Goal: Task Accomplishment & Management: Manage account settings

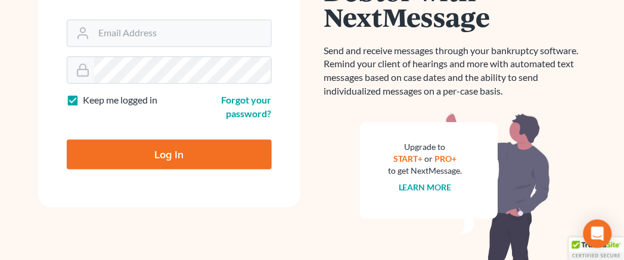
scroll to position [198, 0]
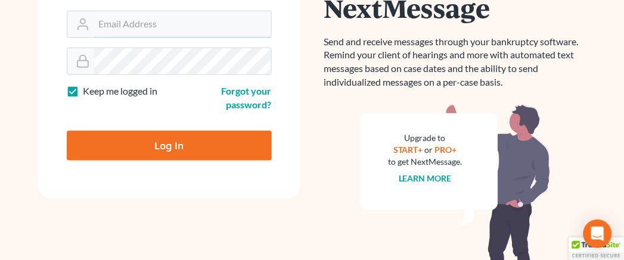
type input "[EMAIL_ADDRESS][DOMAIN_NAME]"
click at [200, 141] on input "Log In" at bounding box center [169, 146] width 205 height 30
type input "Thinking..."
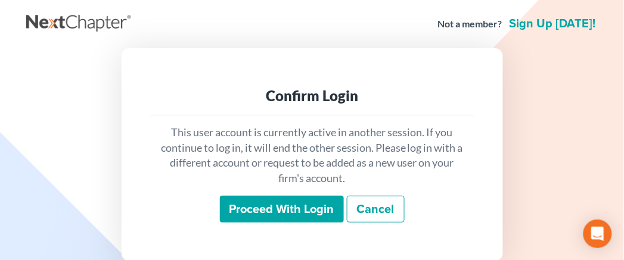
drag, startPoint x: 295, startPoint y: 204, endPoint x: 292, endPoint y: 197, distance: 7.7
click at [295, 205] on input "Proceed with login" at bounding box center [282, 209] width 124 height 27
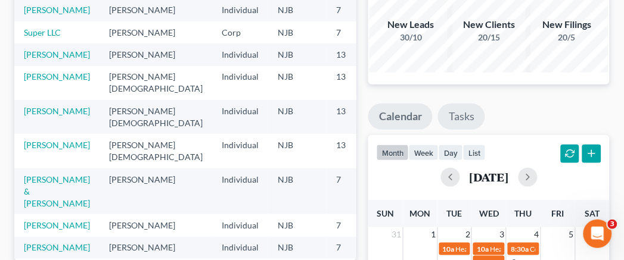
click at [474, 104] on link "Tasks" at bounding box center [461, 117] width 47 height 26
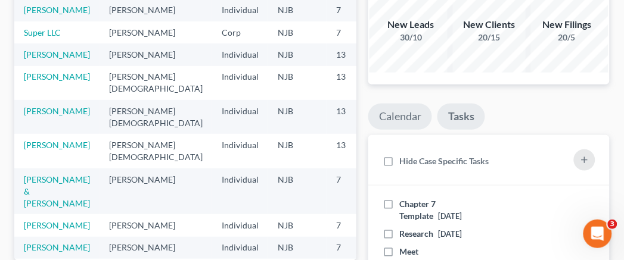
click at [424, 109] on link "Calendar" at bounding box center [400, 117] width 64 height 26
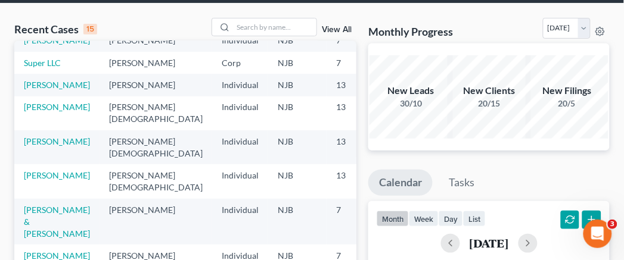
scroll to position [66, 0]
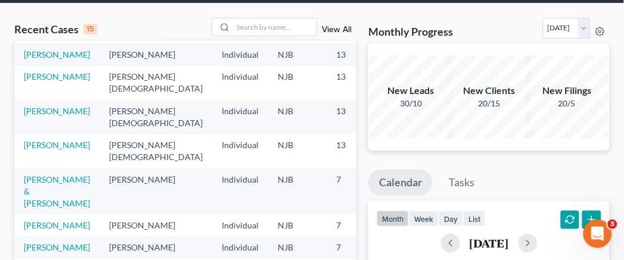
drag, startPoint x: 283, startPoint y: 129, endPoint x: 282, endPoint y: 120, distance: 9.6
click at [326, 100] on td "13" at bounding box center [356, 83] width 60 height 34
click at [283, 26] on input "search" at bounding box center [274, 26] width 83 height 17
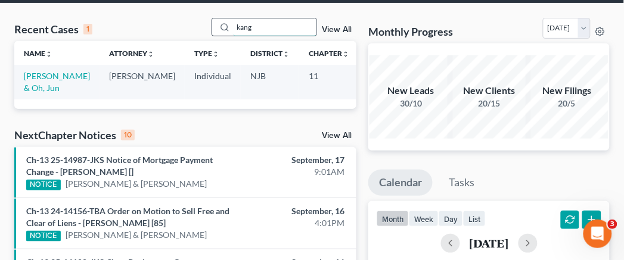
scroll to position [0, 0]
type input "kang"
click at [36, 91] on link "[PERSON_NAME] & Oh, Jun" at bounding box center [57, 82] width 66 height 22
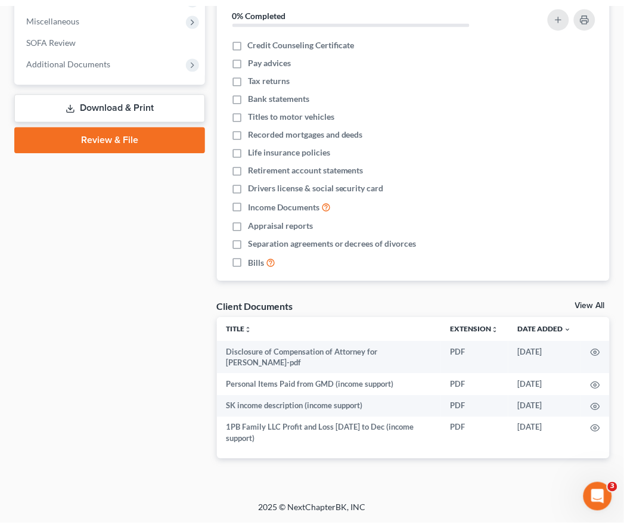
scroll to position [429, 0]
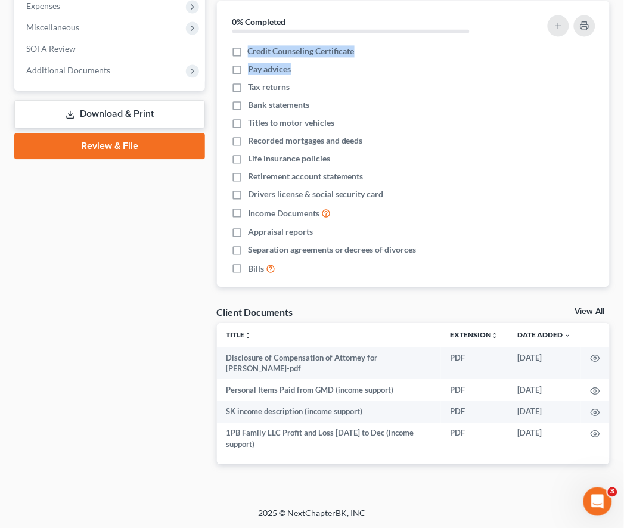
drag, startPoint x: 522, startPoint y: 70, endPoint x: 505, endPoint y: 33, distance: 41.0
click at [505, 33] on div "0% Completed Nothing here yet! Credit Counseling Certificate Pay advices Tax re…" at bounding box center [413, 144] width 393 height 286
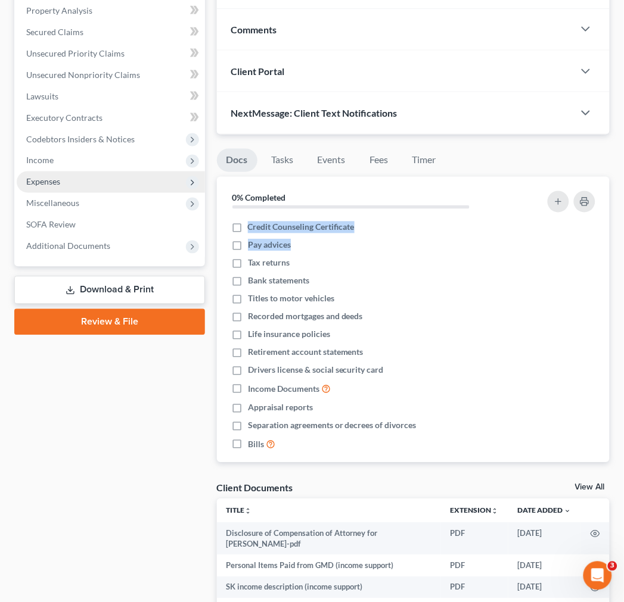
scroll to position [24, 0]
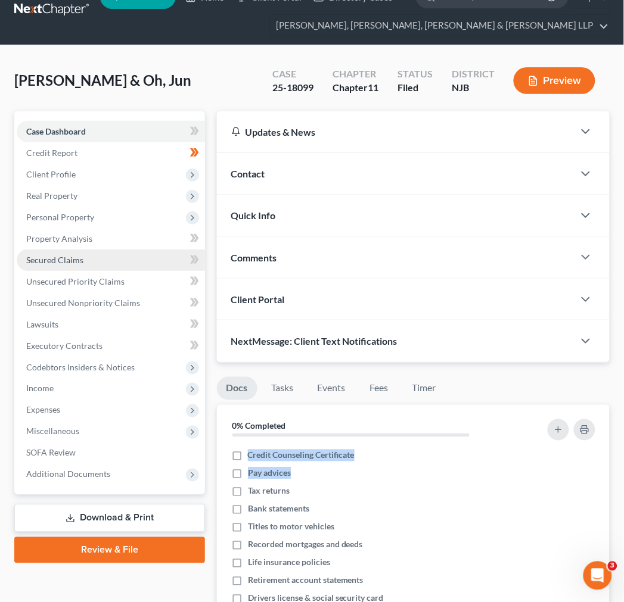
click at [68, 253] on link "Secured Claims" at bounding box center [111, 260] width 188 height 21
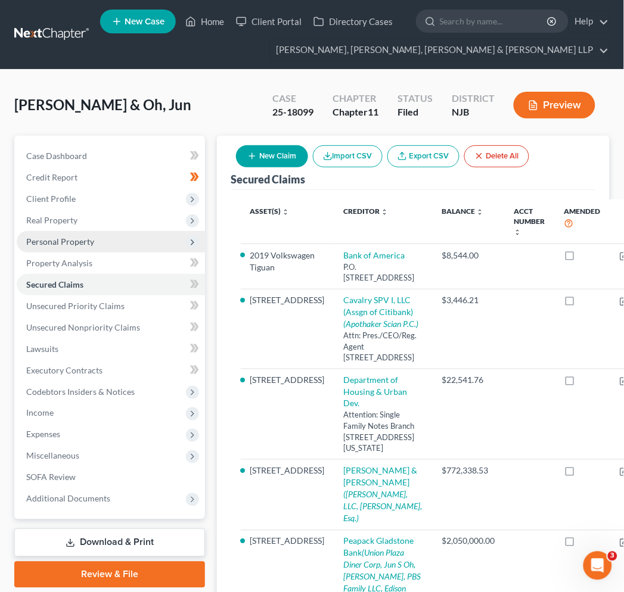
click at [70, 237] on span "Personal Property" at bounding box center [60, 241] width 68 height 10
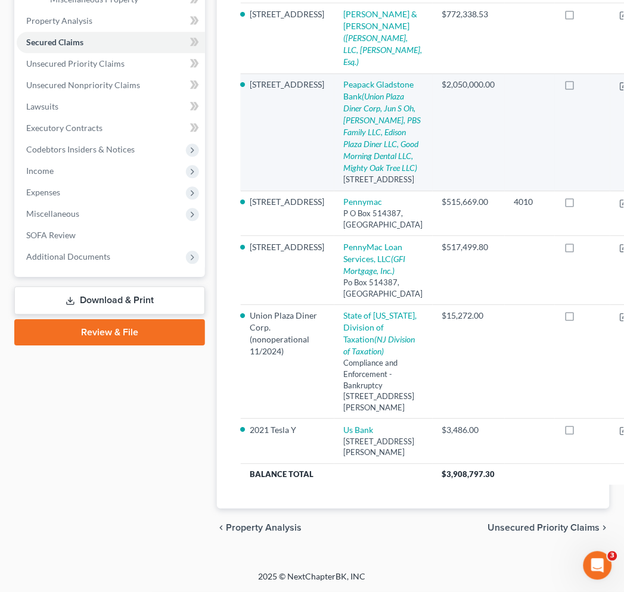
scroll to position [222, 0]
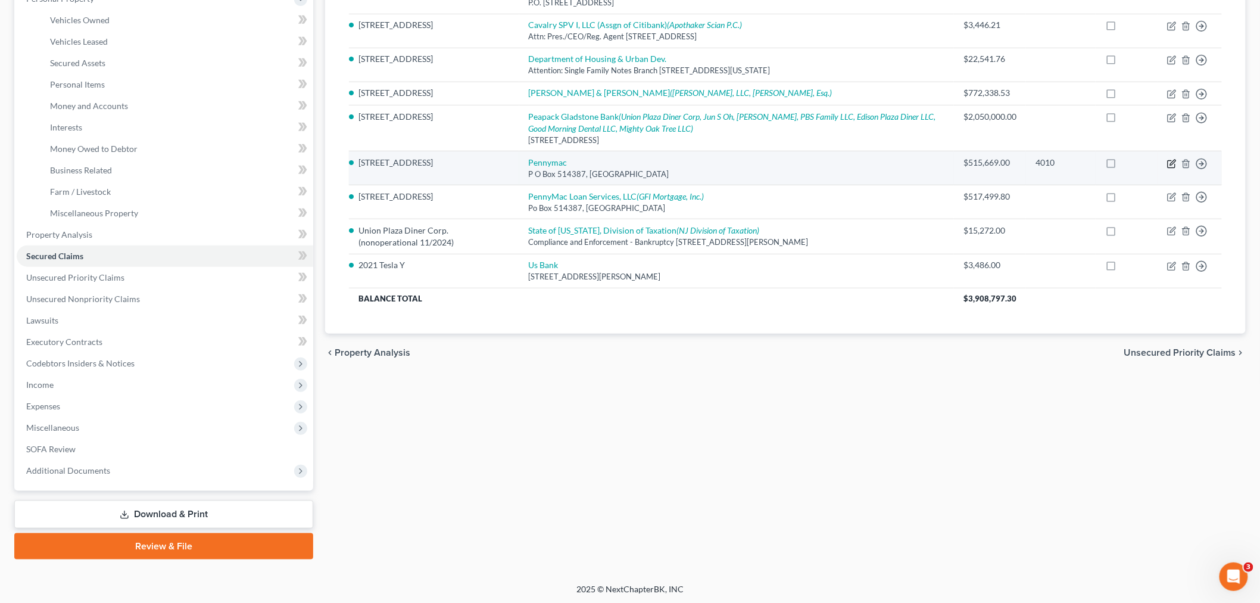
click at [633, 159] on icon "button" at bounding box center [1173, 164] width 10 height 10
select select "4"
select select "0"
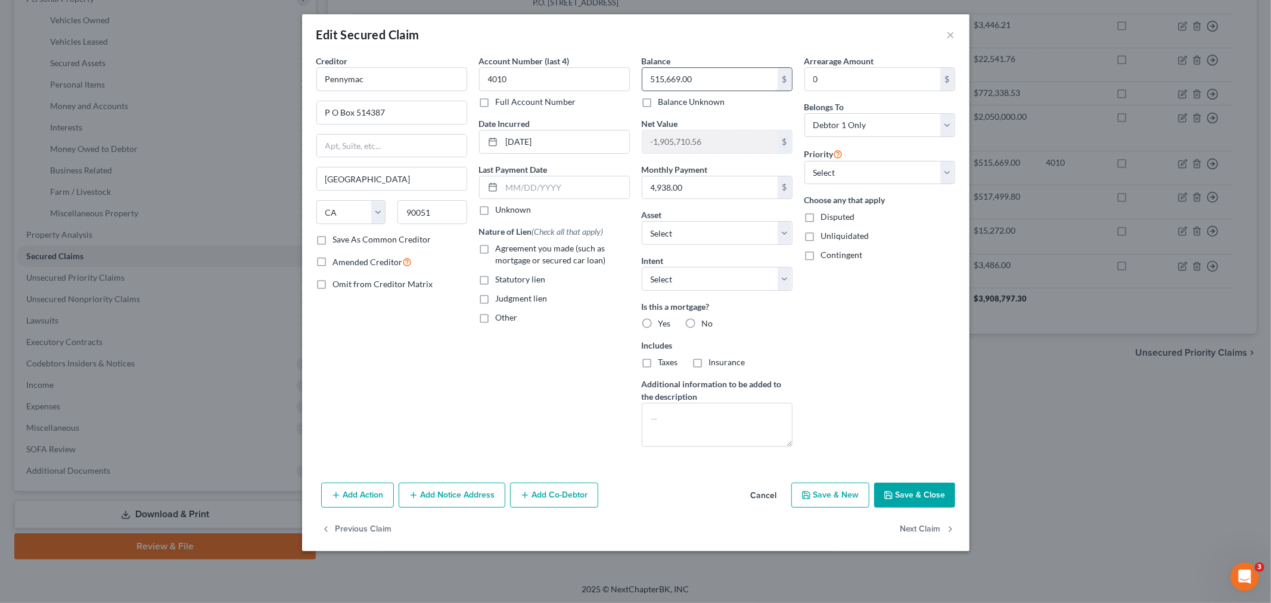
click at [633, 77] on input "515,669.00" at bounding box center [709, 79] width 135 height 23
click at [588, 75] on input "4010" at bounding box center [554, 79] width 151 height 24
click at [633, 260] on button "Cancel" at bounding box center [763, 496] width 45 height 24
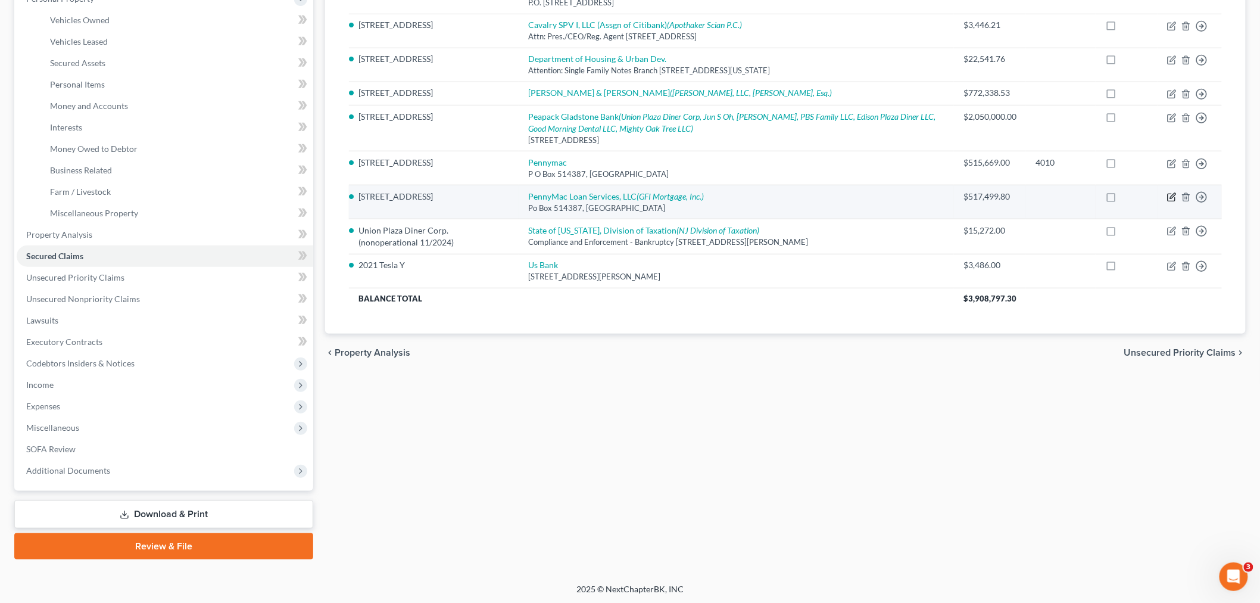
click at [633, 198] on icon "button" at bounding box center [1173, 197] width 10 height 10
select select "4"
select select "11"
select select "0"
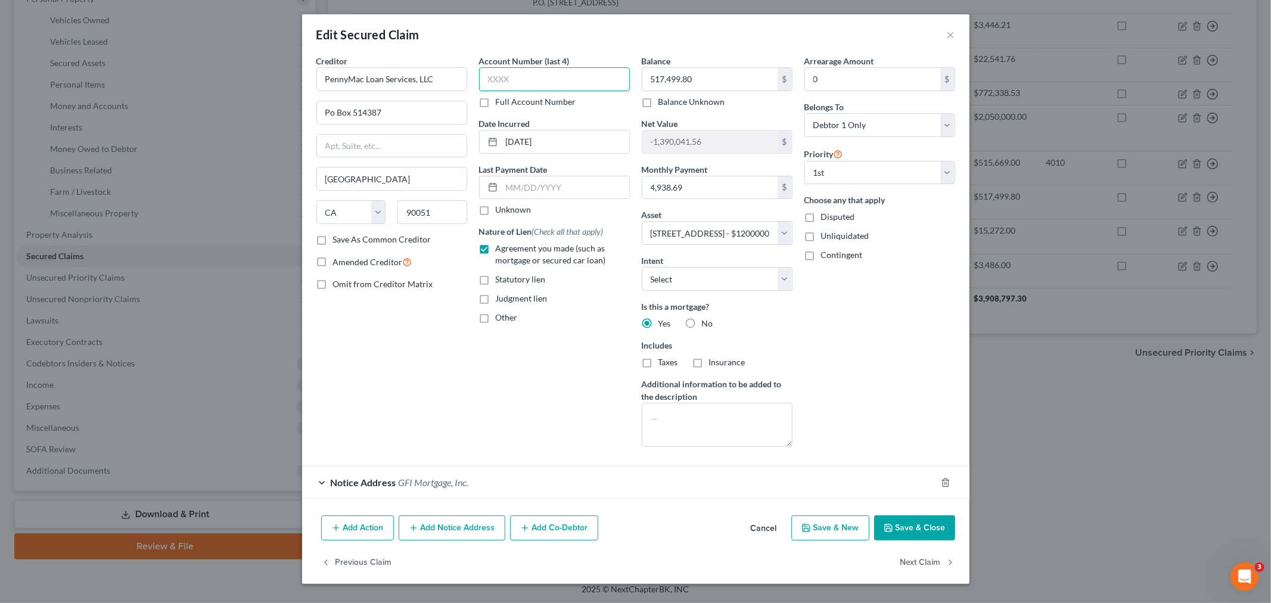
click at [586, 74] on input "text" at bounding box center [554, 79] width 151 height 24
paste input "4010"
type input "4010"
click at [633, 260] on button "Save & Close" at bounding box center [914, 527] width 81 height 25
select select
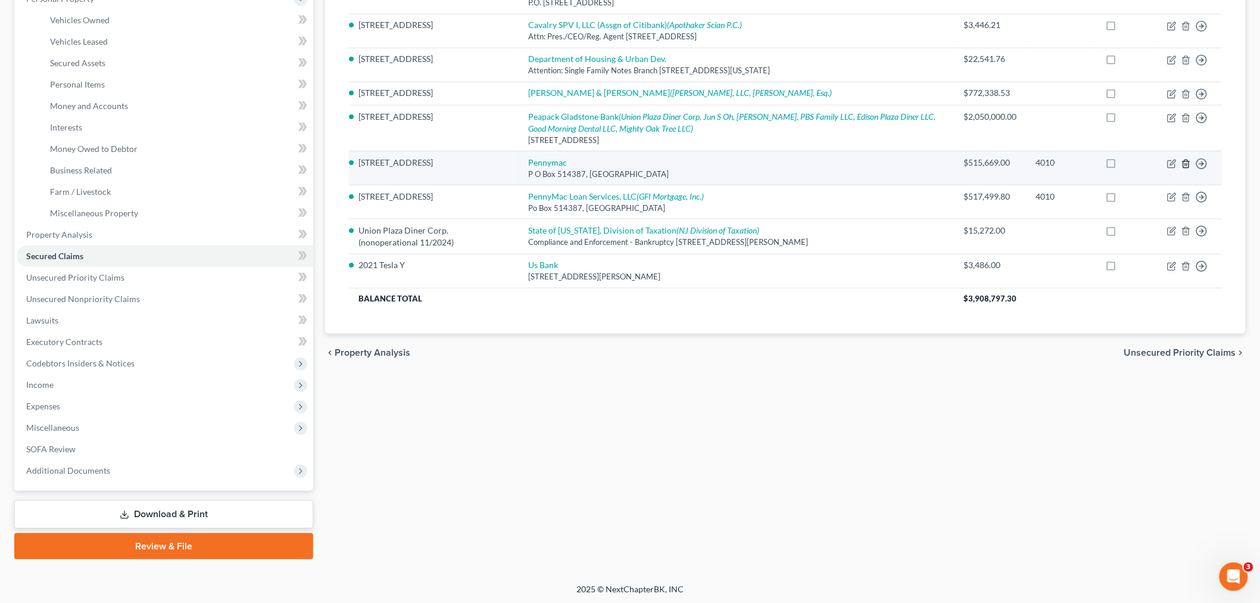
click at [633, 161] on icon "button" at bounding box center [1187, 164] width 10 height 10
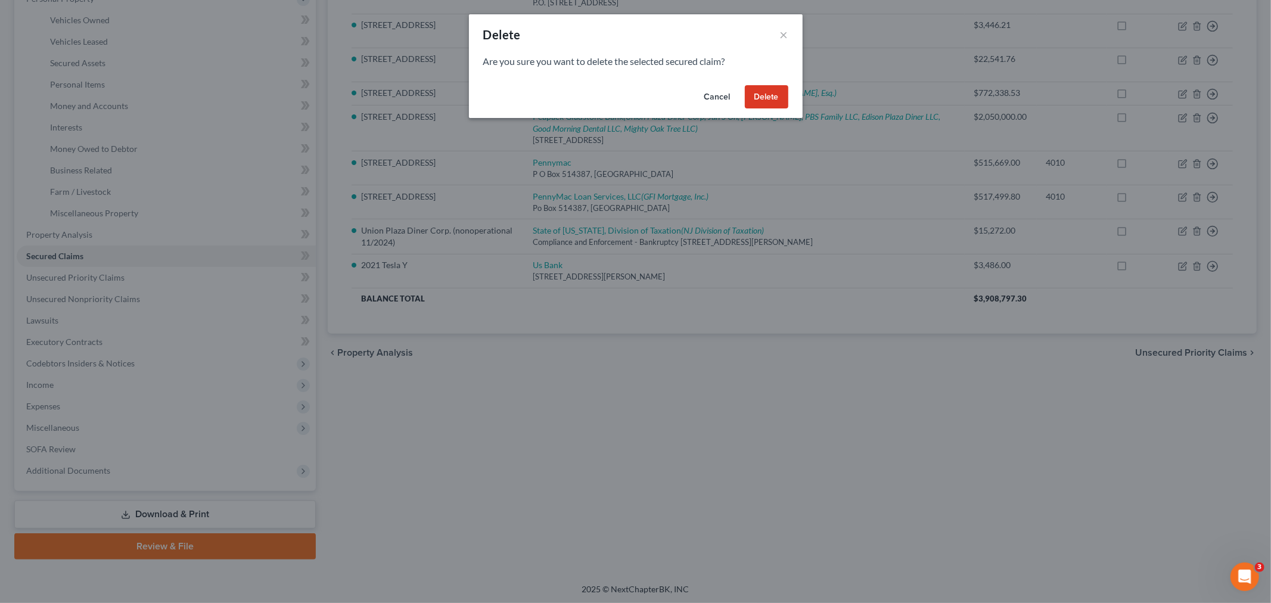
click at [633, 88] on button "Delete" at bounding box center [766, 97] width 43 height 24
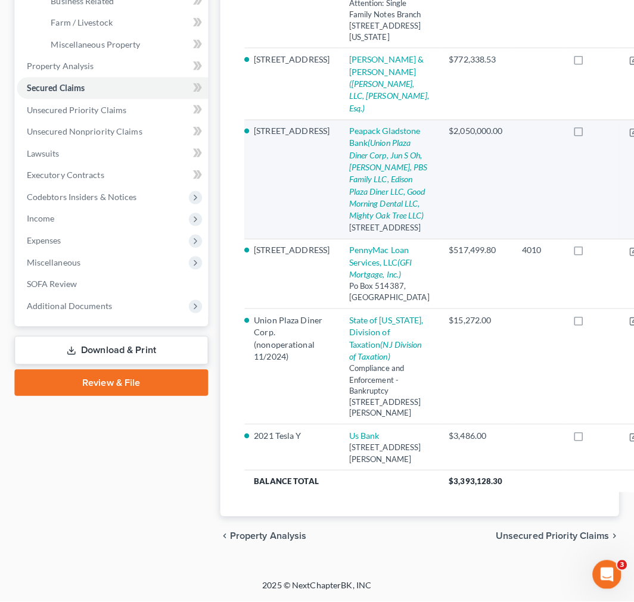
scroll to position [420, 0]
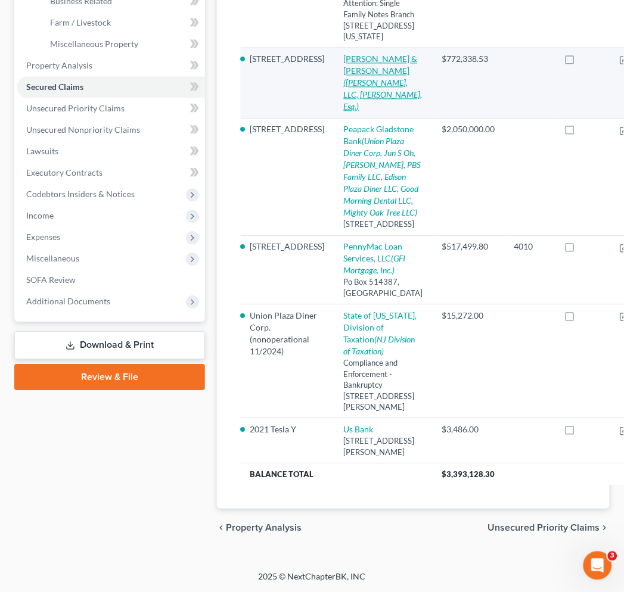
click at [365, 111] on icon "(Joseph A. Molinaro, LLC, James M. Cutler, Esq.)" at bounding box center [383, 94] width 79 height 34
select select "3"
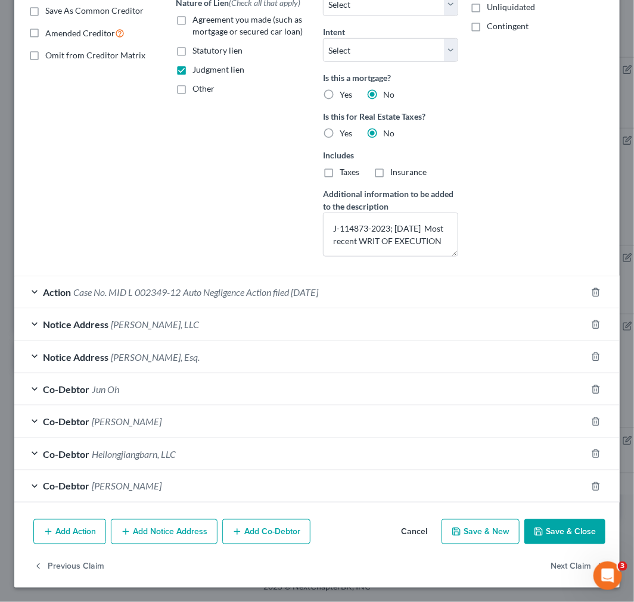
click at [301, 260] on div "Action Case No. MID L 002349-12 Auto Negligence Action filed 04/03/2012" at bounding box center [300, 292] width 572 height 32
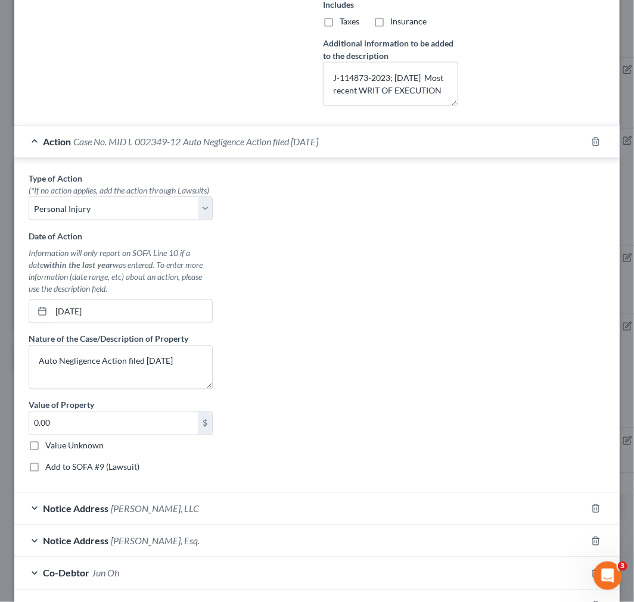
scroll to position [312, 0]
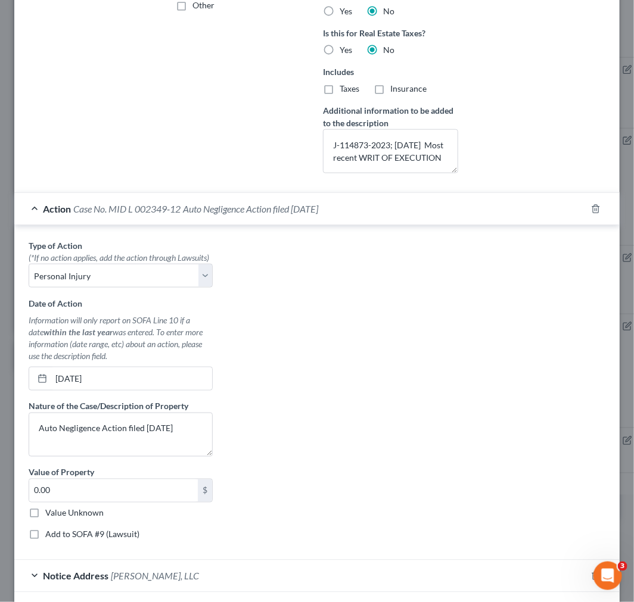
click at [287, 217] on div "Action Case No. MID L 002349-12 Auto Negligence Action filed 04/03/2012" at bounding box center [300, 209] width 572 height 32
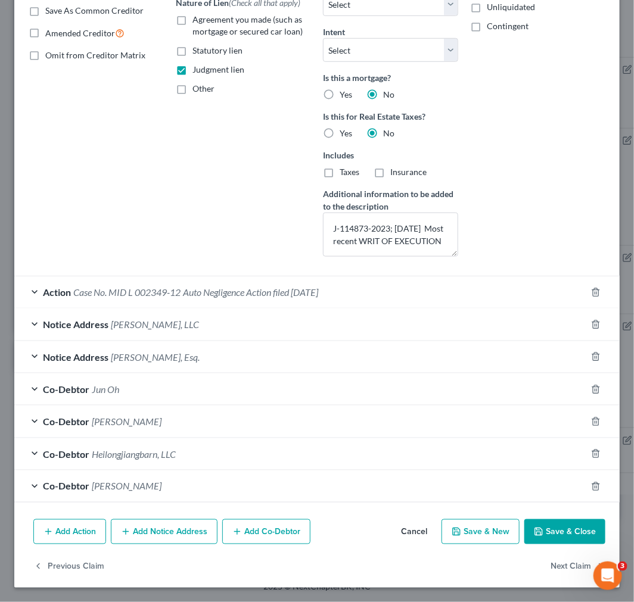
scroll to position [230, 0]
click at [267, 260] on span "Auto Negligence Action filed 04/03/2012" at bounding box center [250, 292] width 135 height 11
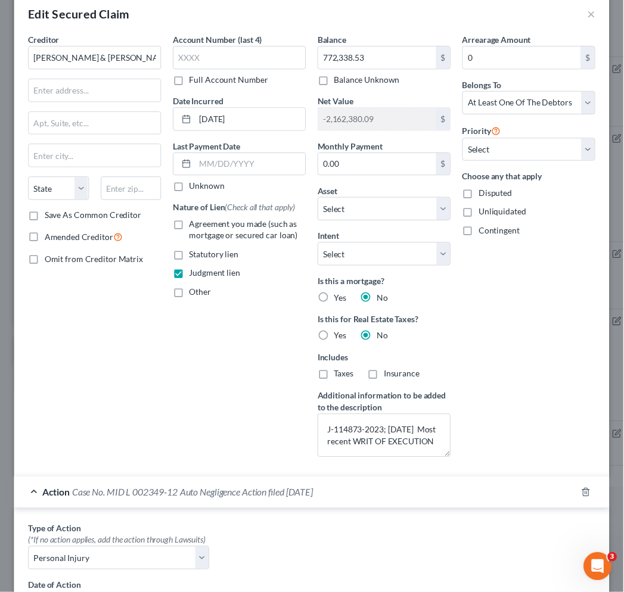
scroll to position [0, 0]
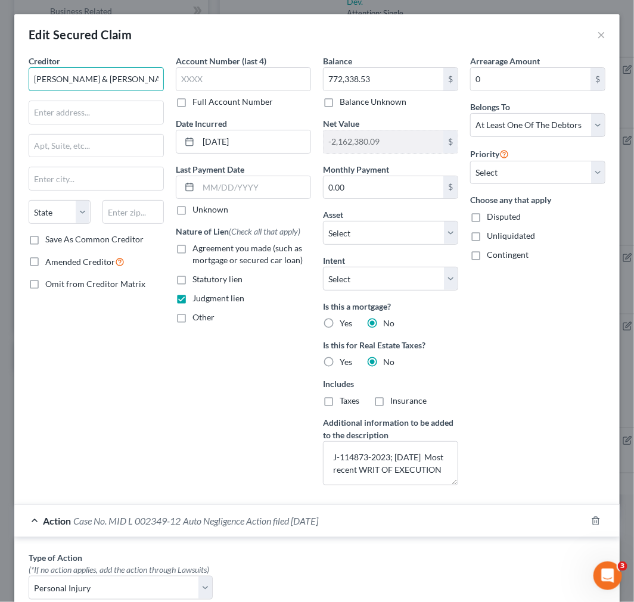
drag, startPoint x: 120, startPoint y: 83, endPoint x: 22, endPoint y: 79, distance: 98.4
click at [23, 79] on div "Creditor * Gilberto & Zoe Estrada State AL AK AR AZ CA CO CT DE DC FL GA GU HI …" at bounding box center [96, 275] width 147 height 440
click at [597, 37] on button "×" at bounding box center [601, 34] width 8 height 14
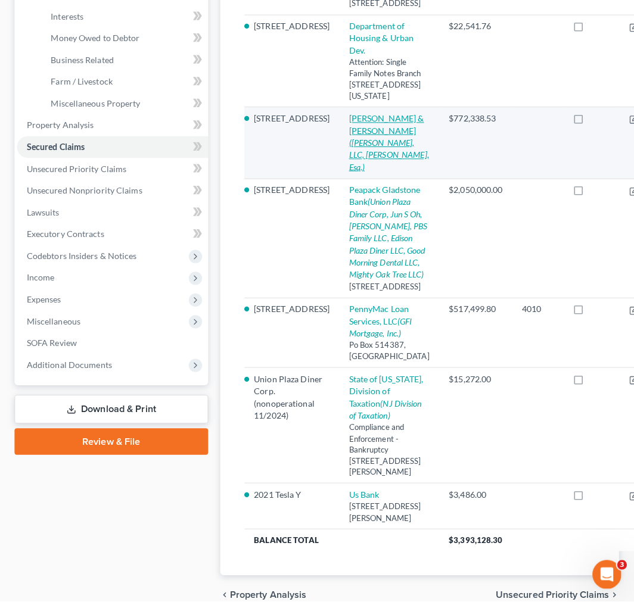
scroll to position [354, 0]
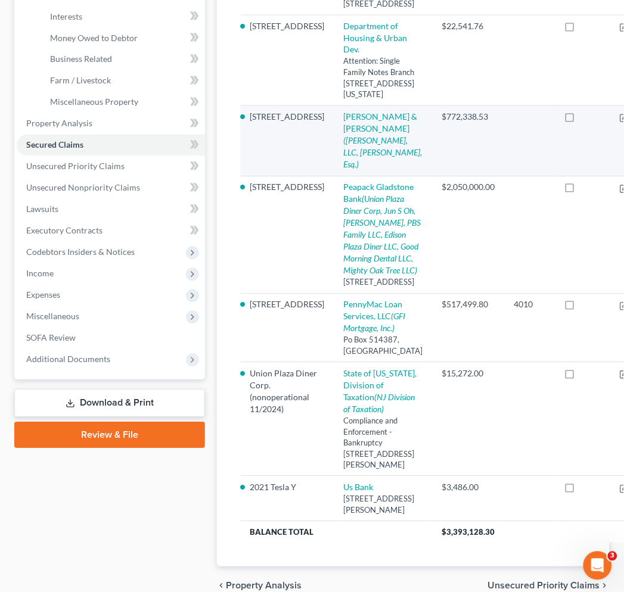
click at [334, 176] on td "Gilberto & Zoe Estrada (Joseph A. Molinaro, LLC, James M. Cutler, Esq.)" at bounding box center [383, 141] width 98 height 70
click at [344, 176] on td "Gilberto & Zoe Estrada (Joseph A. Molinaro, LLC, James M. Cutler, Esq.)" at bounding box center [383, 141] width 98 height 70
click at [344, 170] on icon "(Joseph A. Molinaro, LLC, James M. Cutler, Esq.)" at bounding box center [383, 153] width 79 height 34
select select "11"
select select "3"
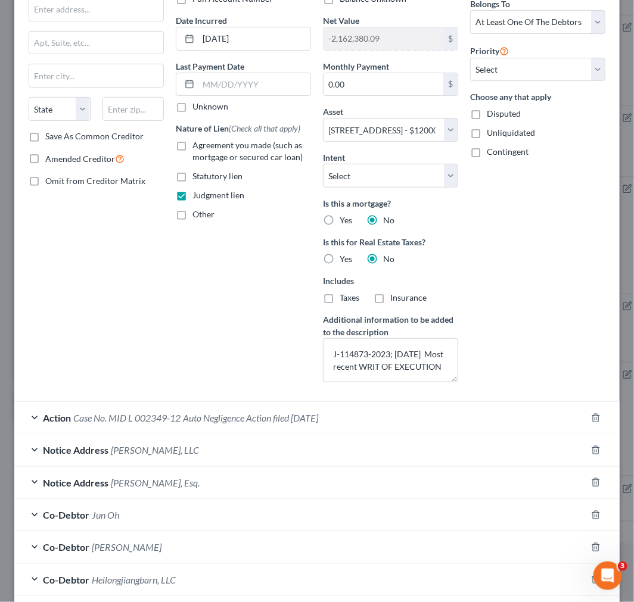
scroll to position [230, 0]
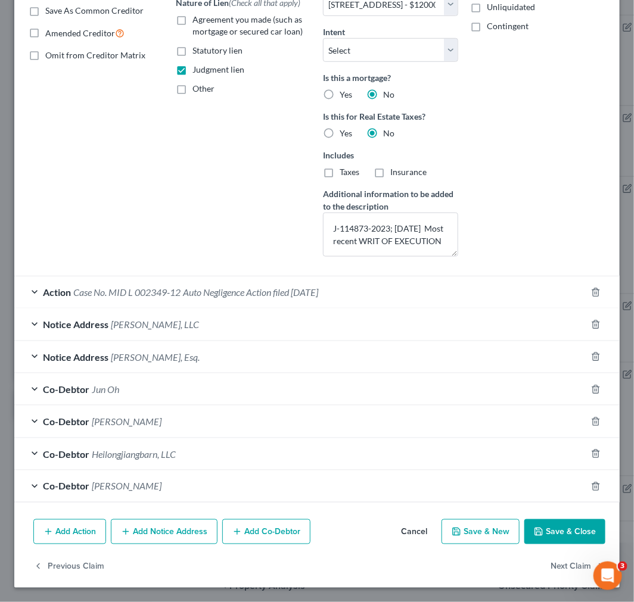
click at [284, 260] on div "Action Case No. MID L 002349-12 Auto Negligence Action filed 04/03/2012" at bounding box center [300, 292] width 572 height 32
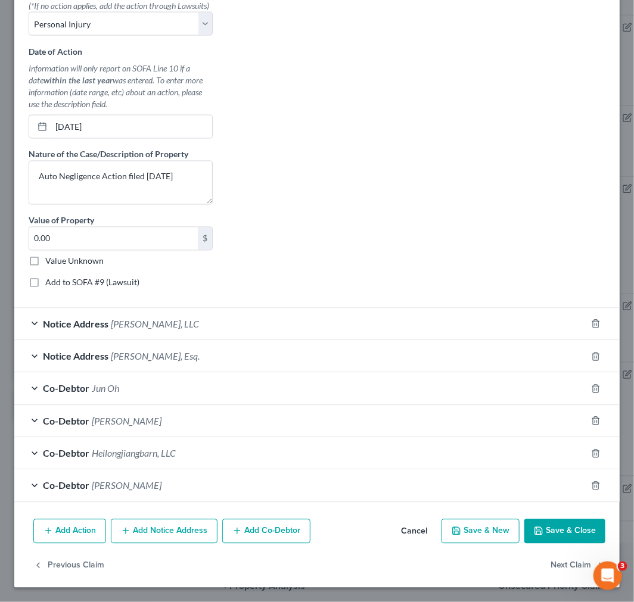
scroll to position [577, 0]
click at [266, 260] on div "Notice Address James M. Cutler, Esq." at bounding box center [300, 357] width 572 height 32
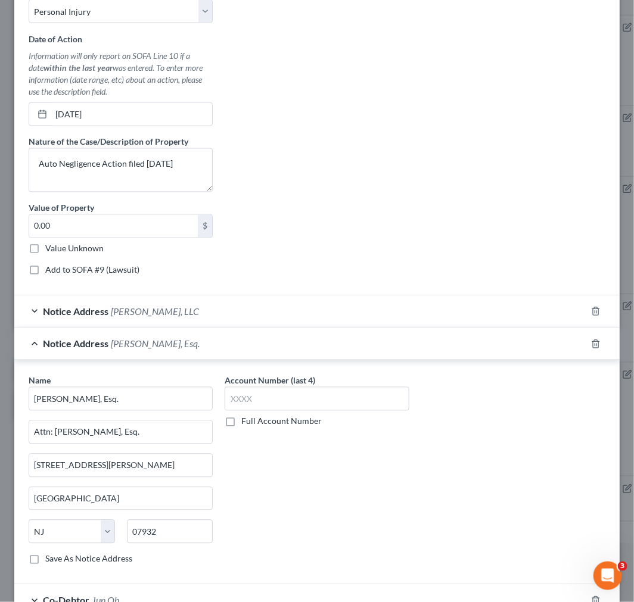
click at [266, 260] on div "Notice Address James M. Cutler, Esq." at bounding box center [300, 344] width 572 height 32
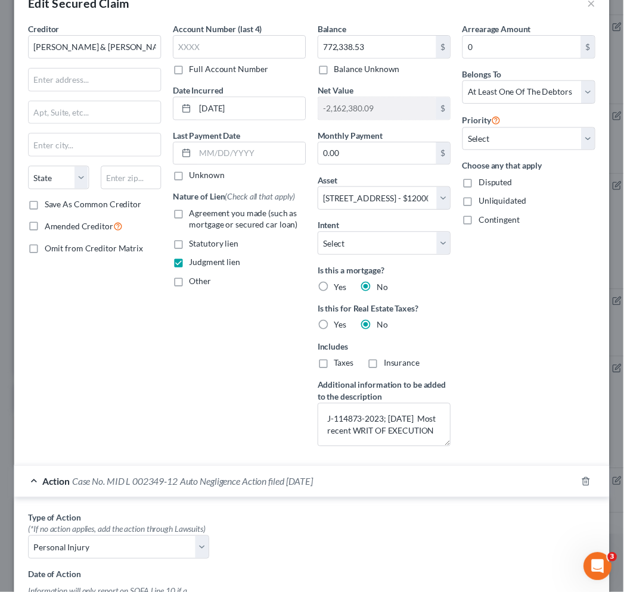
scroll to position [0, 0]
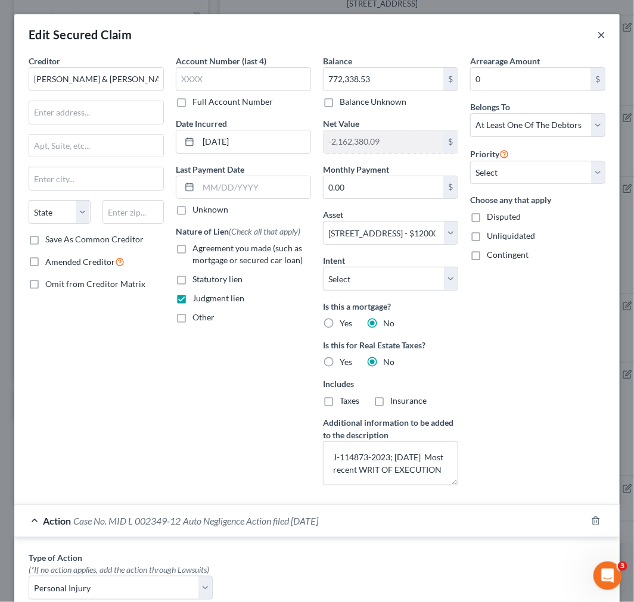
click at [597, 33] on button "×" at bounding box center [601, 34] width 8 height 14
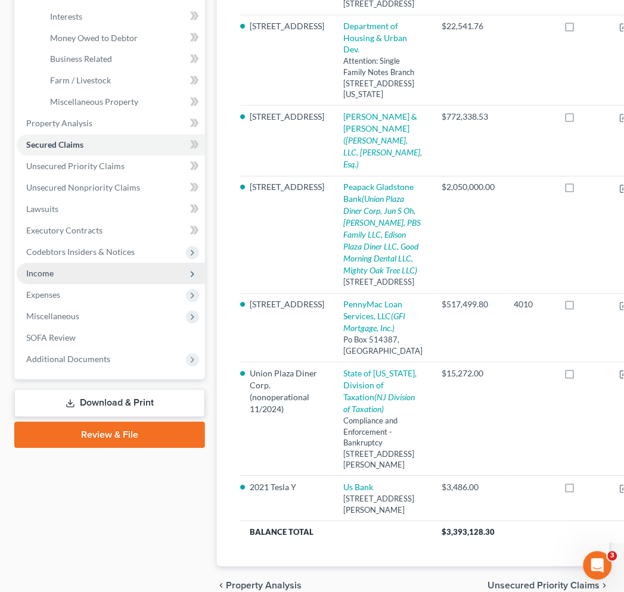
click at [87, 260] on span "Income" at bounding box center [111, 273] width 188 height 21
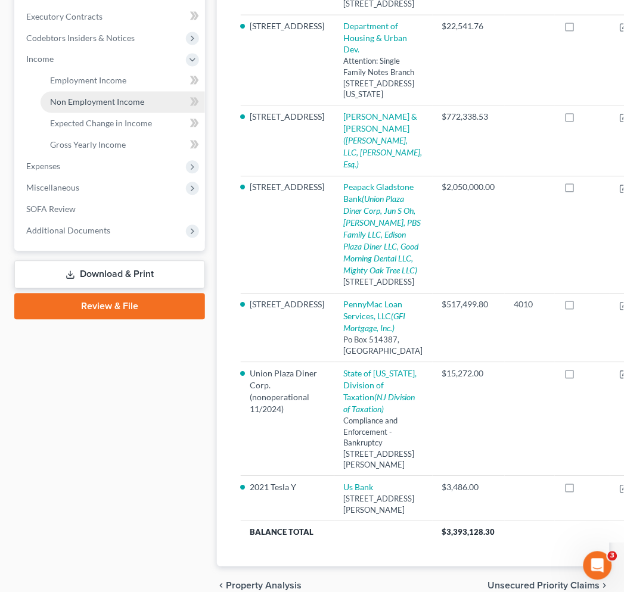
click at [104, 92] on link "Non Employment Income" at bounding box center [123, 102] width 164 height 21
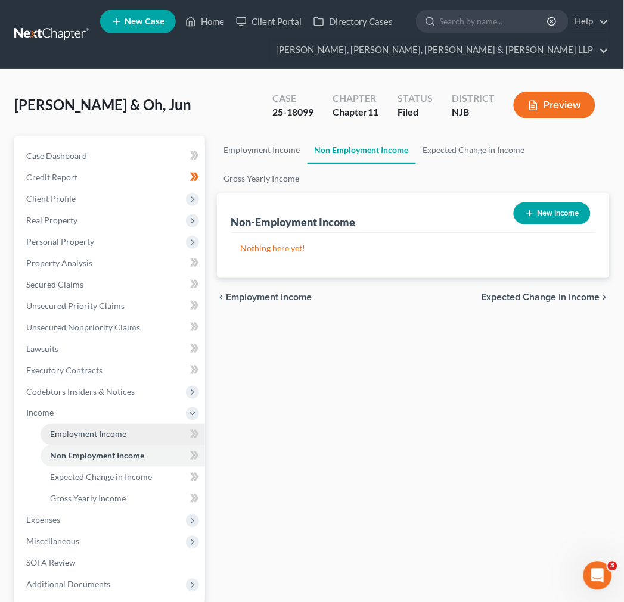
click at [91, 260] on link "Employment Income" at bounding box center [123, 434] width 164 height 21
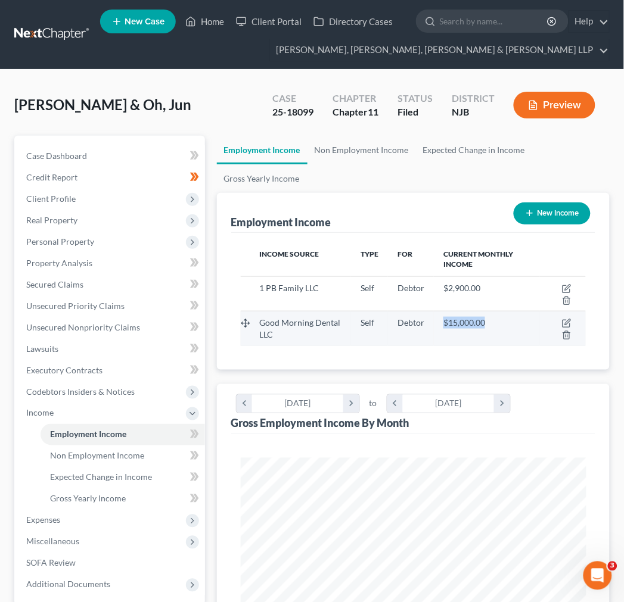
drag, startPoint x: 497, startPoint y: 318, endPoint x: 441, endPoint y: 320, distance: 56.0
click at [441, 260] on td "$15,000.00" at bounding box center [487, 329] width 106 height 35
click at [434, 260] on td "$15,000.00" at bounding box center [487, 329] width 106 height 35
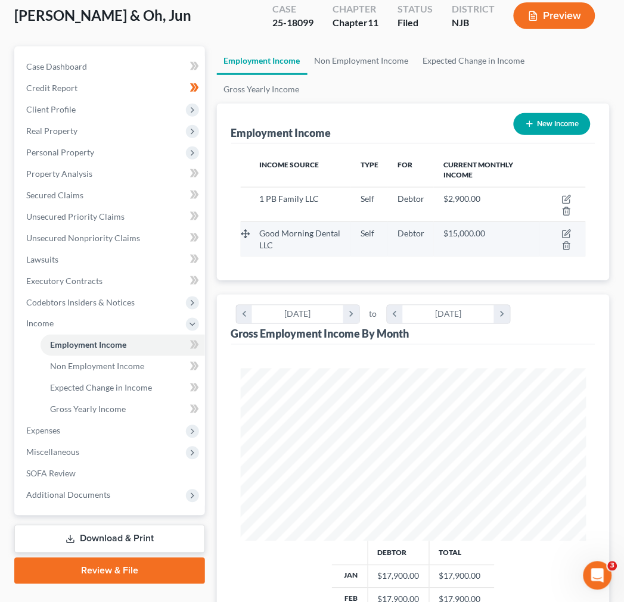
scroll to position [23, 0]
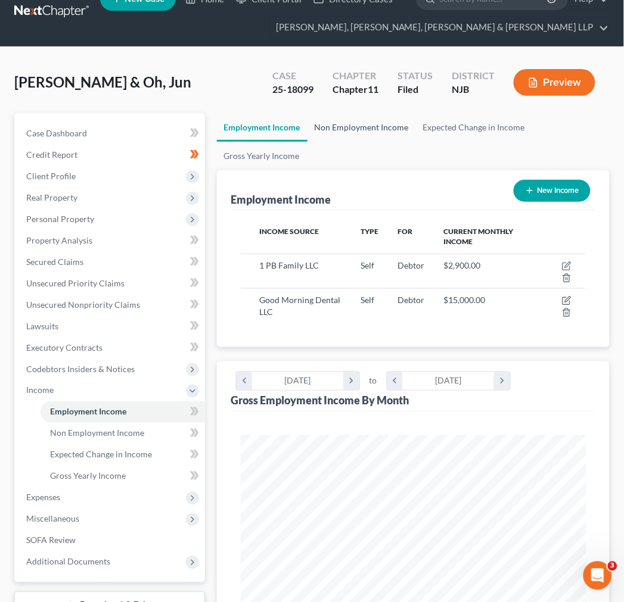
click at [347, 130] on link "Non Employment Income" at bounding box center [361, 127] width 108 height 29
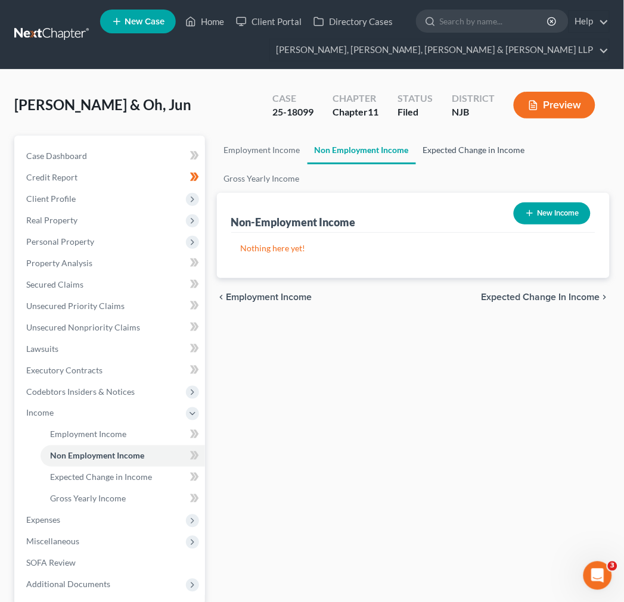
click at [442, 146] on link "Expected Change in Income" at bounding box center [474, 150] width 116 height 29
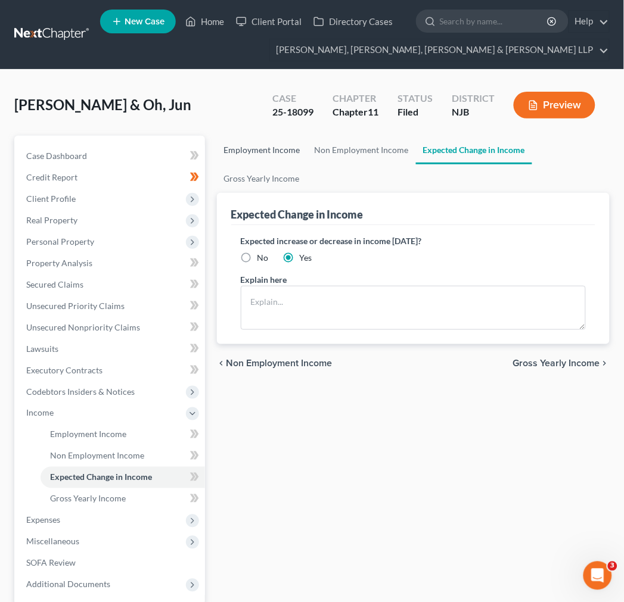
click at [266, 154] on link "Employment Income" at bounding box center [262, 150] width 91 height 29
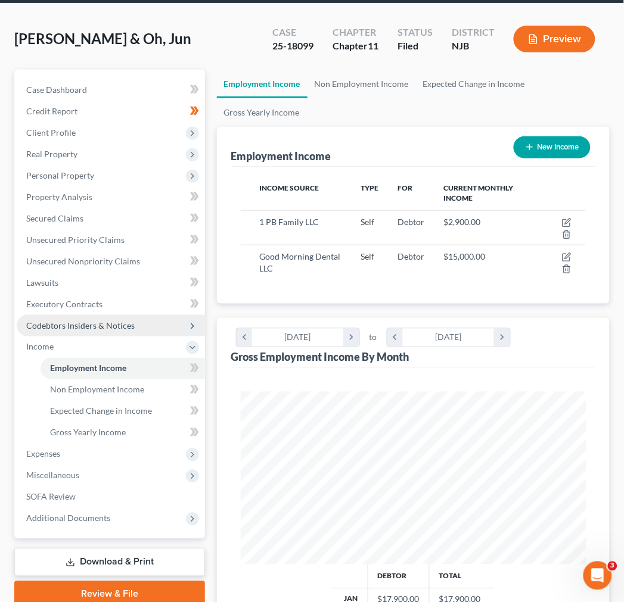
click at [130, 260] on span "Codebtors Insiders & Notices" at bounding box center [80, 325] width 108 height 10
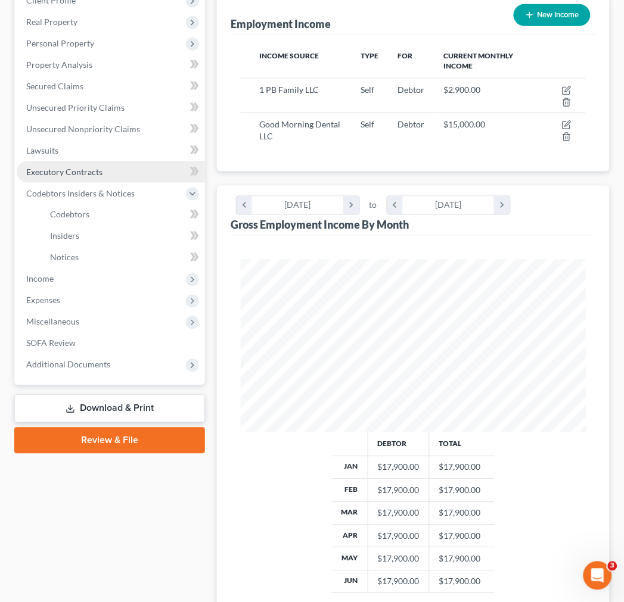
click at [86, 175] on span "Executory Contracts" at bounding box center [64, 172] width 76 height 10
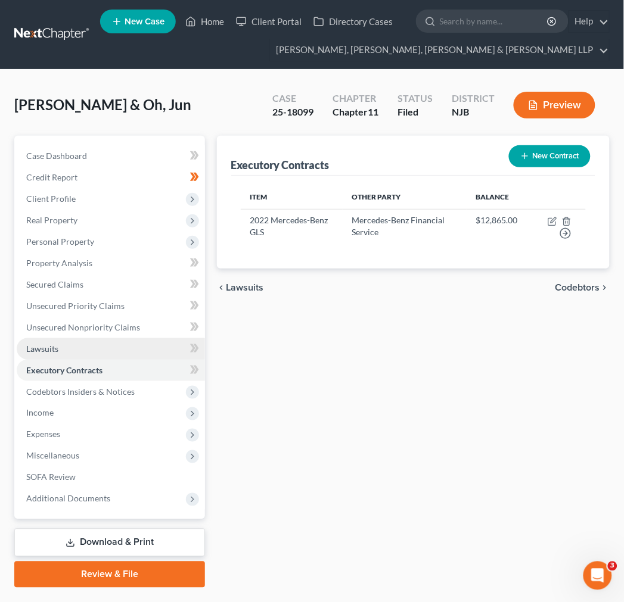
click at [140, 260] on link "Lawsuits" at bounding box center [111, 348] width 188 height 21
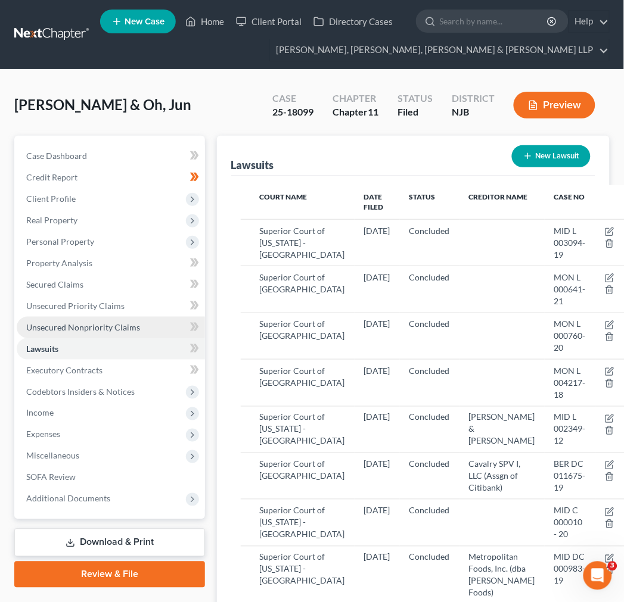
click at [140, 260] on link "Unsecured Nonpriority Claims" at bounding box center [111, 327] width 188 height 21
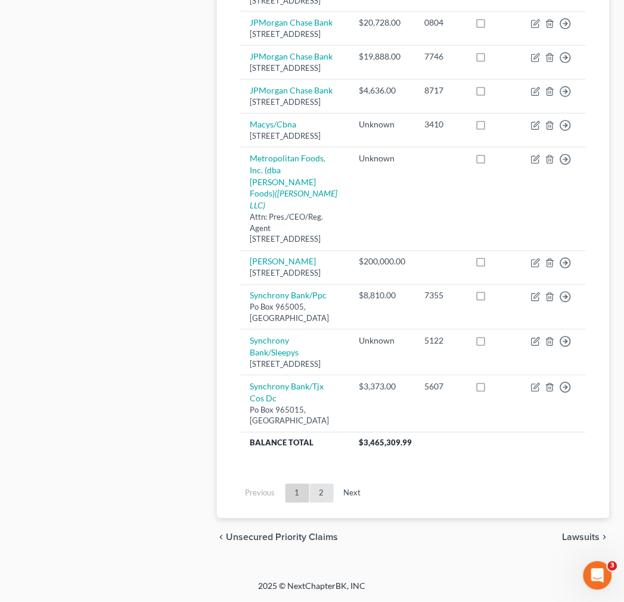
click at [319, 260] on link "2" at bounding box center [322, 493] width 24 height 19
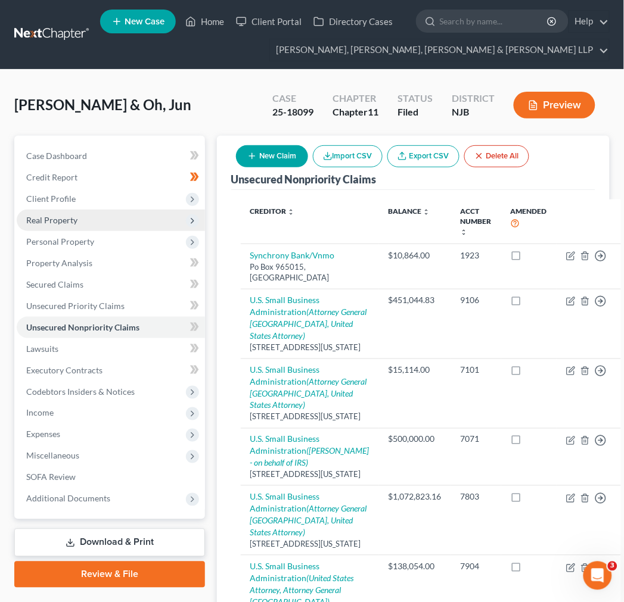
click at [152, 219] on span "Real Property" at bounding box center [111, 220] width 188 height 21
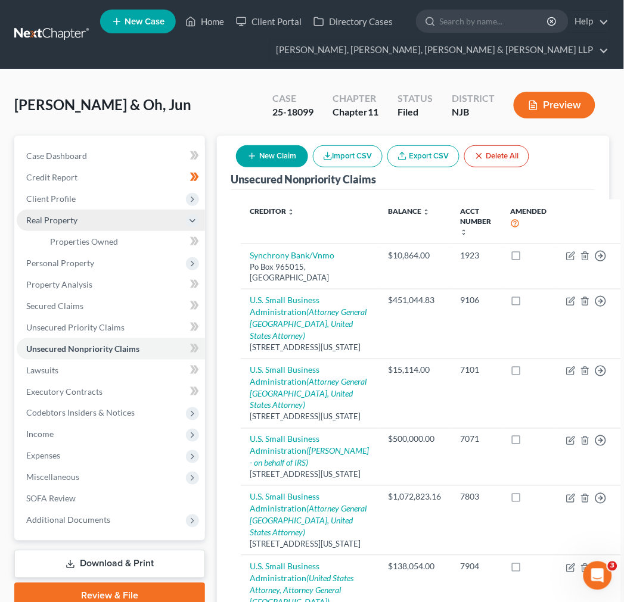
click at [141, 213] on span "Real Property" at bounding box center [111, 220] width 188 height 21
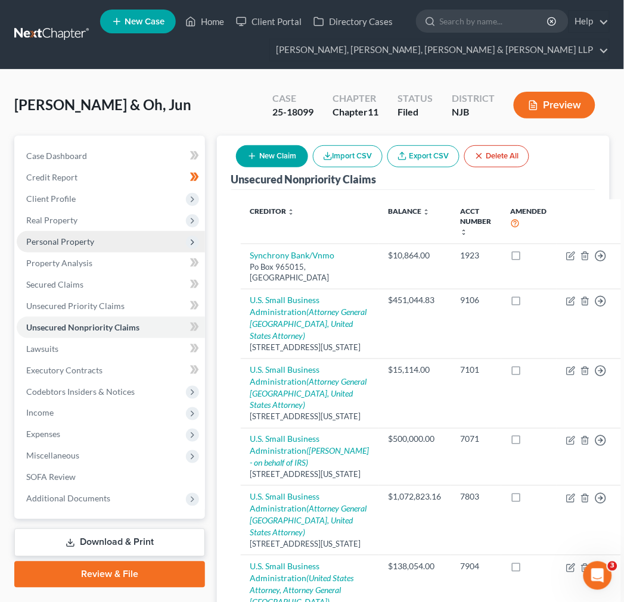
click at [109, 246] on span "Personal Property" at bounding box center [111, 241] width 188 height 21
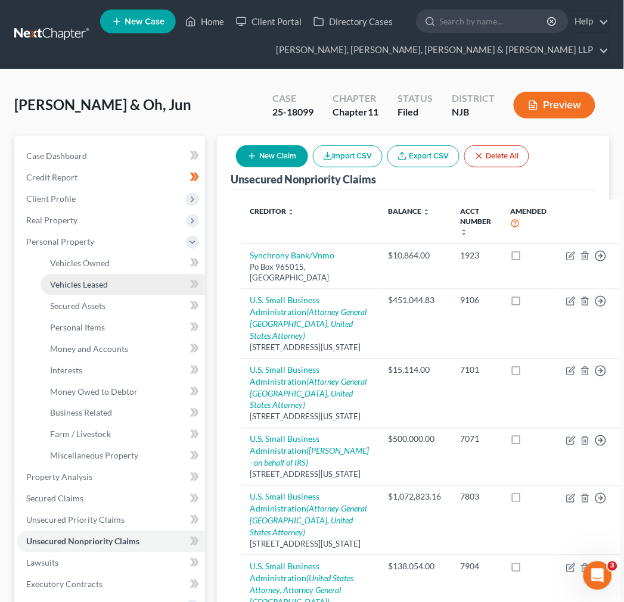
click at [120, 260] on link "Vehicles Leased" at bounding box center [123, 284] width 164 height 21
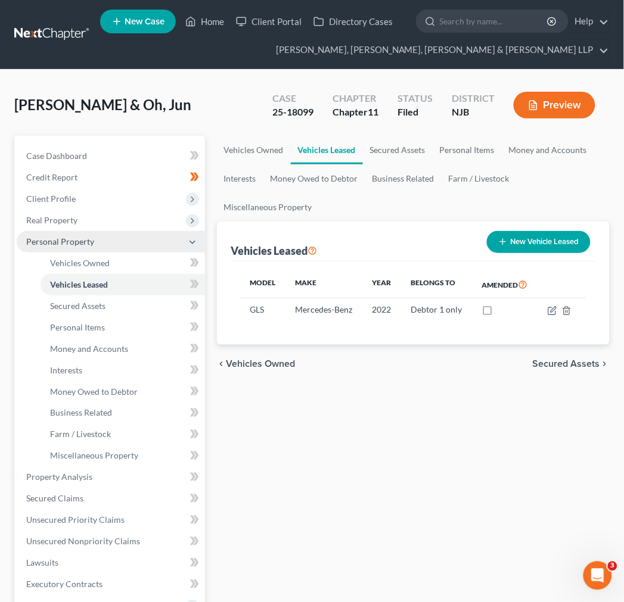
click at [117, 247] on span "Personal Property" at bounding box center [111, 241] width 188 height 21
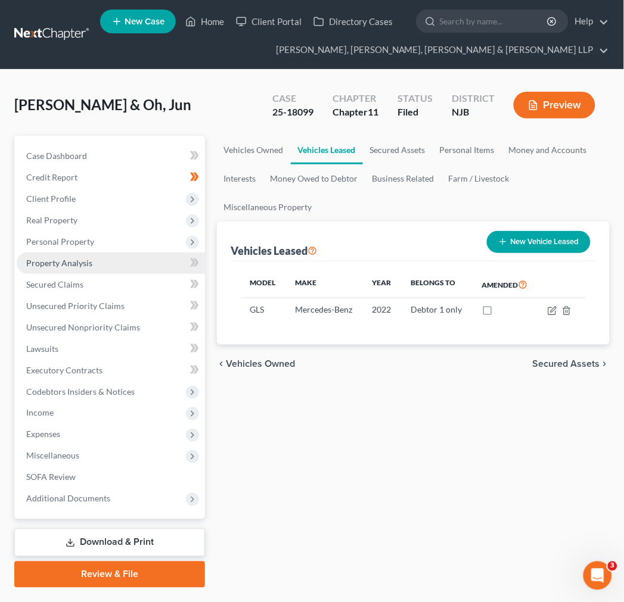
click at [110, 260] on link "Property Analysis" at bounding box center [111, 263] width 188 height 21
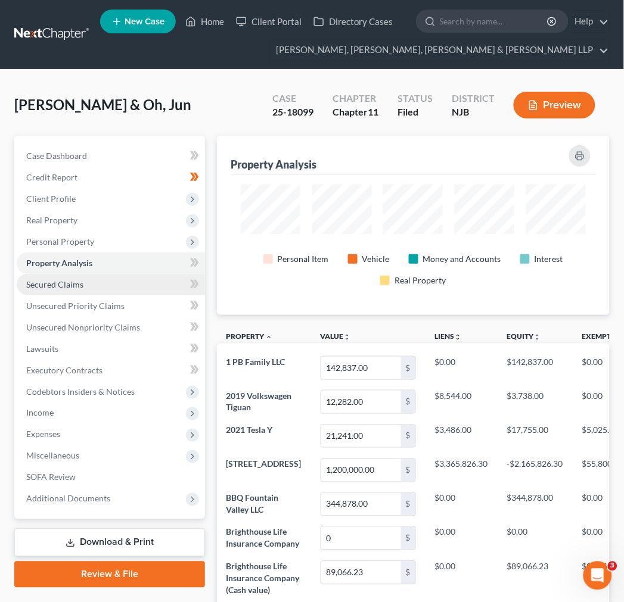
click at [111, 260] on link "Secured Claims" at bounding box center [111, 284] width 188 height 21
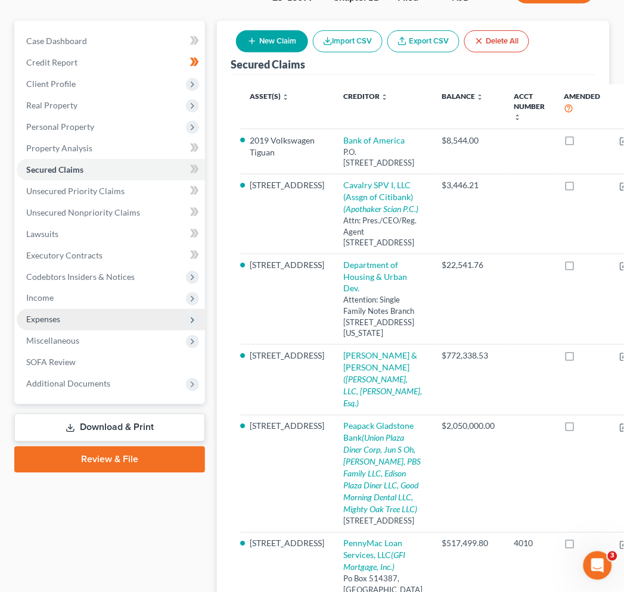
click at [93, 260] on span "Expenses" at bounding box center [111, 319] width 188 height 21
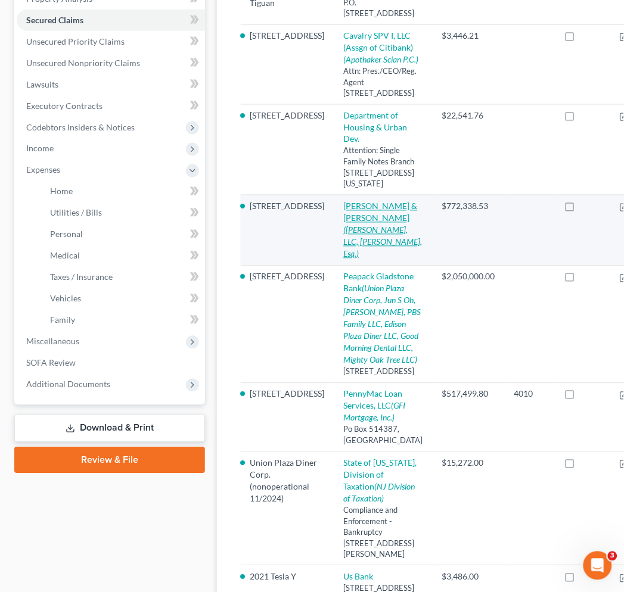
click at [363, 259] on link "Gilberto & Zoe Estrada (Joseph A. Molinaro, LLC, James M. Cutler, Esq.)" at bounding box center [383, 230] width 79 height 58
select select "11"
select select "3"
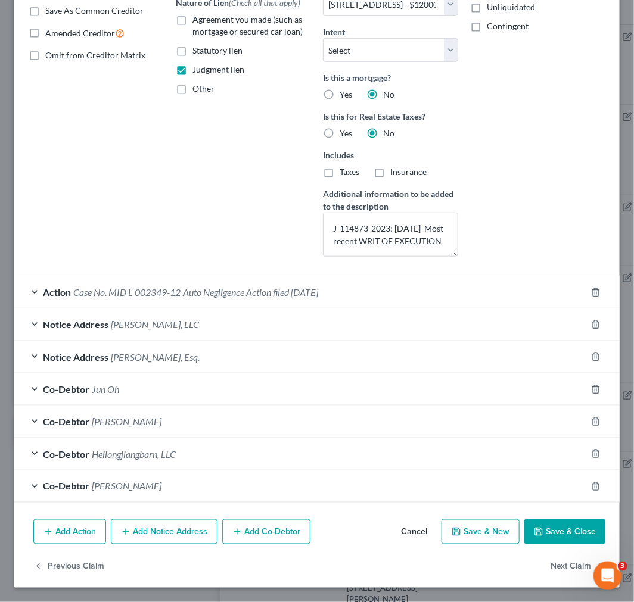
click at [259, 260] on div "Action Case No. MID L 002349-12 Auto Negligence Action filed 04/03/2012" at bounding box center [300, 292] width 572 height 32
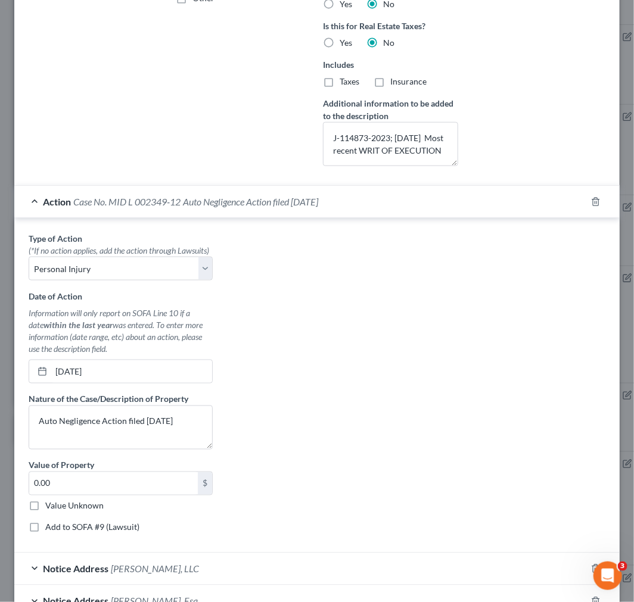
scroll to position [331, 0]
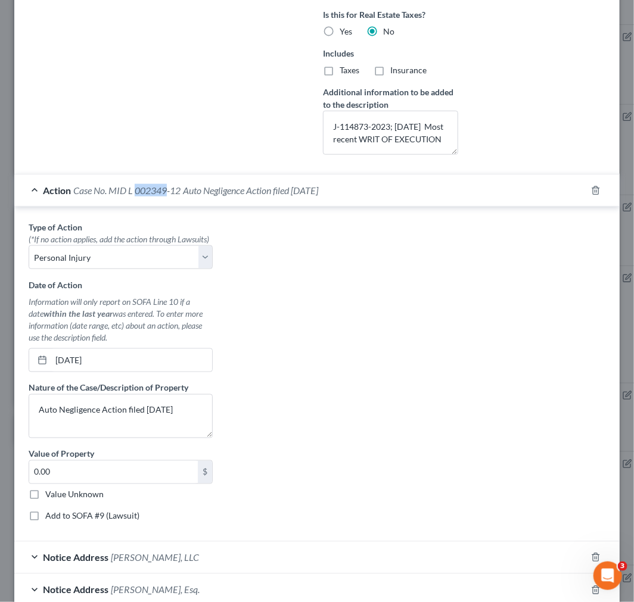
drag, startPoint x: 146, startPoint y: 189, endPoint x: 167, endPoint y: 194, distance: 21.3
click at [167, 194] on span "Case No. MID L 002349-12" at bounding box center [126, 190] width 107 height 11
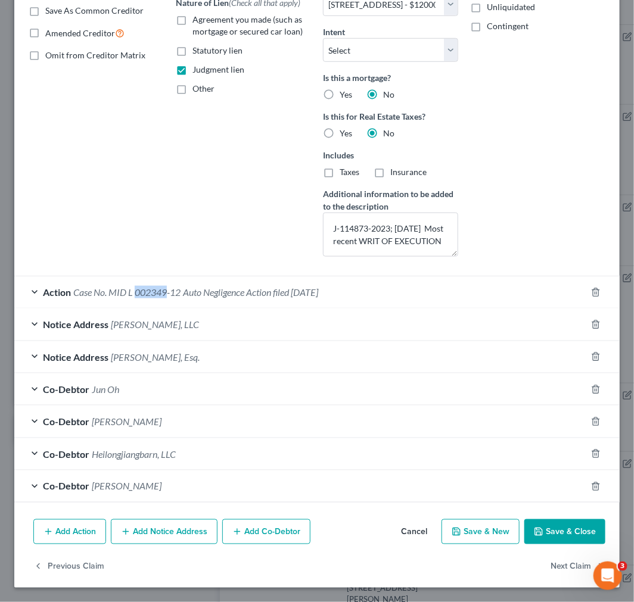
scroll to position [230, 0]
copy span "002349"
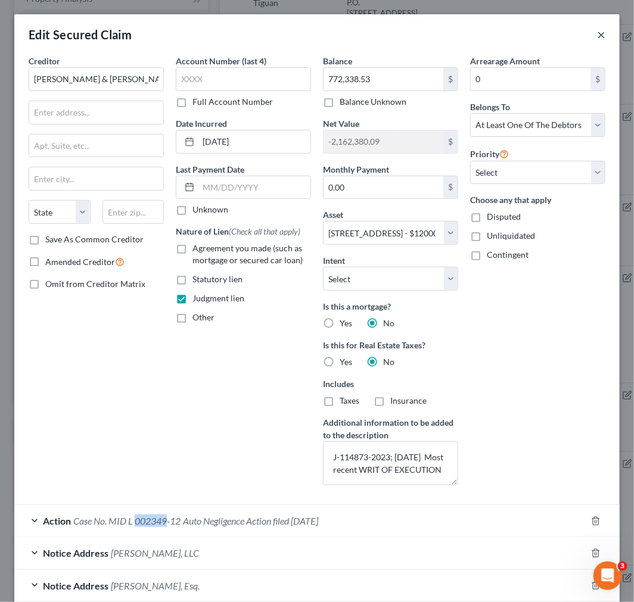
click at [597, 33] on button "×" at bounding box center [601, 34] width 8 height 14
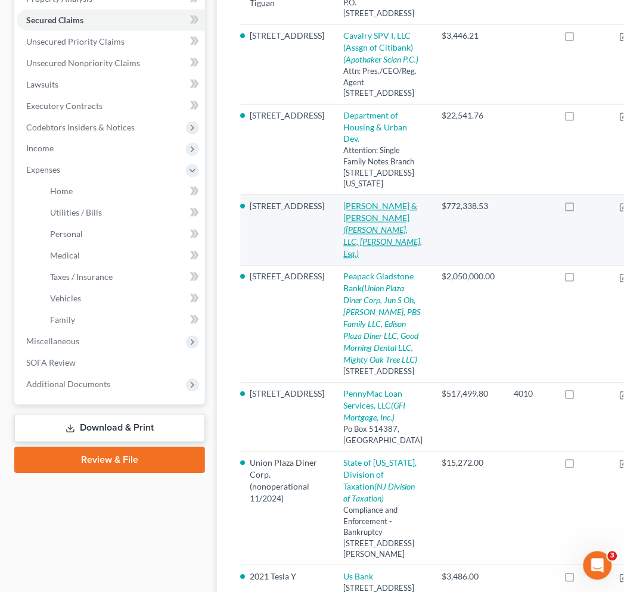
click at [354, 259] on icon "(Joseph A. Molinaro, LLC, James M. Cutler, Esq.)" at bounding box center [383, 242] width 79 height 34
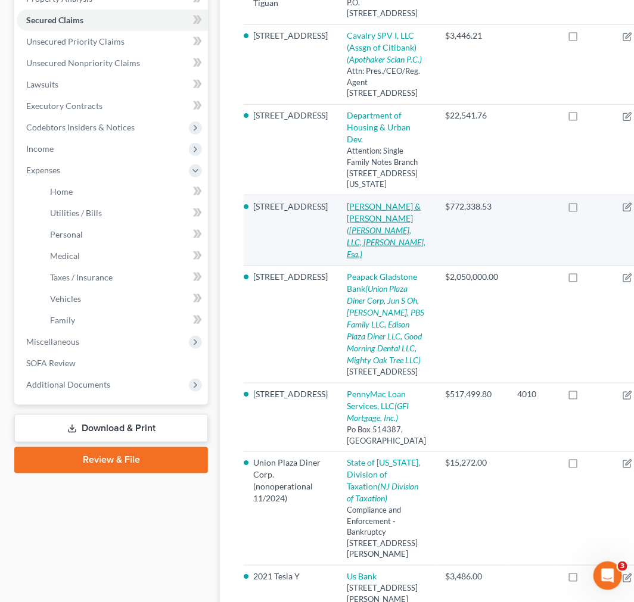
select select "11"
select select "3"
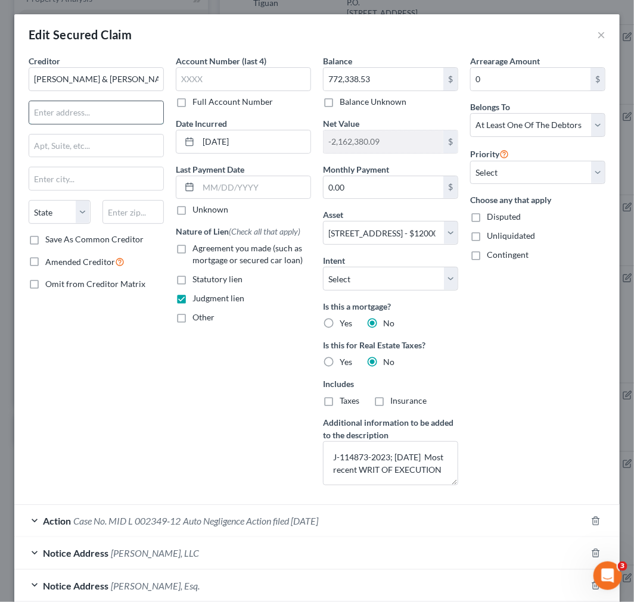
click at [109, 111] on input "text" at bounding box center [96, 112] width 134 height 23
type input "433 River Road"
click at [87, 175] on input "text" at bounding box center [96, 178] width 134 height 23
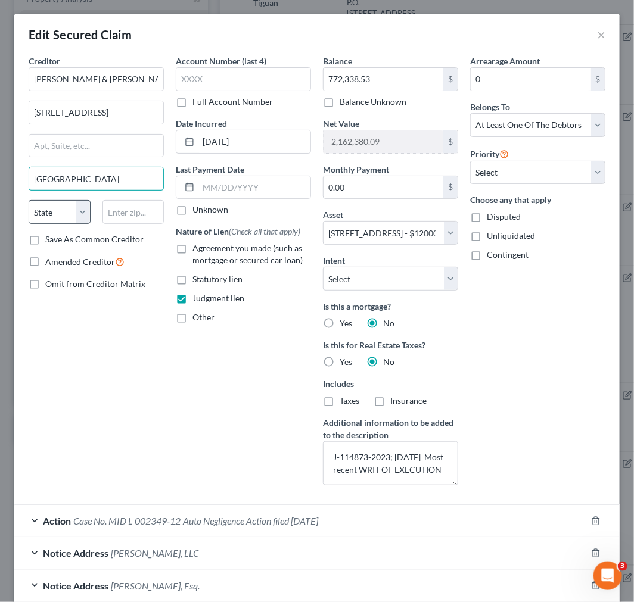
type input "Highland Park"
click at [40, 212] on select "State AL AK AR AZ CA CO CT DE DC FL GA GU HI ID IL IN IA KS KY LA ME MD MA MI M…" at bounding box center [60, 212] width 62 height 24
drag, startPoint x: 76, startPoint y: 209, endPoint x: 69, endPoint y: 222, distance: 14.1
click at [76, 209] on select "State AL AK AR AZ CA CO CT DE DC FL GA GU HI ID IL IN IA KS KY LA ME MD MA MI M…" at bounding box center [60, 212] width 62 height 24
click at [48, 214] on select "State AL AK AR AZ CA CO CT DE DC FL GA GU HI ID IL IN IA KS KY LA ME MD MA MI M…" at bounding box center [60, 212] width 62 height 24
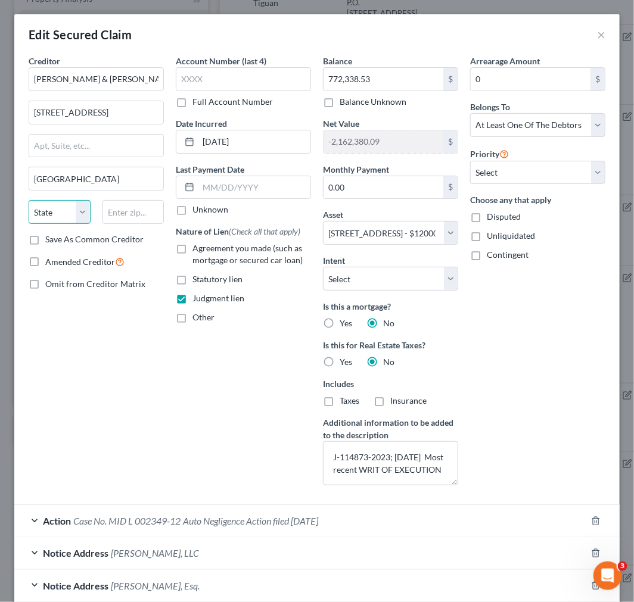
select select "33"
click at [29, 200] on select "State AL AK AR AZ CA CO CT DE DC FL GA GU HI ID IL IN IA KS KY LA ME MD MA MI M…" at bounding box center [60, 212] width 62 height 24
click at [122, 204] on input "text" at bounding box center [133, 212] width 62 height 24
type input "08816"
click at [113, 260] on div "Creditor * Gilberto & Zoe Estrada 433 River Road Highland Park State AL AK AR A…" at bounding box center [96, 275] width 147 height 440
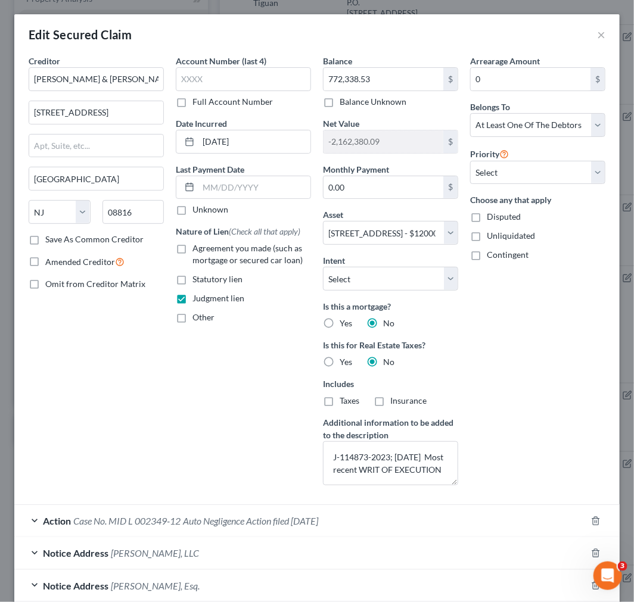
type input "East Brunswick"
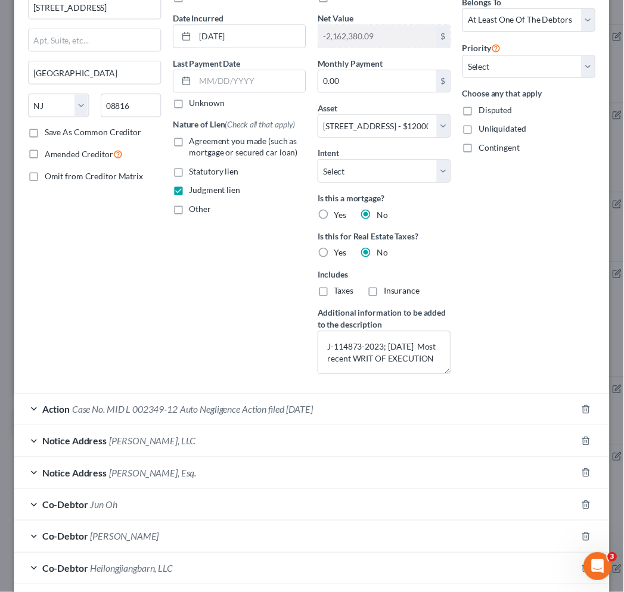
scroll to position [230, 0]
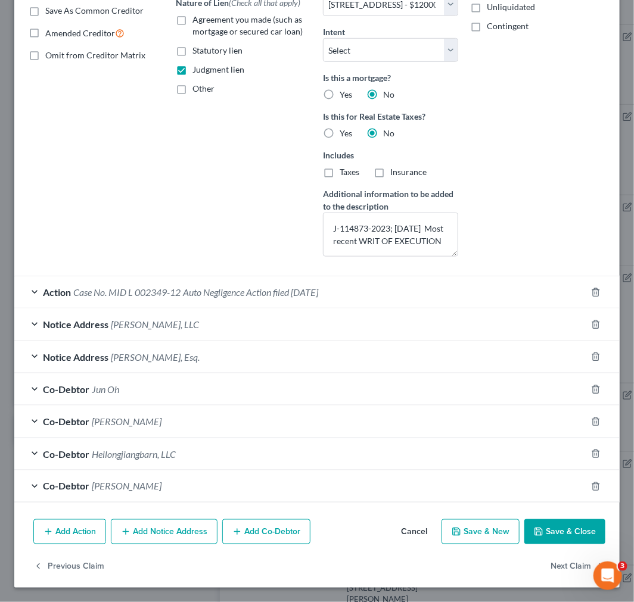
click at [556, 260] on button "Save & Close" at bounding box center [564, 531] width 81 height 25
select select
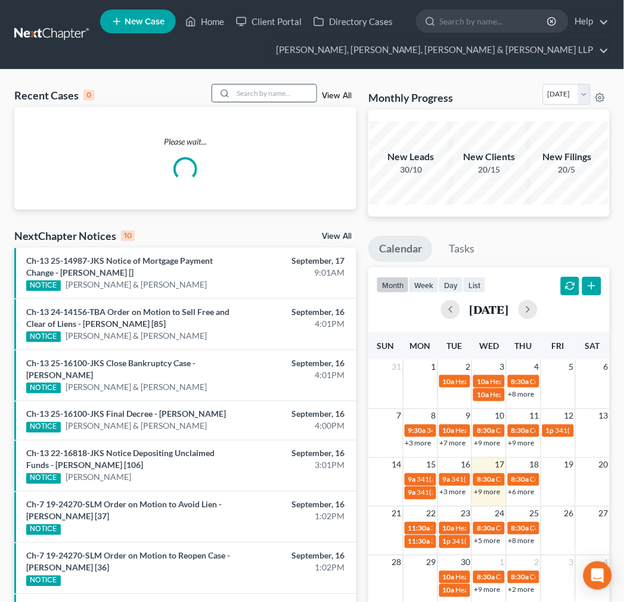
click at [300, 87] on input "search" at bounding box center [274, 93] width 83 height 17
click at [291, 94] on input "search" at bounding box center [274, 93] width 83 height 17
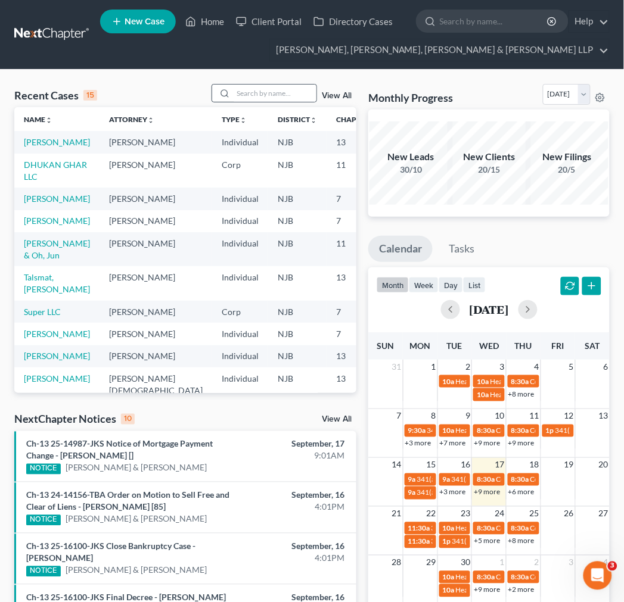
click at [234, 92] on div at bounding box center [222, 93] width 21 height 17
click at [245, 85] on input "search" at bounding box center [274, 93] width 83 height 17
type input "h"
type input "yara test llc"
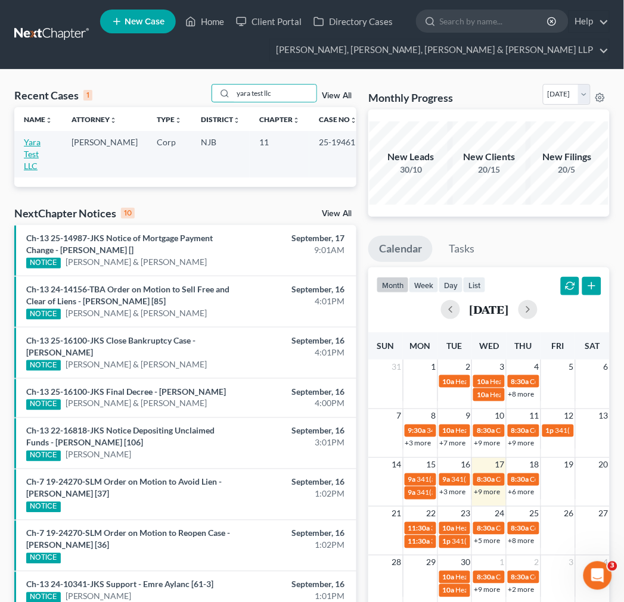
click at [39, 149] on td "Yara Test LLC" at bounding box center [38, 154] width 48 height 46
click at [37, 148] on td "Yara Test LLC" at bounding box center [38, 154] width 48 height 46
click at [33, 146] on link "Yara Test LLC" at bounding box center [32, 154] width 17 height 34
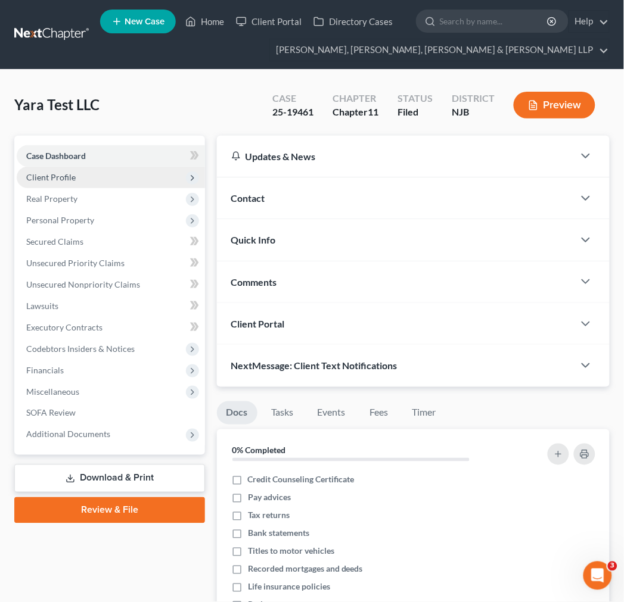
click at [76, 179] on span "Client Profile" at bounding box center [111, 177] width 188 height 21
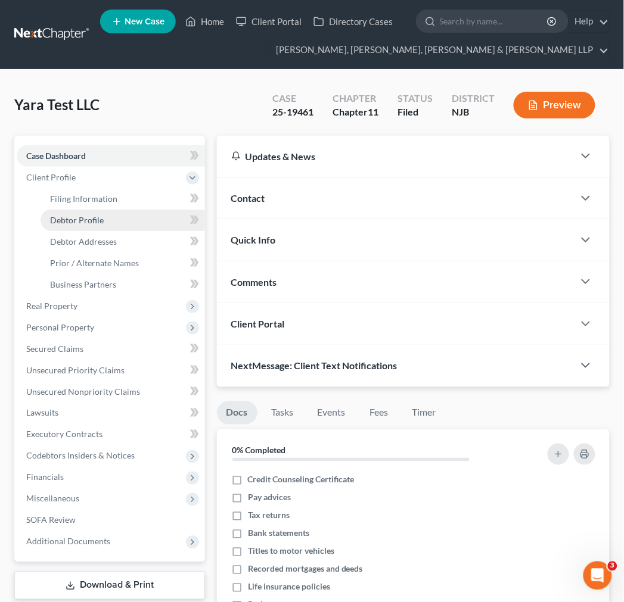
click at [95, 213] on link "Debtor Profile" at bounding box center [123, 220] width 164 height 21
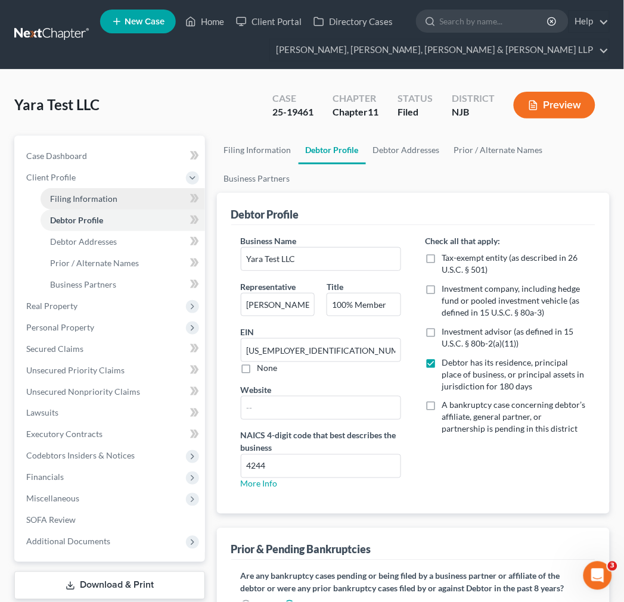
click at [98, 198] on span "Filing Information" at bounding box center [83, 199] width 67 height 10
select select "3"
select select "1"
select select "51"
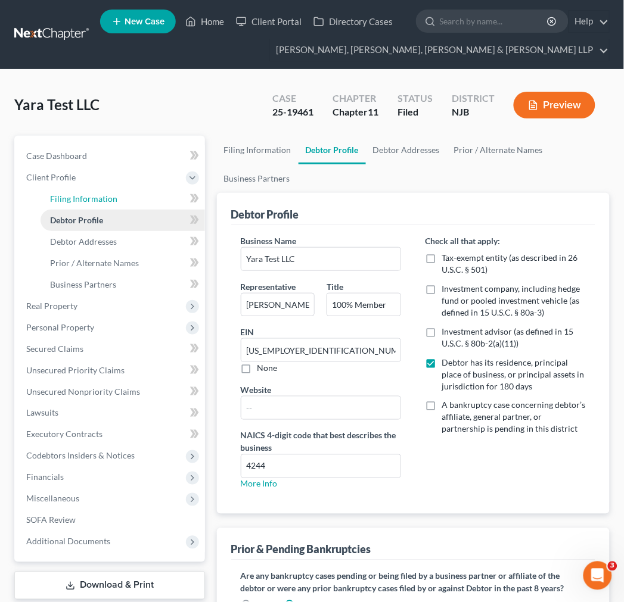
select select "0"
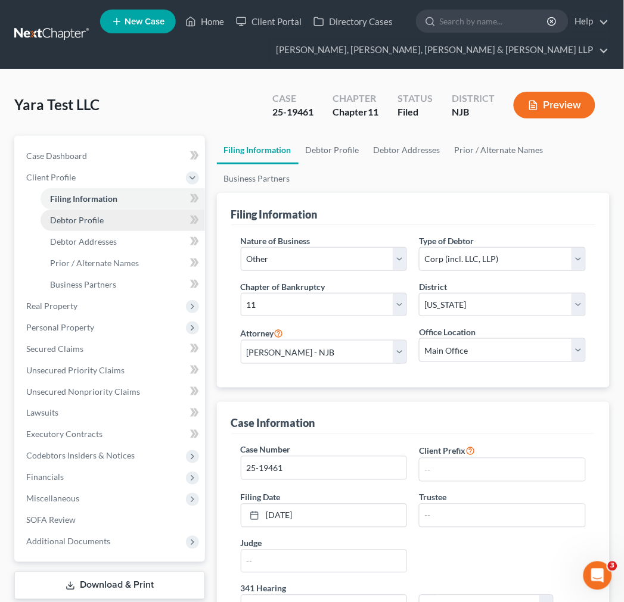
click at [98, 224] on span "Debtor Profile" at bounding box center [77, 220] width 54 height 10
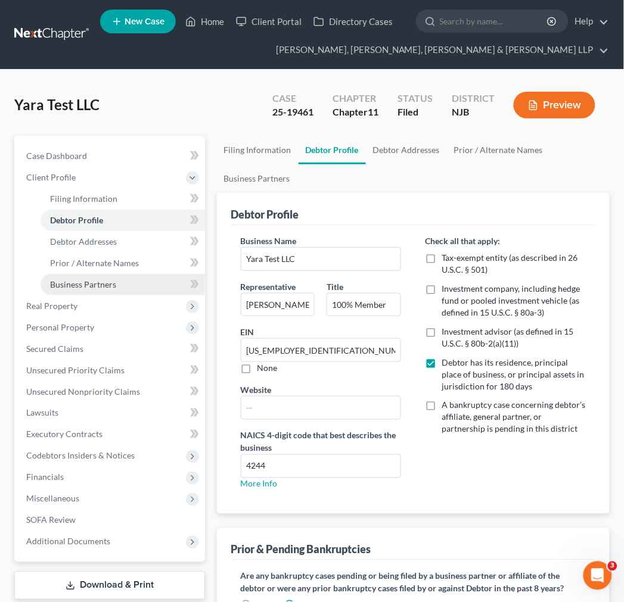
click at [91, 290] on link "Business Partners" at bounding box center [123, 284] width 164 height 21
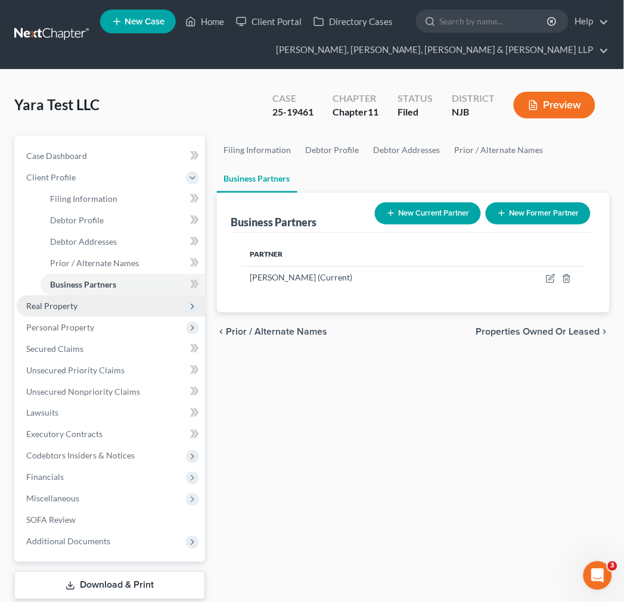
click at [92, 300] on span "Real Property" at bounding box center [111, 305] width 188 height 21
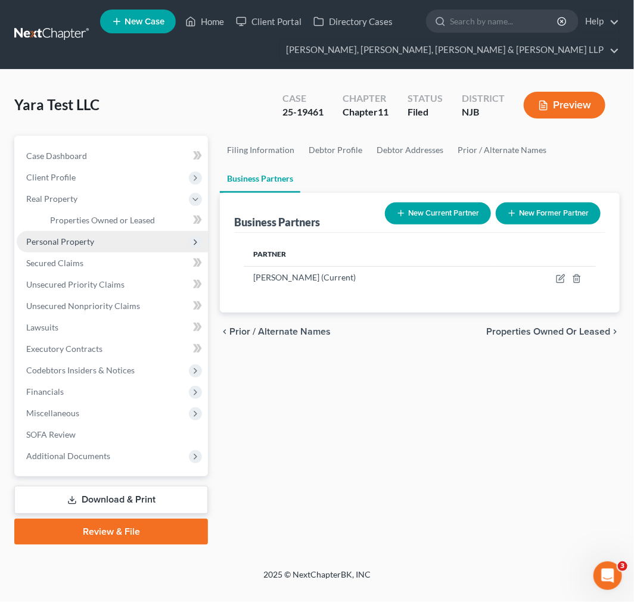
click at [96, 236] on span "Personal Property" at bounding box center [112, 241] width 191 height 21
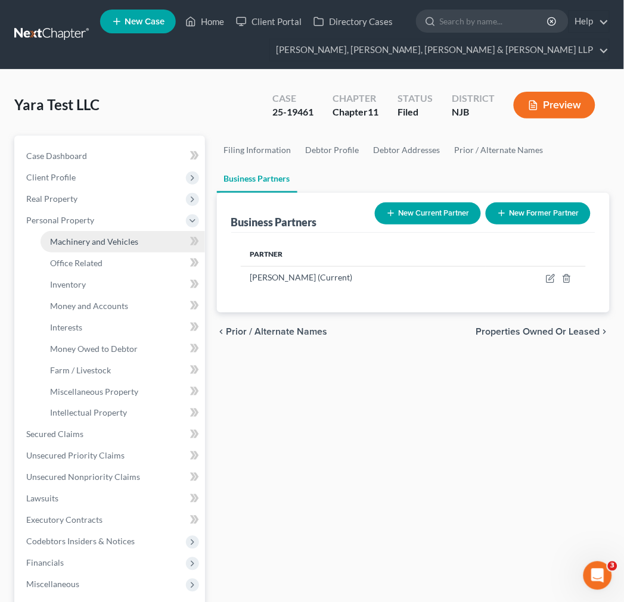
click at [89, 238] on span "Machinery and Vehicles" at bounding box center [94, 241] width 88 height 10
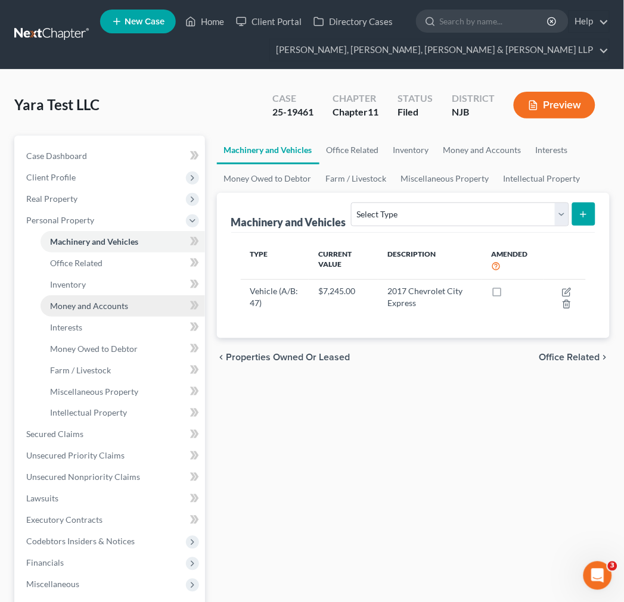
click at [126, 306] on span "Money and Accounts" at bounding box center [89, 306] width 78 height 10
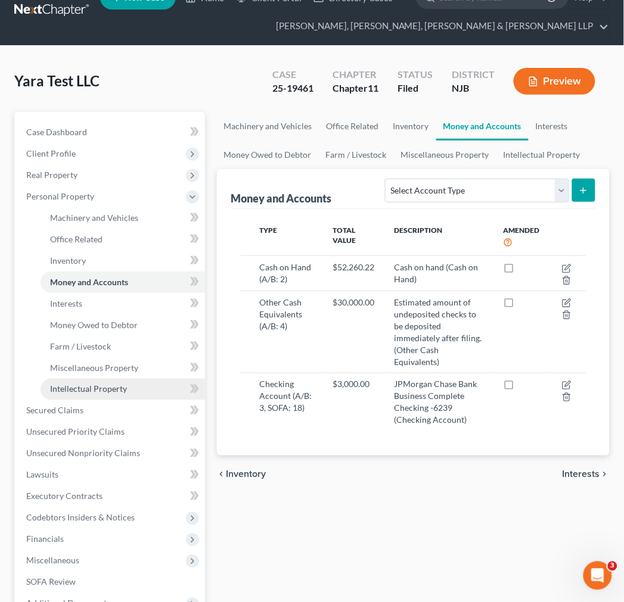
scroll to position [66, 0]
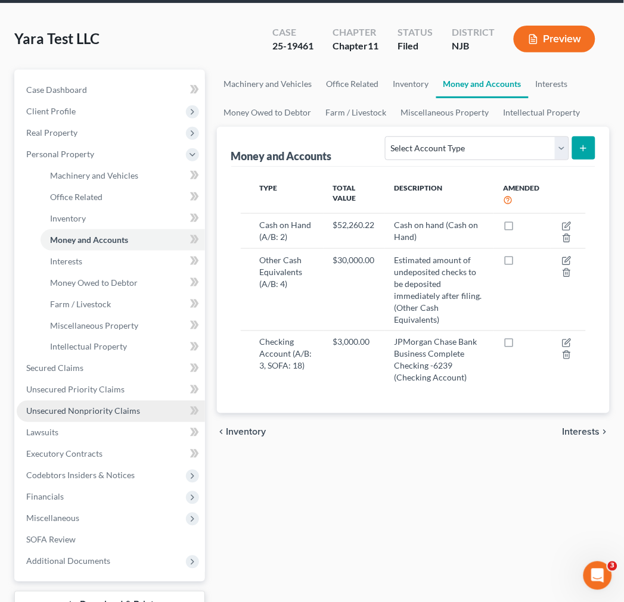
click at [85, 407] on span "Unsecured Nonpriority Claims" at bounding box center [83, 411] width 114 height 10
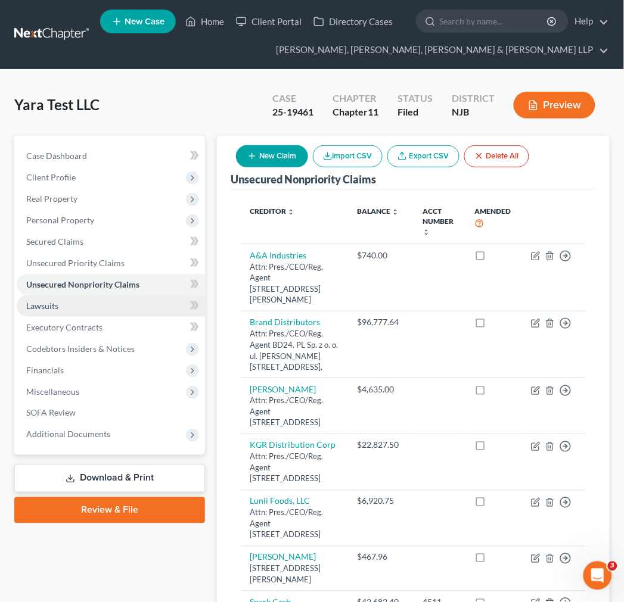
click at [79, 306] on link "Lawsuits" at bounding box center [111, 305] width 188 height 21
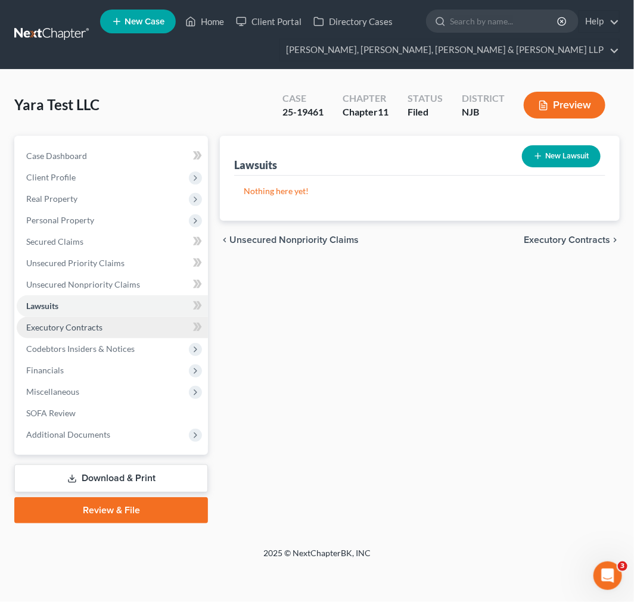
click at [85, 325] on span "Executory Contracts" at bounding box center [64, 327] width 76 height 10
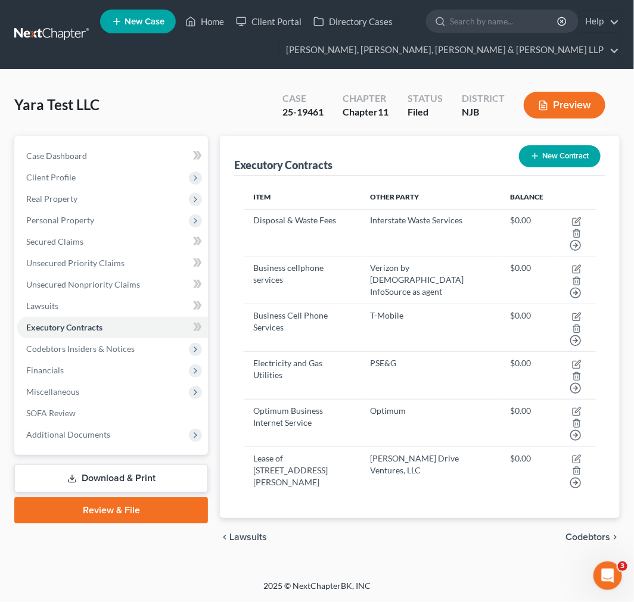
click at [301, 154] on div "Executory Contracts New Contract" at bounding box center [419, 156] width 371 height 40
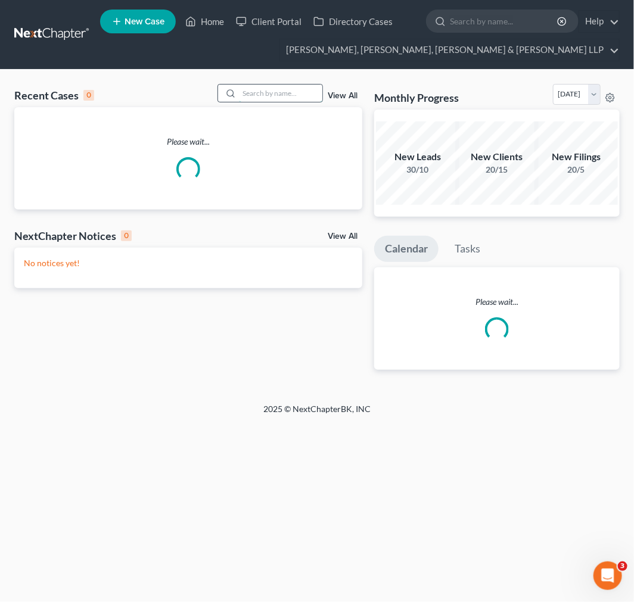
click at [297, 92] on input "search" at bounding box center [280, 93] width 83 height 17
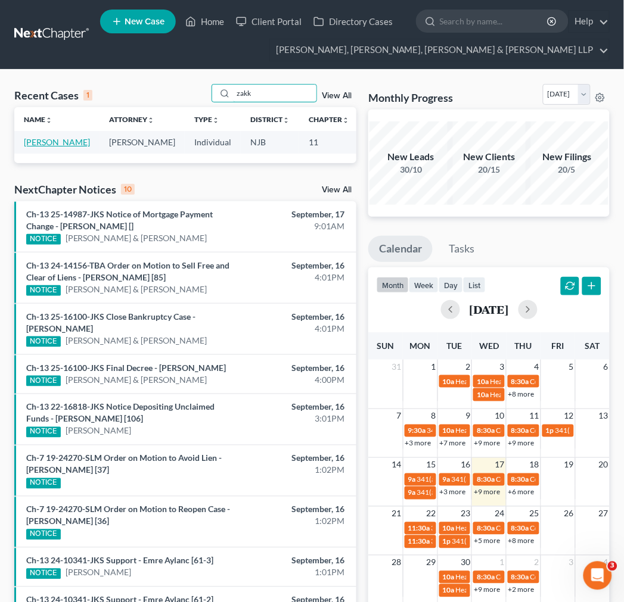
type input "zakk"
click at [39, 146] on link "[PERSON_NAME]" at bounding box center [57, 142] width 66 height 10
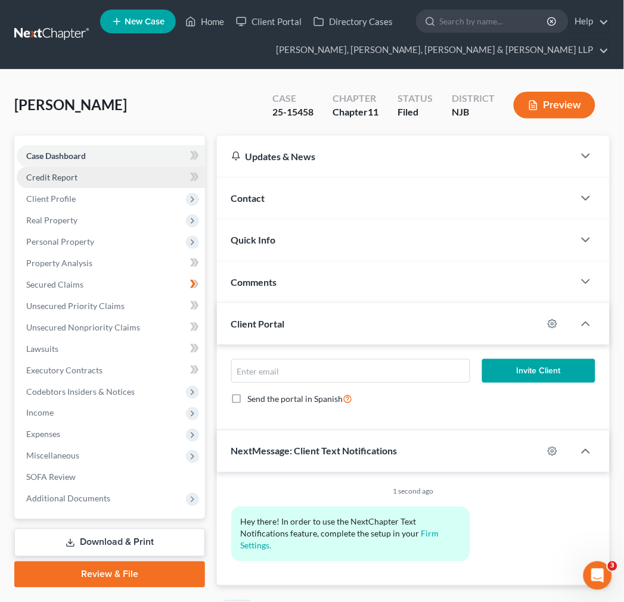
click at [133, 175] on link "Credit Report" at bounding box center [111, 177] width 188 height 21
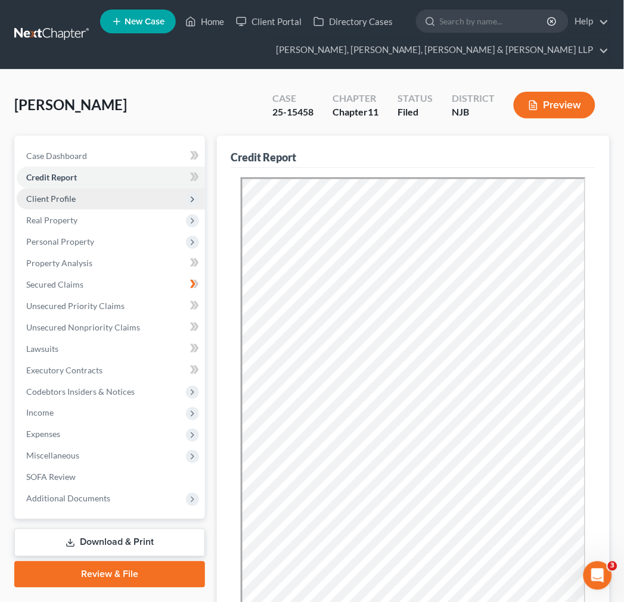
click at [102, 195] on span "Client Profile" at bounding box center [111, 198] width 188 height 21
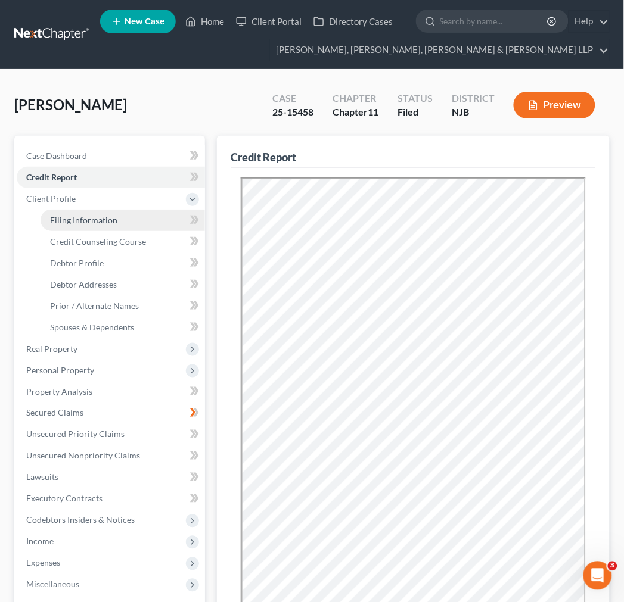
click at [96, 216] on span "Filing Information" at bounding box center [83, 220] width 67 height 10
select select "0"
select select "3"
select select "0"
select select "1"
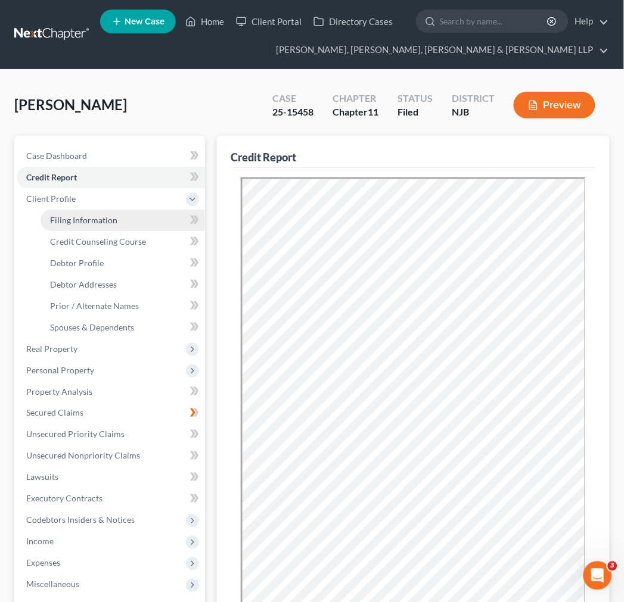
select select "0"
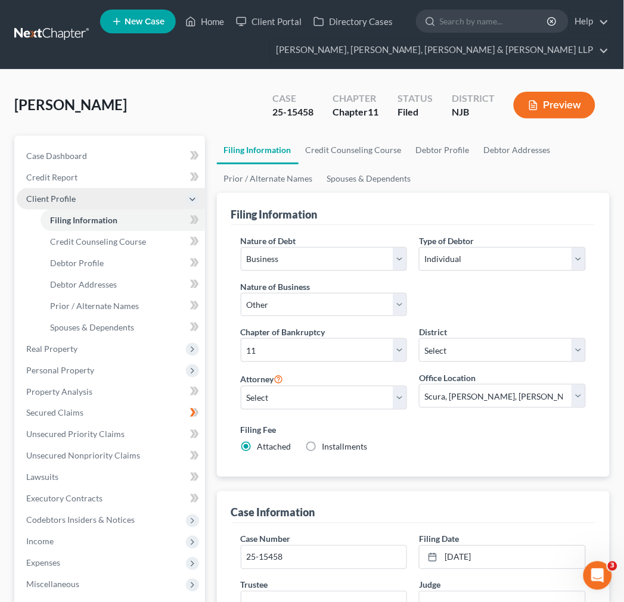
click at [105, 200] on span "Client Profile" at bounding box center [111, 198] width 188 height 21
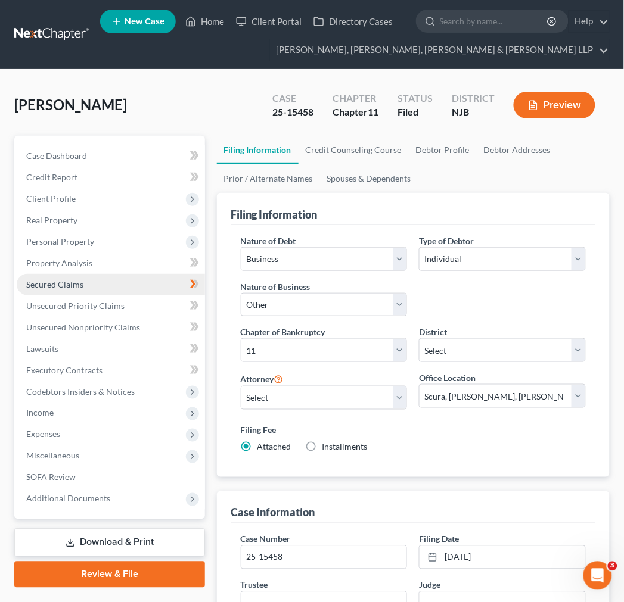
click at [108, 274] on link "Secured Claims" at bounding box center [111, 284] width 188 height 21
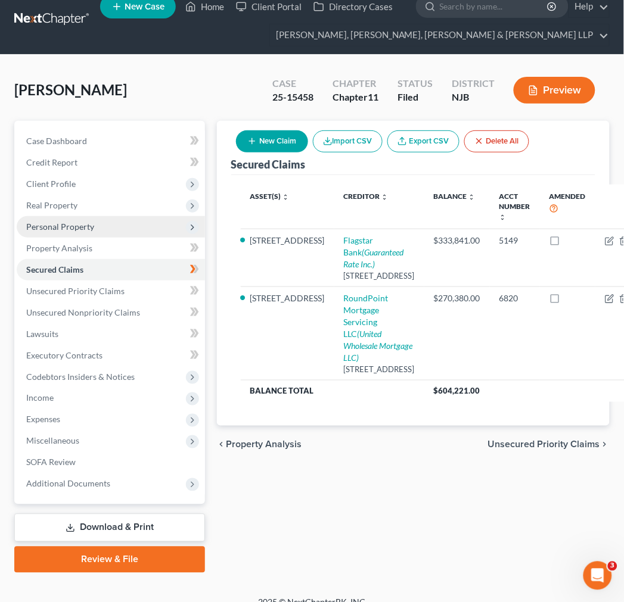
scroll to position [30, 0]
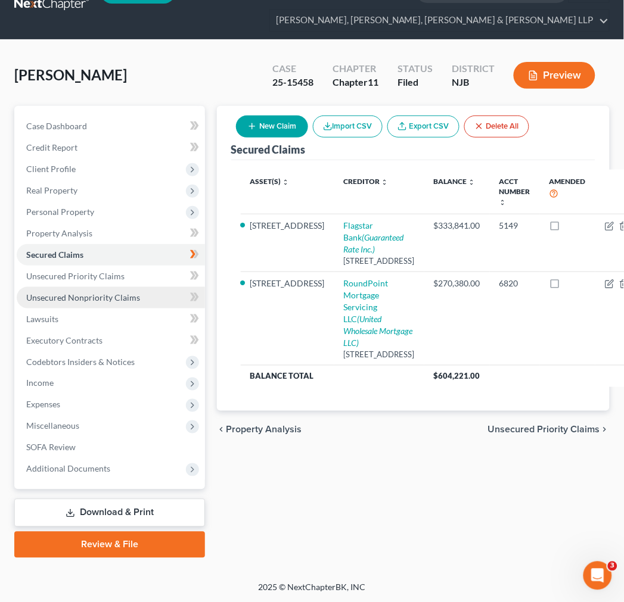
click at [113, 292] on span "Unsecured Nonpriority Claims" at bounding box center [83, 297] width 114 height 10
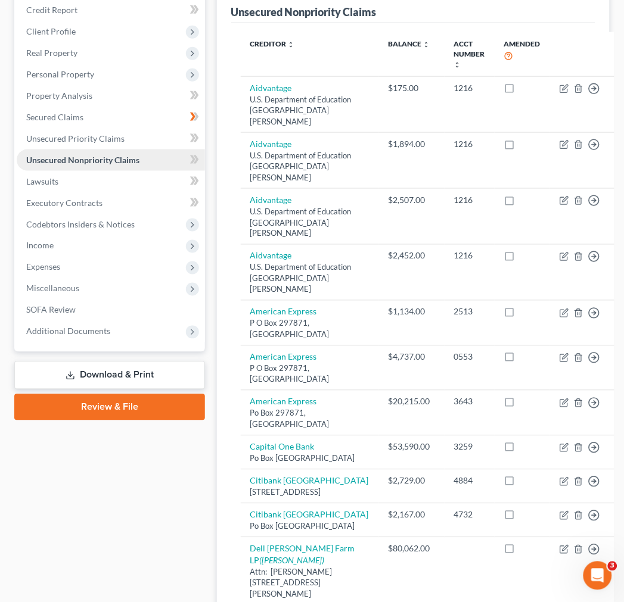
scroll to position [92, 0]
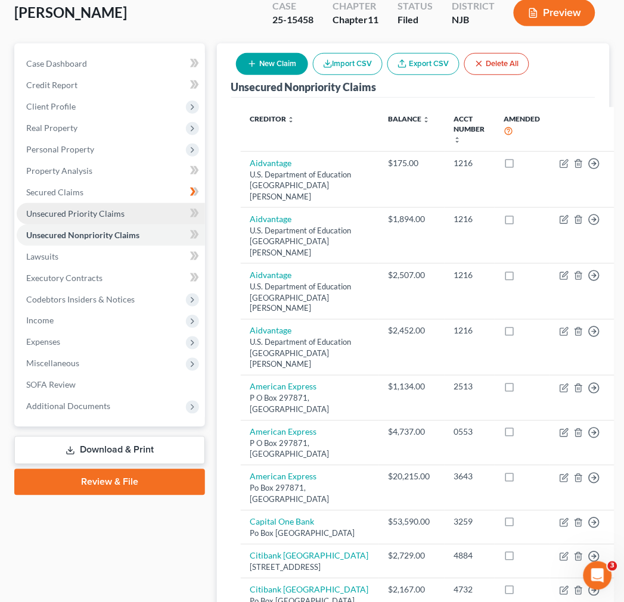
click at [80, 212] on span "Unsecured Priority Claims" at bounding box center [75, 213] width 98 height 10
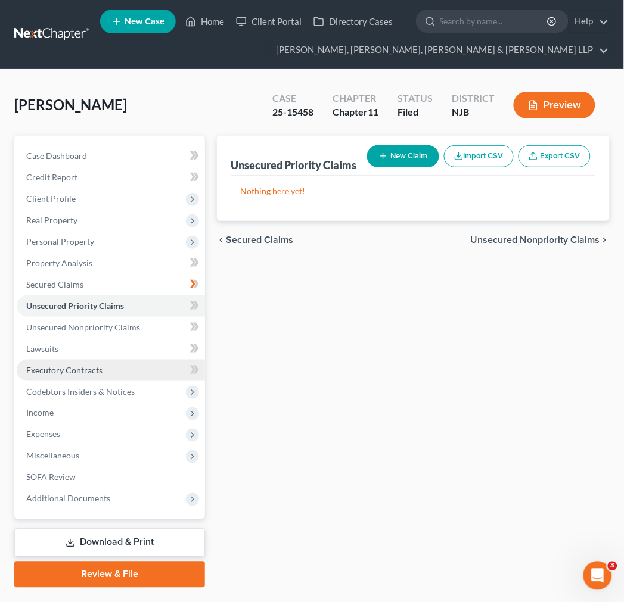
click at [130, 360] on link "Executory Contracts" at bounding box center [111, 370] width 188 height 21
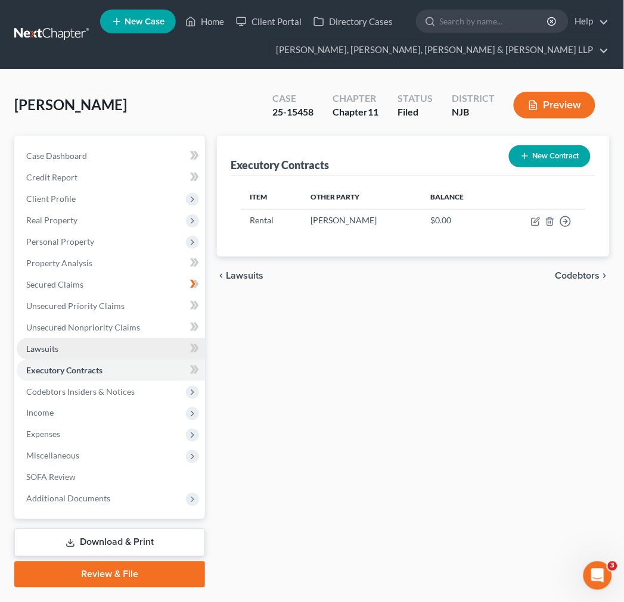
click at [127, 341] on link "Lawsuits" at bounding box center [111, 348] width 188 height 21
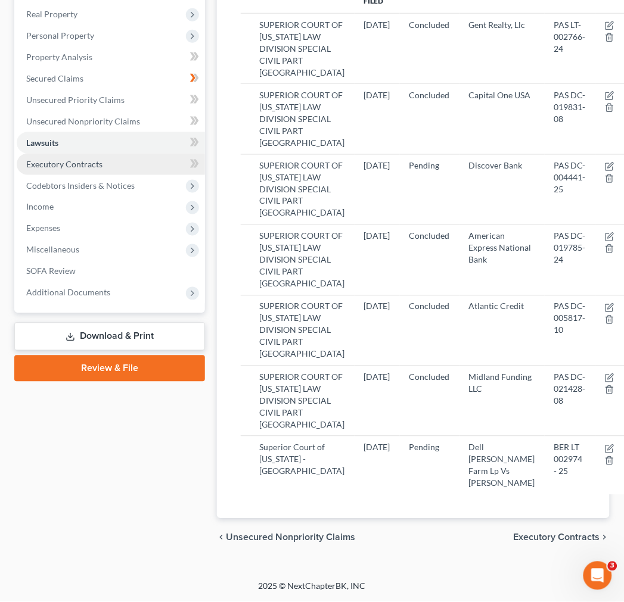
click at [108, 154] on link "Executory Contracts" at bounding box center [111, 164] width 188 height 21
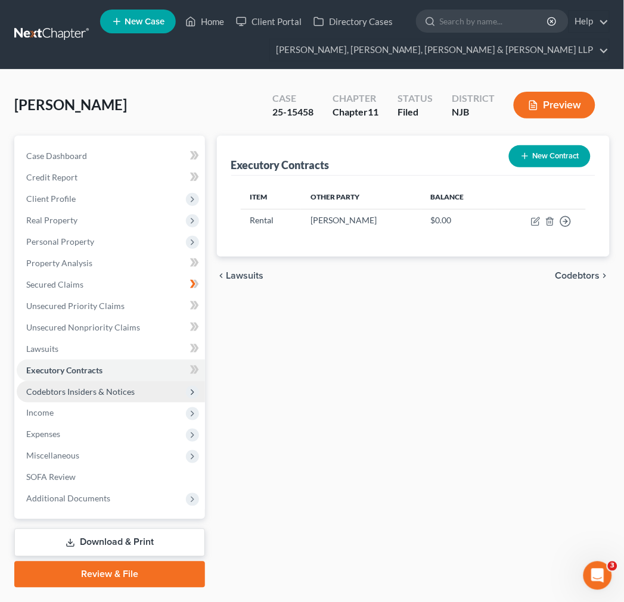
click at [139, 388] on span "Codebtors Insiders & Notices" at bounding box center [111, 391] width 188 height 21
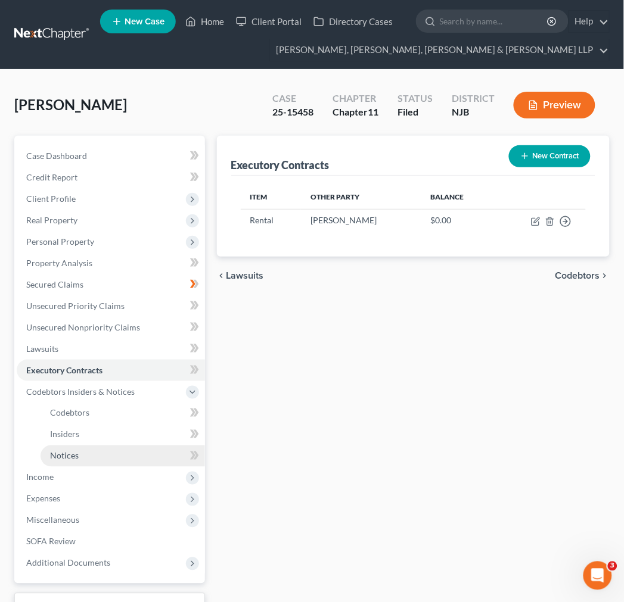
click at [140, 461] on link "Notices" at bounding box center [123, 456] width 164 height 21
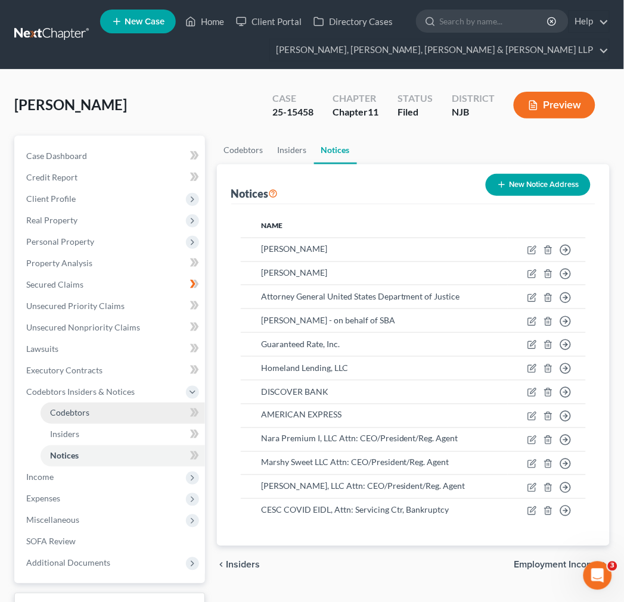
click at [122, 416] on link "Codebtors" at bounding box center [123, 413] width 164 height 21
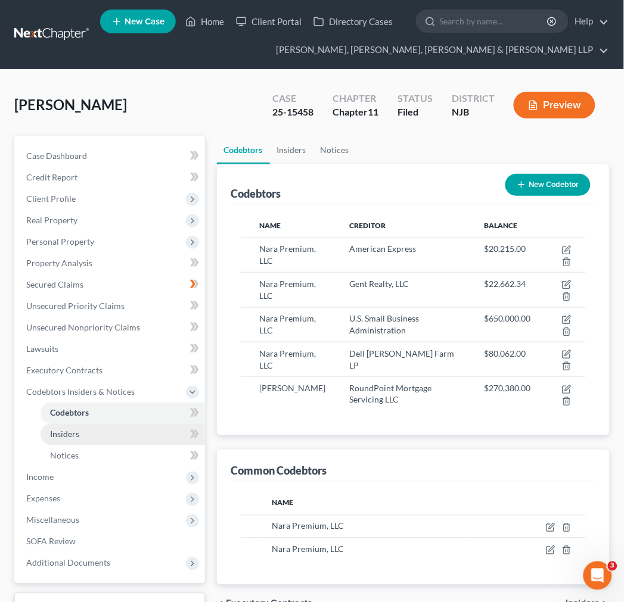
click at [127, 436] on link "Insiders" at bounding box center [123, 434] width 164 height 21
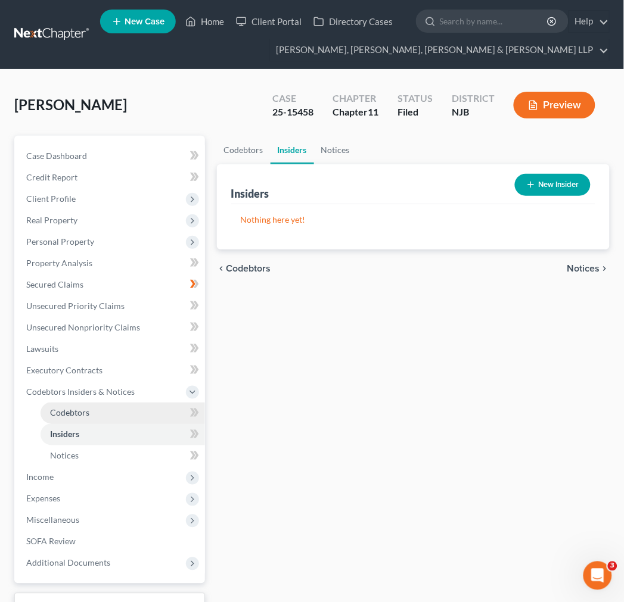
click at [117, 409] on link "Codebtors" at bounding box center [123, 413] width 164 height 21
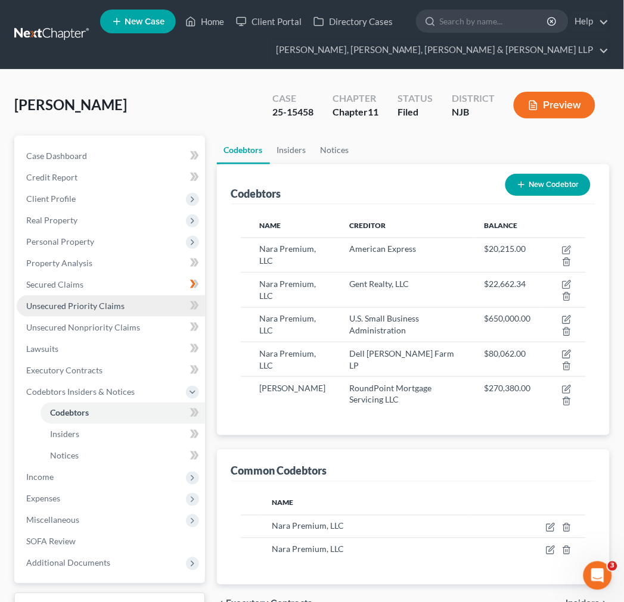
click at [105, 301] on span "Unsecured Priority Claims" at bounding box center [75, 306] width 98 height 10
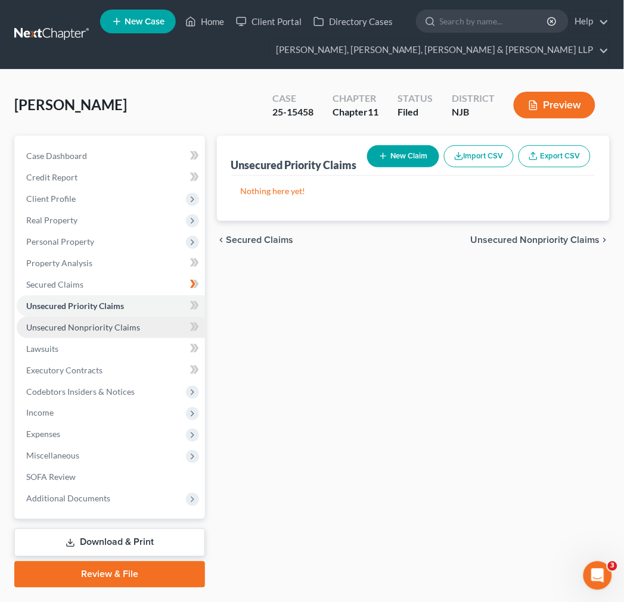
click at [105, 323] on span "Unsecured Nonpriority Claims" at bounding box center [83, 327] width 114 height 10
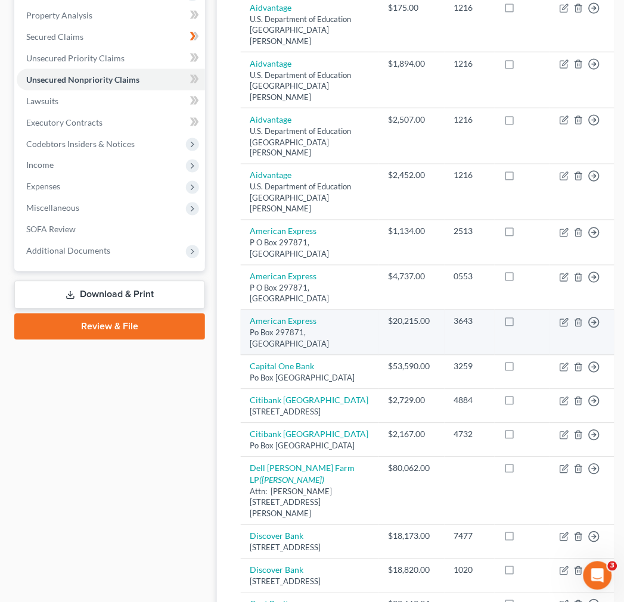
scroll to position [66, 0]
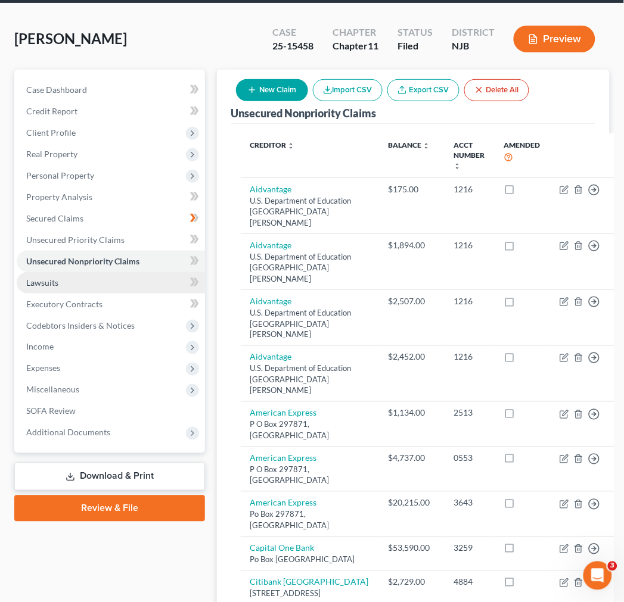
click at [76, 284] on link "Lawsuits" at bounding box center [111, 282] width 188 height 21
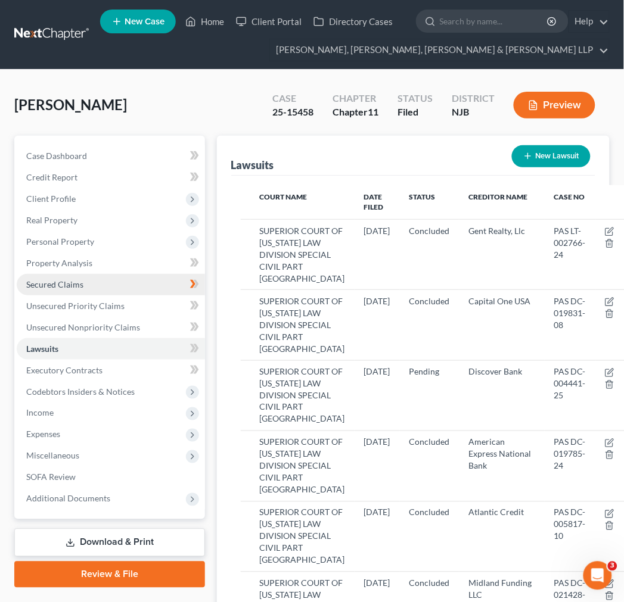
click at [80, 285] on span "Secured Claims" at bounding box center [54, 284] width 57 height 10
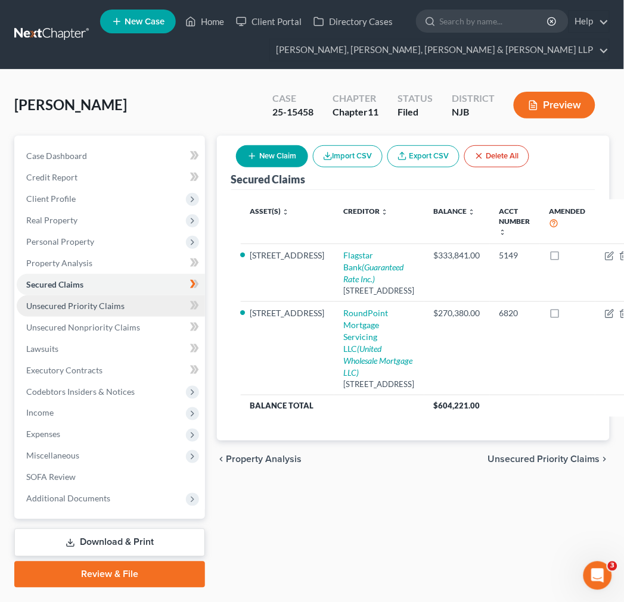
click at [84, 301] on span "Unsecured Priority Claims" at bounding box center [75, 306] width 98 height 10
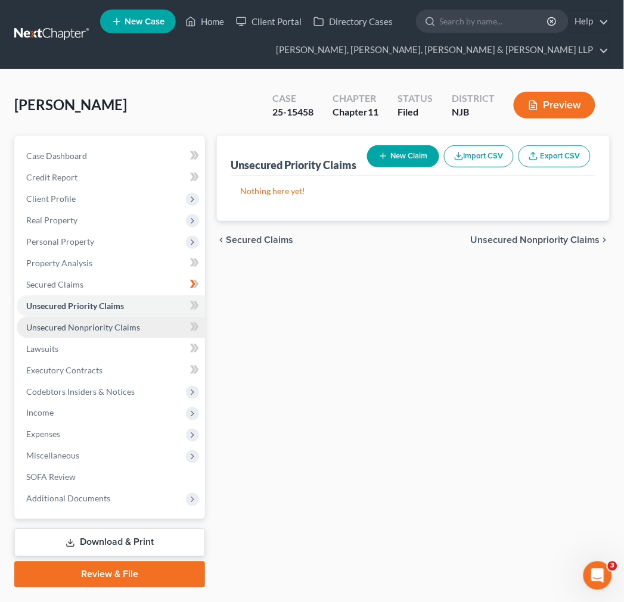
click at [93, 323] on span "Unsecured Nonpriority Claims" at bounding box center [83, 327] width 114 height 10
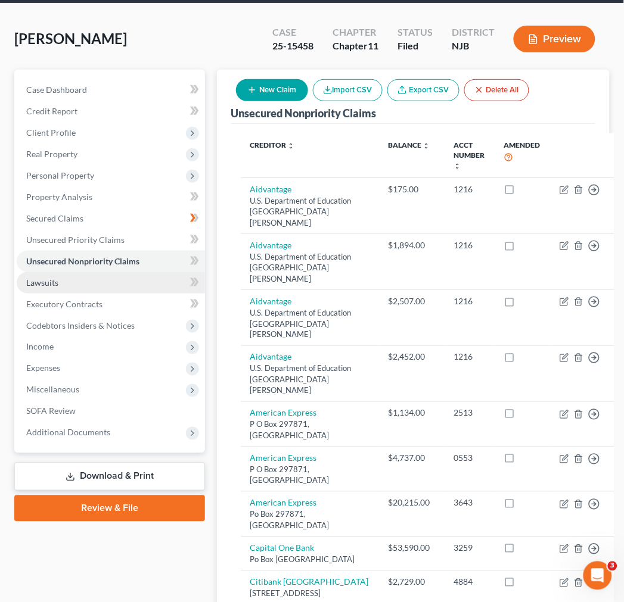
click at [96, 272] on link "Lawsuits" at bounding box center [111, 282] width 188 height 21
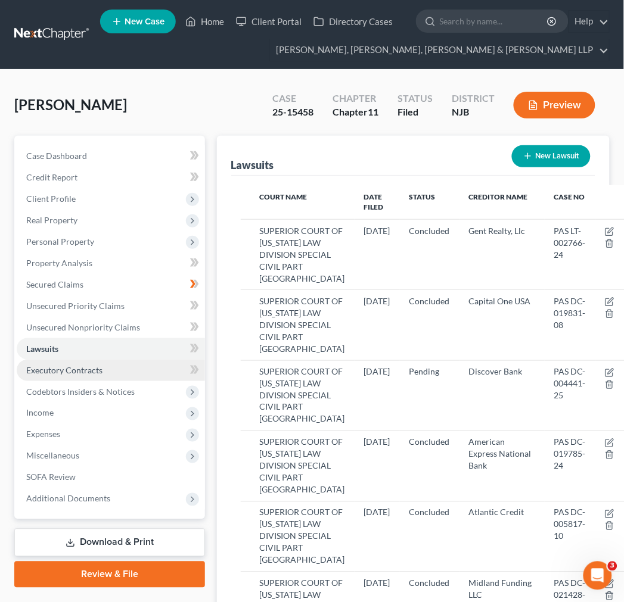
click at [96, 379] on link "Executory Contracts" at bounding box center [111, 370] width 188 height 21
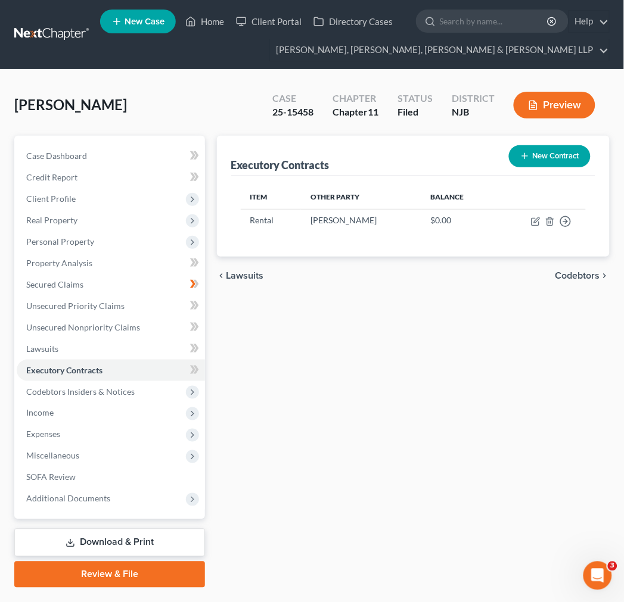
click at [344, 280] on div "chevron_left Lawsuits Codebtors chevron_right" at bounding box center [413, 276] width 393 height 38
click at [86, 292] on link "Secured Claims" at bounding box center [111, 284] width 188 height 21
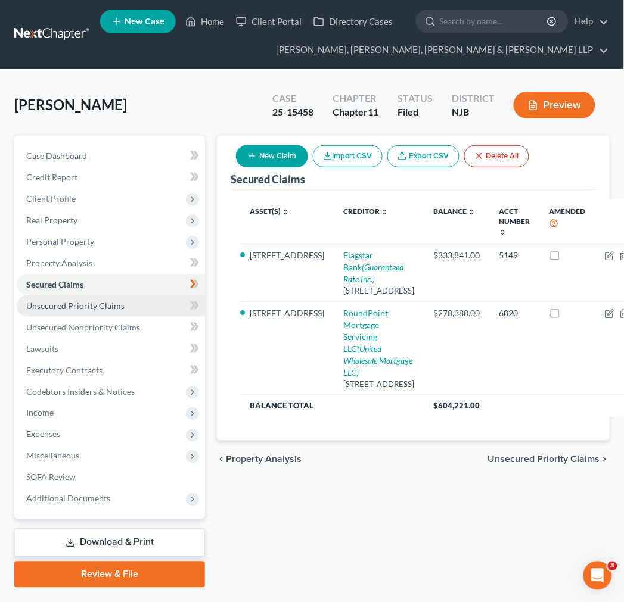
click at [88, 307] on span "Unsecured Priority Claims" at bounding box center [75, 306] width 98 height 10
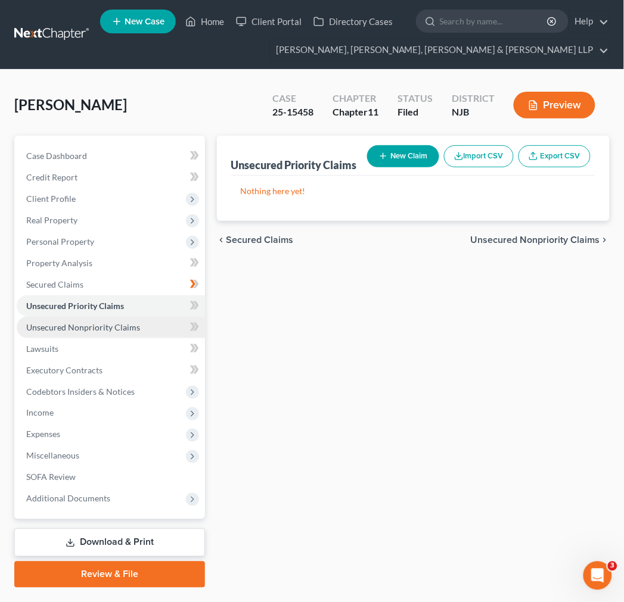
click at [91, 323] on span "Unsecured Nonpriority Claims" at bounding box center [83, 327] width 114 height 10
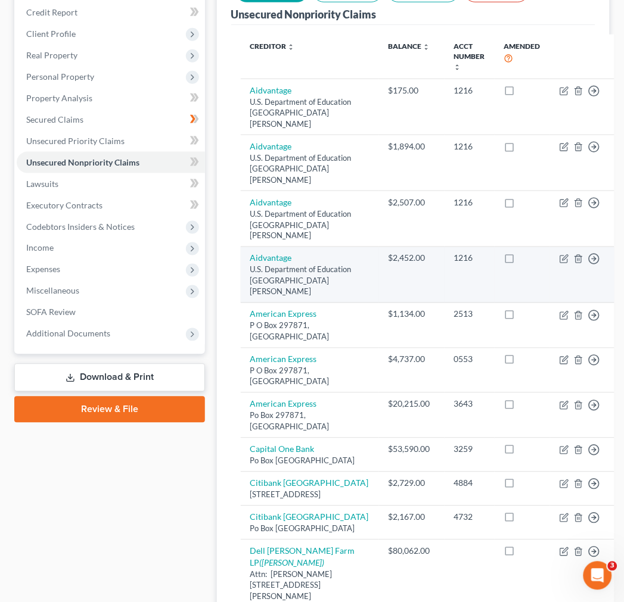
scroll to position [198, 0]
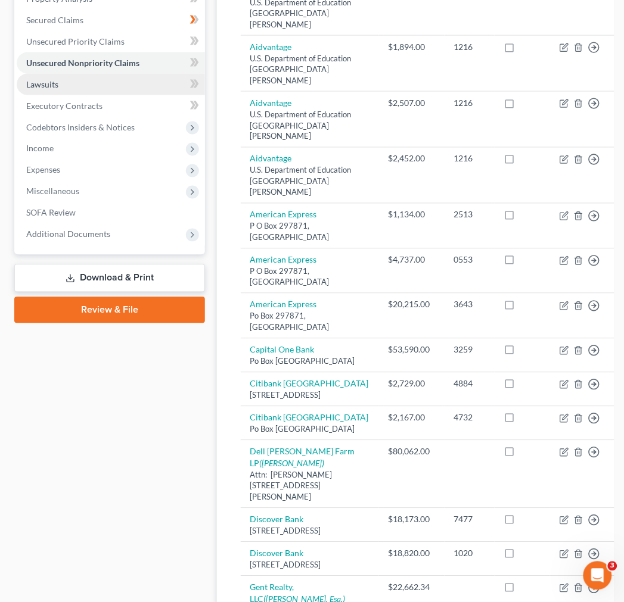
click at [121, 88] on link "Lawsuits" at bounding box center [111, 84] width 188 height 21
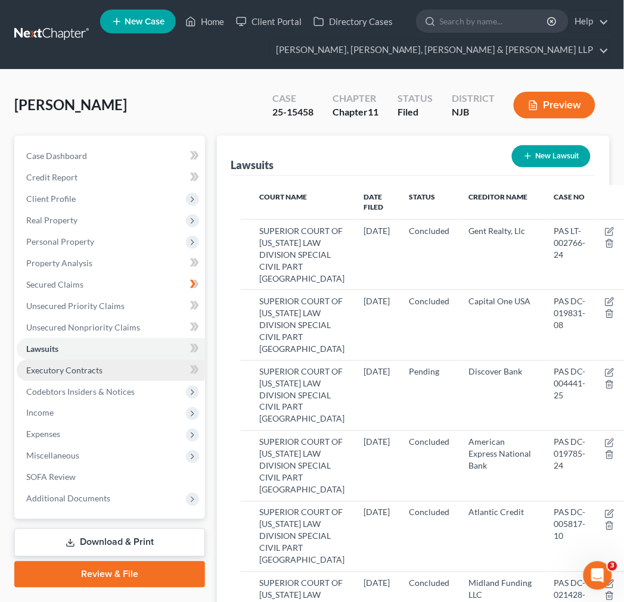
click at [127, 376] on link "Executory Contracts" at bounding box center [111, 370] width 188 height 21
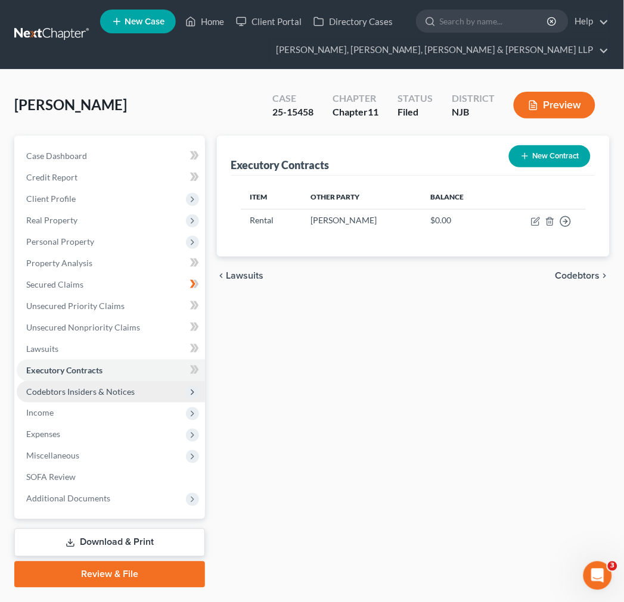
click at [129, 387] on span "Codebtors Insiders & Notices" at bounding box center [80, 392] width 108 height 10
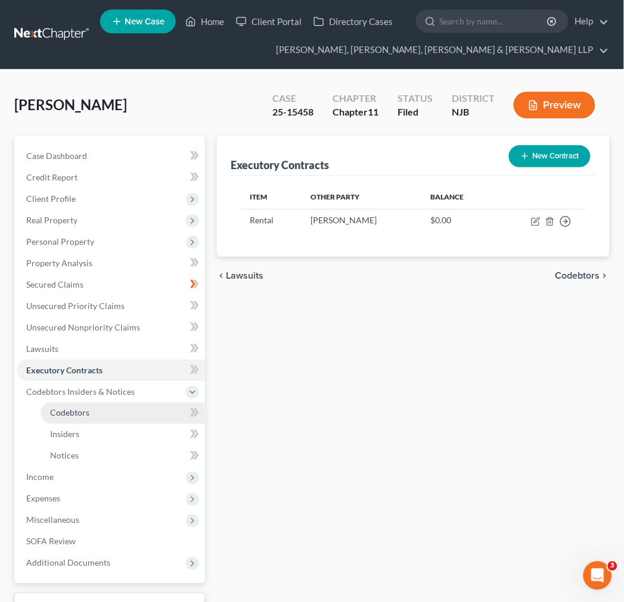
click at [132, 413] on link "Codebtors" at bounding box center [123, 413] width 164 height 21
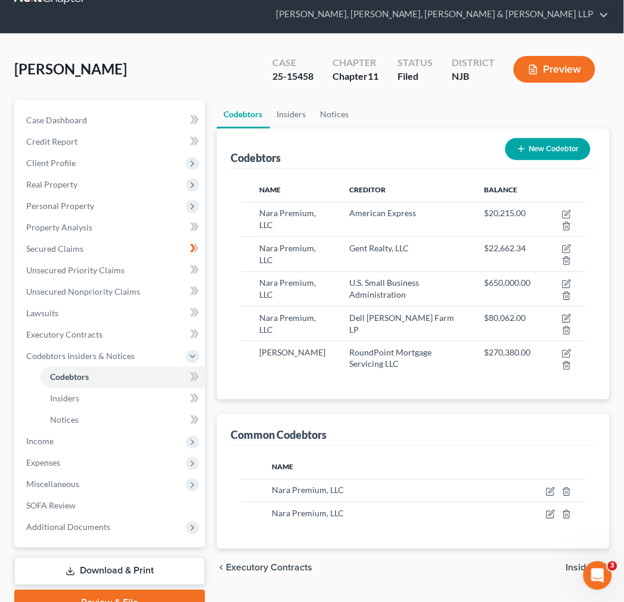
scroll to position [66, 0]
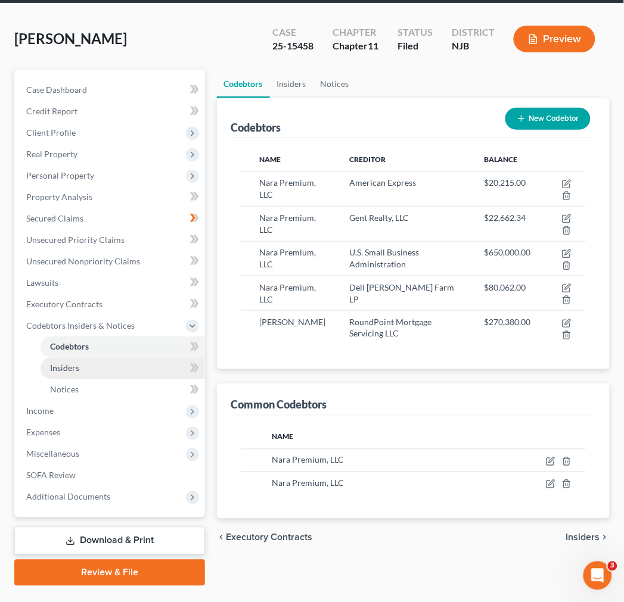
click at [151, 371] on link "Insiders" at bounding box center [123, 368] width 164 height 21
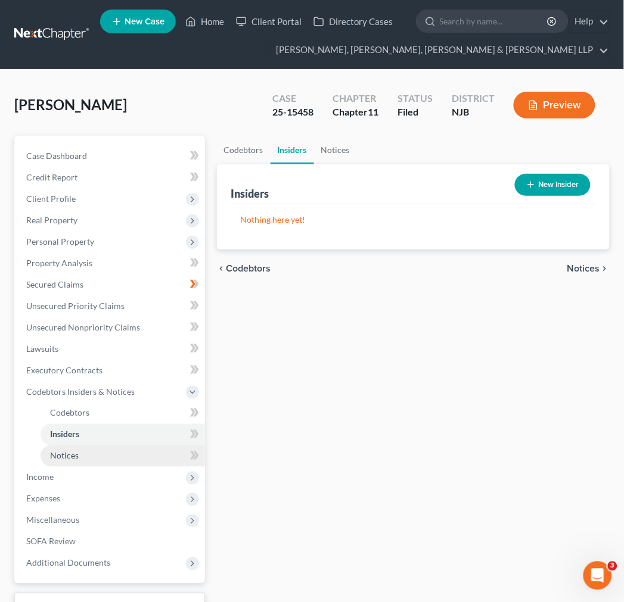
click at [139, 454] on link "Notices" at bounding box center [123, 456] width 164 height 21
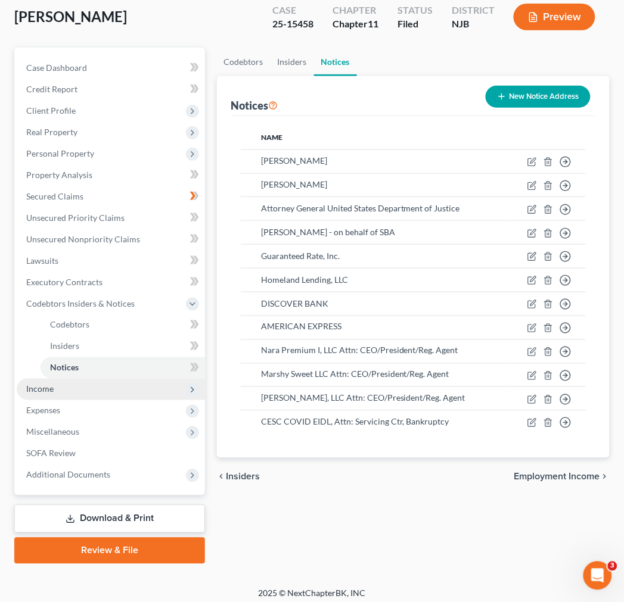
scroll to position [94, 0]
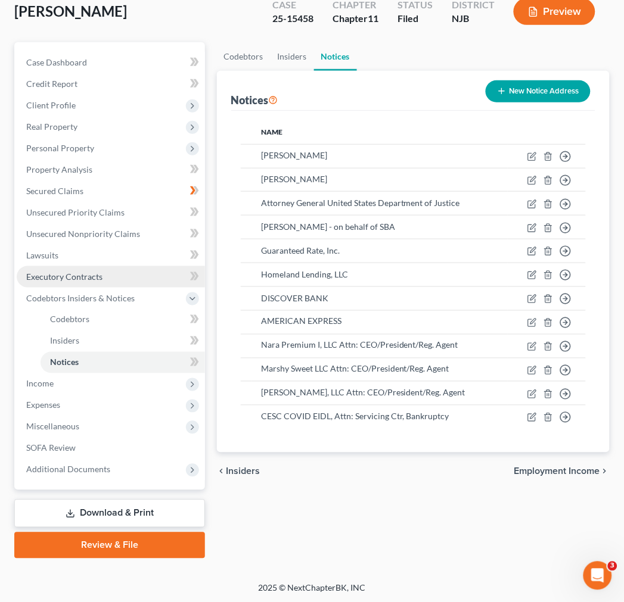
click at [85, 278] on span "Executory Contracts" at bounding box center [64, 277] width 76 height 10
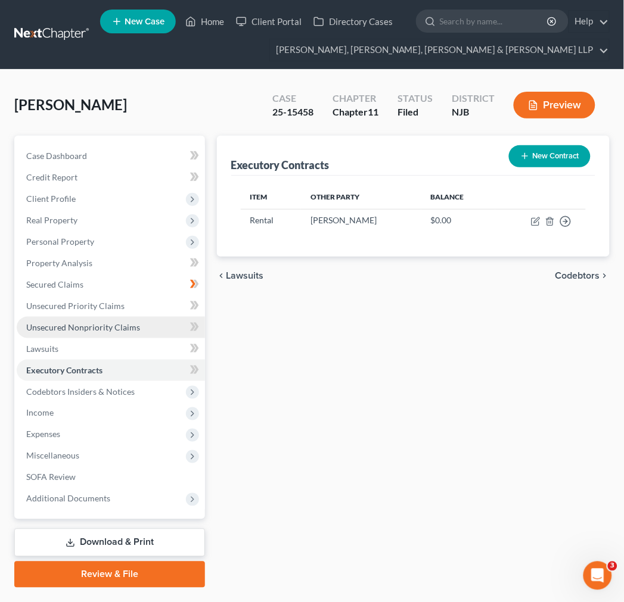
click at [111, 323] on span "Unsecured Nonpriority Claims" at bounding box center [83, 327] width 114 height 10
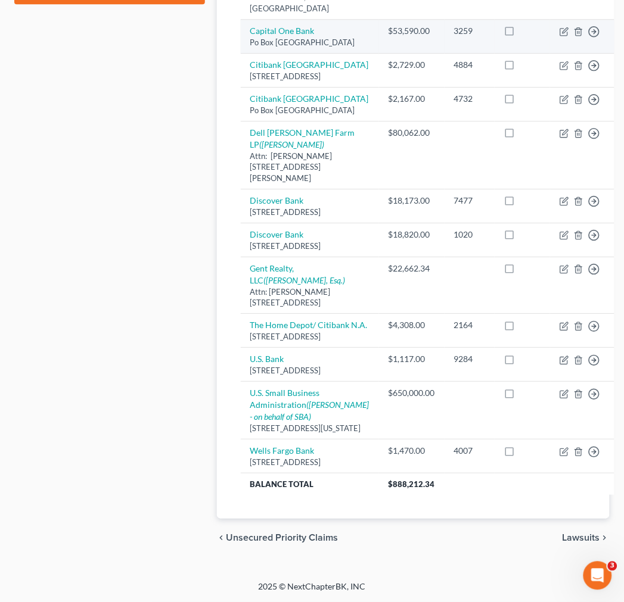
scroll to position [662, 0]
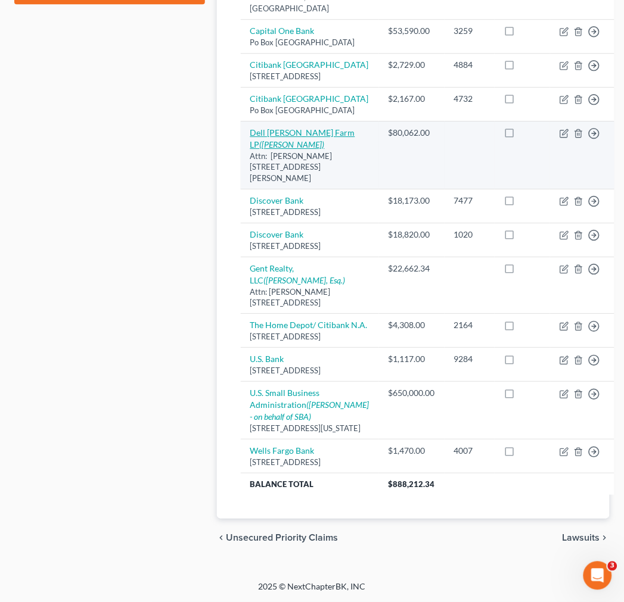
click at [282, 139] on icon "([PERSON_NAME])" at bounding box center [292, 144] width 65 height 10
select select "33"
select select "14"
select select "0"
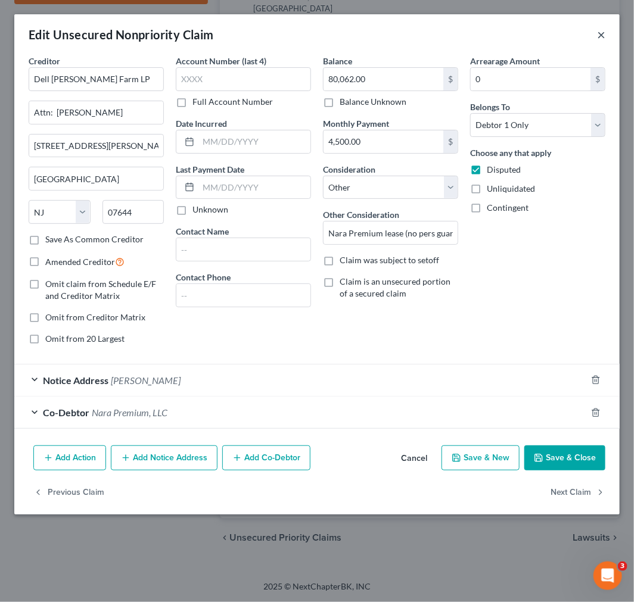
click at [605, 33] on button "×" at bounding box center [601, 34] width 8 height 14
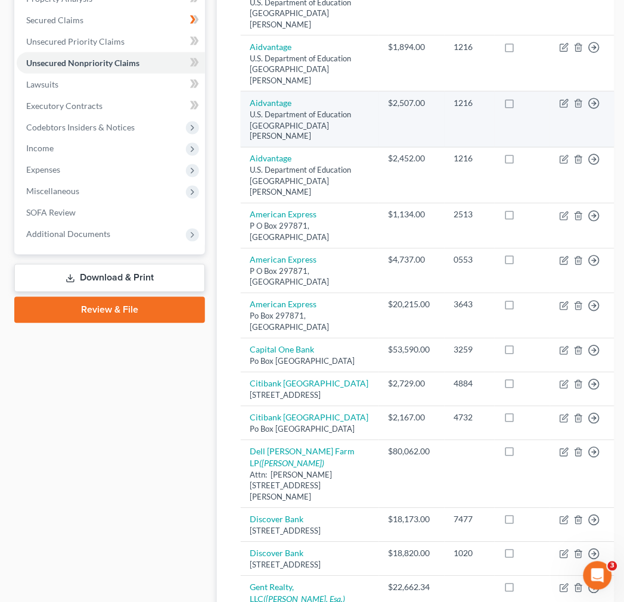
scroll to position [198, 0]
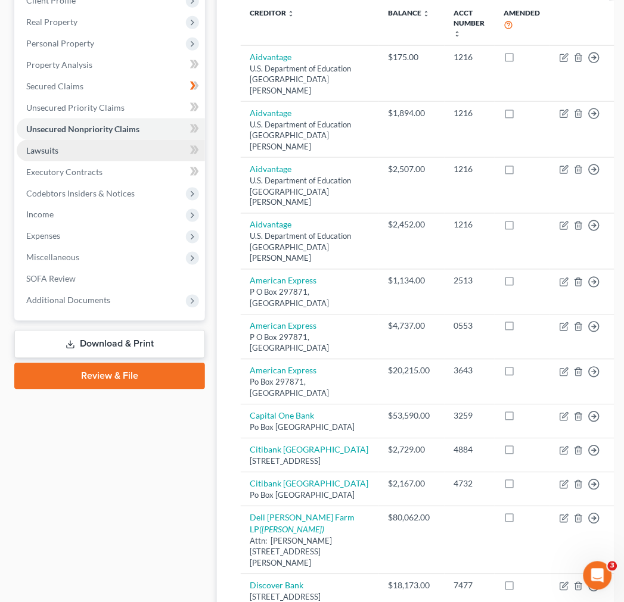
click at [105, 151] on link "Lawsuits" at bounding box center [111, 150] width 188 height 21
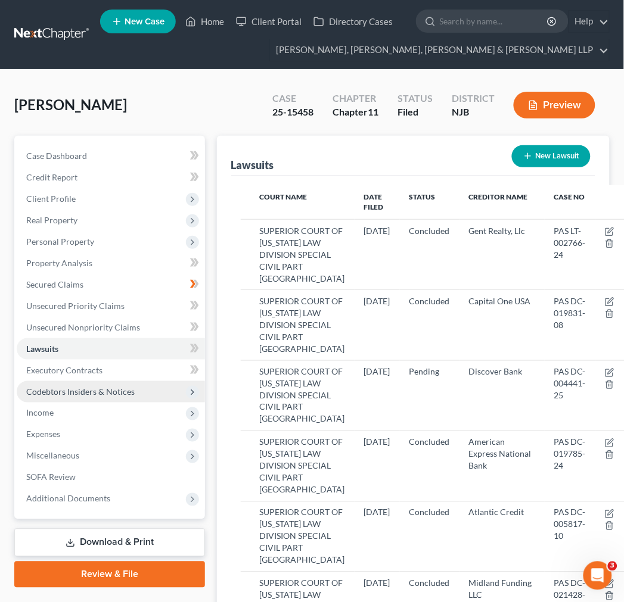
click at [114, 396] on span "Codebtors Insiders & Notices" at bounding box center [80, 392] width 108 height 10
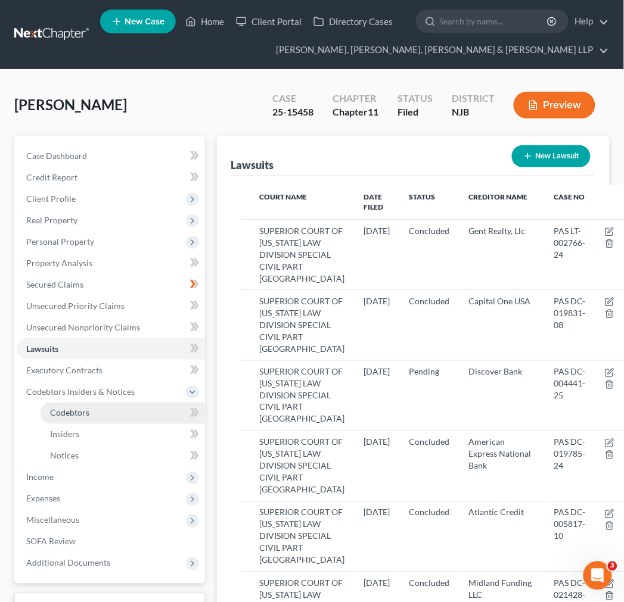
click at [116, 422] on link "Codebtors" at bounding box center [123, 413] width 164 height 21
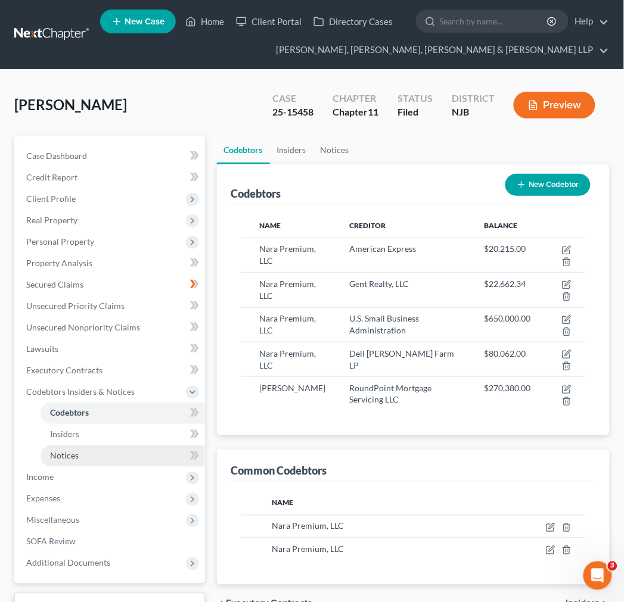
click at [115, 446] on link "Notices" at bounding box center [123, 456] width 164 height 21
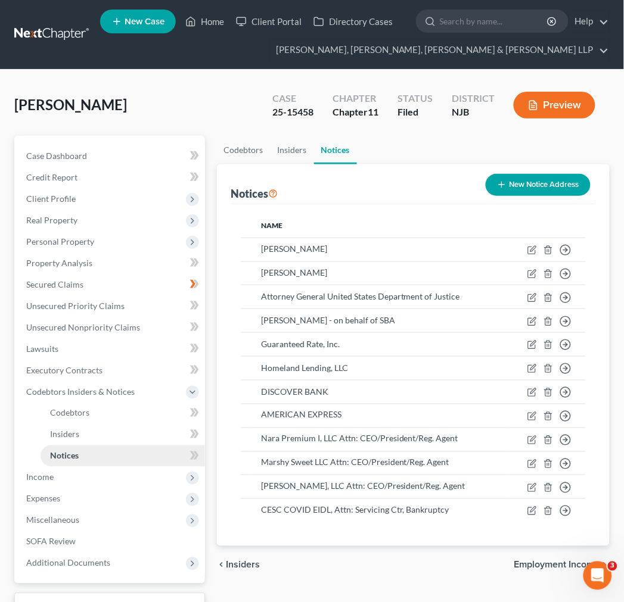
click at [115, 457] on link "Notices" at bounding box center [123, 456] width 164 height 21
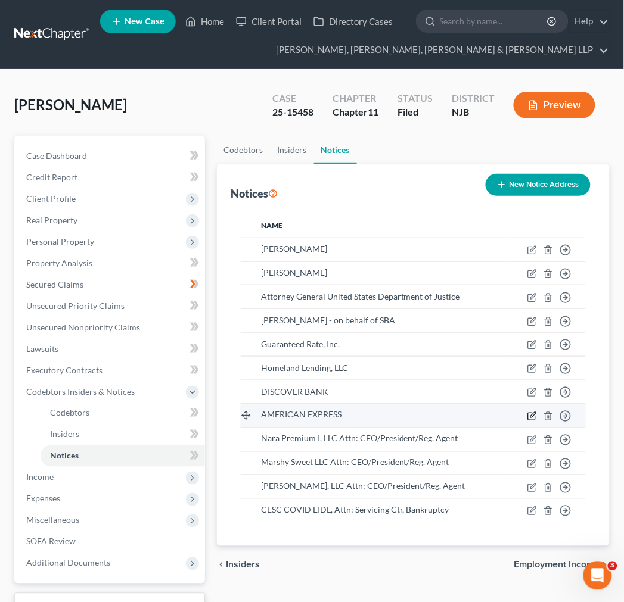
click at [535, 413] on icon "button" at bounding box center [532, 417] width 10 height 10
select select "45"
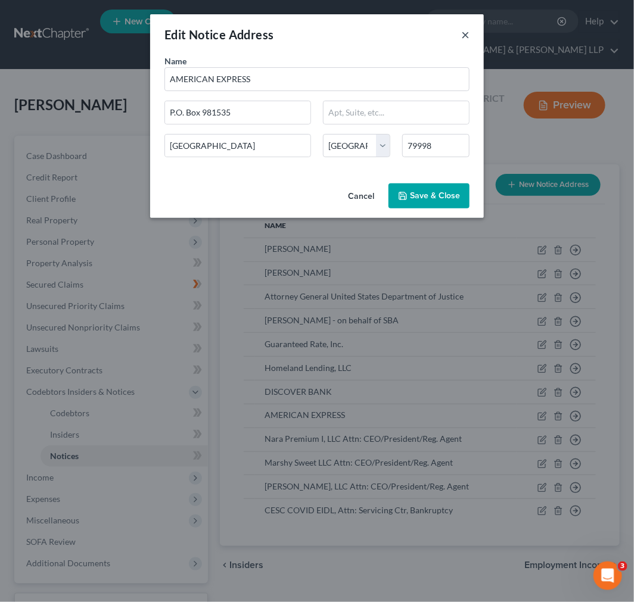
drag, startPoint x: 468, startPoint y: 31, endPoint x: 454, endPoint y: 11, distance: 24.5
click at [468, 32] on button "×" at bounding box center [465, 34] width 8 height 14
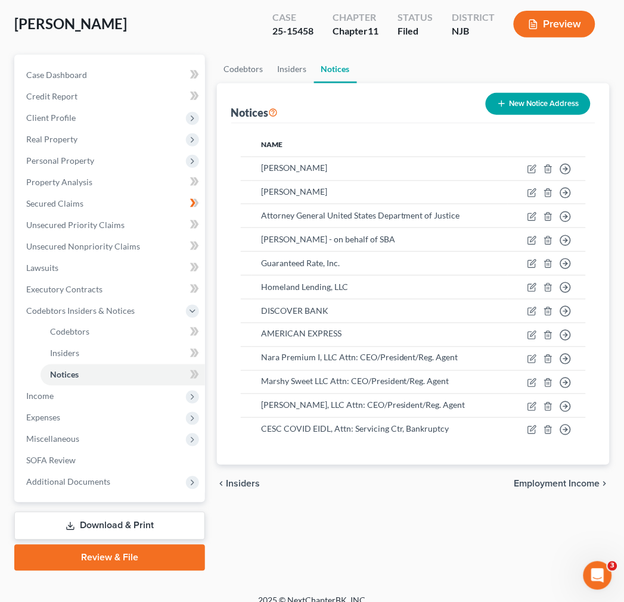
scroll to position [94, 0]
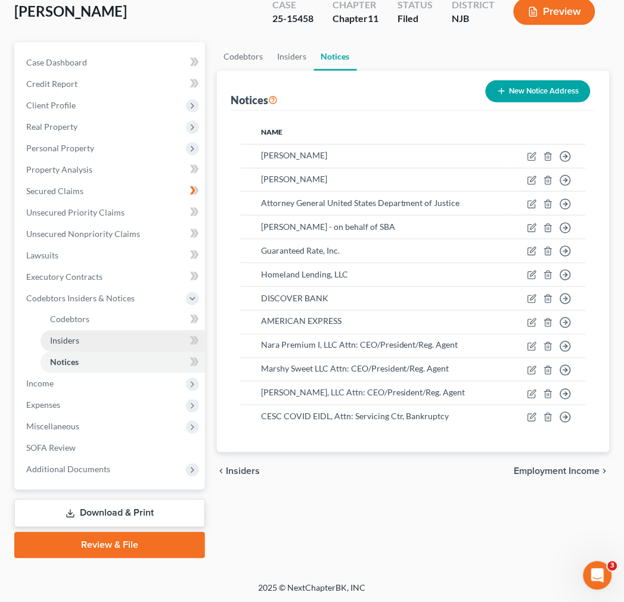
click at [142, 347] on link "Insiders" at bounding box center [123, 341] width 164 height 21
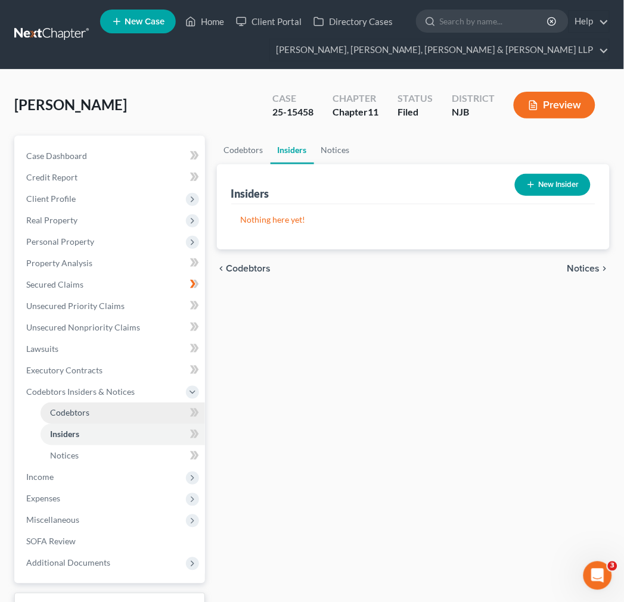
click at [133, 404] on link "Codebtors" at bounding box center [123, 413] width 164 height 21
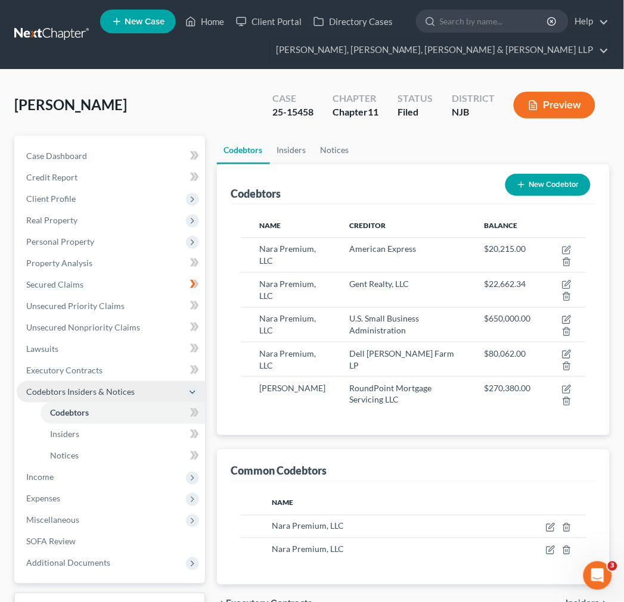
click at [130, 389] on span "Codebtors Insiders & Notices" at bounding box center [80, 392] width 108 height 10
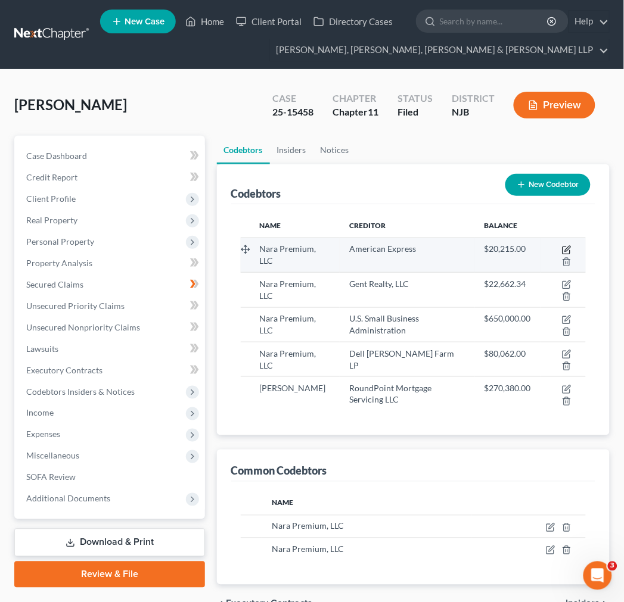
click at [568, 245] on icon "button" at bounding box center [567, 250] width 10 height 10
select select "33"
select select "10"
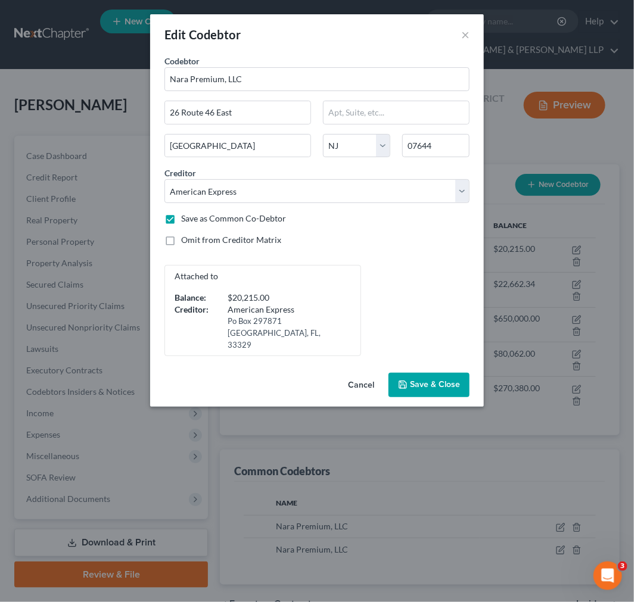
click at [469, 33] on div "Edit Codebtor ×" at bounding box center [317, 34] width 334 height 41
click at [459, 35] on div "Edit Codebtor ×" at bounding box center [317, 34] width 334 height 41
click at [466, 31] on button "×" at bounding box center [465, 34] width 8 height 14
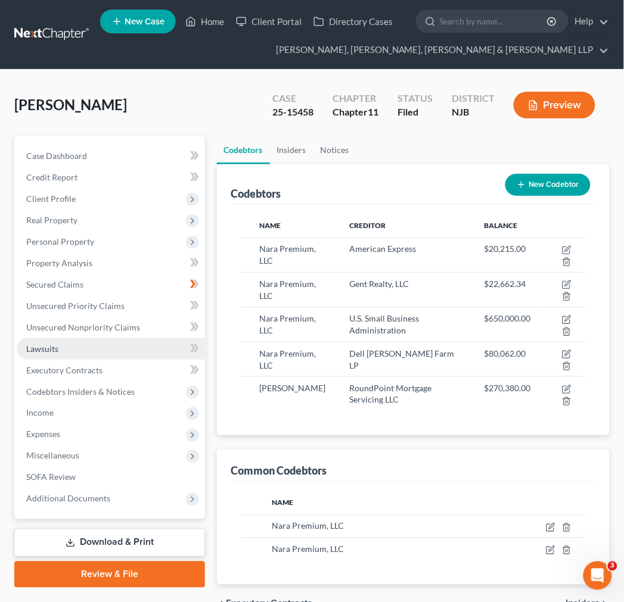
click at [99, 338] on link "Lawsuits" at bounding box center [111, 348] width 188 height 21
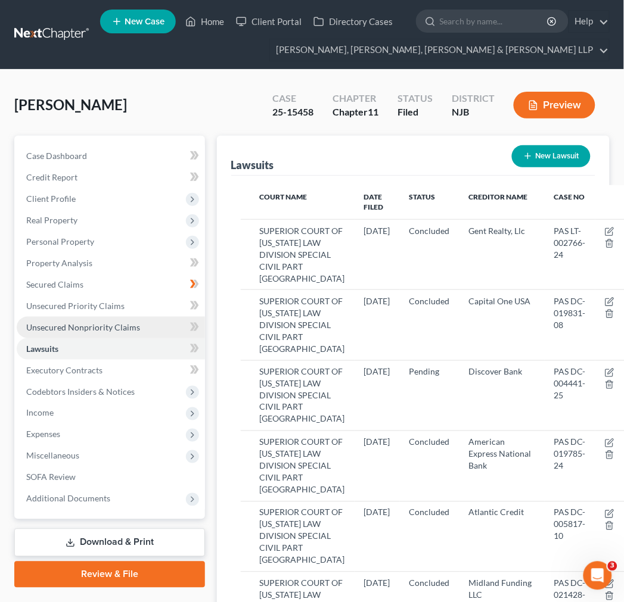
click at [99, 319] on link "Unsecured Nonpriority Claims" at bounding box center [111, 327] width 188 height 21
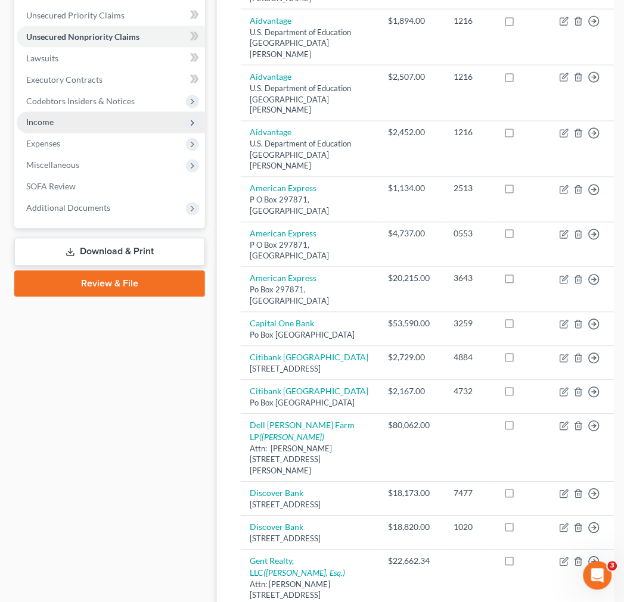
scroll to position [225, 0]
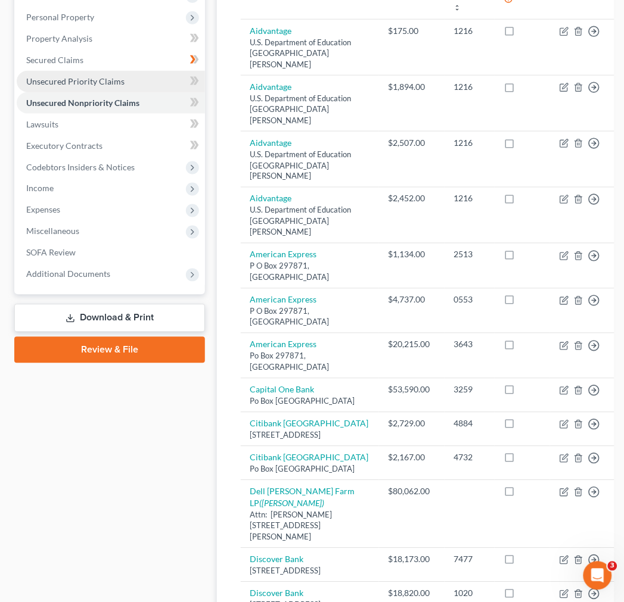
click at [98, 76] on span "Unsecured Priority Claims" at bounding box center [75, 81] width 98 height 10
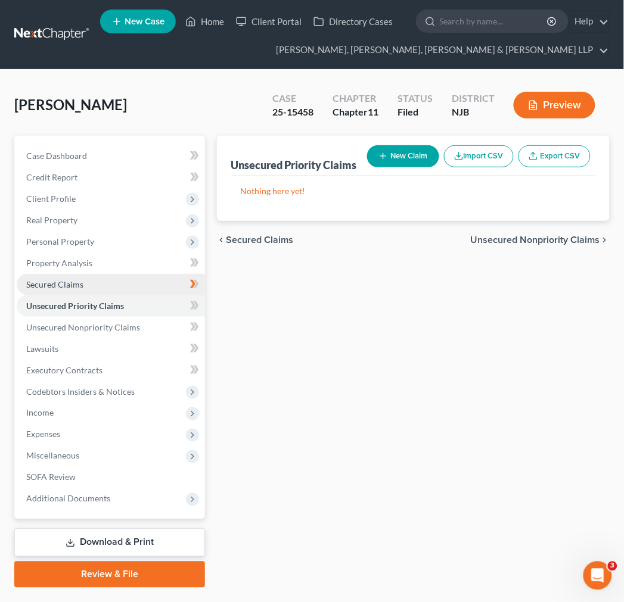
click at [124, 276] on link "Secured Claims" at bounding box center [111, 284] width 188 height 21
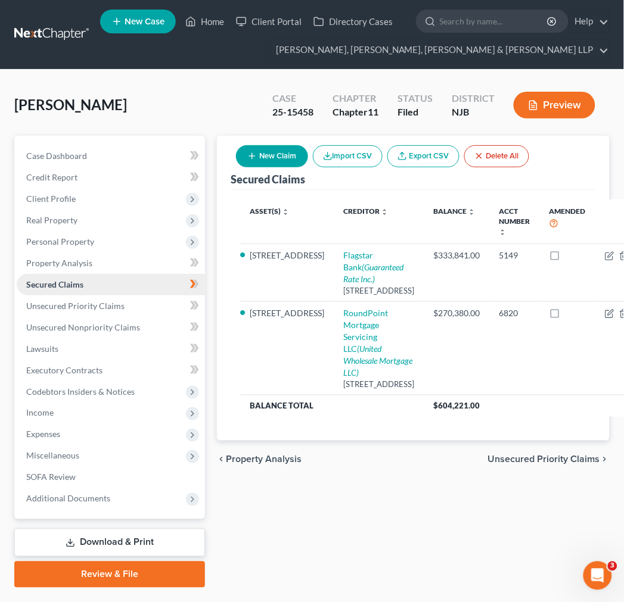
click at [82, 293] on link "Secured Claims" at bounding box center [111, 284] width 188 height 21
click at [86, 303] on span "Unsecured Priority Claims" at bounding box center [75, 306] width 98 height 10
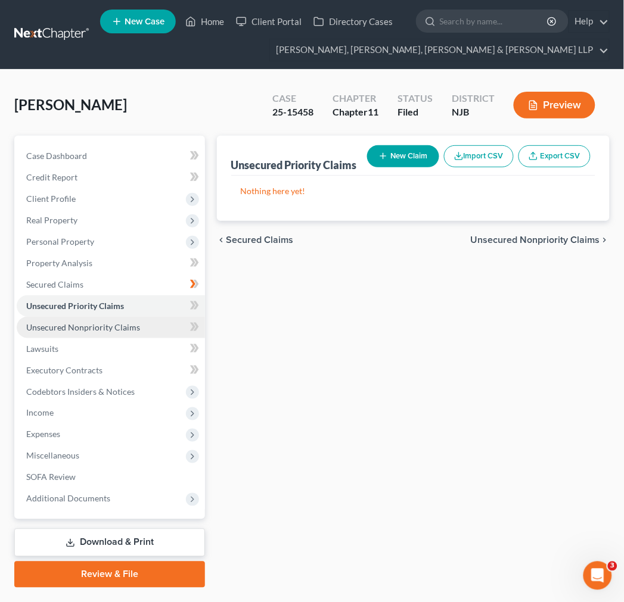
click at [76, 328] on span "Unsecured Nonpriority Claims" at bounding box center [83, 327] width 114 height 10
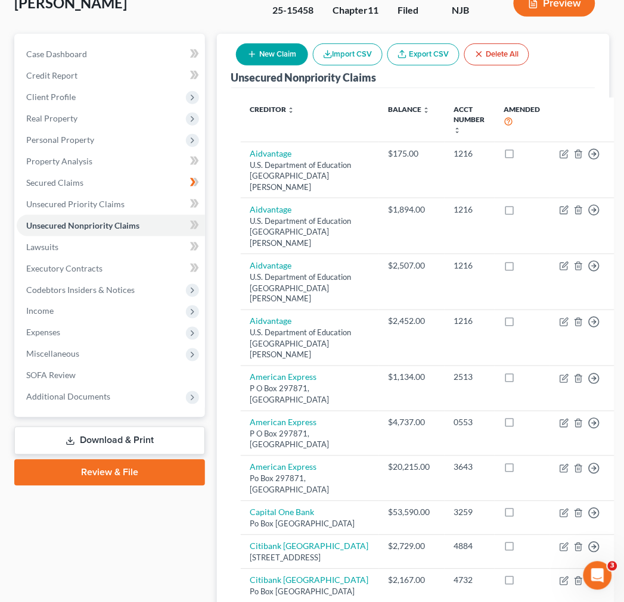
scroll to position [132, 0]
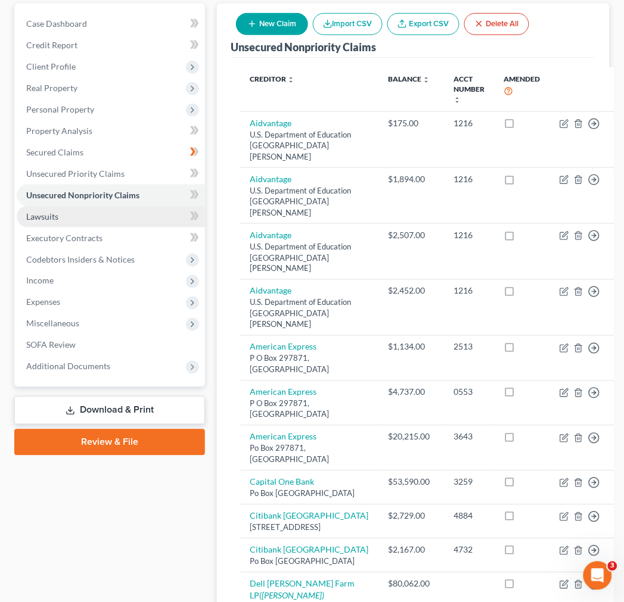
click at [97, 207] on link "Lawsuits" at bounding box center [111, 216] width 188 height 21
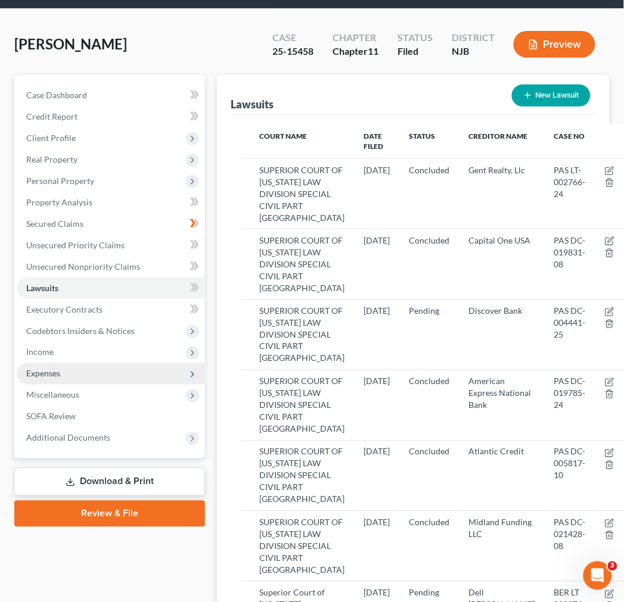
scroll to position [132, 0]
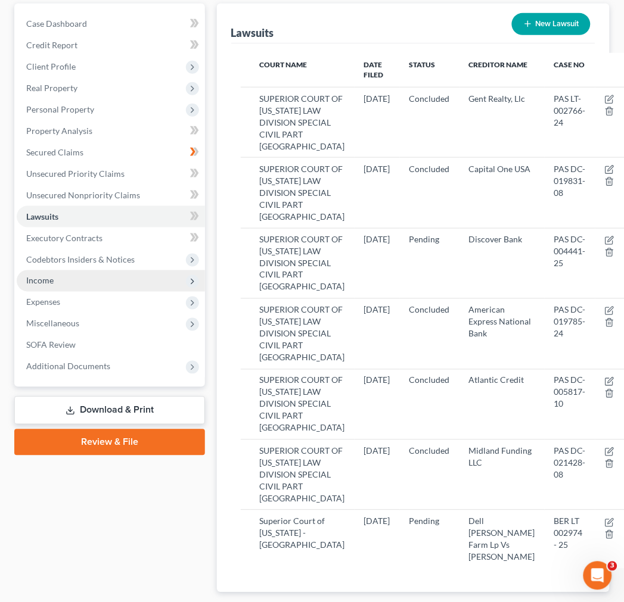
drag, startPoint x: 121, startPoint y: 288, endPoint x: 114, endPoint y: 266, distance: 23.0
click at [121, 284] on span "Income" at bounding box center [111, 280] width 188 height 21
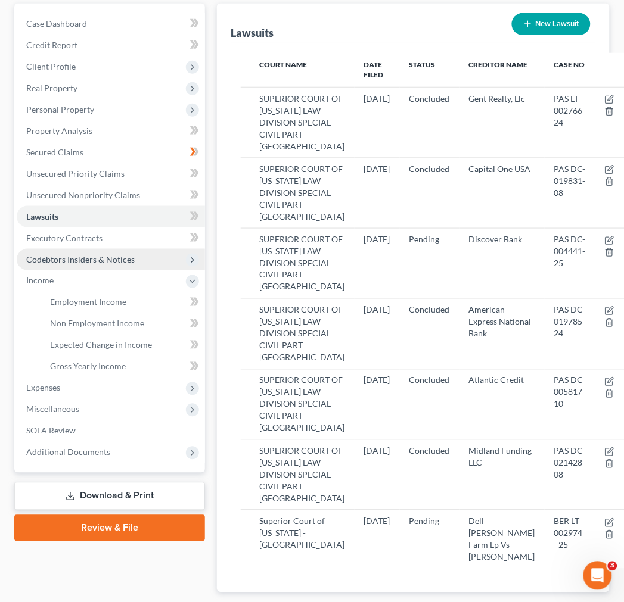
click at [114, 263] on span "Codebtors Insiders & Notices" at bounding box center [80, 259] width 108 height 10
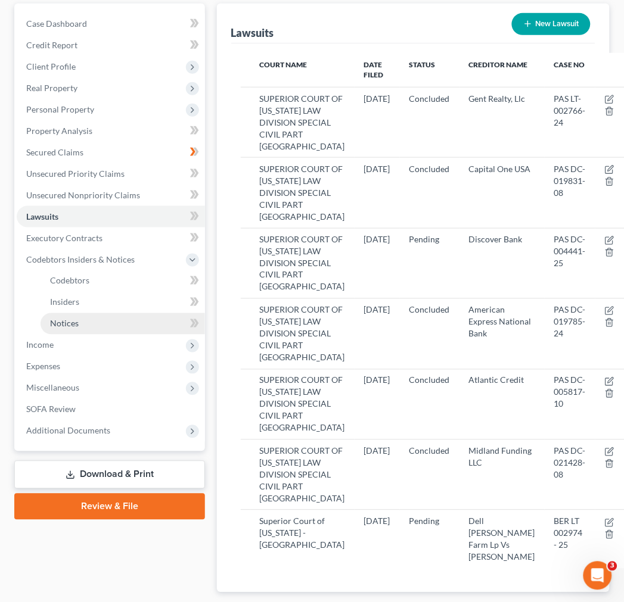
click at [94, 317] on link "Notices" at bounding box center [123, 323] width 164 height 21
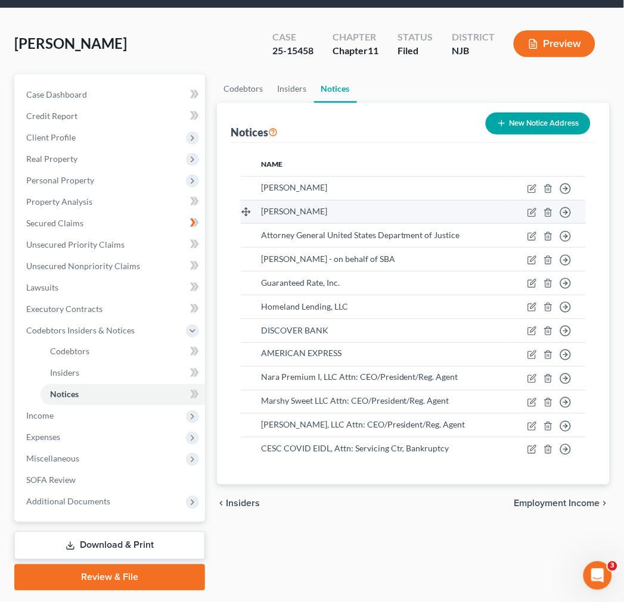
scroll to position [94, 0]
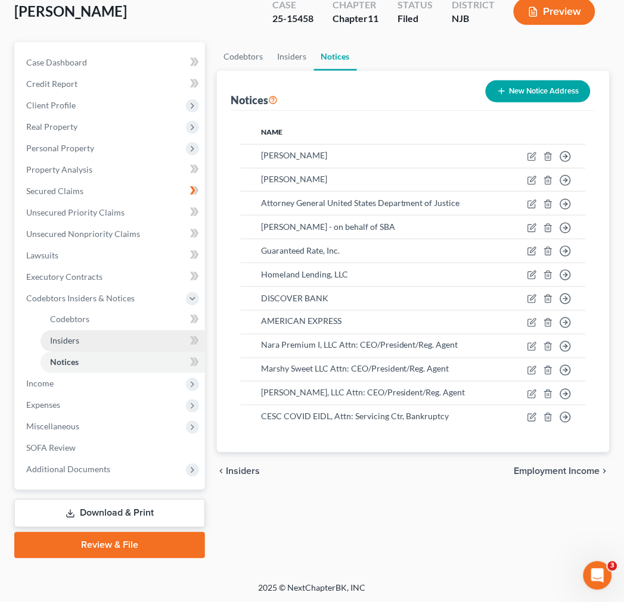
click at [146, 344] on link "Insiders" at bounding box center [123, 341] width 164 height 21
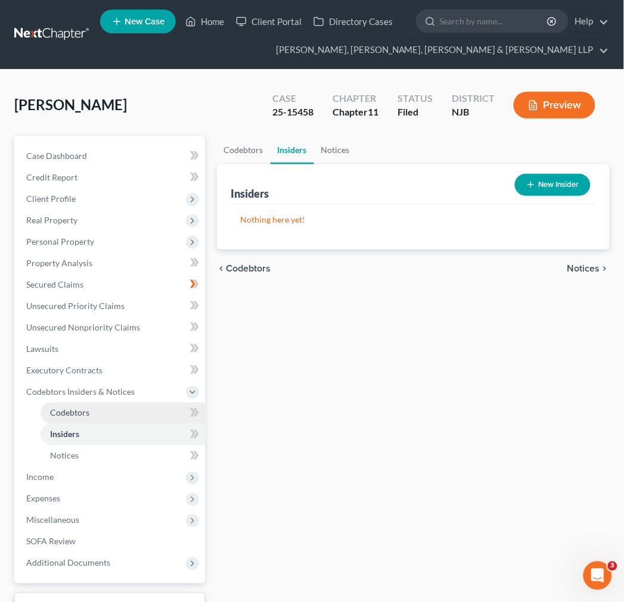
click at [134, 422] on link "Codebtors" at bounding box center [123, 413] width 164 height 21
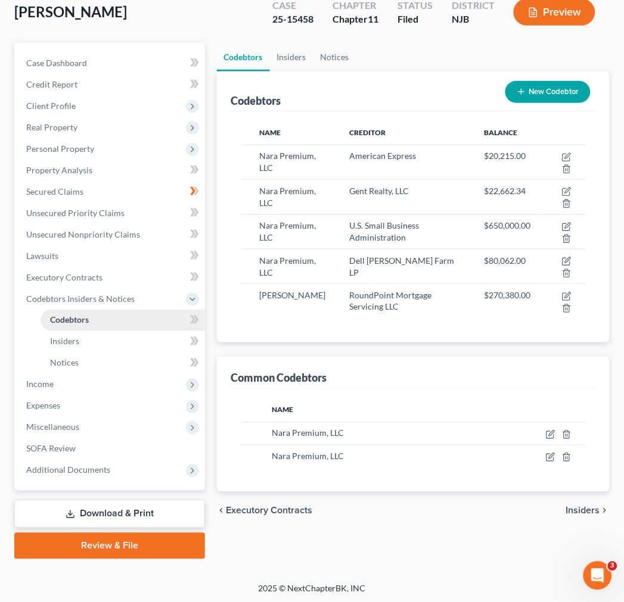
scroll to position [94, 0]
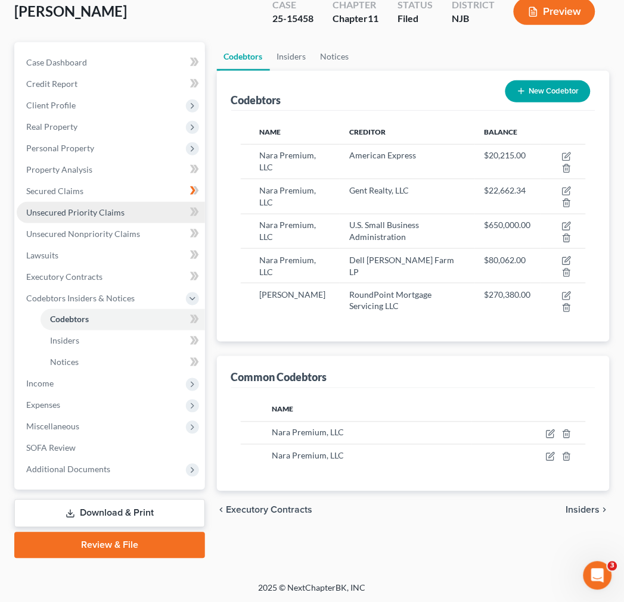
click at [121, 218] on link "Unsecured Priority Claims" at bounding box center [111, 212] width 188 height 21
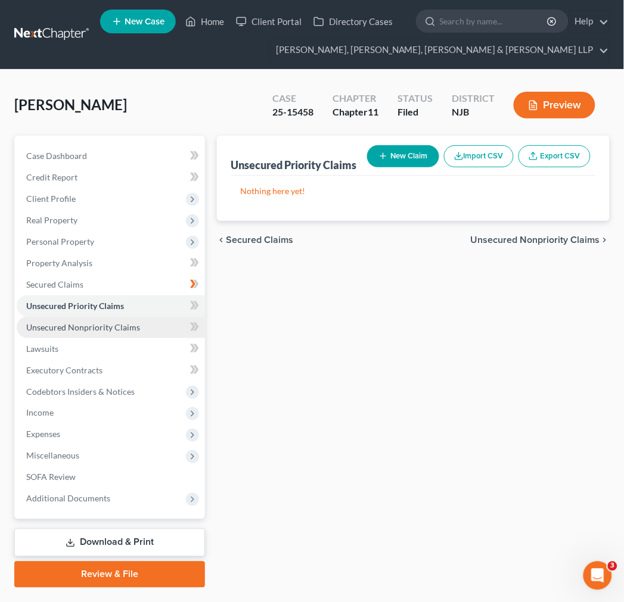
click at [118, 325] on span "Unsecured Nonpriority Claims" at bounding box center [83, 327] width 114 height 10
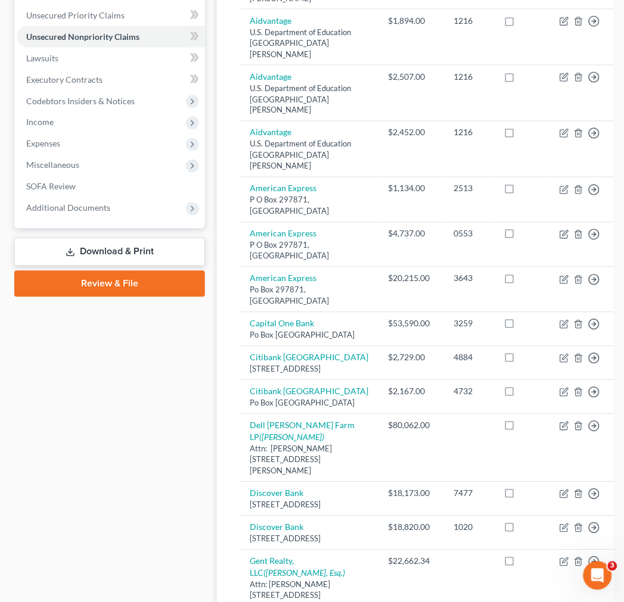
scroll to position [92, 0]
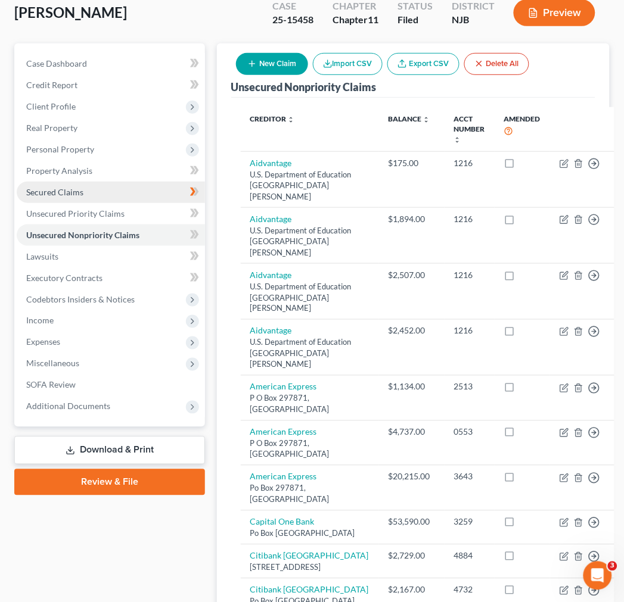
click at [115, 193] on link "Secured Claims" at bounding box center [111, 192] width 188 height 21
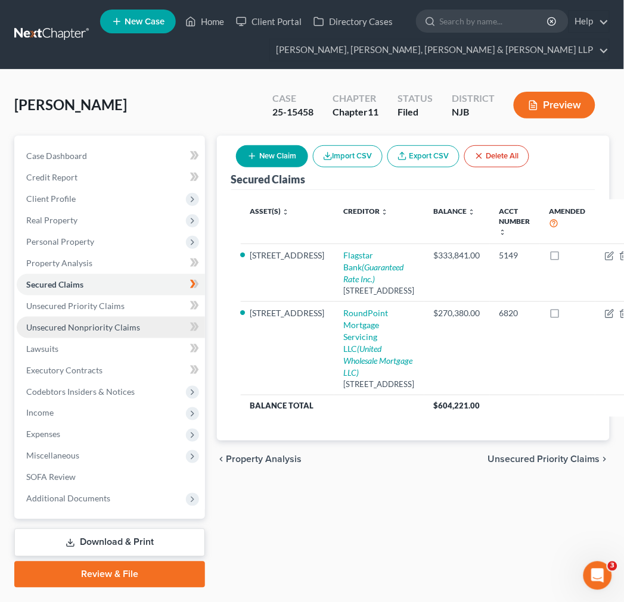
click at [96, 332] on link "Unsecured Nonpriority Claims" at bounding box center [111, 327] width 188 height 21
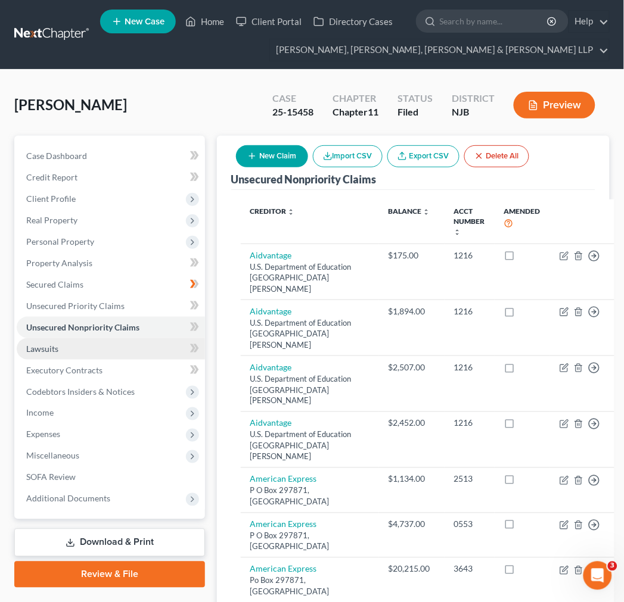
click at [98, 347] on link "Lawsuits" at bounding box center [111, 348] width 188 height 21
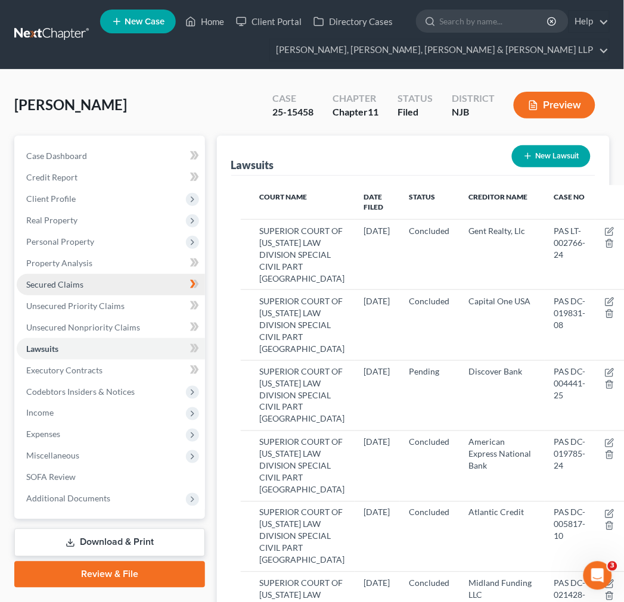
click at [129, 293] on link "Secured Claims" at bounding box center [111, 284] width 188 height 21
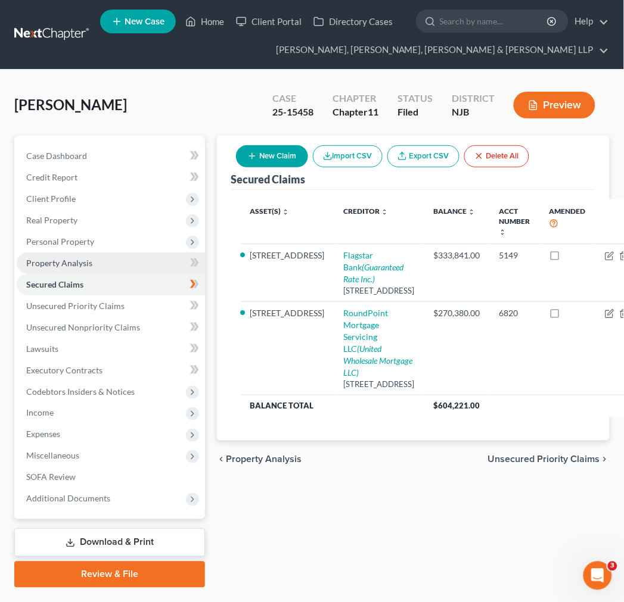
click at [126, 268] on link "Property Analysis" at bounding box center [111, 263] width 188 height 21
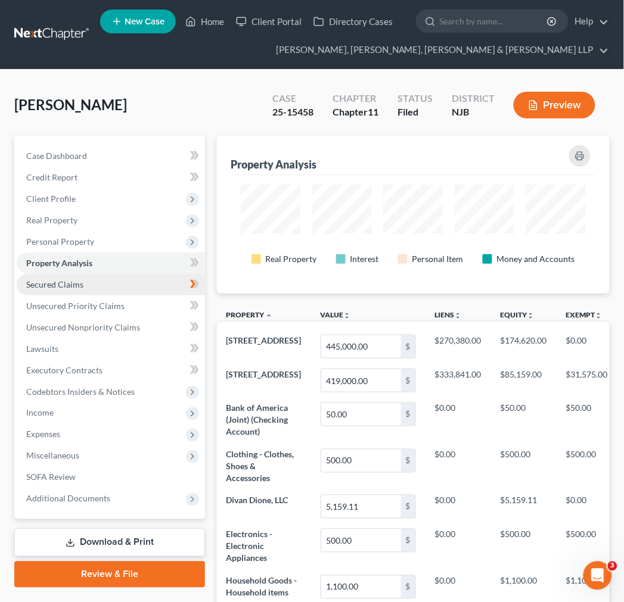
click at [120, 282] on link "Secured Claims" at bounding box center [111, 284] width 188 height 21
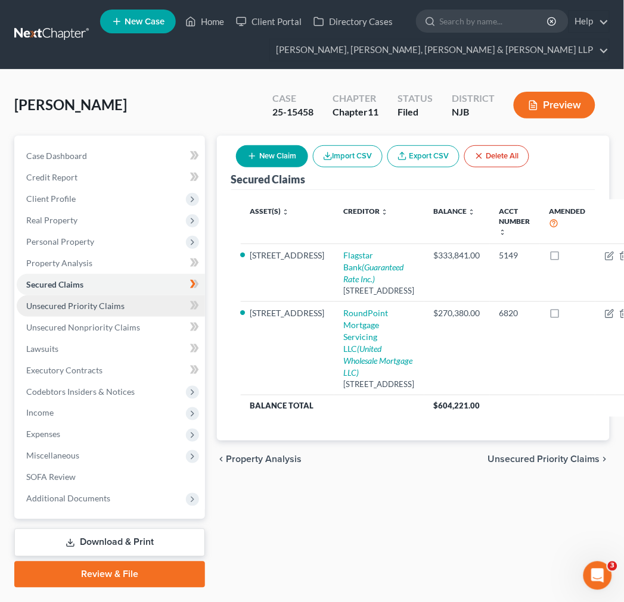
click at [127, 309] on link "Unsecured Priority Claims" at bounding box center [111, 305] width 188 height 21
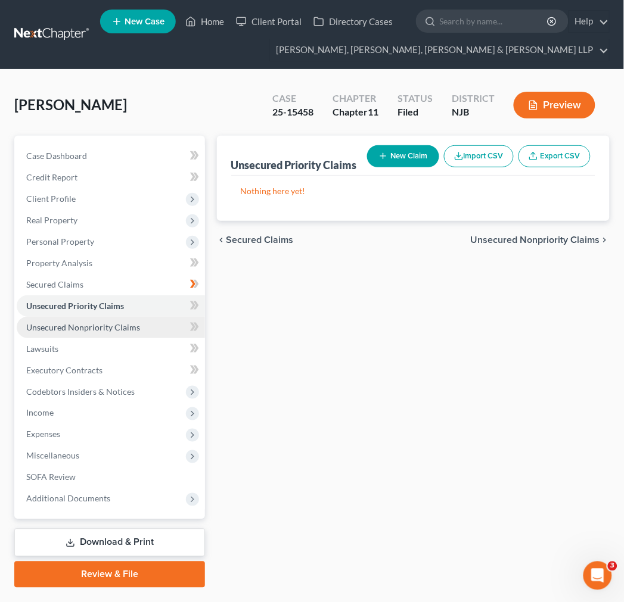
click at [122, 318] on link "Unsecured Nonpriority Claims" at bounding box center [111, 327] width 188 height 21
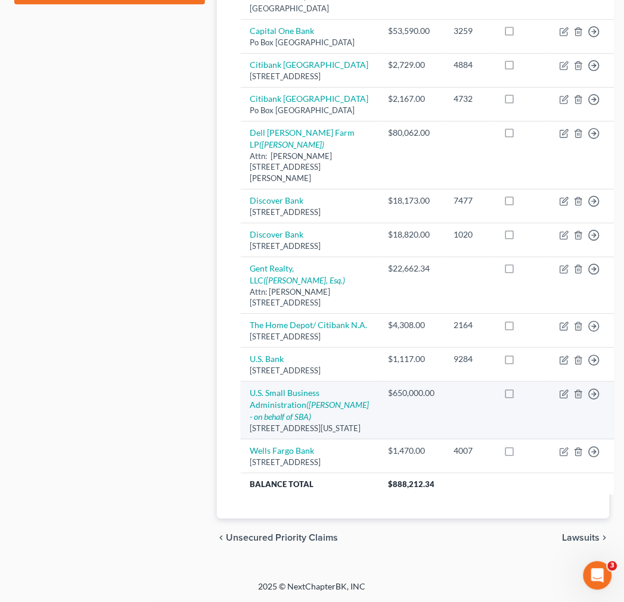
scroll to position [688, 0]
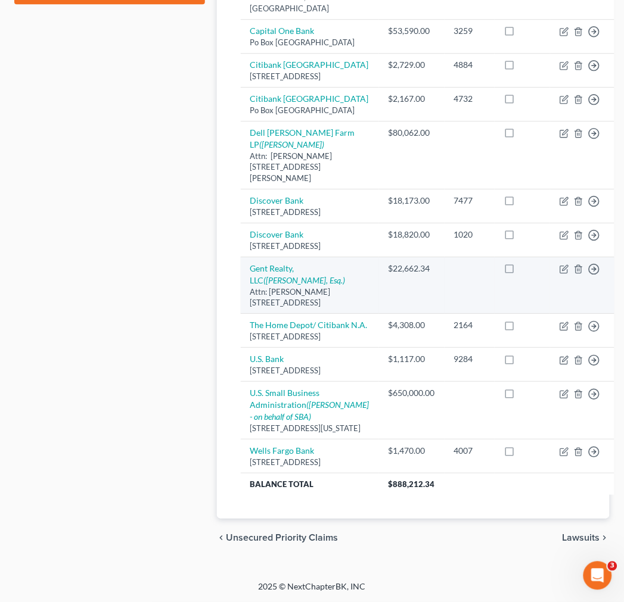
click at [285, 260] on td "Gent Realty, LLC ([PERSON_NAME], Esq.) Attn: [PERSON_NAME][GEOGRAPHIC_DATA][STR…" at bounding box center [310, 285] width 138 height 57
click at [288, 263] on link "Gent Realty, LLC ([PERSON_NAME], Esq.)" at bounding box center [297, 274] width 95 height 22
select select "33"
select select "14"
select select "0"
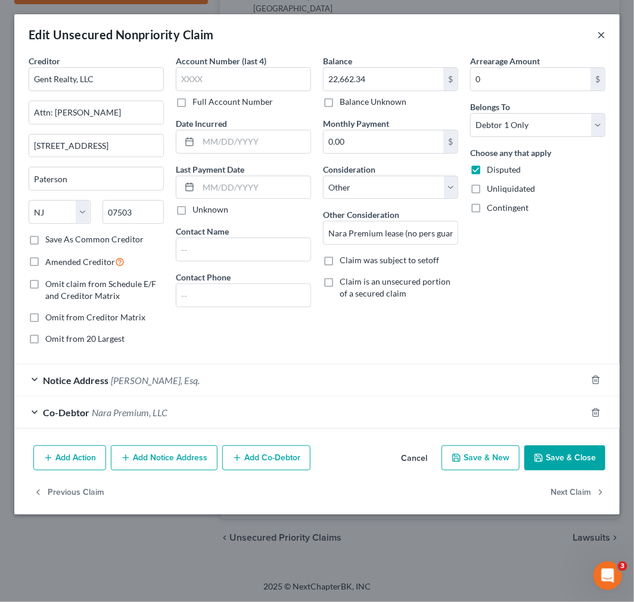
click at [602, 39] on button "×" at bounding box center [601, 34] width 8 height 14
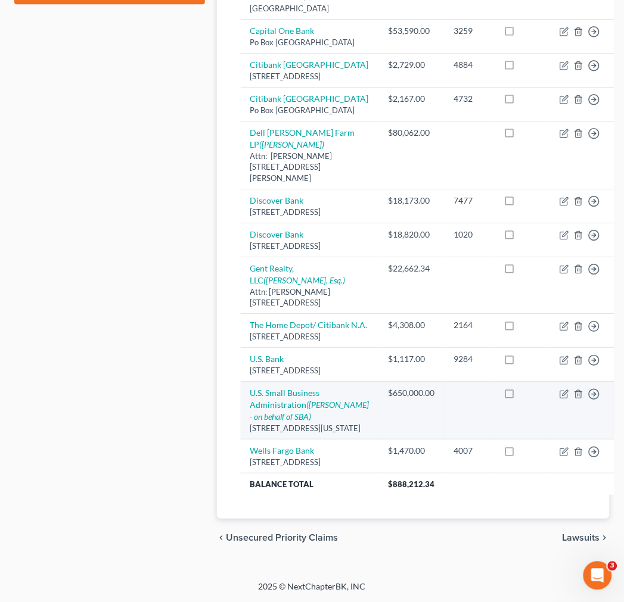
click at [274, 440] on td "U.S. Small Business Administration ([PERSON_NAME] - on behalf of SBA) [STREET_A…" at bounding box center [310, 411] width 138 height 58
click at [275, 422] on icon "([PERSON_NAME] - on behalf of SBA)" at bounding box center [309, 411] width 119 height 22
select select "8"
select select "14"
select select "3"
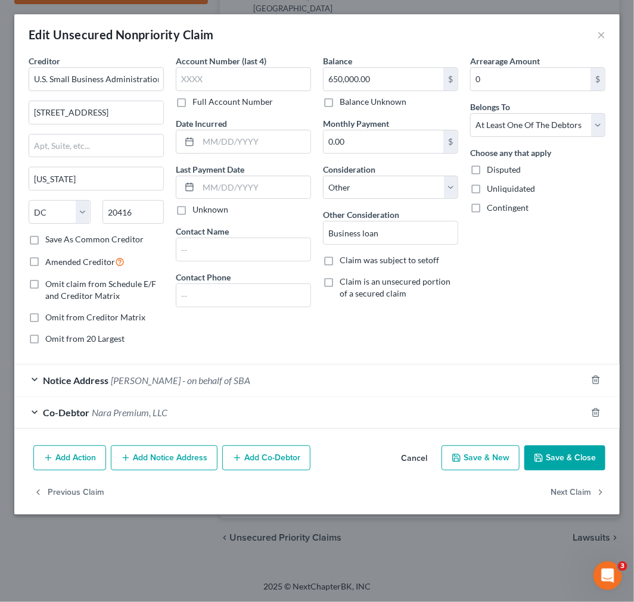
click at [593, 37] on div "Edit Unsecured Nonpriority Claim ×" at bounding box center [316, 34] width 605 height 41
click at [598, 34] on button "×" at bounding box center [601, 34] width 8 height 14
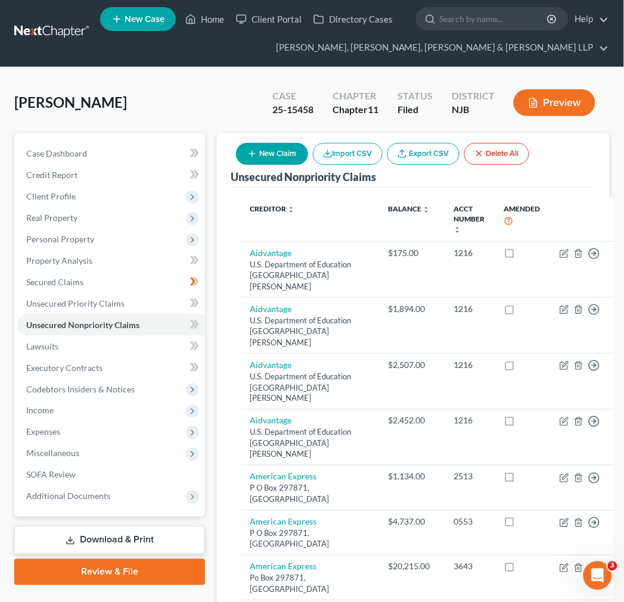
scroll to position [0, 0]
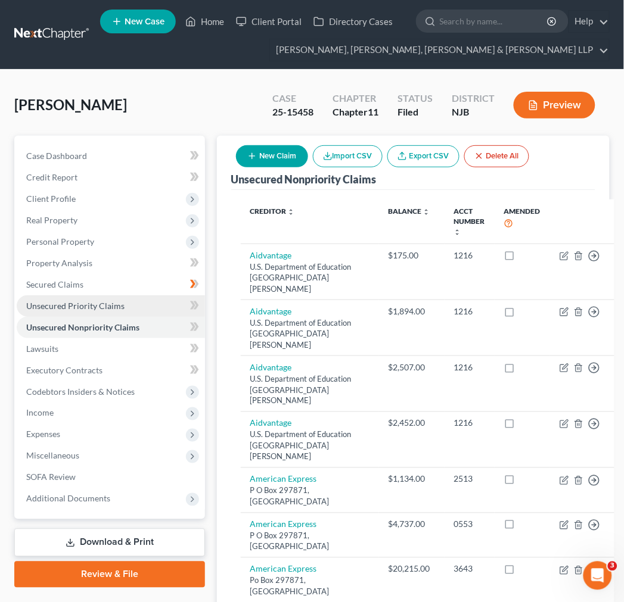
click at [105, 313] on link "Unsecured Priority Claims" at bounding box center [111, 305] width 188 height 21
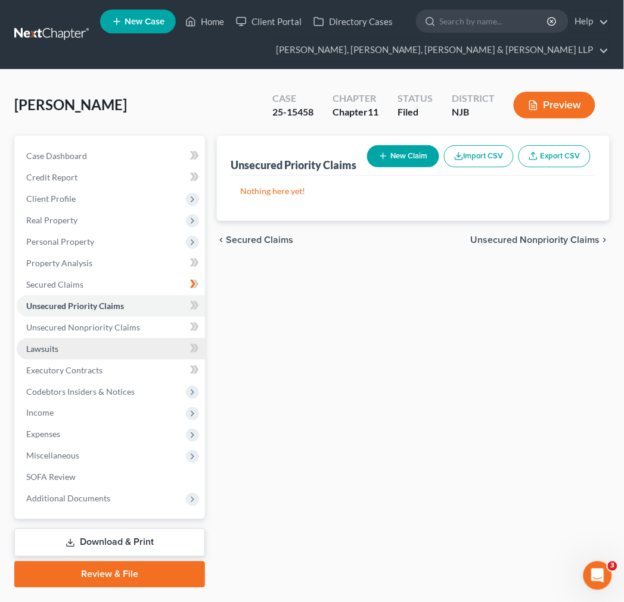
click at [112, 341] on link "Lawsuits" at bounding box center [111, 348] width 188 height 21
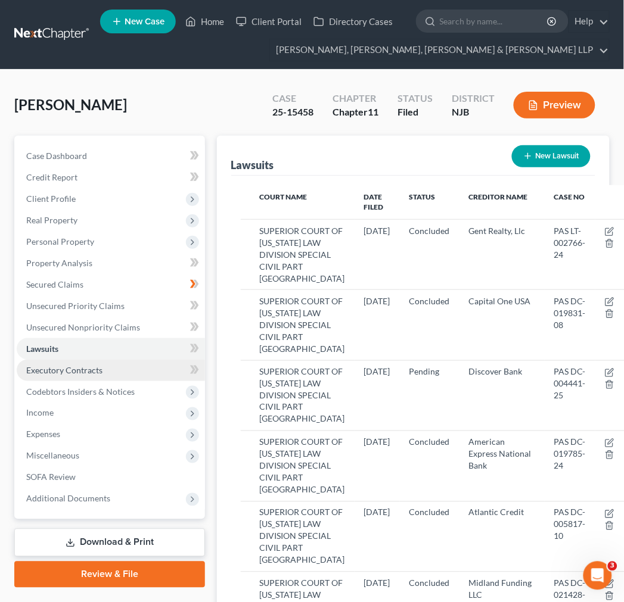
click at [122, 366] on link "Executory Contracts" at bounding box center [111, 370] width 188 height 21
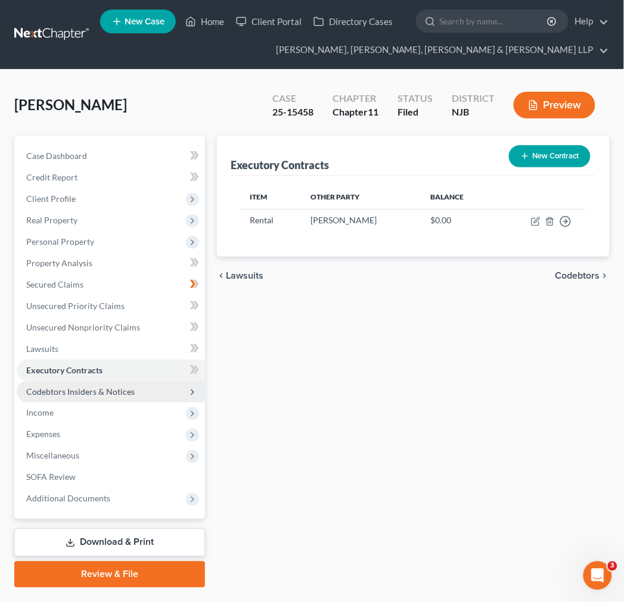
click at [125, 393] on span "Codebtors Insiders & Notices" at bounding box center [80, 392] width 108 height 10
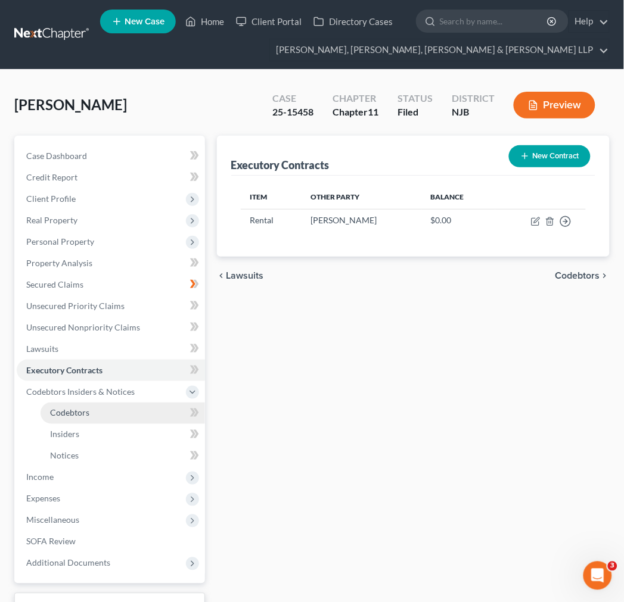
click at [125, 411] on link "Codebtors" at bounding box center [123, 413] width 164 height 21
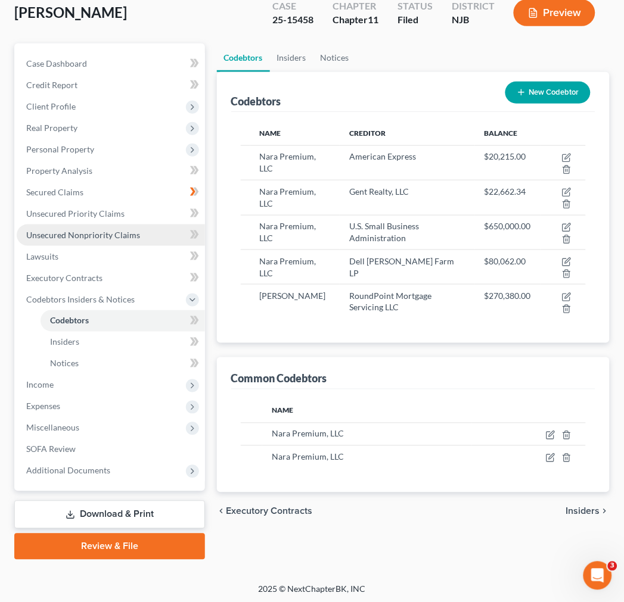
scroll to position [94, 0]
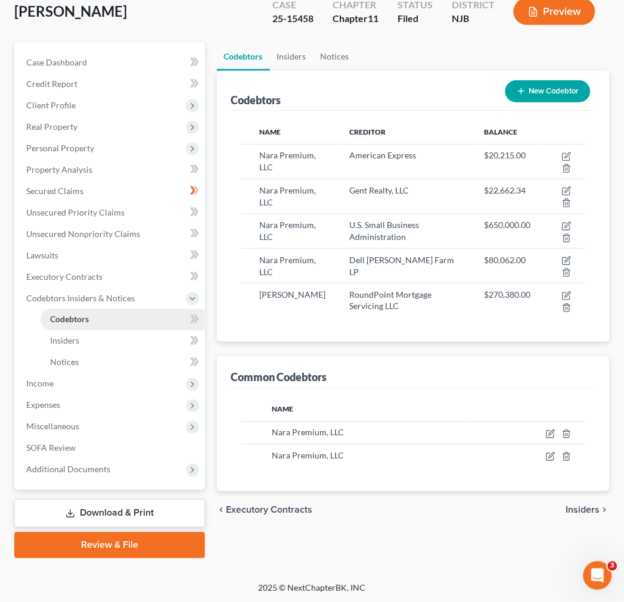
click at [135, 326] on link "Codebtors" at bounding box center [123, 319] width 164 height 21
click at [135, 344] on link "Insiders" at bounding box center [123, 341] width 164 height 21
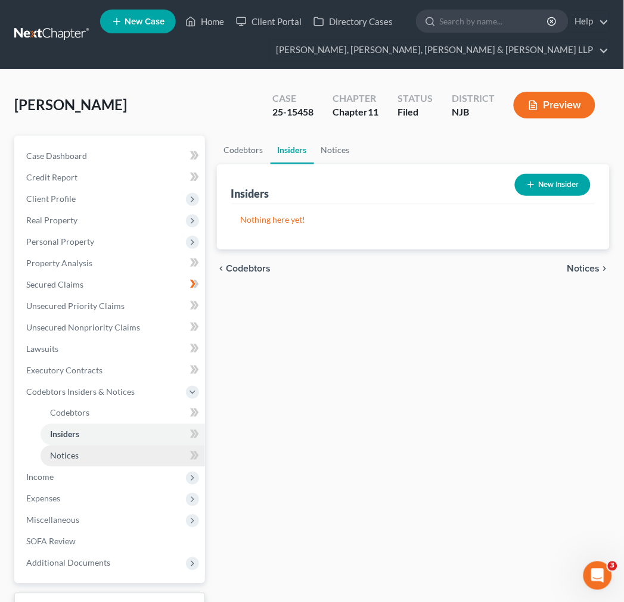
click at [134, 465] on link "Notices" at bounding box center [123, 456] width 164 height 21
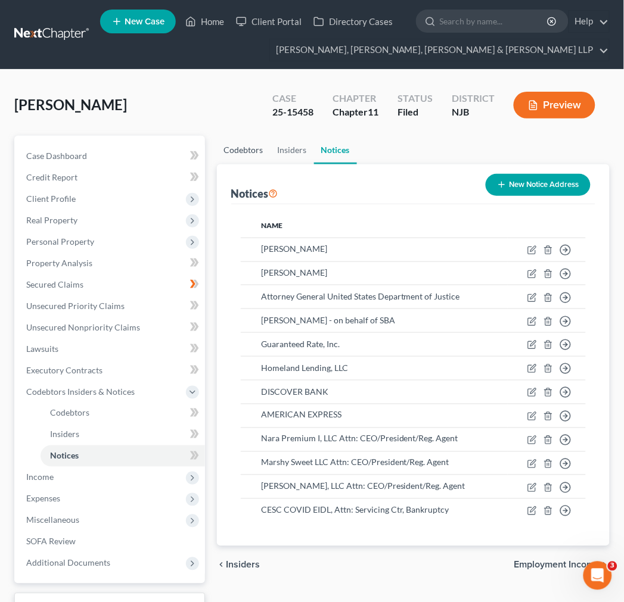
click at [254, 136] on link "Codebtors" at bounding box center [244, 150] width 54 height 29
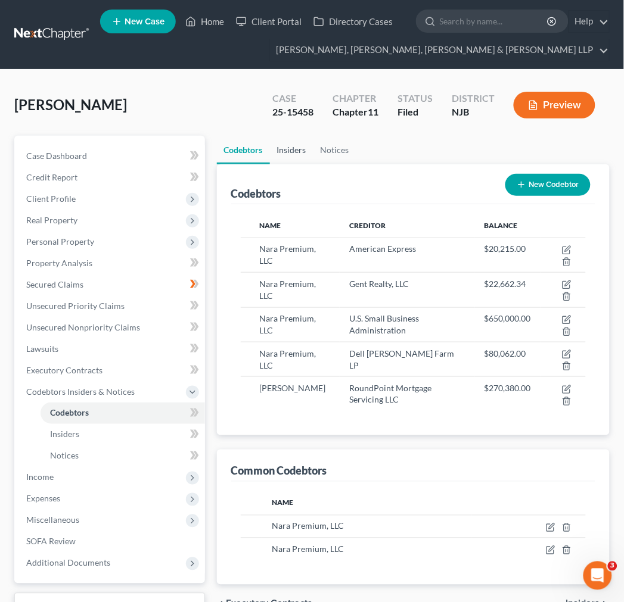
click at [270, 148] on link "Insiders" at bounding box center [291, 150] width 43 height 29
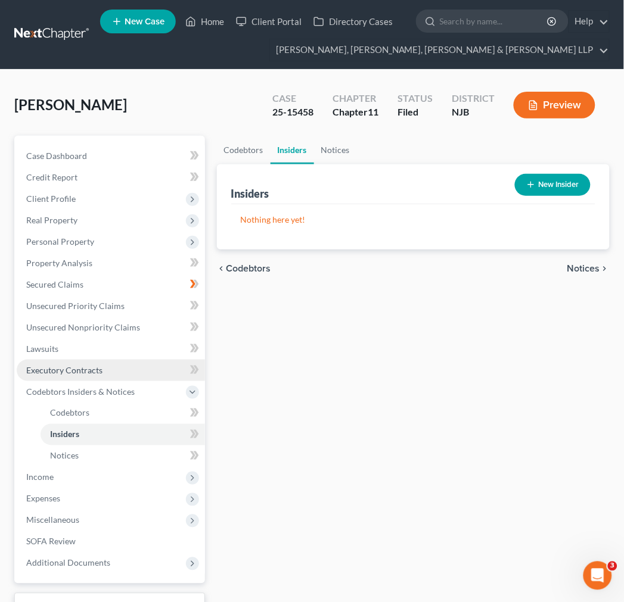
click at [101, 373] on link "Executory Contracts" at bounding box center [111, 370] width 188 height 21
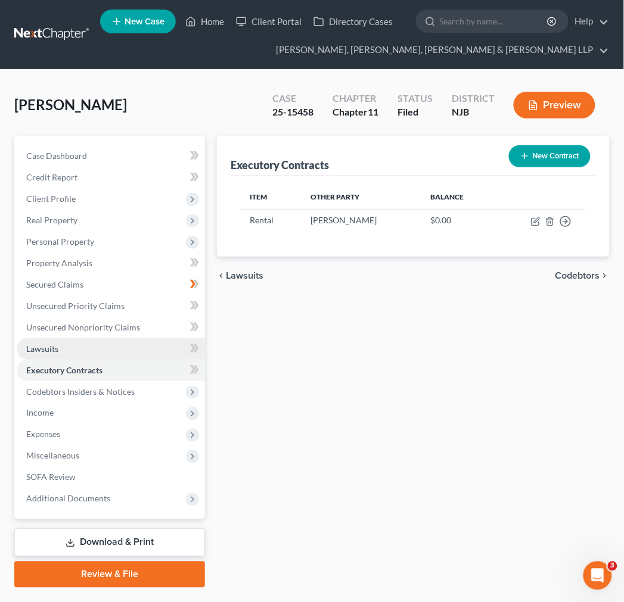
click at [92, 347] on link "Lawsuits" at bounding box center [111, 348] width 188 height 21
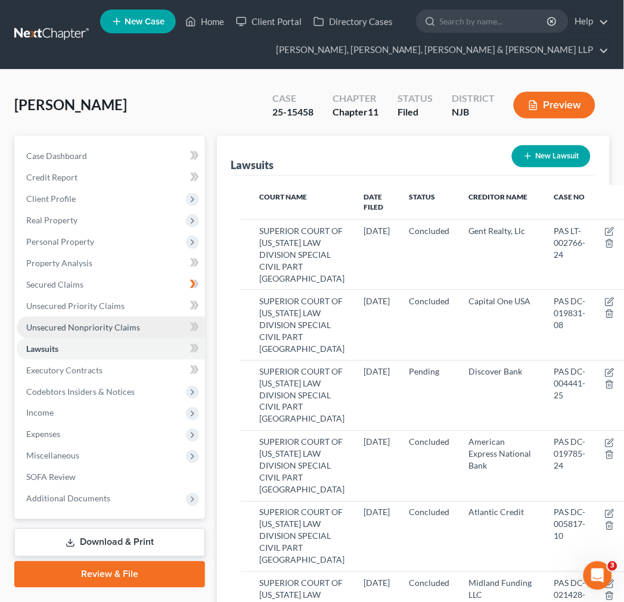
click at [93, 325] on span "Unsecured Nonpriority Claims" at bounding box center [83, 327] width 114 height 10
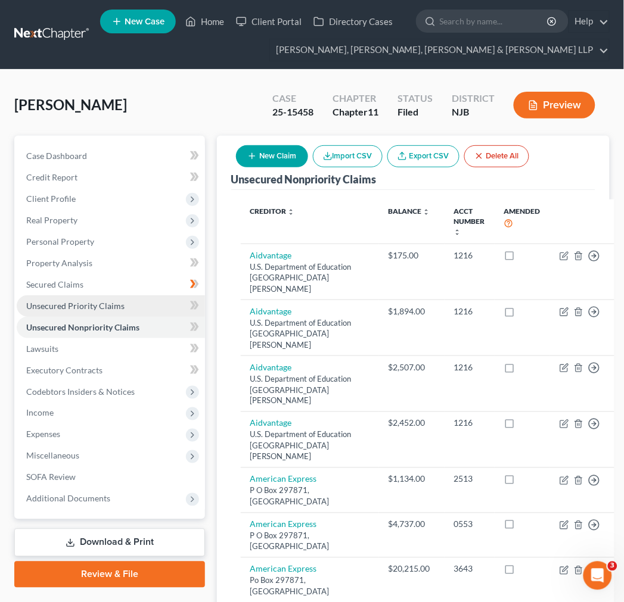
click at [93, 297] on link "Unsecured Priority Claims" at bounding box center [111, 305] width 188 height 21
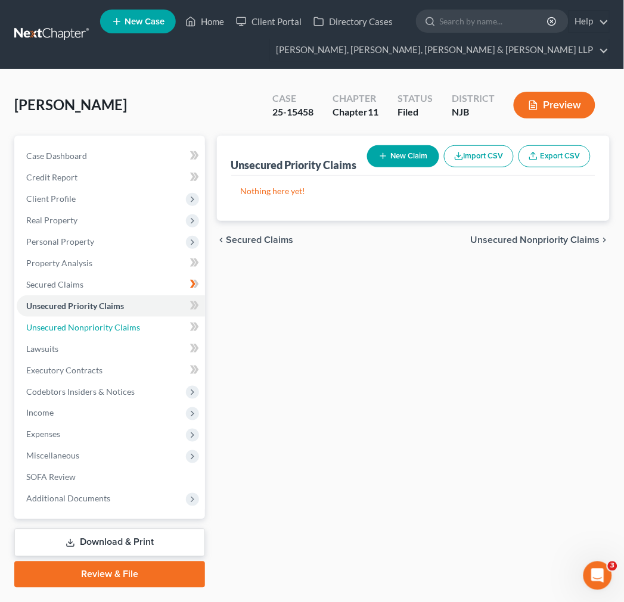
click at [98, 320] on link "Unsecured Nonpriority Claims" at bounding box center [111, 327] width 188 height 21
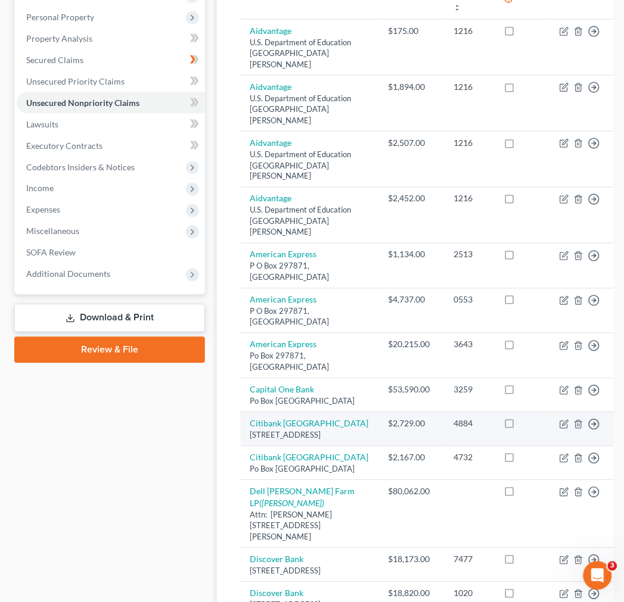
scroll to position [158, 0]
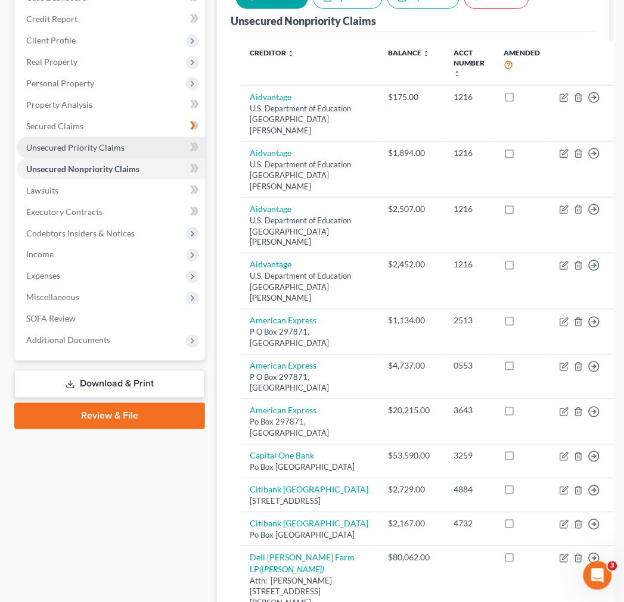
click at [88, 150] on span "Unsecured Priority Claims" at bounding box center [75, 147] width 98 height 10
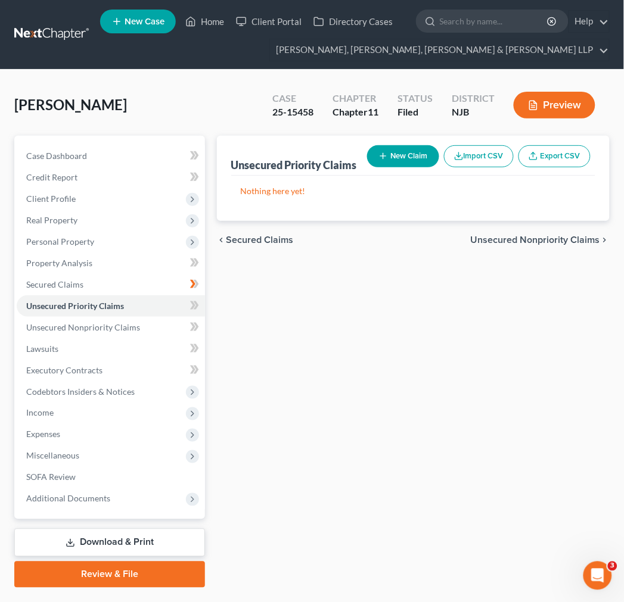
click at [340, 304] on div "Unsecured Priority Claims New Claim Import CSV Export CSV Nothing here yet! Pre…" at bounding box center [413, 362] width 404 height 452
click at [164, 319] on link "Unsecured Nonpriority Claims" at bounding box center [111, 327] width 188 height 21
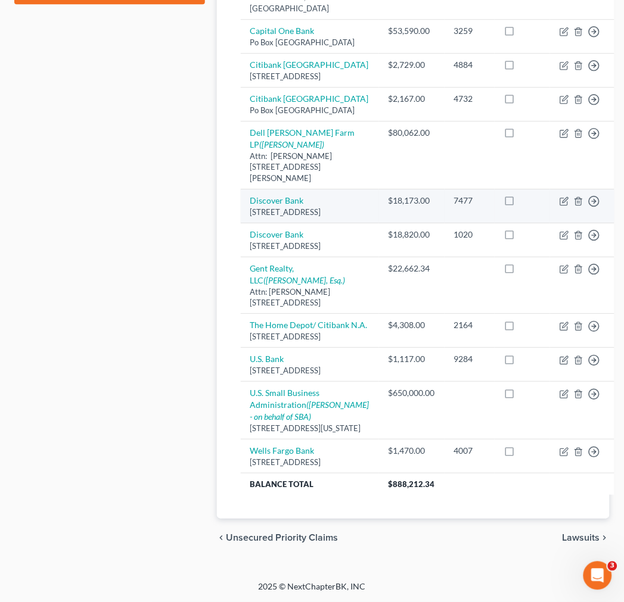
scroll to position [754, 0]
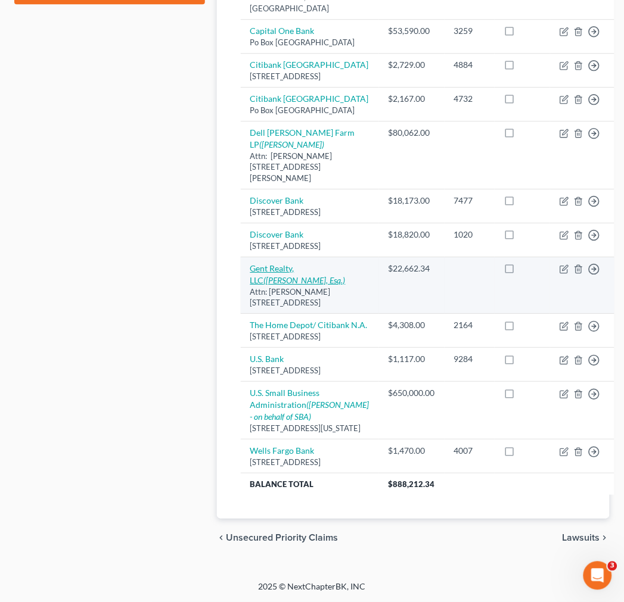
click at [299, 275] on icon "([PERSON_NAME], Esq.)" at bounding box center [305, 280] width 82 height 10
select select "33"
select select "14"
select select "0"
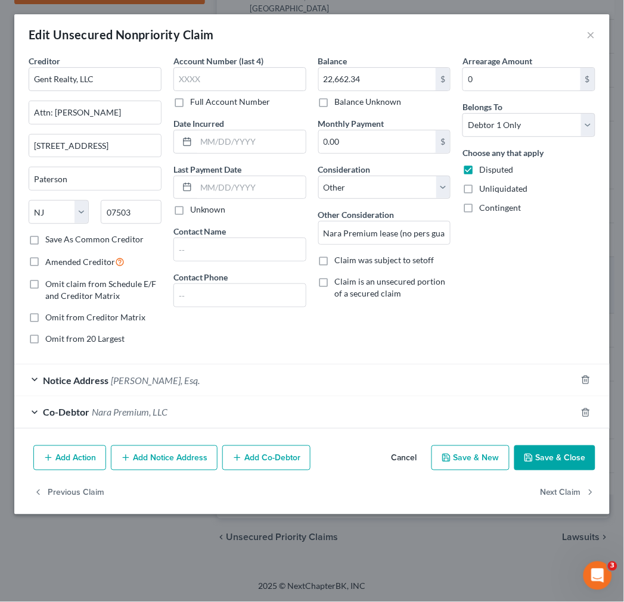
scroll to position [730, 0]
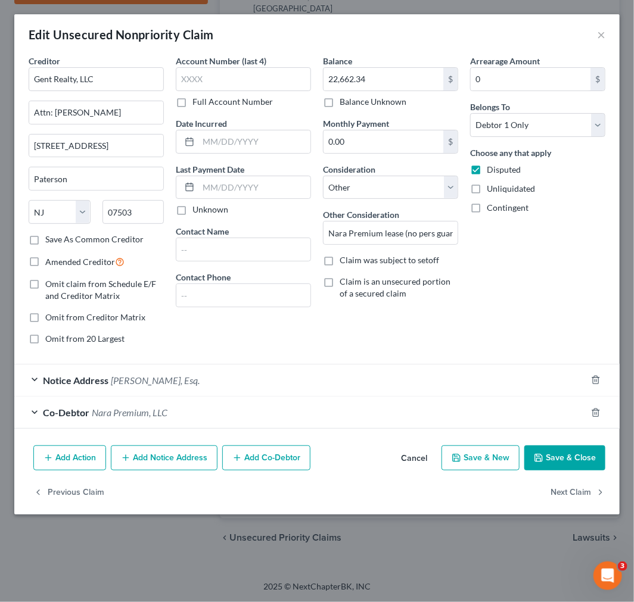
click at [608, 35] on div "Edit Unsecured Nonpriority Claim ×" at bounding box center [316, 34] width 605 height 41
click at [603, 33] on button "×" at bounding box center [601, 34] width 8 height 14
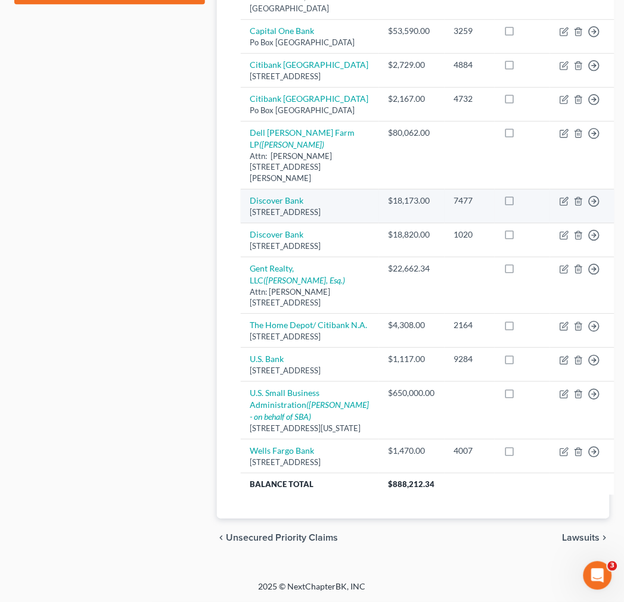
scroll to position [664, 0]
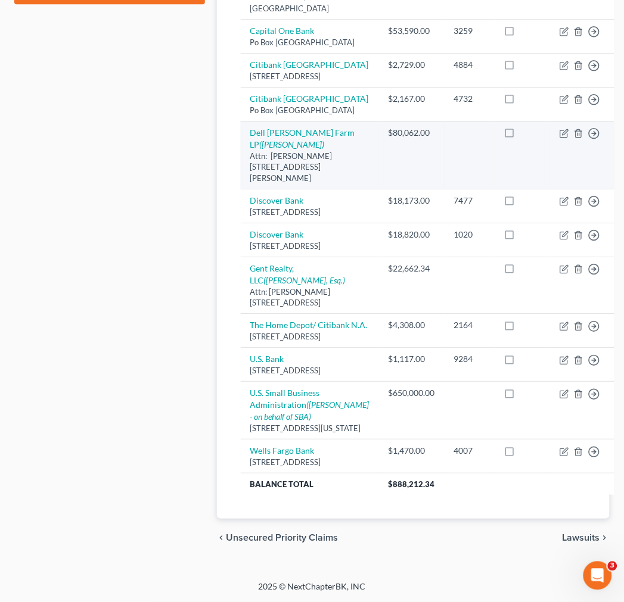
click at [304, 121] on td "Dell [PERSON_NAME] Farm LP ([PERSON_NAME]) Attn: [PERSON_NAME] [STREET_ADDRESS]…" at bounding box center [310, 155] width 138 height 68
click at [298, 126] on td "Dell [PERSON_NAME] Farm LP ([PERSON_NAME]) Attn: [PERSON_NAME] [STREET_ADDRESS]…" at bounding box center [310, 155] width 138 height 68
click at [294, 126] on td "Dell [PERSON_NAME] Farm LP ([PERSON_NAME]) Attn: [PERSON_NAME] [STREET_ADDRESS]…" at bounding box center [310, 155] width 138 height 68
click at [285, 139] on icon "([PERSON_NAME])" at bounding box center [292, 144] width 65 height 10
select select "33"
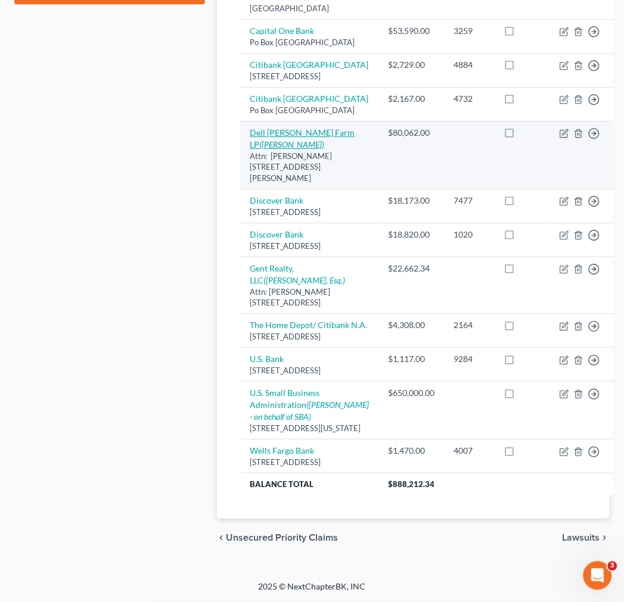
select select "14"
select select "0"
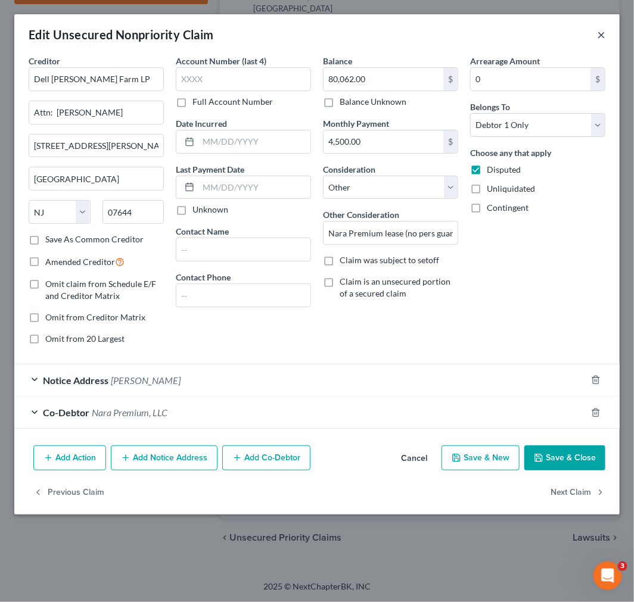
click at [597, 34] on button "×" at bounding box center [601, 34] width 8 height 14
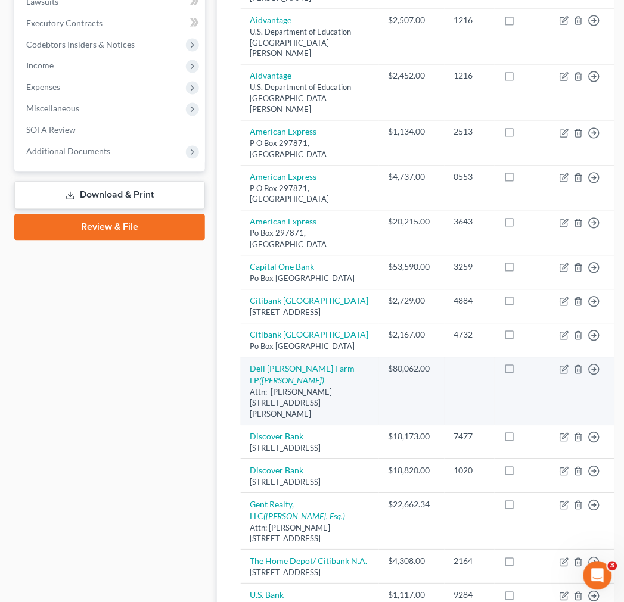
scroll to position [267, 0]
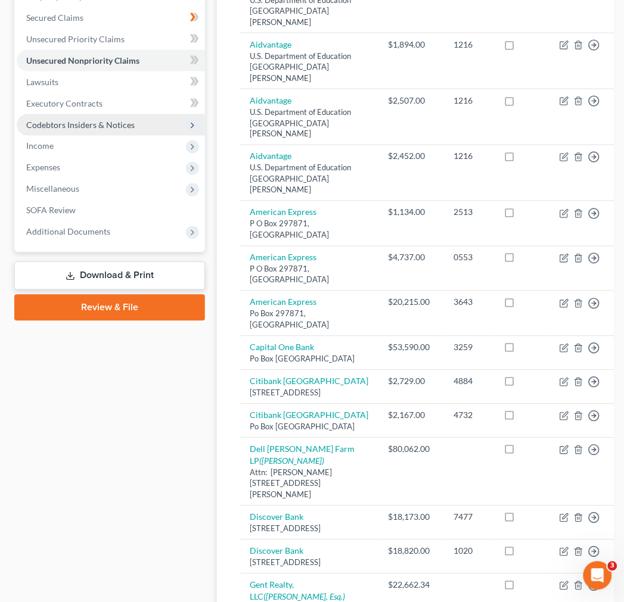
click at [137, 114] on span "Codebtors Insiders & Notices" at bounding box center [111, 124] width 188 height 21
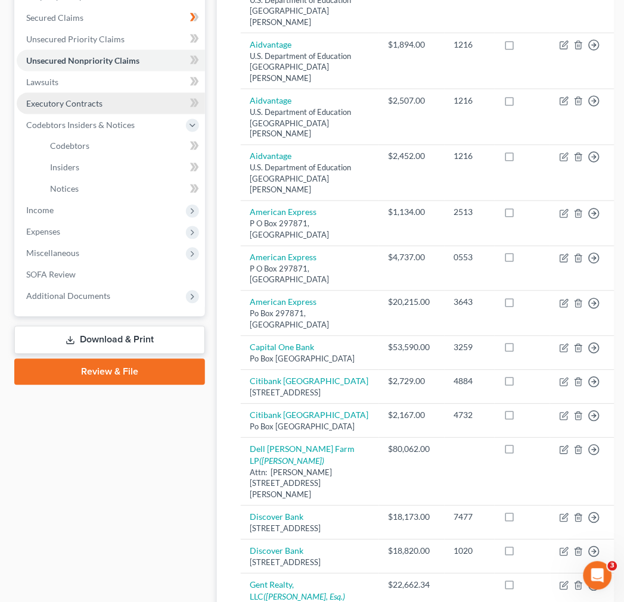
click at [134, 105] on link "Executory Contracts" at bounding box center [111, 103] width 188 height 21
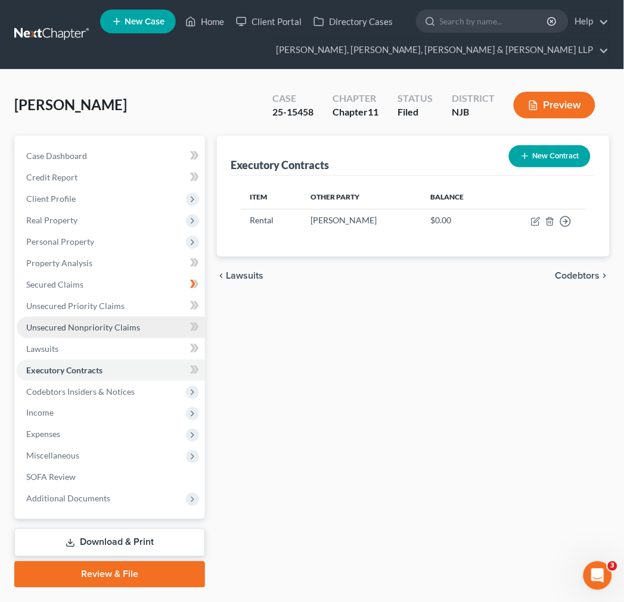
scroll to position [30, 0]
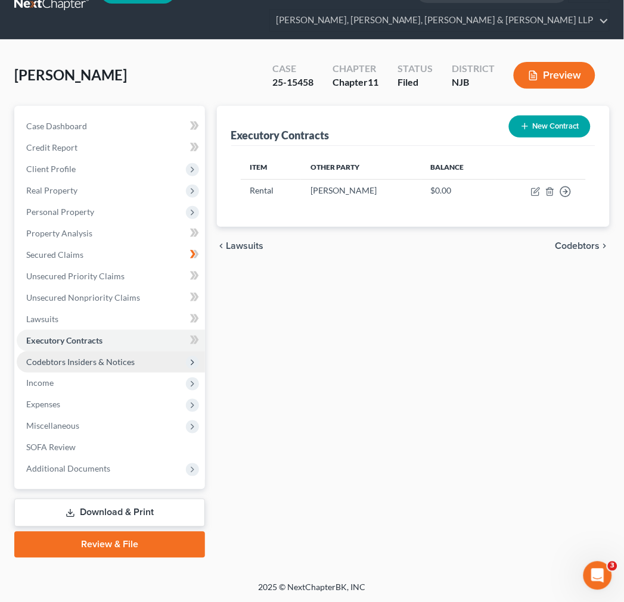
click at [103, 362] on span "Codebtors Insiders & Notices" at bounding box center [80, 362] width 108 height 10
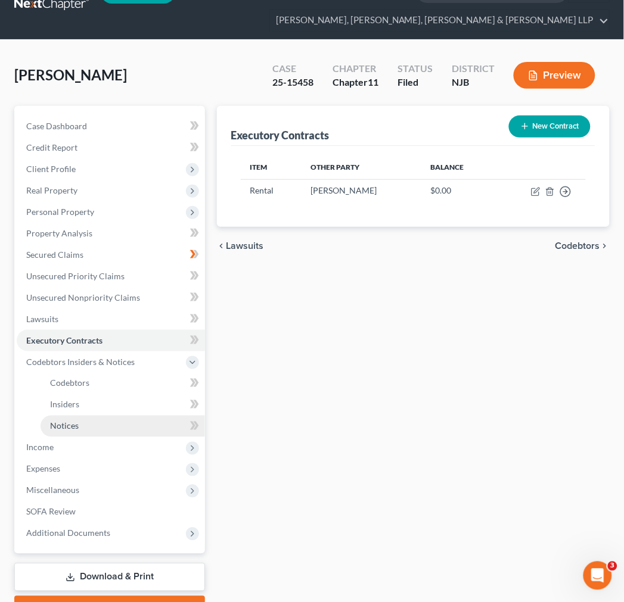
click at [111, 416] on link "Notices" at bounding box center [123, 426] width 164 height 21
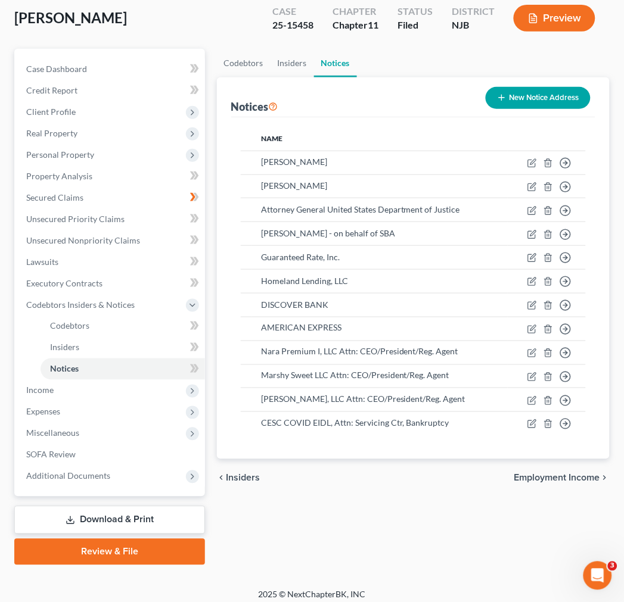
scroll to position [94, 0]
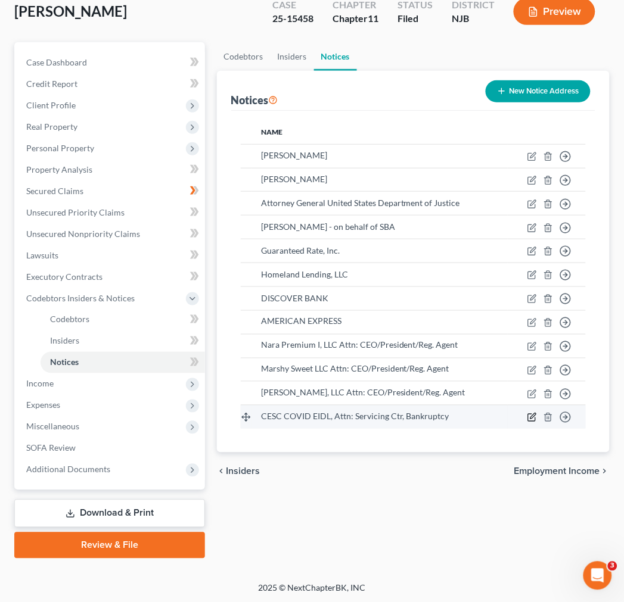
click at [534, 413] on icon "button" at bounding box center [532, 418] width 10 height 10
select select "45"
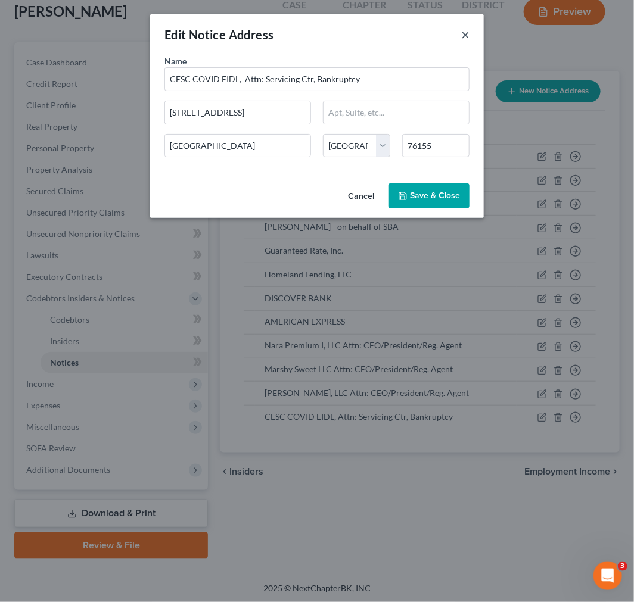
click at [468, 30] on button "×" at bounding box center [465, 34] width 8 height 14
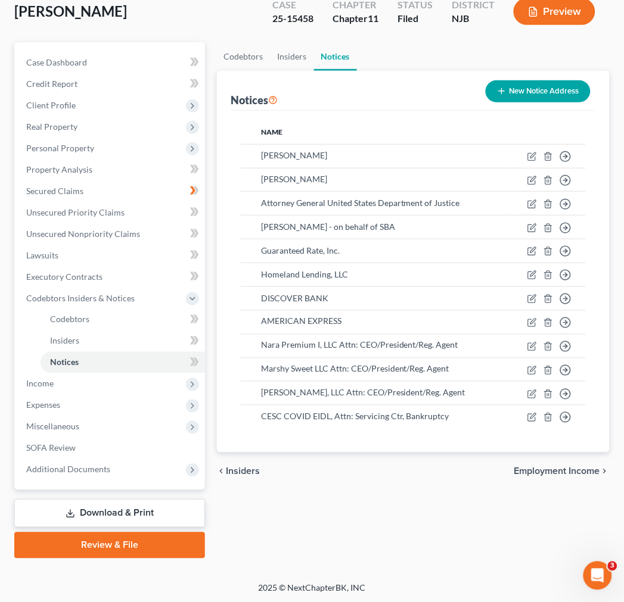
click at [406, 74] on div "Notices New Notice Address" at bounding box center [413, 91] width 364 height 40
click at [107, 274] on link "Executory Contracts" at bounding box center [111, 276] width 188 height 21
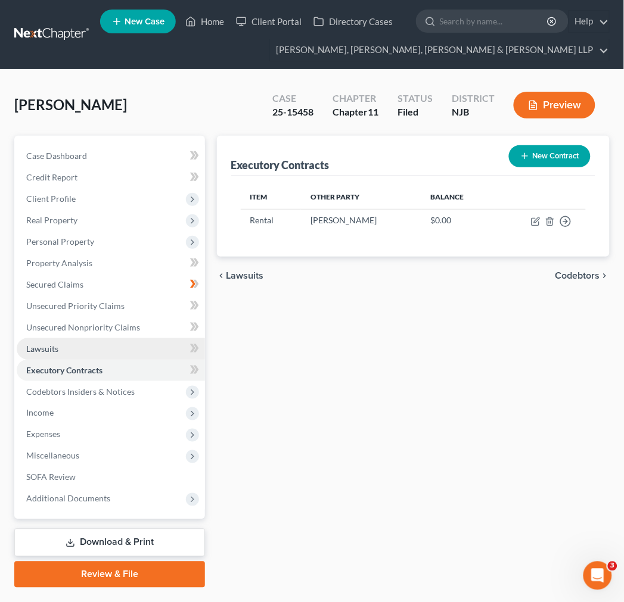
click at [86, 351] on link "Lawsuits" at bounding box center [111, 348] width 188 height 21
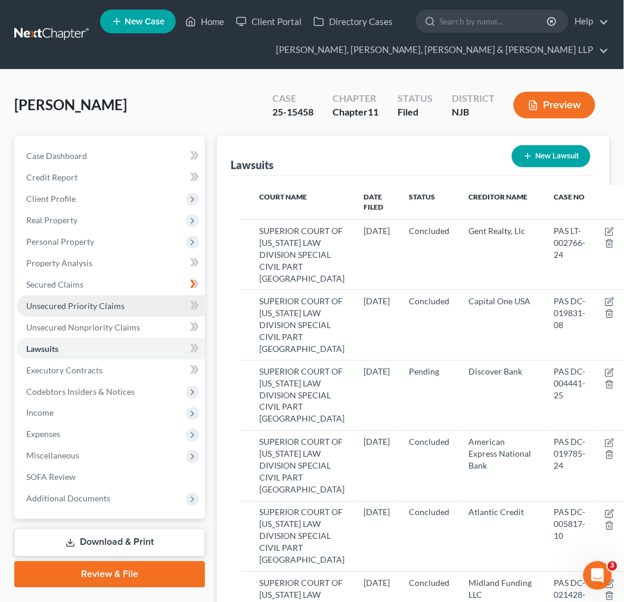
click at [102, 315] on link "Unsecured Priority Claims" at bounding box center [111, 305] width 188 height 21
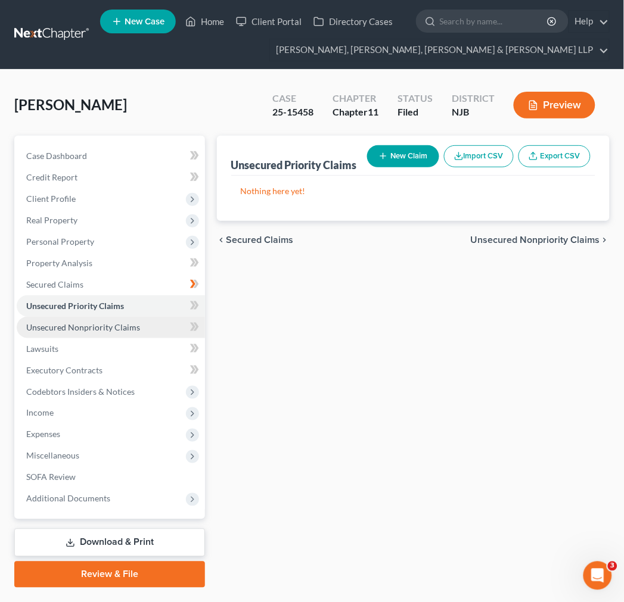
click at [104, 325] on span "Unsecured Nonpriority Claims" at bounding box center [83, 327] width 114 height 10
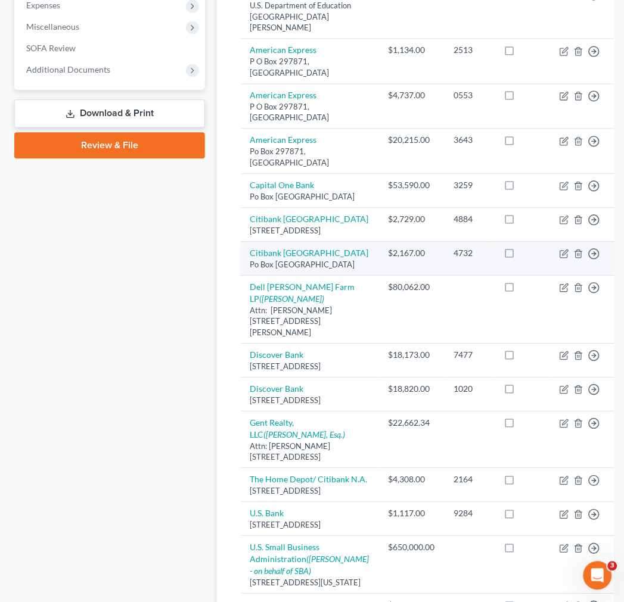
scroll to position [397, 0]
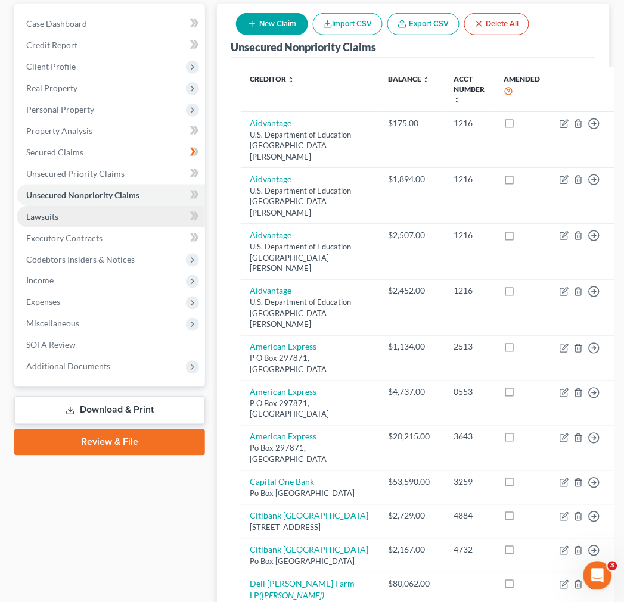
click at [118, 225] on link "Lawsuits" at bounding box center [111, 216] width 188 height 21
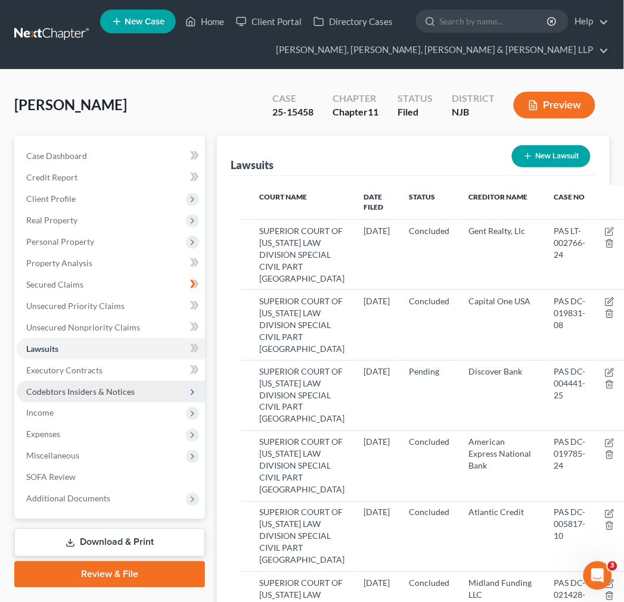
click at [128, 396] on span "Codebtors Insiders & Notices" at bounding box center [80, 392] width 108 height 10
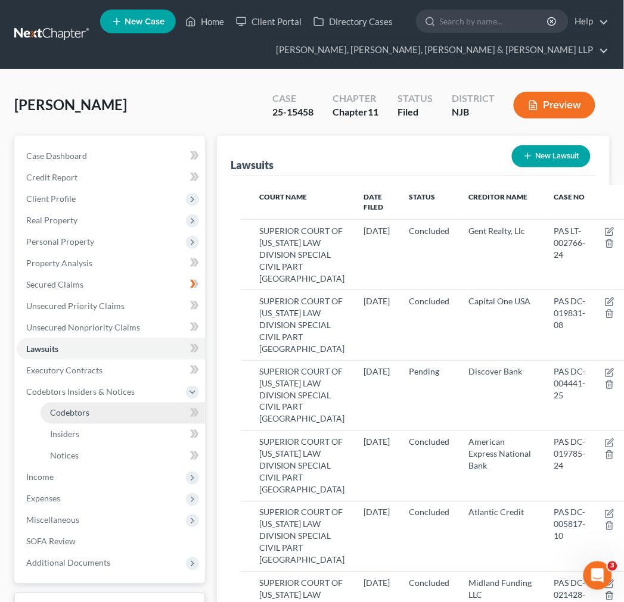
click at [131, 406] on link "Codebtors" at bounding box center [123, 413] width 164 height 21
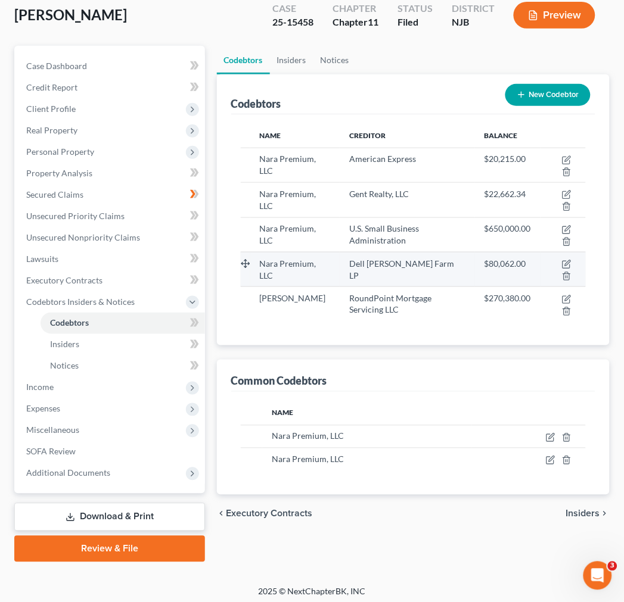
scroll to position [94, 0]
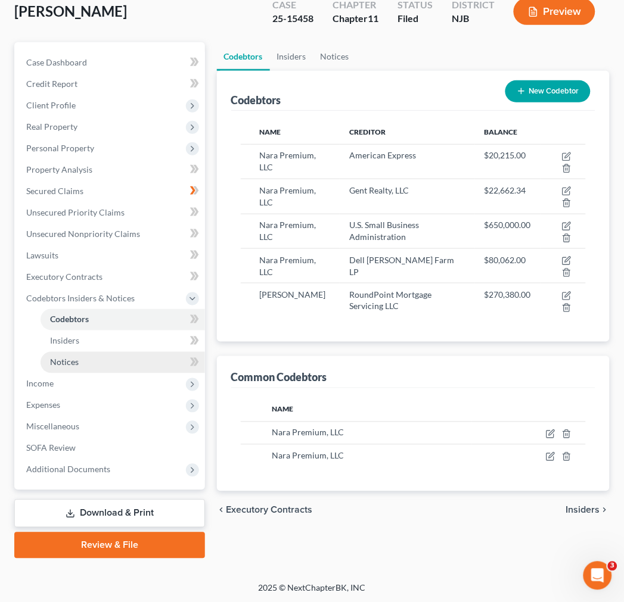
click at [107, 361] on link "Notices" at bounding box center [123, 362] width 164 height 21
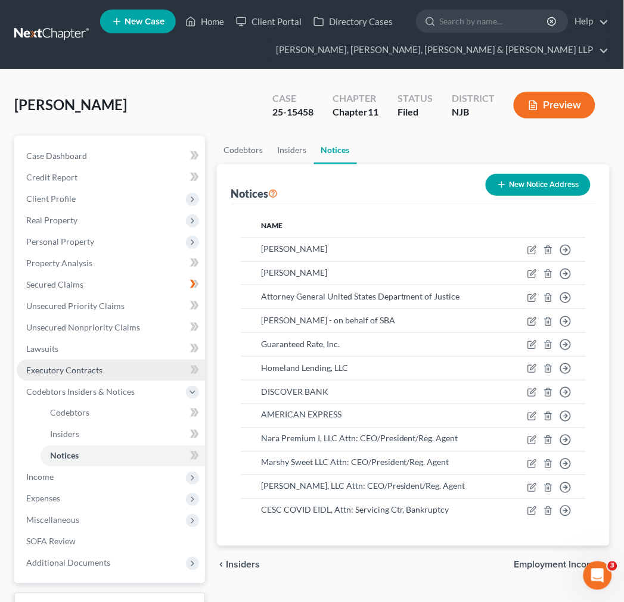
click at [107, 360] on link "Executory Contracts" at bounding box center [111, 370] width 188 height 21
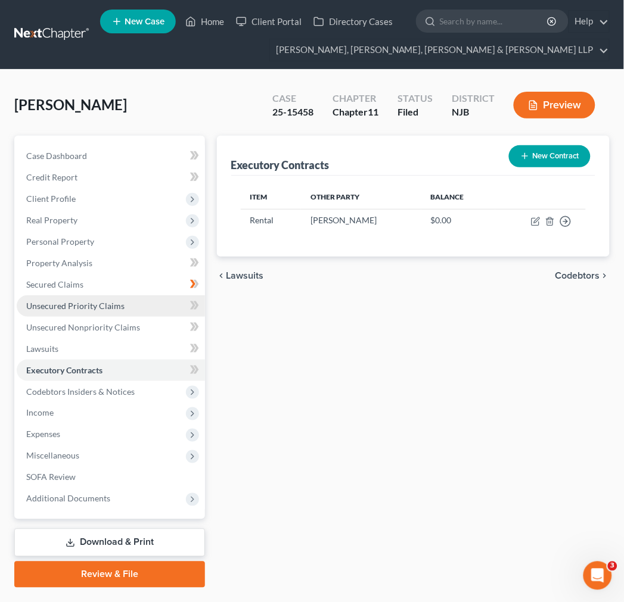
click at [74, 304] on span "Unsecured Priority Claims" at bounding box center [75, 306] width 98 height 10
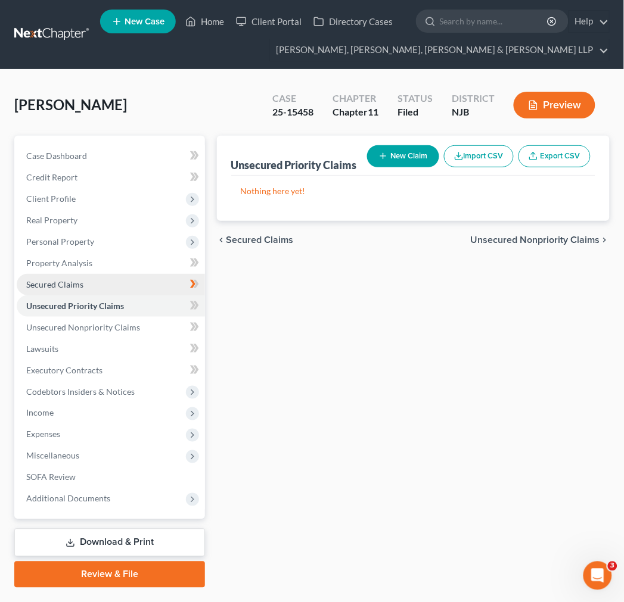
click at [74, 285] on span "Secured Claims" at bounding box center [54, 284] width 57 height 10
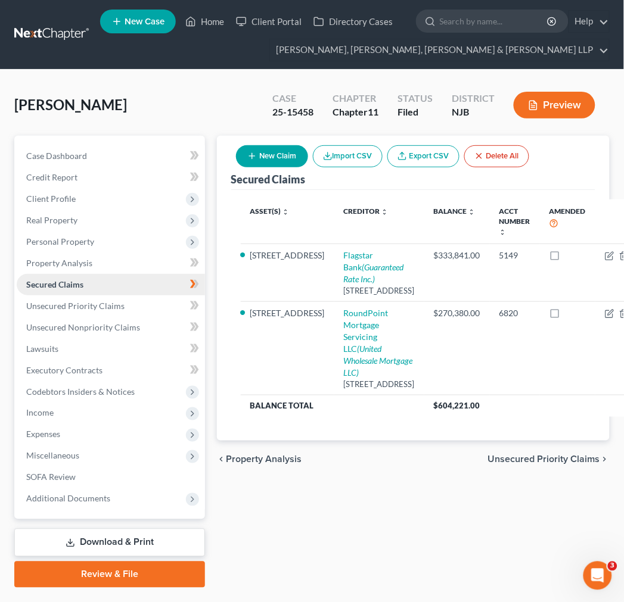
click at [144, 294] on link "Secured Claims" at bounding box center [111, 284] width 188 height 21
click at [144, 304] on link "Unsecured Priority Claims" at bounding box center [111, 305] width 188 height 21
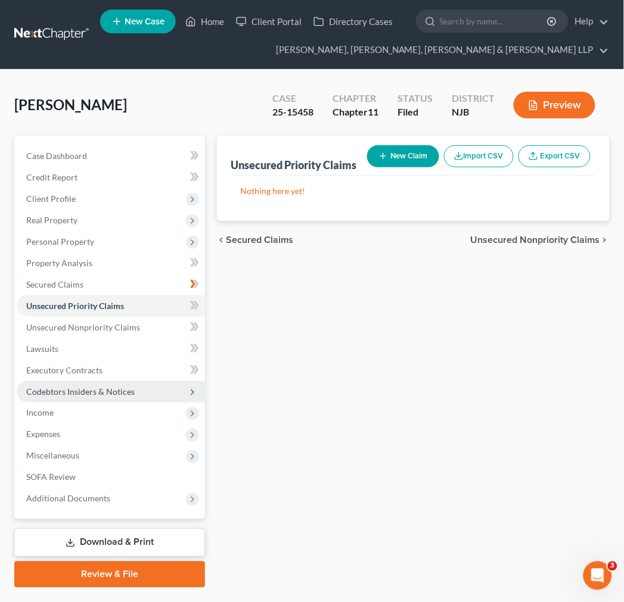
click at [89, 400] on span "Codebtors Insiders & Notices" at bounding box center [111, 391] width 188 height 21
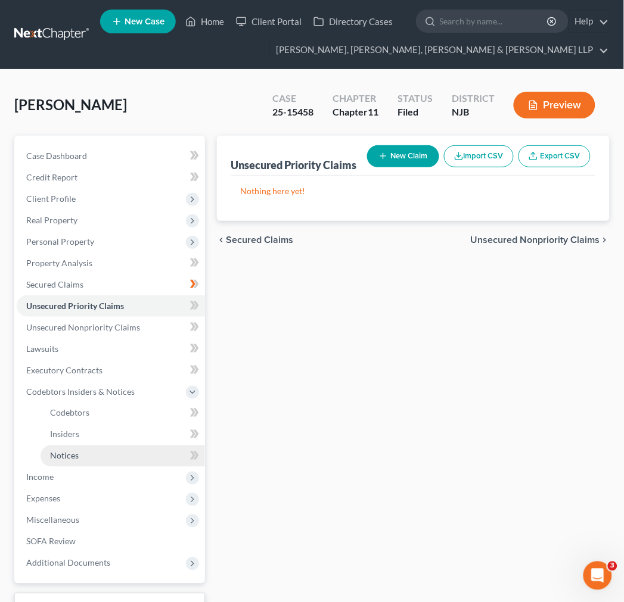
click at [86, 446] on link "Notices" at bounding box center [123, 456] width 164 height 21
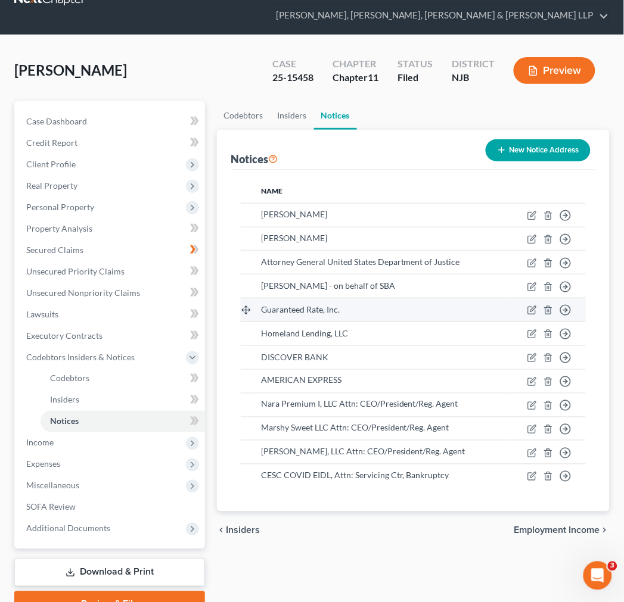
scroll to position [66, 0]
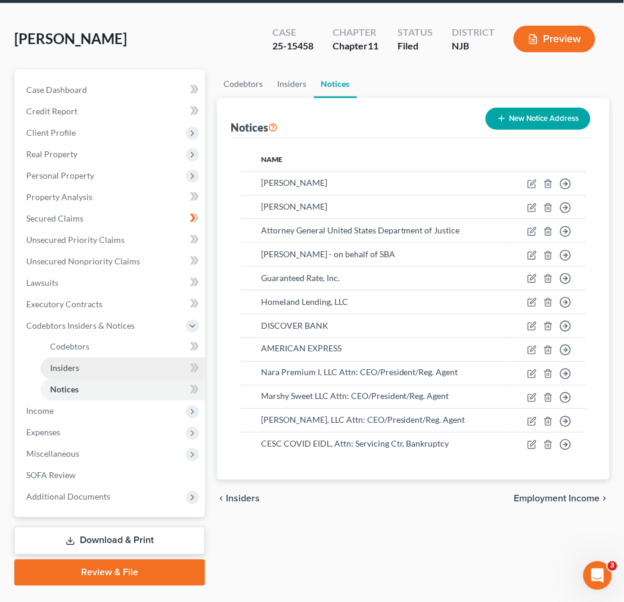
click at [80, 365] on link "Insiders" at bounding box center [123, 368] width 164 height 21
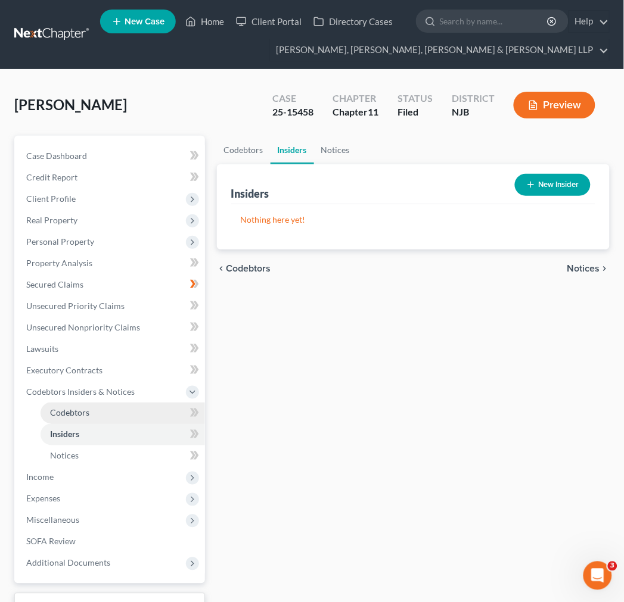
click at [115, 403] on link "Codebtors" at bounding box center [123, 413] width 164 height 21
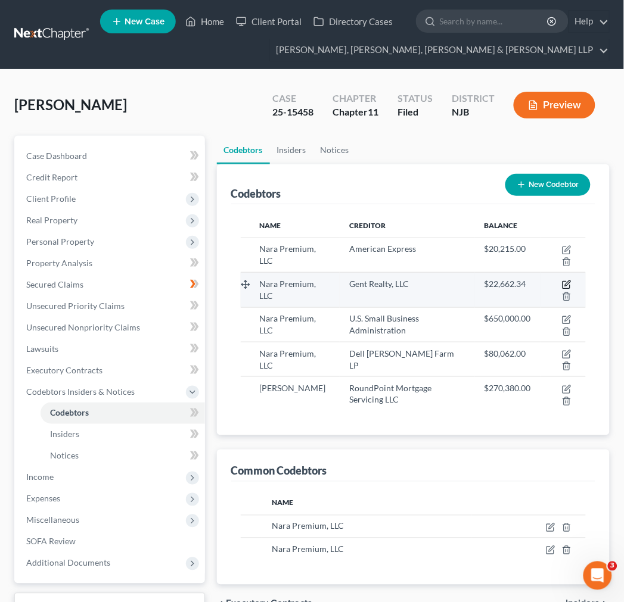
click at [569, 280] on icon "button" at bounding box center [567, 285] width 10 height 10
select select "33"
select select "18"
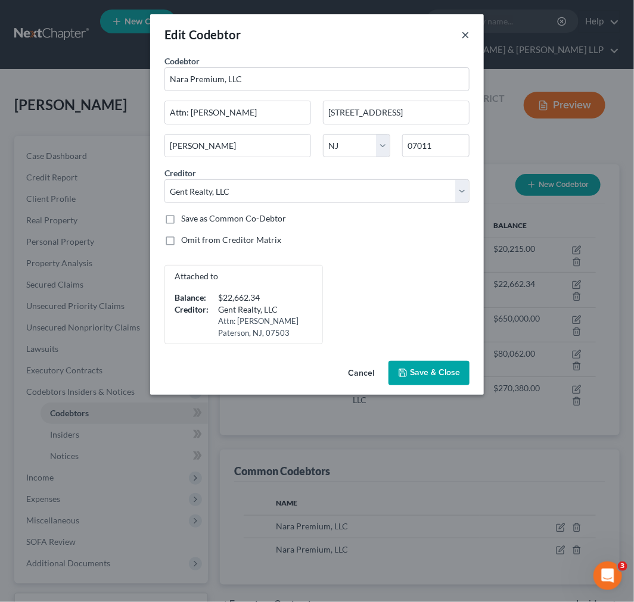
click at [468, 35] on button "×" at bounding box center [465, 34] width 8 height 14
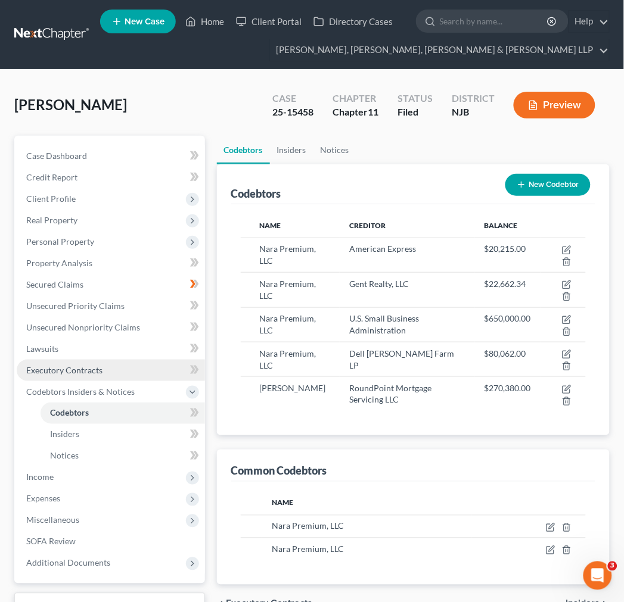
click at [91, 376] on link "Executory Contracts" at bounding box center [111, 370] width 188 height 21
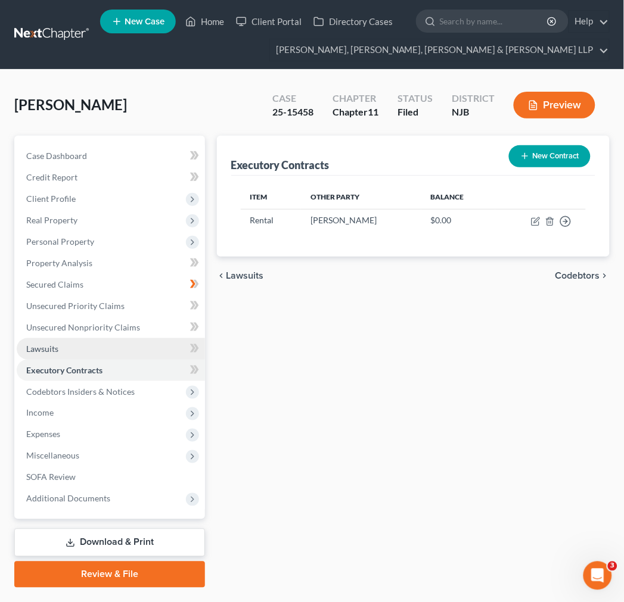
click at [91, 350] on link "Lawsuits" at bounding box center [111, 348] width 188 height 21
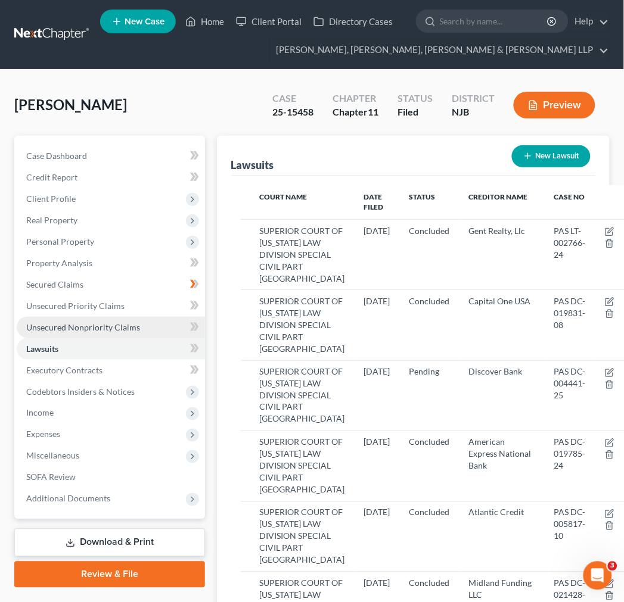
click at [96, 324] on span "Unsecured Nonpriority Claims" at bounding box center [83, 327] width 114 height 10
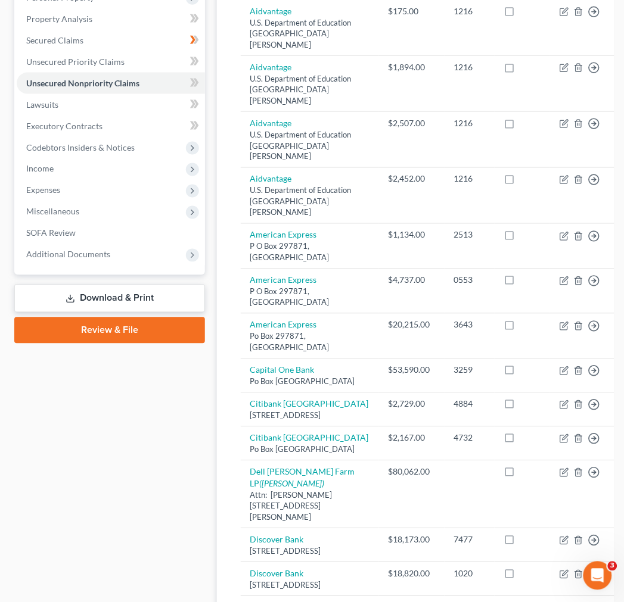
scroll to position [225, 0]
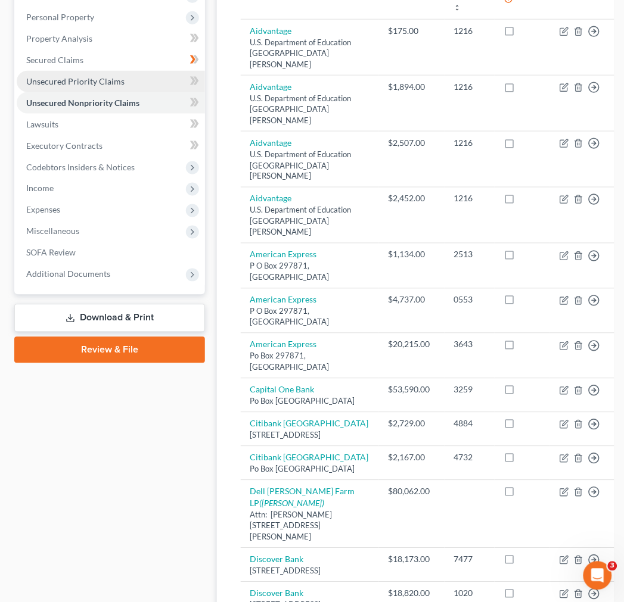
click at [99, 73] on link "Unsecured Priority Claims" at bounding box center [111, 81] width 188 height 21
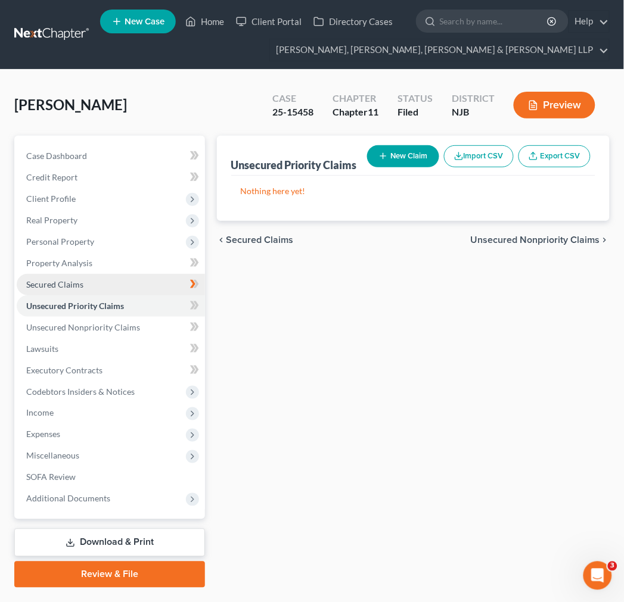
click at [141, 277] on link "Secured Claims" at bounding box center [111, 284] width 188 height 21
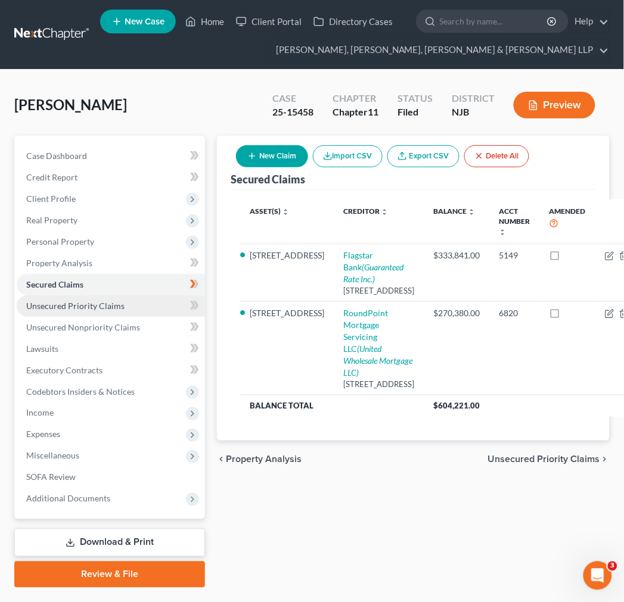
click at [150, 302] on link "Unsecured Priority Claims" at bounding box center [111, 305] width 188 height 21
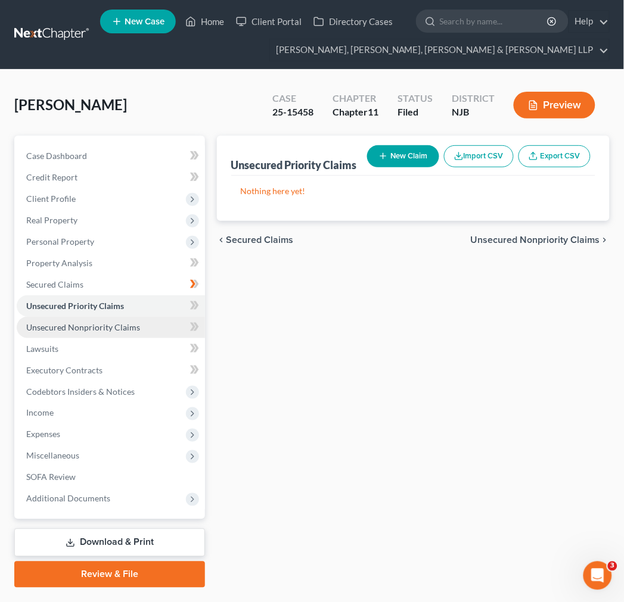
click at [149, 332] on link "Unsecured Nonpriority Claims" at bounding box center [111, 327] width 188 height 21
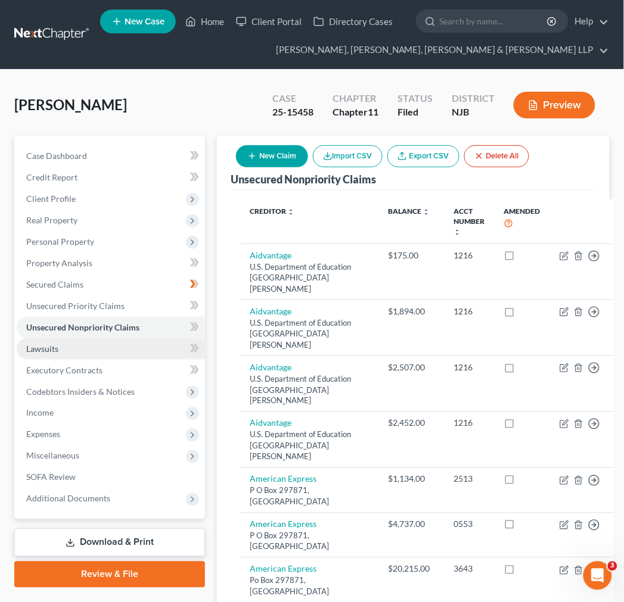
click at [135, 350] on link "Lawsuits" at bounding box center [111, 348] width 188 height 21
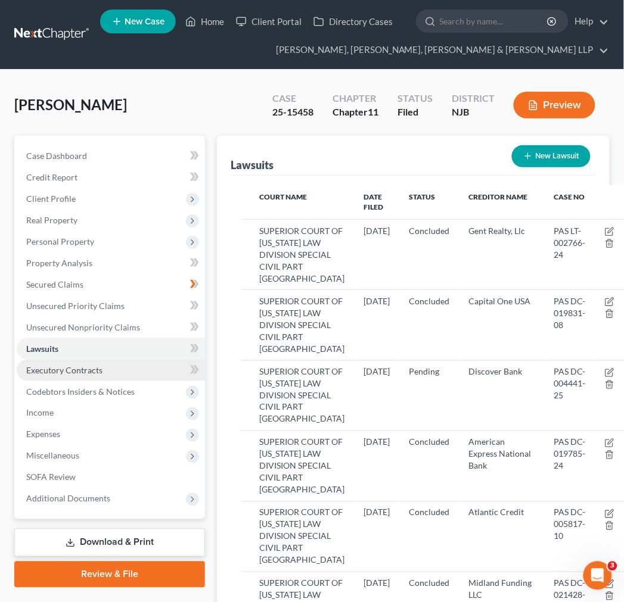
click at [134, 364] on link "Executory Contracts" at bounding box center [111, 370] width 188 height 21
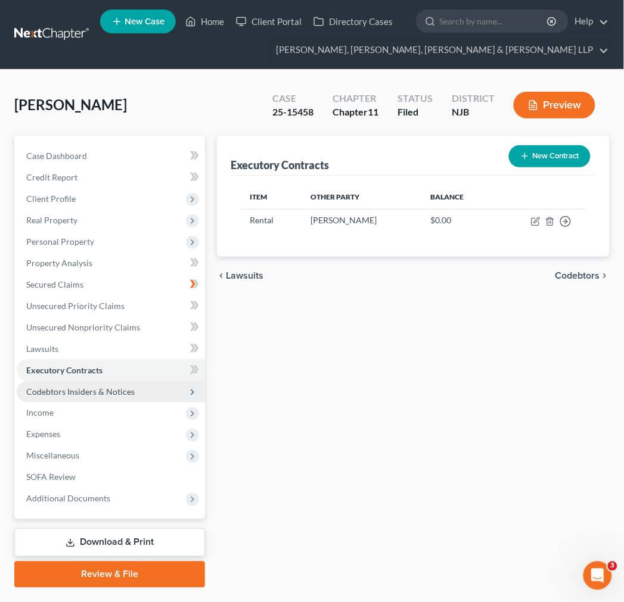
click at [134, 392] on span "Codebtors Insiders & Notices" at bounding box center [111, 391] width 188 height 21
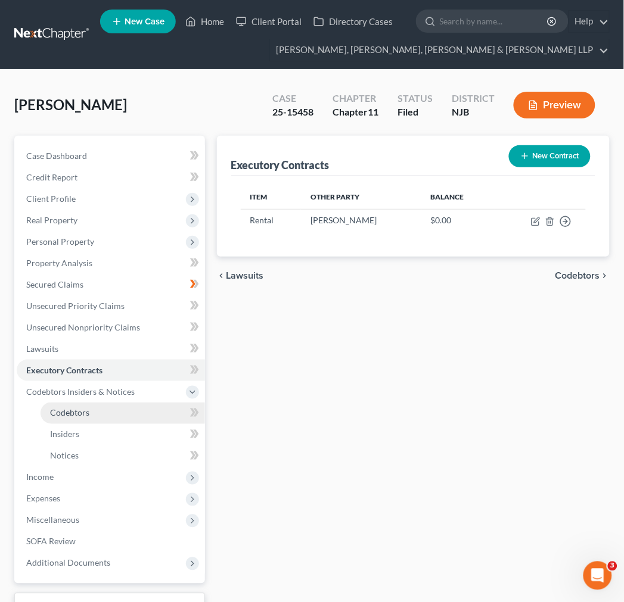
click at [128, 419] on link "Codebtors" at bounding box center [123, 413] width 164 height 21
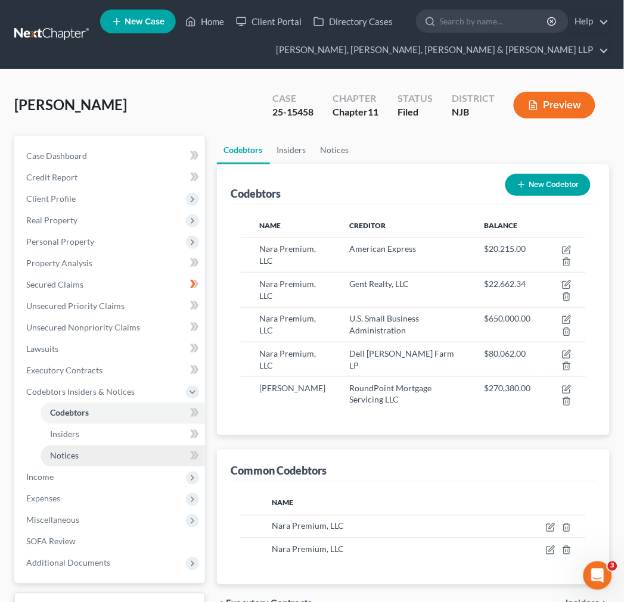
click at [129, 450] on link "Notices" at bounding box center [123, 456] width 164 height 21
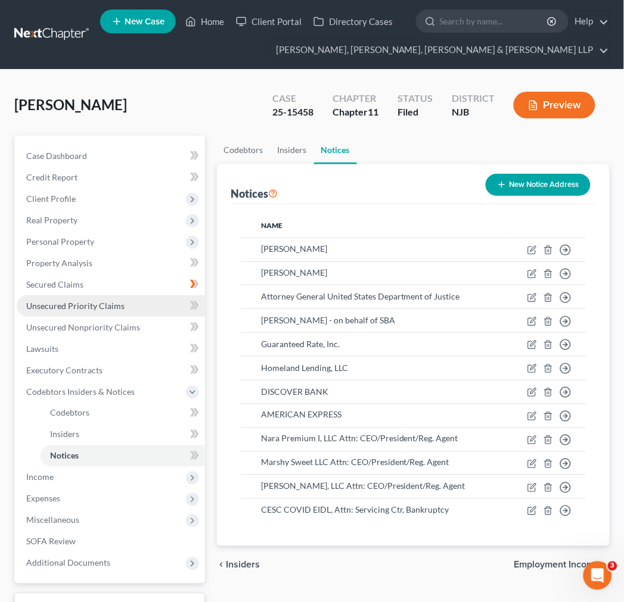
click at [123, 307] on link "Unsecured Priority Claims" at bounding box center [111, 305] width 188 height 21
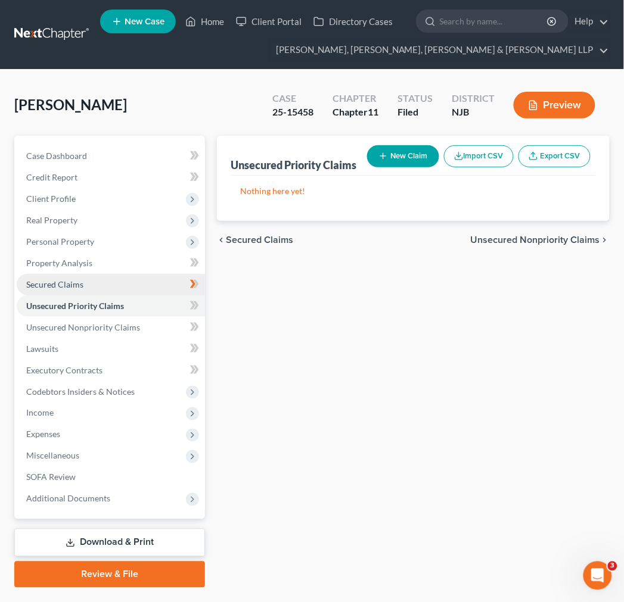
click at [119, 284] on link "Secured Claims" at bounding box center [111, 284] width 188 height 21
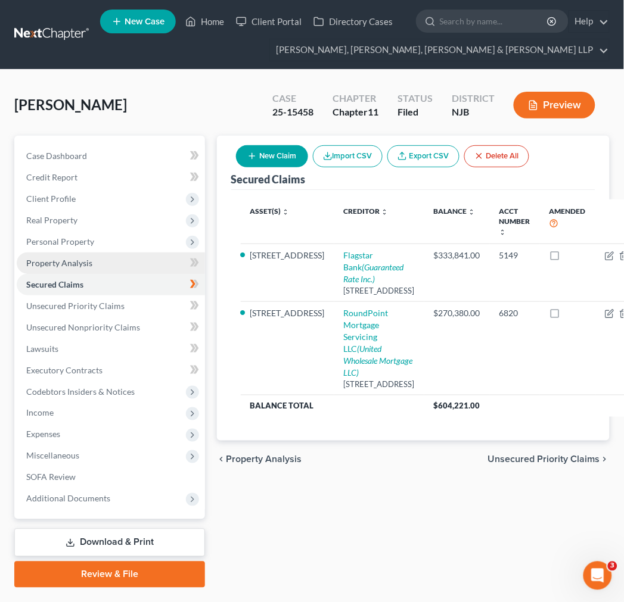
click at [102, 268] on link "Property Analysis" at bounding box center [111, 263] width 188 height 21
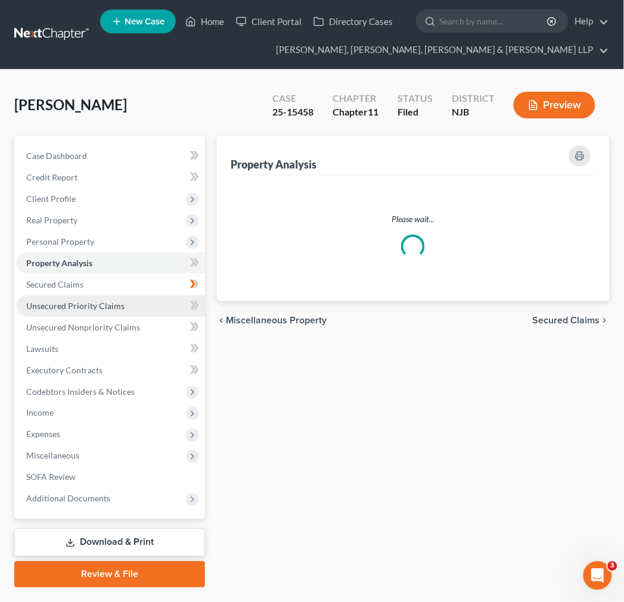
click at [110, 305] on span "Unsecured Priority Claims" at bounding box center [75, 306] width 98 height 10
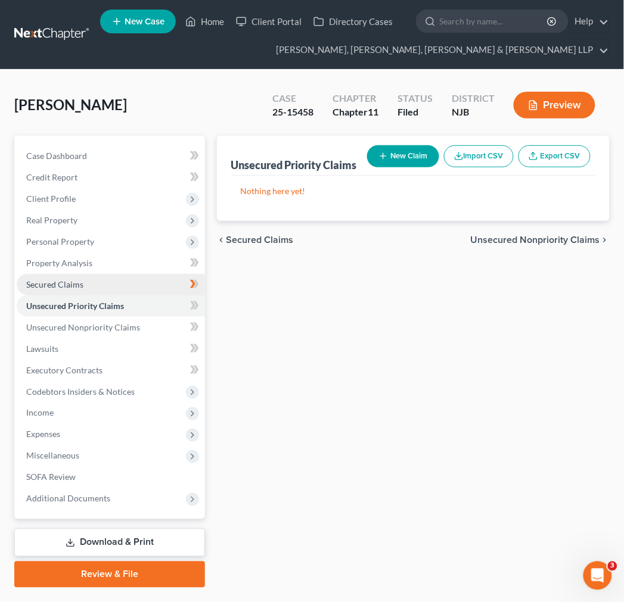
click at [106, 289] on link "Secured Claims" at bounding box center [111, 284] width 188 height 21
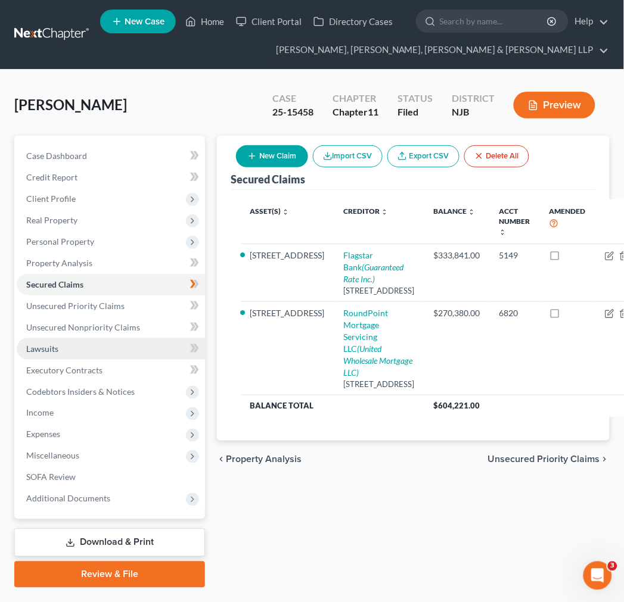
click at [113, 341] on link "Lawsuits" at bounding box center [111, 348] width 188 height 21
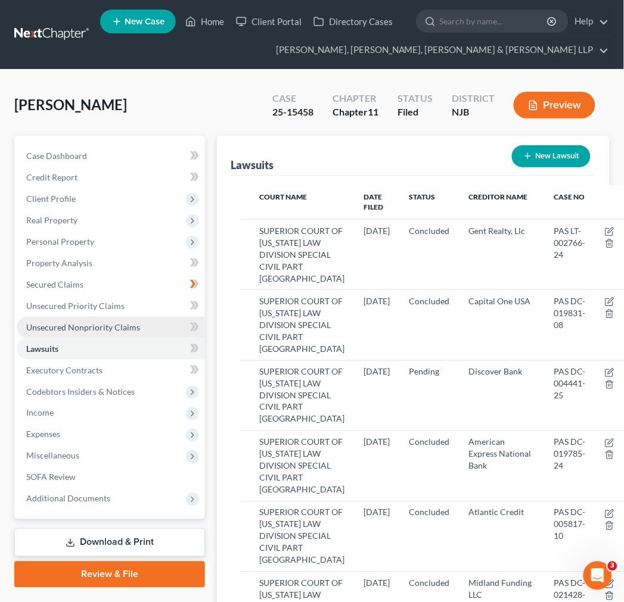
click at [116, 319] on link "Unsecured Nonpriority Claims" at bounding box center [111, 327] width 188 height 21
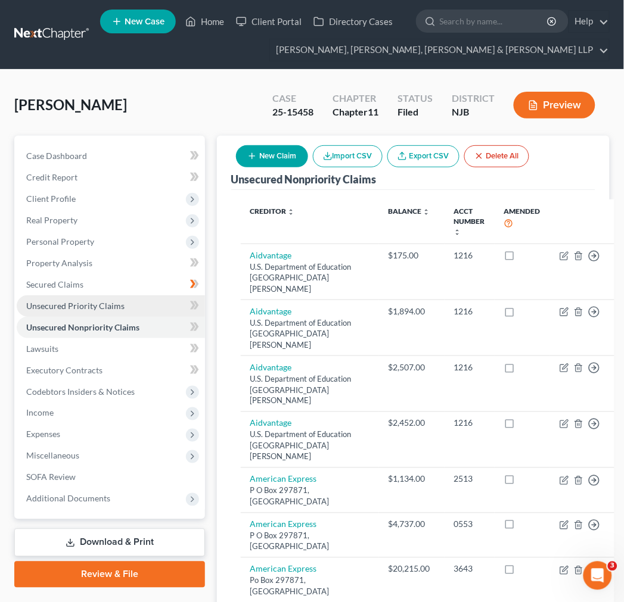
click at [116, 304] on span "Unsecured Priority Claims" at bounding box center [75, 306] width 98 height 10
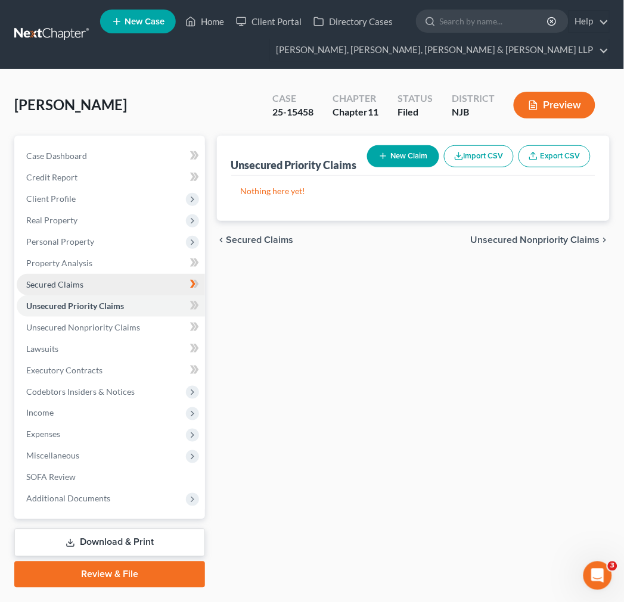
click at [115, 283] on link "Secured Claims" at bounding box center [111, 284] width 188 height 21
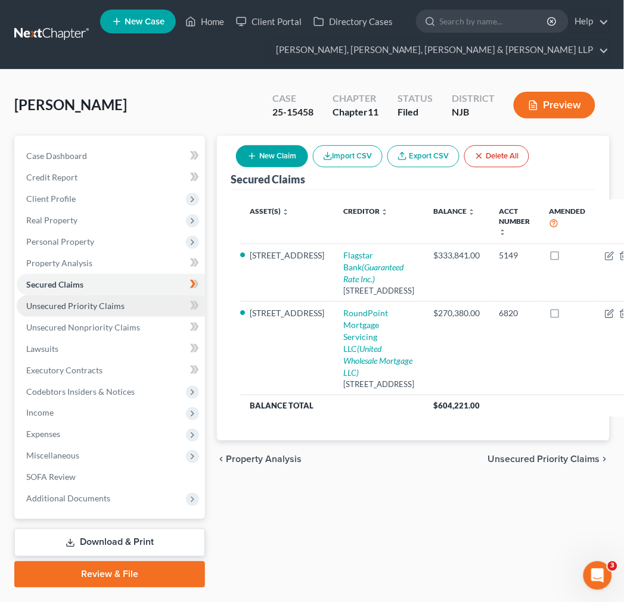
click at [132, 304] on link "Unsecured Priority Claims" at bounding box center [111, 305] width 188 height 21
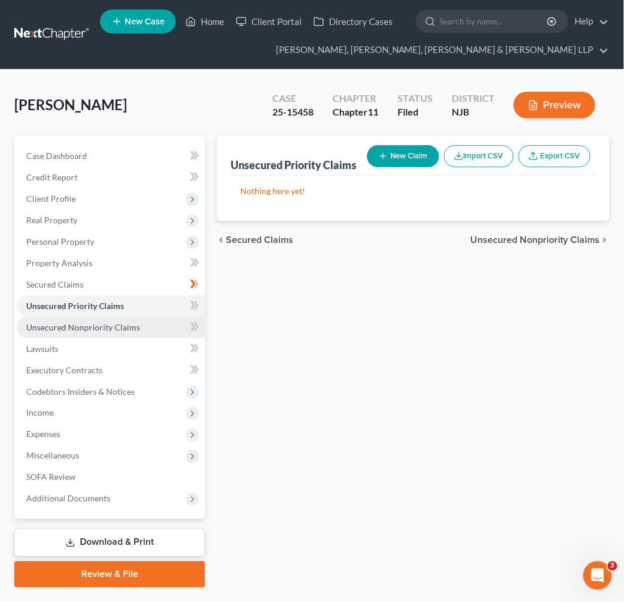
click at [124, 328] on span "Unsecured Nonpriority Claims" at bounding box center [83, 327] width 114 height 10
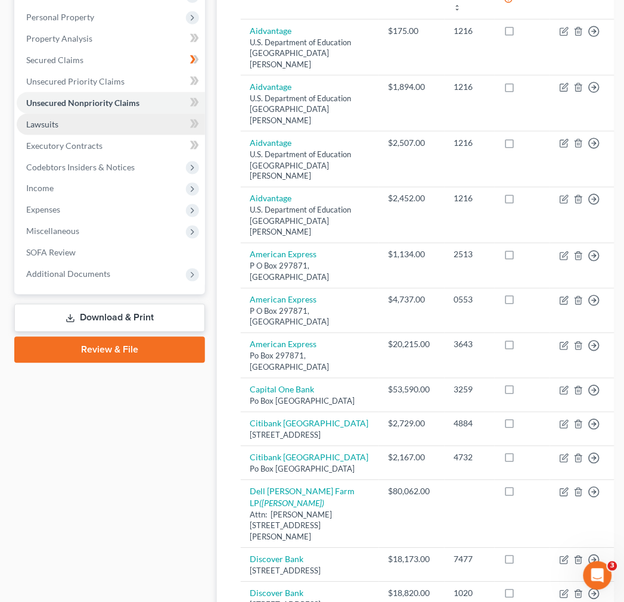
click at [96, 133] on link "Lawsuits" at bounding box center [111, 124] width 188 height 21
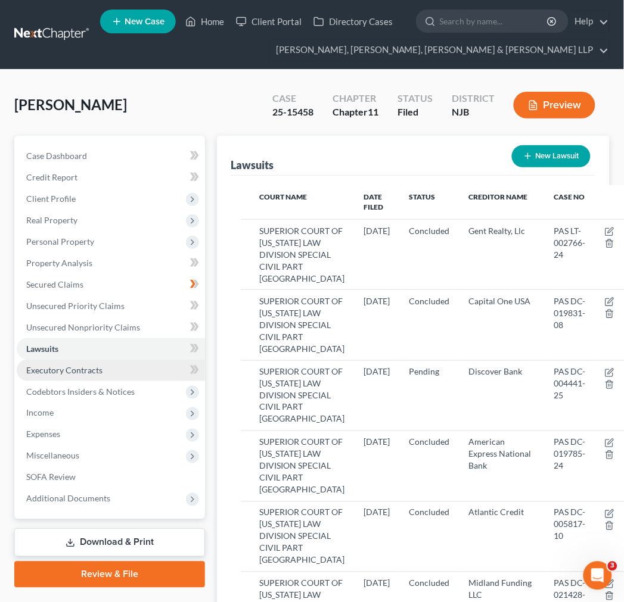
click at [86, 373] on span "Executory Contracts" at bounding box center [64, 370] width 76 height 10
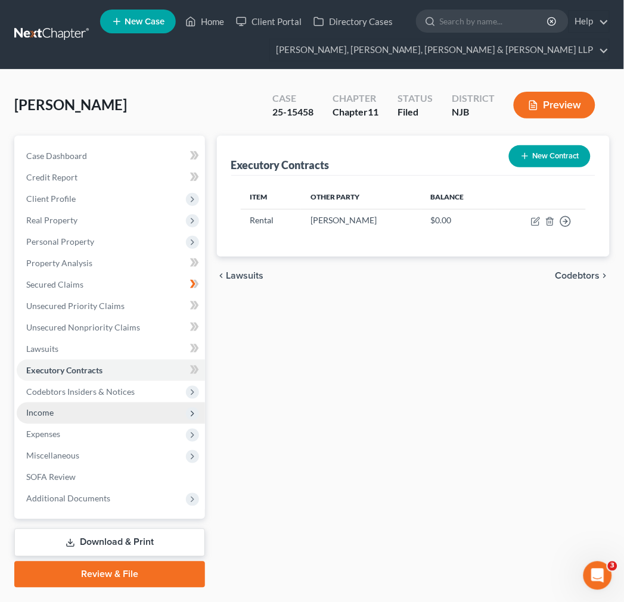
click at [124, 403] on span "Income" at bounding box center [111, 413] width 188 height 21
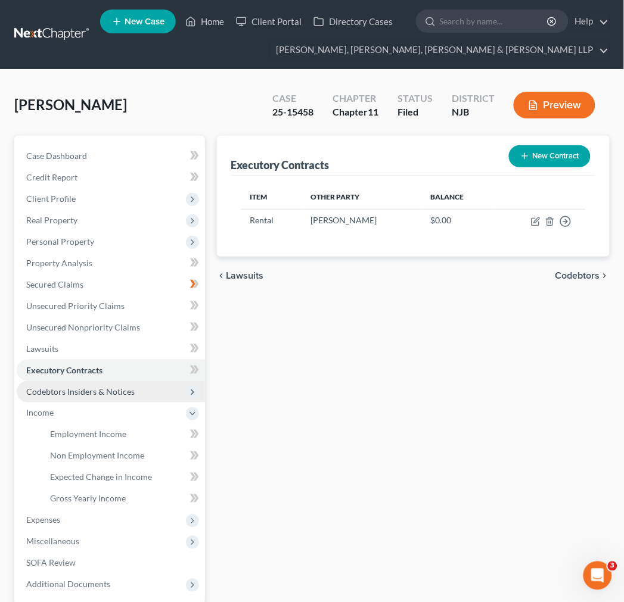
click at [124, 391] on span "Codebtors Insiders & Notices" at bounding box center [80, 392] width 108 height 10
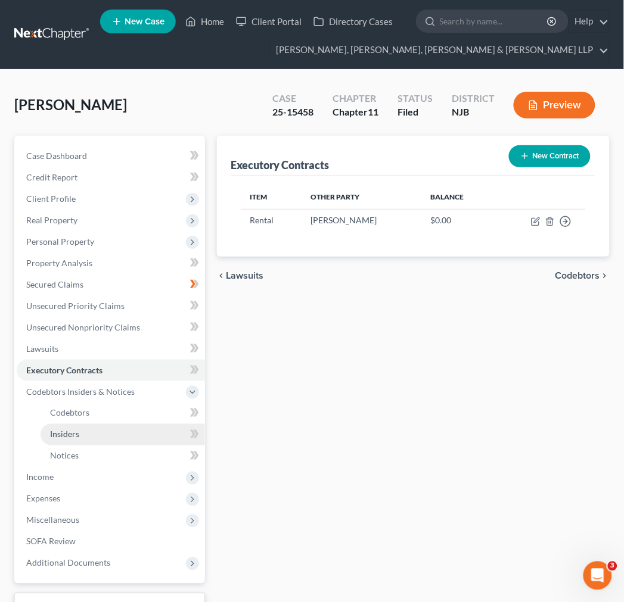
click at [104, 431] on link "Insiders" at bounding box center [123, 434] width 164 height 21
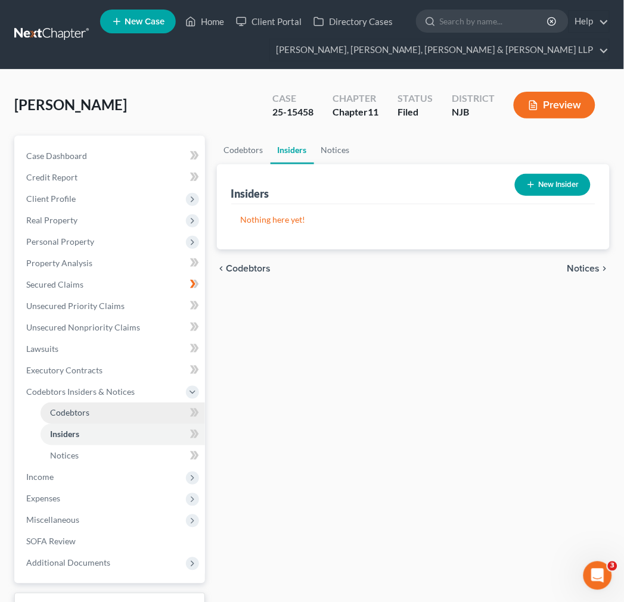
click at [103, 414] on link "Codebtors" at bounding box center [123, 413] width 164 height 21
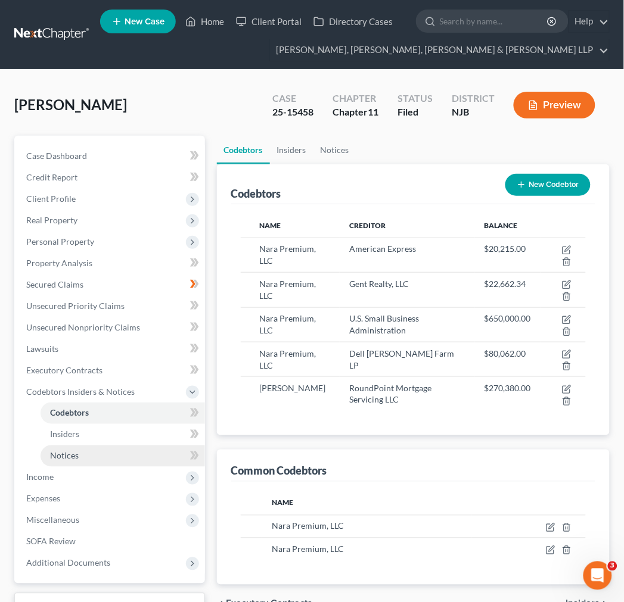
click at [116, 456] on link "Notices" at bounding box center [123, 456] width 164 height 21
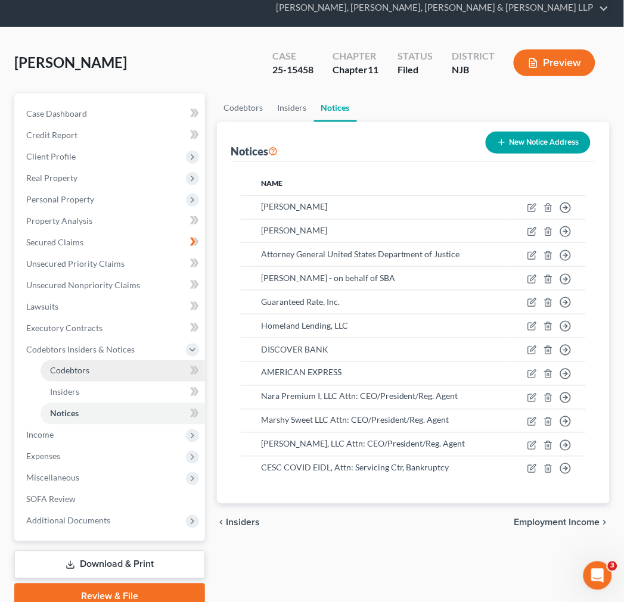
scroll to position [66, 0]
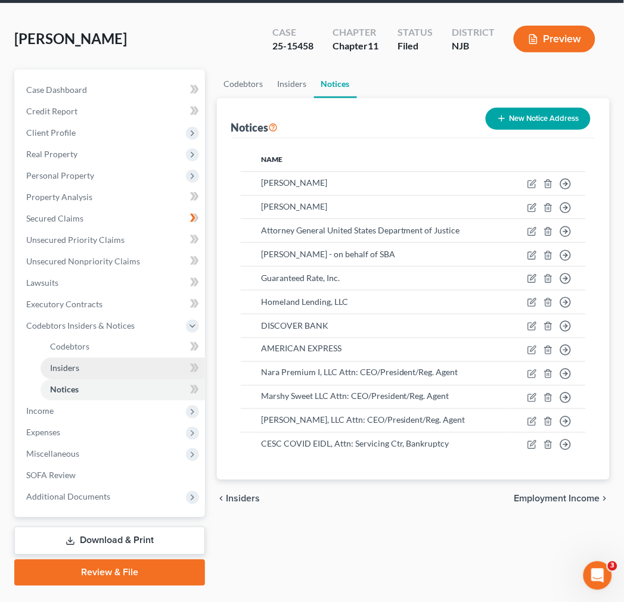
click at [107, 372] on link "Insiders" at bounding box center [123, 368] width 164 height 21
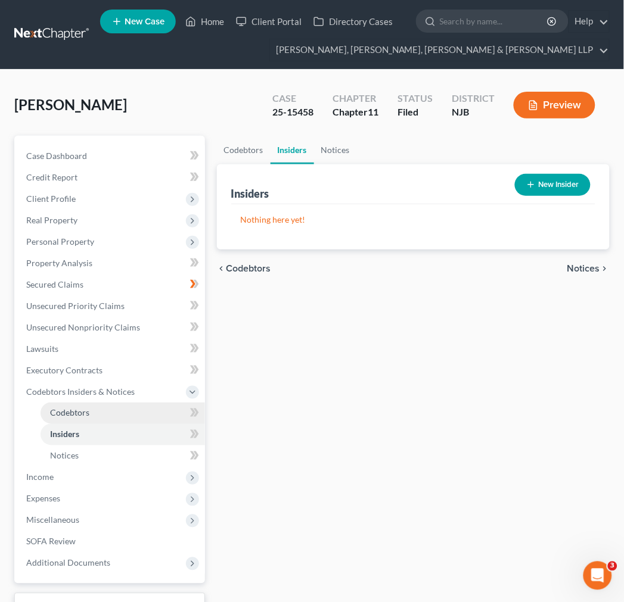
click at [107, 412] on link "Codebtors" at bounding box center [123, 413] width 164 height 21
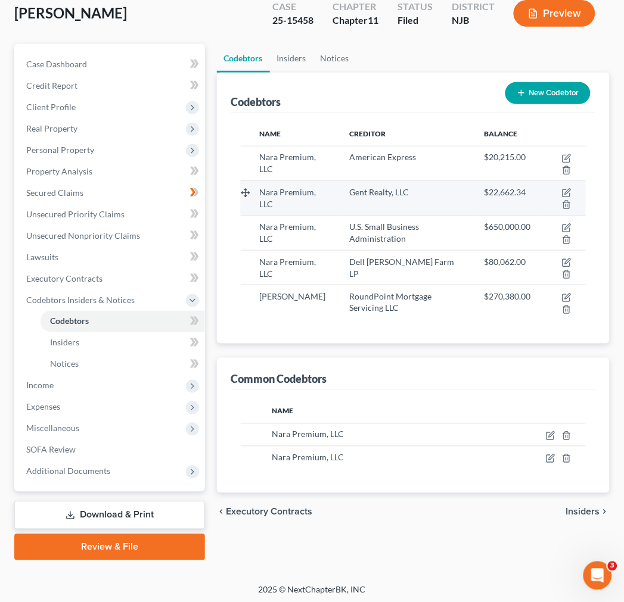
scroll to position [94, 0]
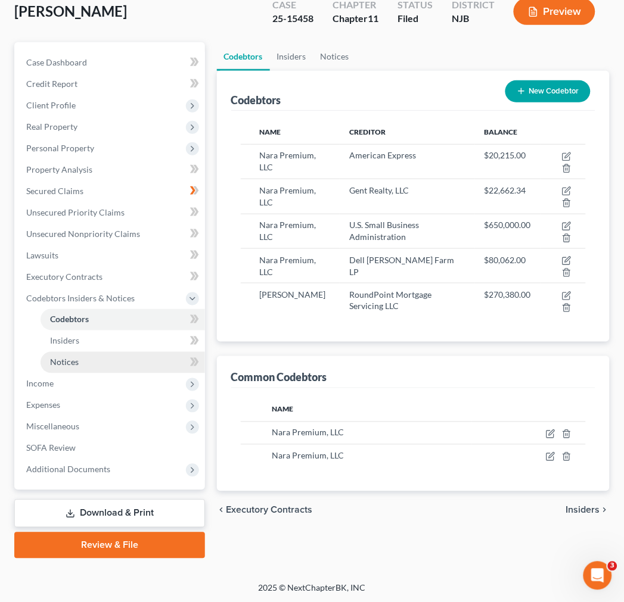
click at [108, 357] on link "Notices" at bounding box center [123, 362] width 164 height 21
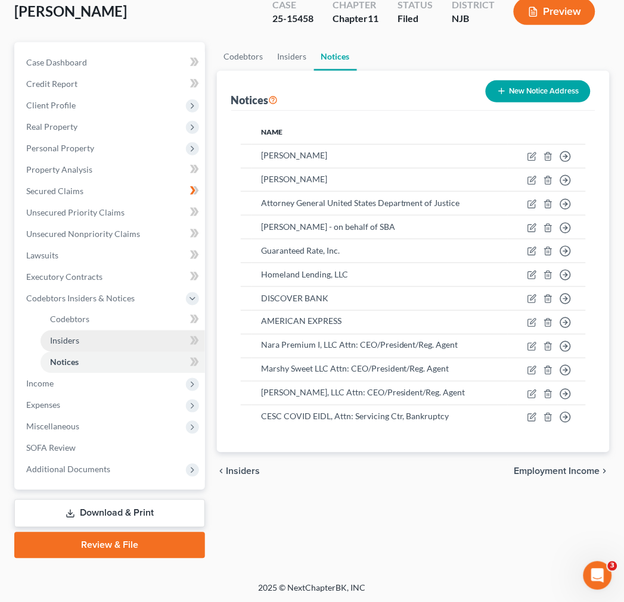
click at [117, 344] on link "Insiders" at bounding box center [123, 341] width 164 height 21
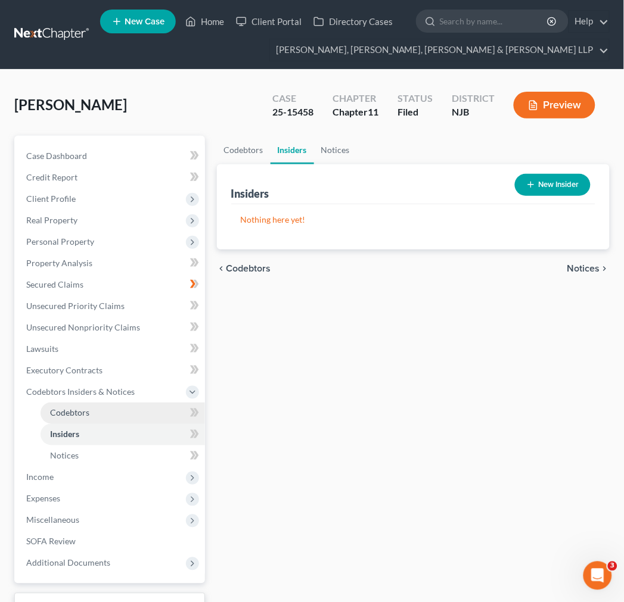
click at [155, 420] on link "Codebtors" at bounding box center [123, 413] width 164 height 21
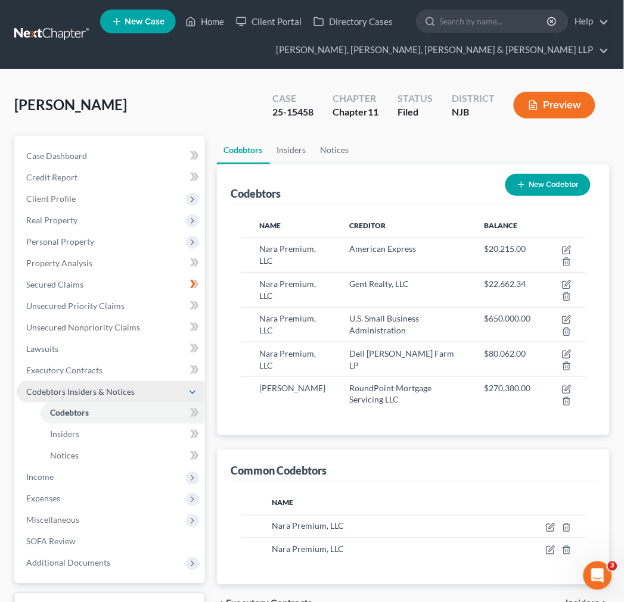
click at [162, 381] on span "Codebtors Insiders & Notices" at bounding box center [111, 391] width 188 height 21
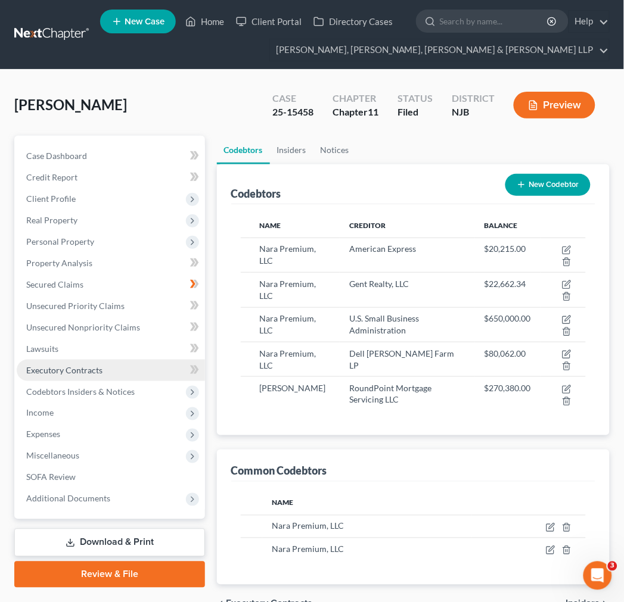
click at [153, 377] on link "Executory Contracts" at bounding box center [111, 370] width 188 height 21
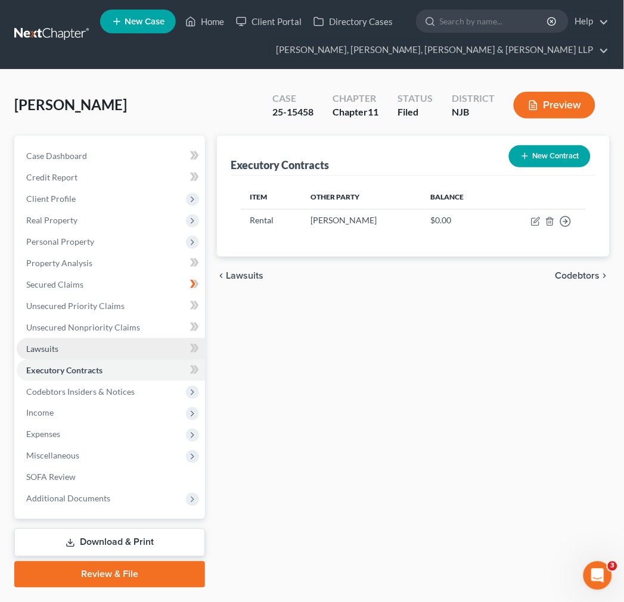
click at [119, 358] on link "Lawsuits" at bounding box center [111, 348] width 188 height 21
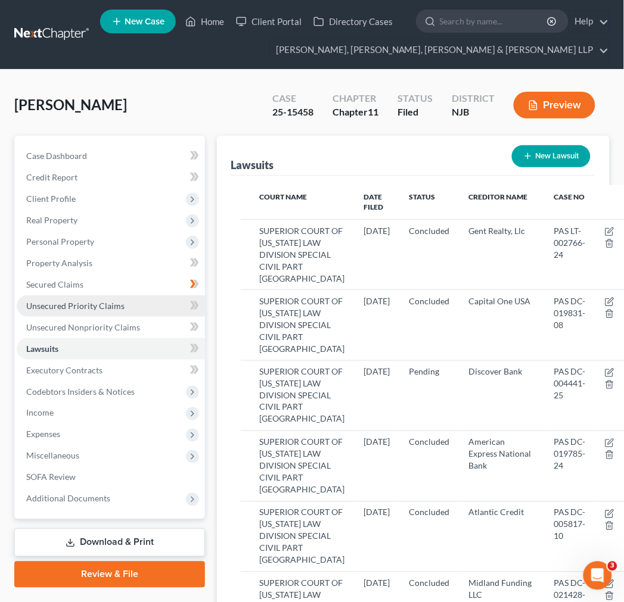
click at [122, 313] on link "Unsecured Priority Claims" at bounding box center [111, 305] width 188 height 21
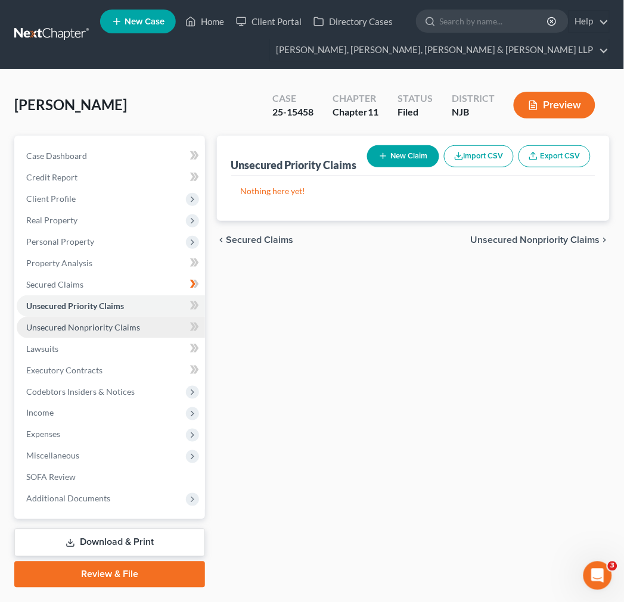
click at [129, 328] on span "Unsecured Nonpriority Claims" at bounding box center [83, 327] width 114 height 10
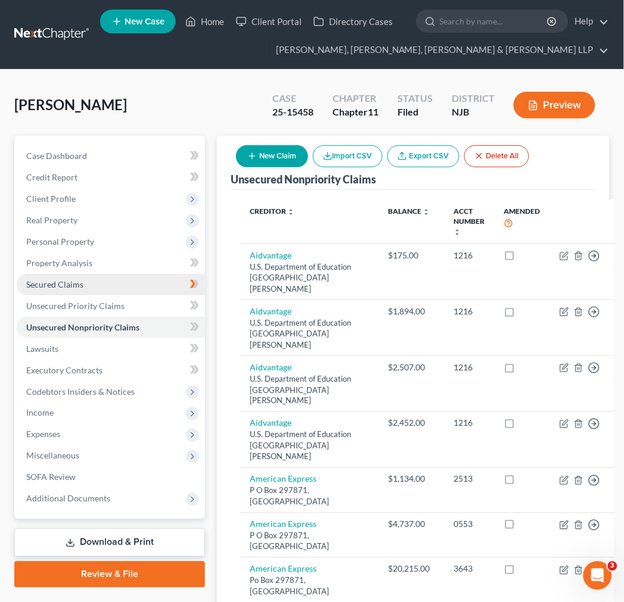
click at [123, 286] on link "Secured Claims" at bounding box center [111, 284] width 188 height 21
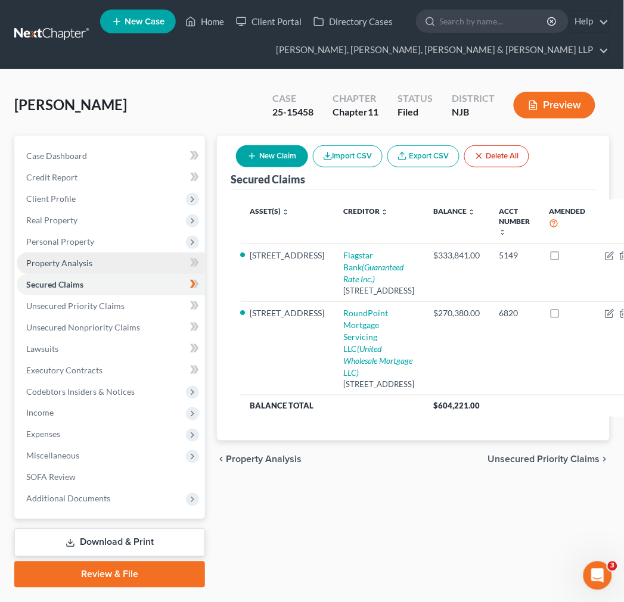
click at [139, 262] on link "Property Analysis" at bounding box center [111, 263] width 188 height 21
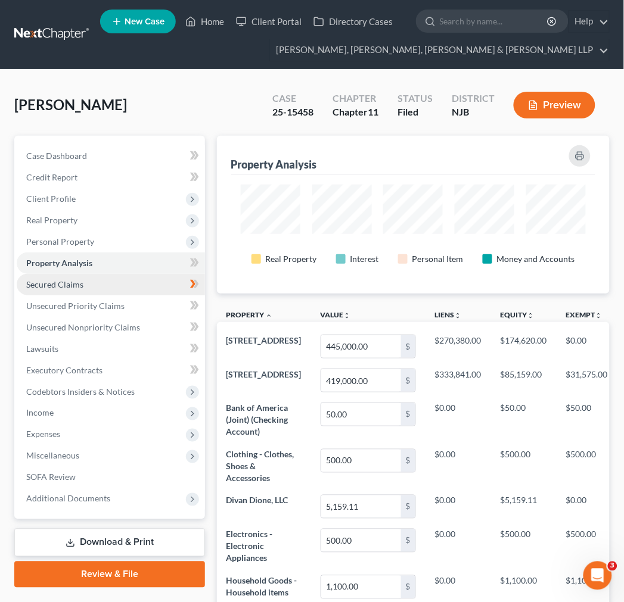
click at [138, 287] on link "Secured Claims" at bounding box center [111, 284] width 188 height 21
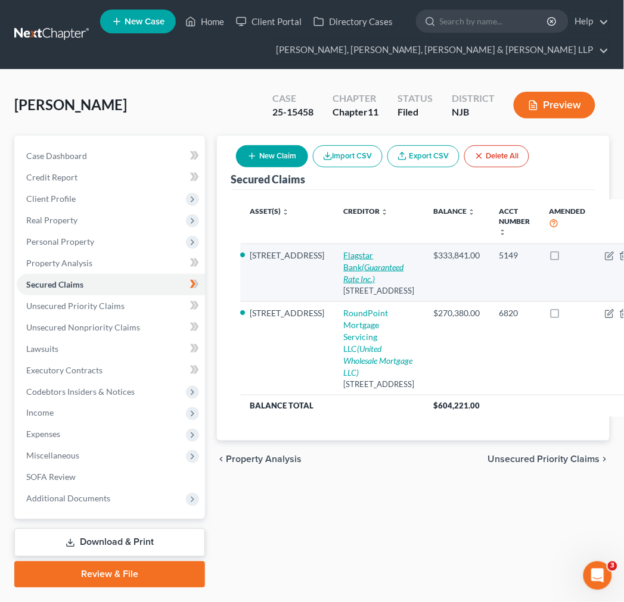
click at [344, 269] on link "Flagstar Bank (Guaranteed Rate Inc.)" at bounding box center [374, 267] width 60 height 34
select select "23"
select select "2"
select select "0"
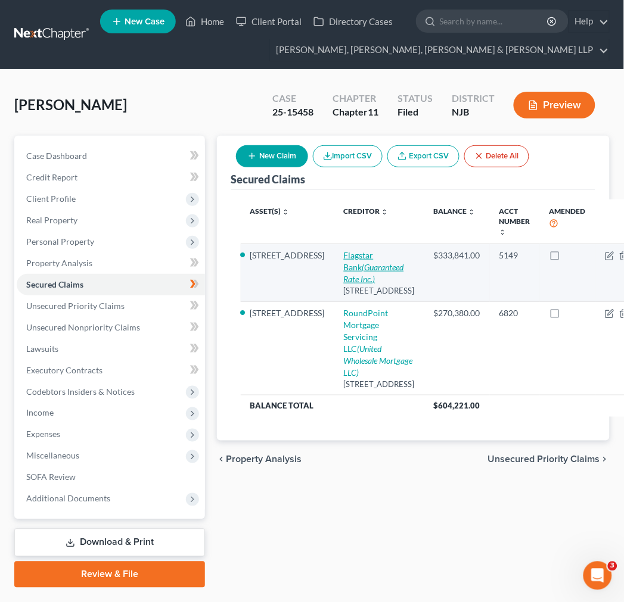
select select "0"
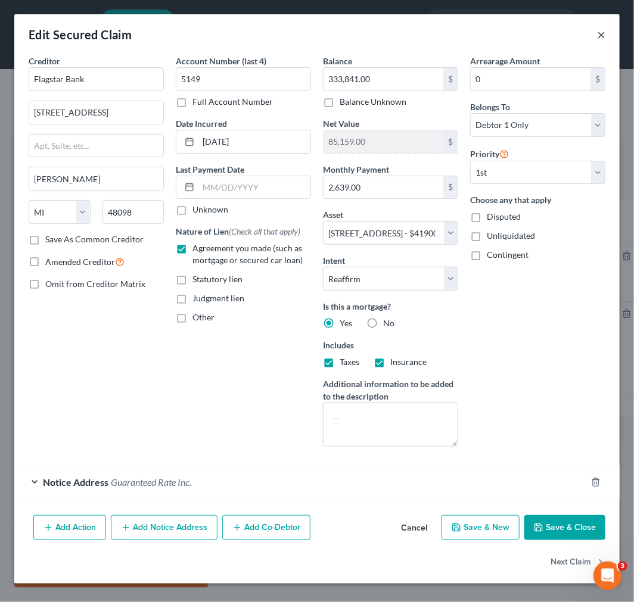
click at [603, 31] on button "×" at bounding box center [601, 34] width 8 height 14
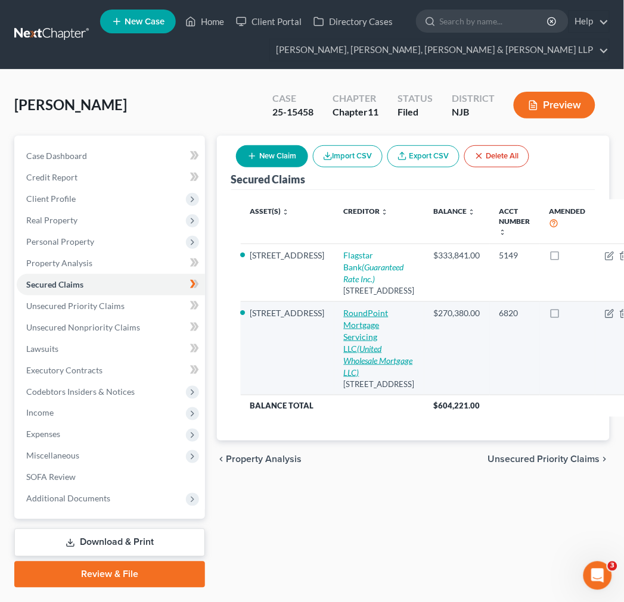
click at [344, 378] on icon "(United Wholesale Mortgage LLC)" at bounding box center [378, 361] width 69 height 34
select select "42"
select select "8"
select select "2"
select select "3"
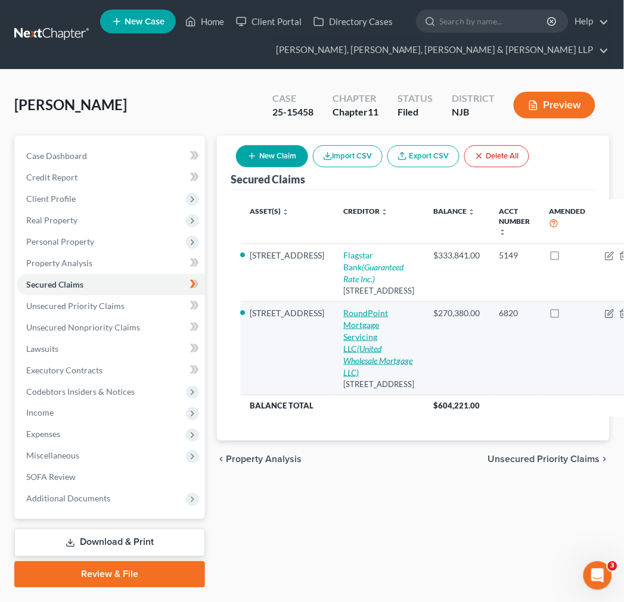
select select "0"
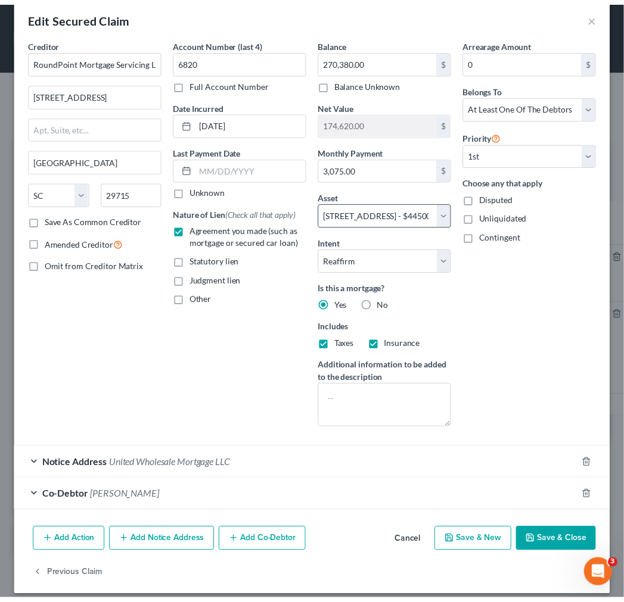
scroll to position [29, 0]
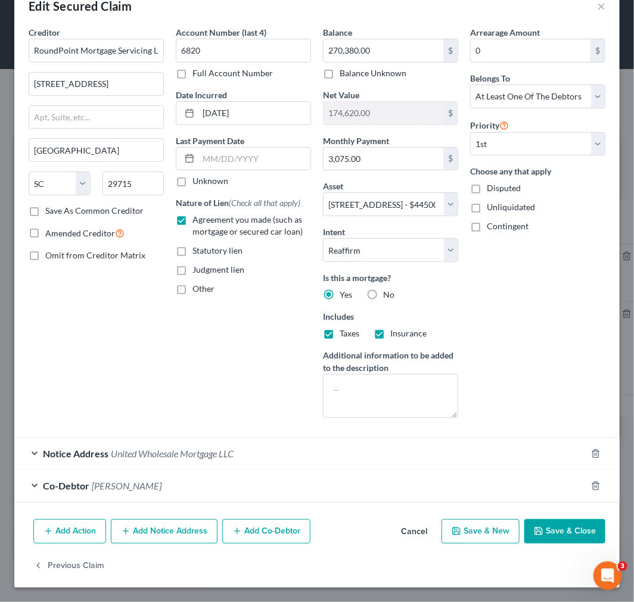
click at [586, 4] on div "Edit Secured Claim ×" at bounding box center [316, 6] width 605 height 41
click at [597, 4] on button "×" at bounding box center [601, 6] width 8 height 14
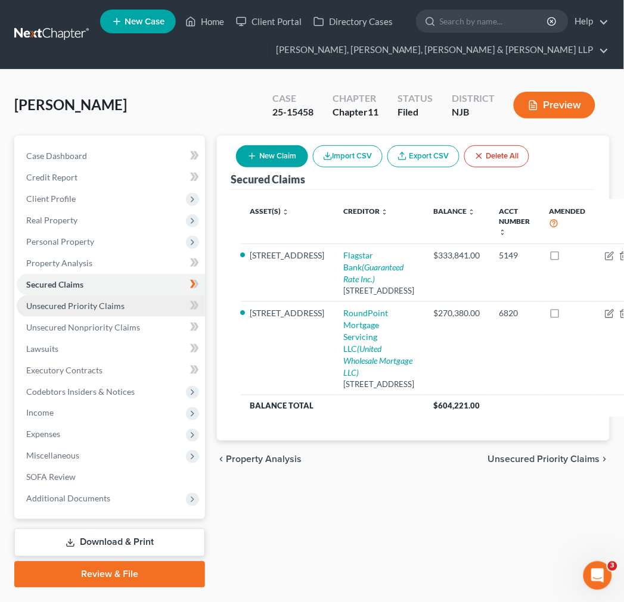
click at [145, 312] on link "Unsecured Priority Claims" at bounding box center [111, 305] width 188 height 21
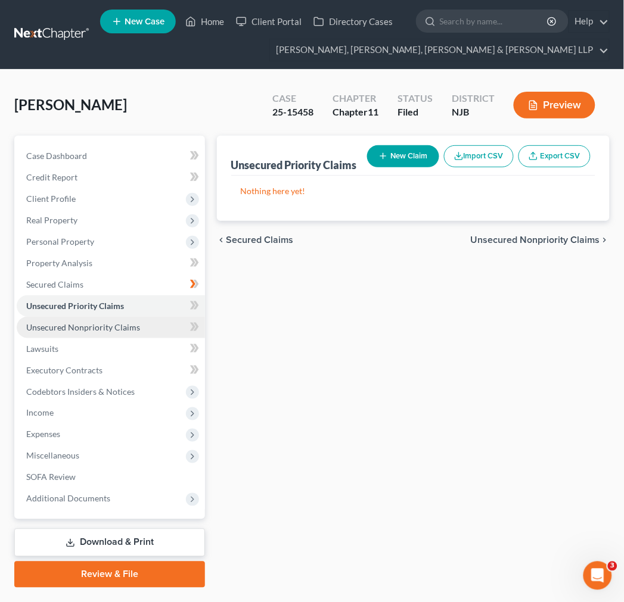
click at [147, 329] on link "Unsecured Nonpriority Claims" at bounding box center [111, 327] width 188 height 21
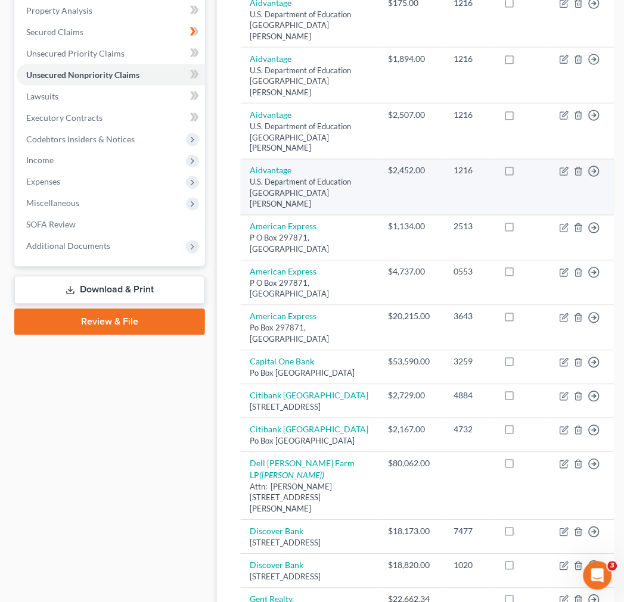
scroll to position [225, 0]
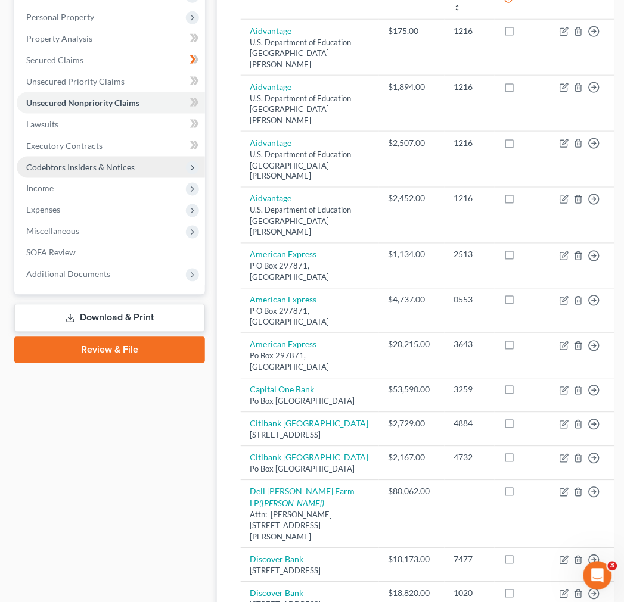
click at [111, 169] on span "Codebtors Insiders & Notices" at bounding box center [80, 167] width 108 height 10
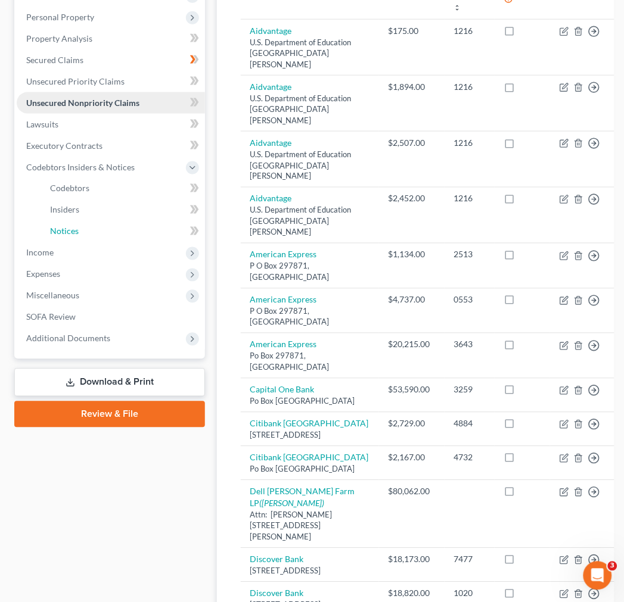
click at [142, 229] on link "Notices" at bounding box center [123, 231] width 164 height 21
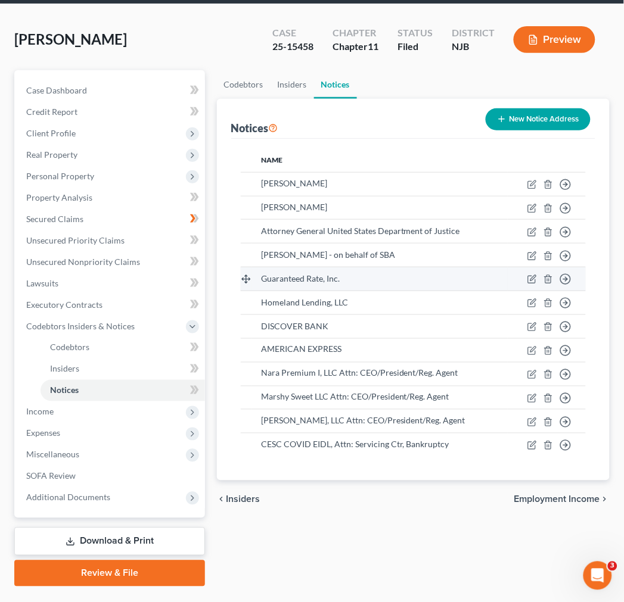
scroll to position [66, 0]
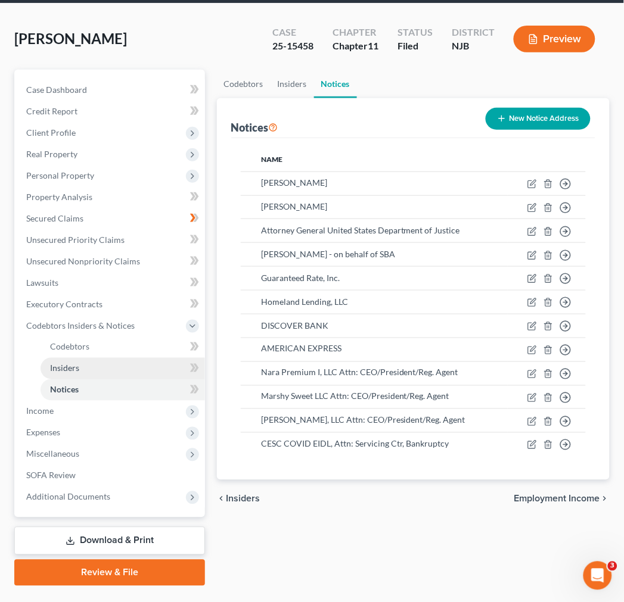
click at [145, 373] on link "Insiders" at bounding box center [123, 368] width 164 height 21
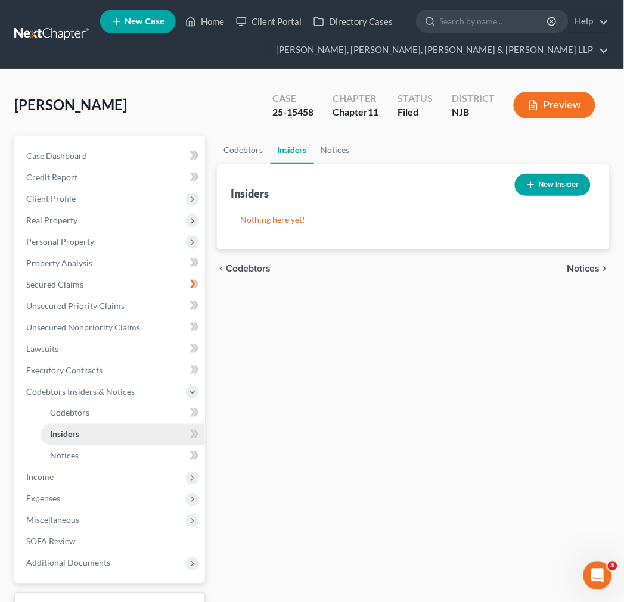
click at [117, 430] on link "Insiders" at bounding box center [123, 434] width 164 height 21
click at [117, 413] on link "Codebtors" at bounding box center [123, 413] width 164 height 21
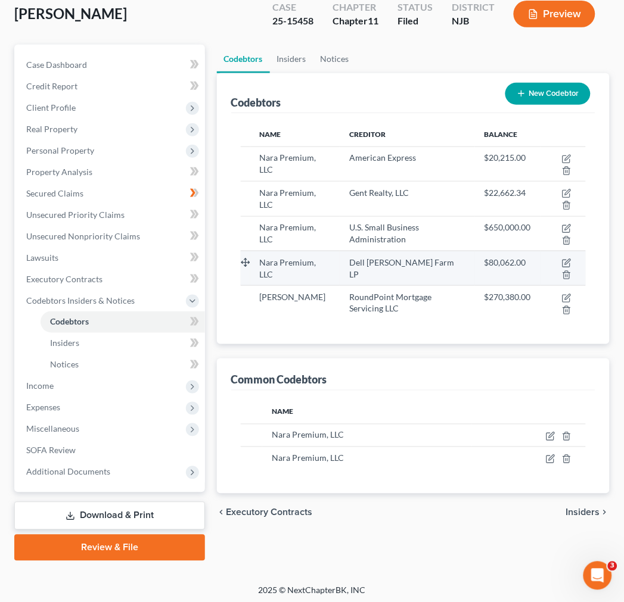
scroll to position [94, 0]
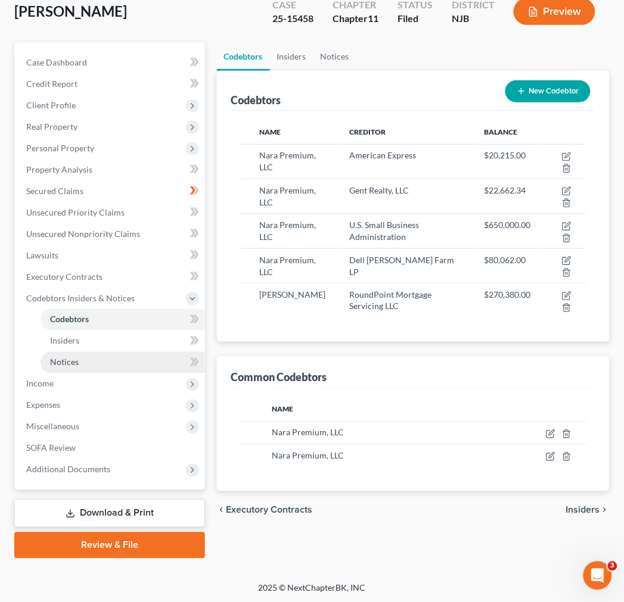
click at [96, 356] on link "Notices" at bounding box center [123, 362] width 164 height 21
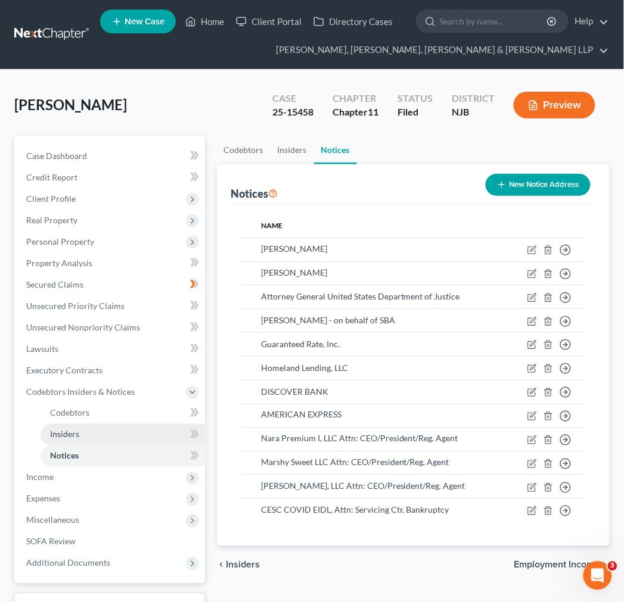
click at [110, 430] on link "Insiders" at bounding box center [123, 434] width 164 height 21
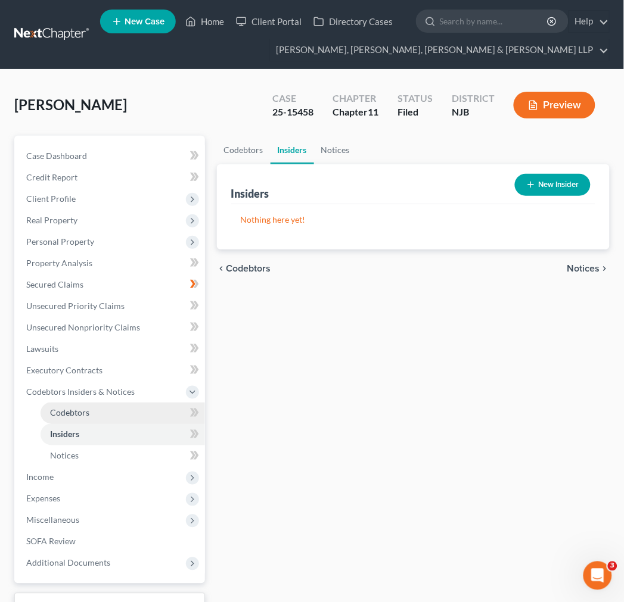
click at [117, 418] on link "Codebtors" at bounding box center [123, 413] width 164 height 21
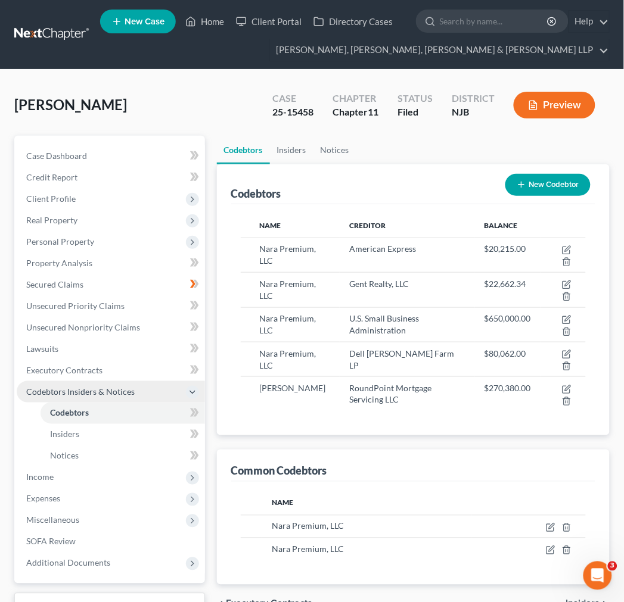
click at [117, 390] on span "Codebtors Insiders & Notices" at bounding box center [80, 392] width 108 height 10
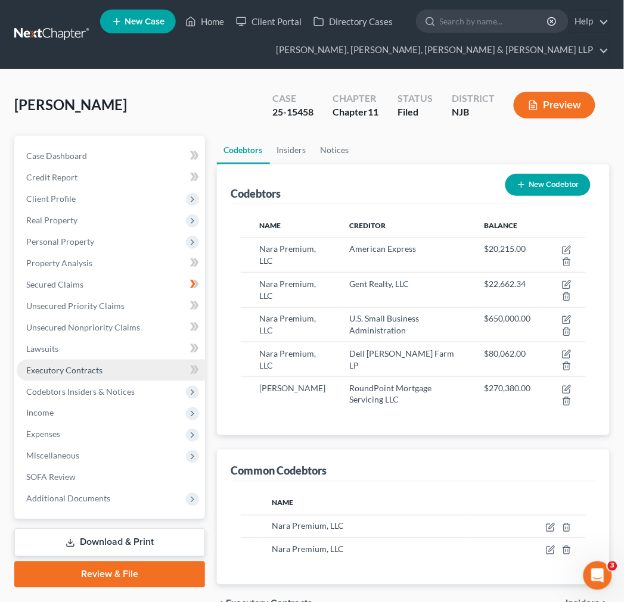
click at [121, 368] on link "Executory Contracts" at bounding box center [111, 370] width 188 height 21
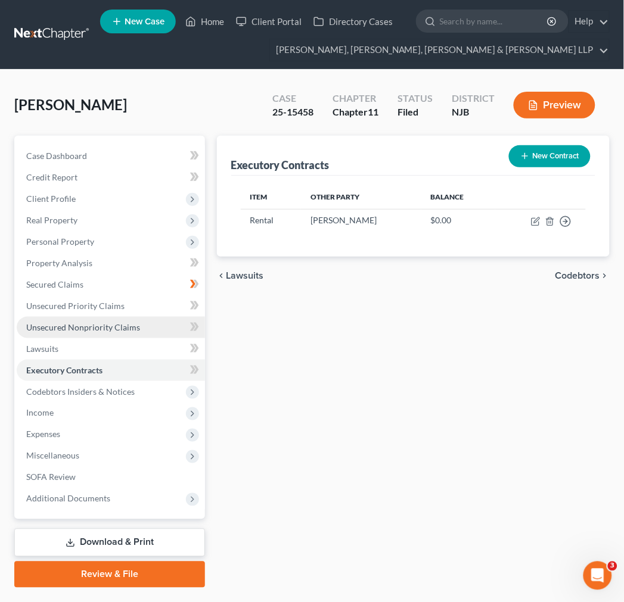
click at [121, 331] on span "Unsecured Nonpriority Claims" at bounding box center [83, 327] width 114 height 10
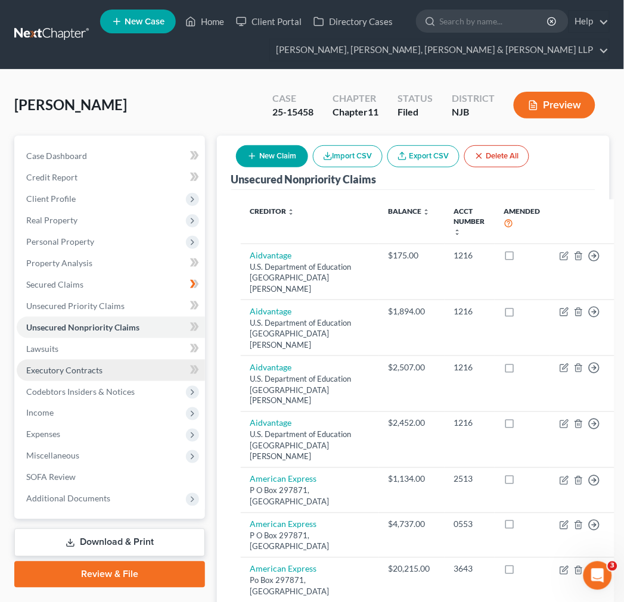
click at [121, 362] on link "Executory Contracts" at bounding box center [111, 370] width 188 height 21
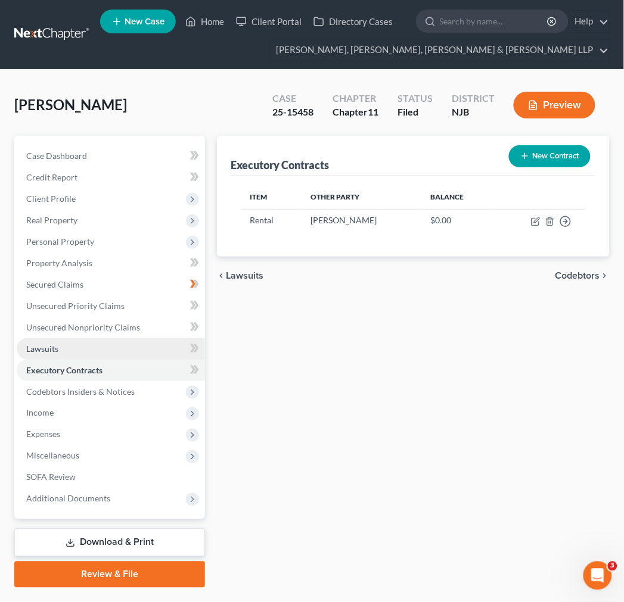
click at [123, 347] on link "Lawsuits" at bounding box center [111, 348] width 188 height 21
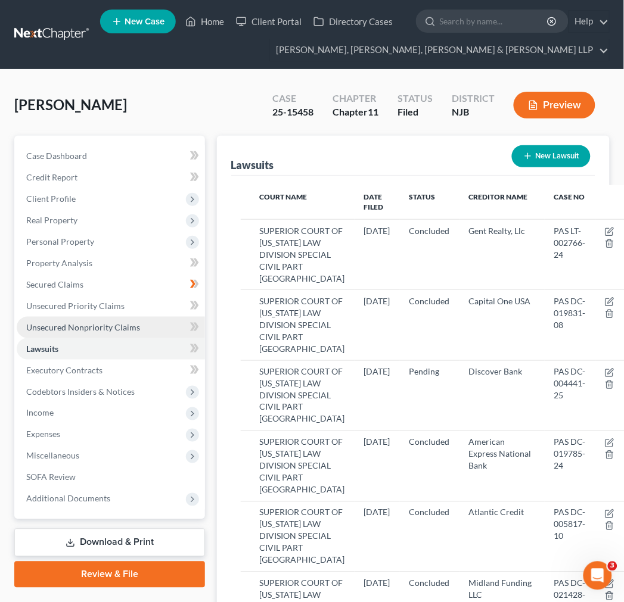
click at [121, 335] on link "Unsecured Nonpriority Claims" at bounding box center [111, 327] width 188 height 21
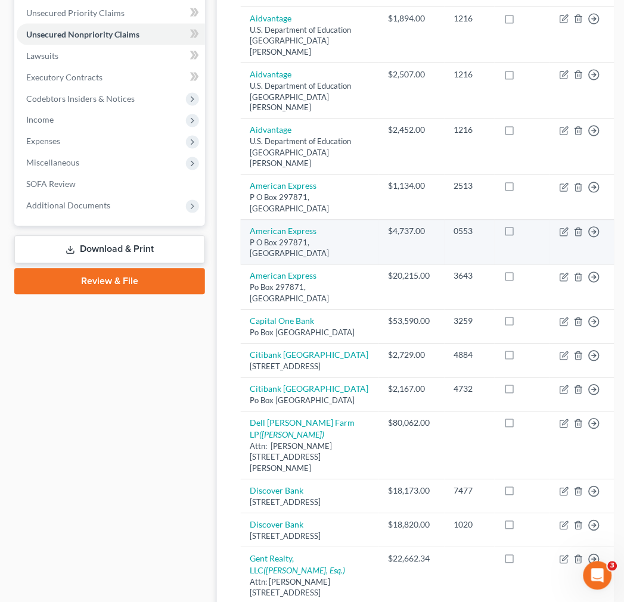
scroll to position [291, 0]
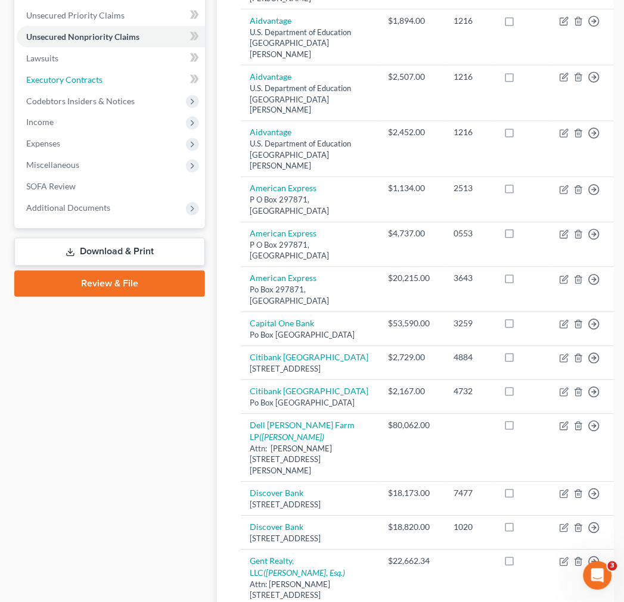
drag, startPoint x: 95, startPoint y: 74, endPoint x: 95, endPoint y: 99, distance: 24.4
click at [95, 74] on span "Executory Contracts" at bounding box center [64, 79] width 76 height 10
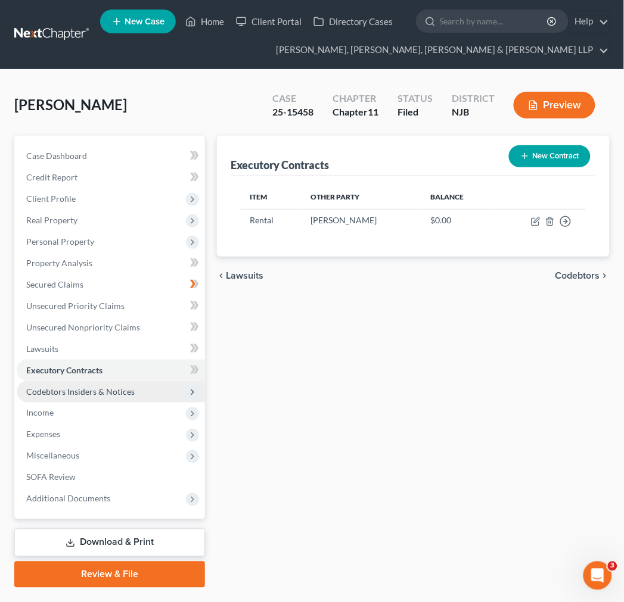
click at [104, 396] on span "Codebtors Insiders & Notices" at bounding box center [80, 392] width 108 height 10
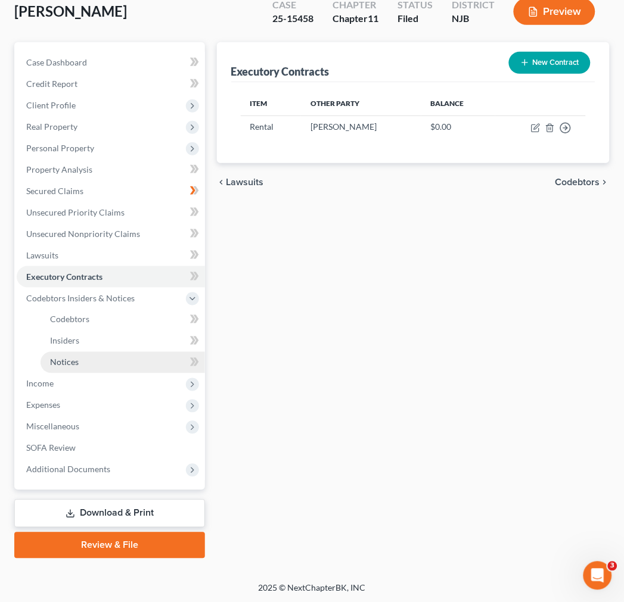
click at [101, 363] on link "Notices" at bounding box center [123, 362] width 164 height 21
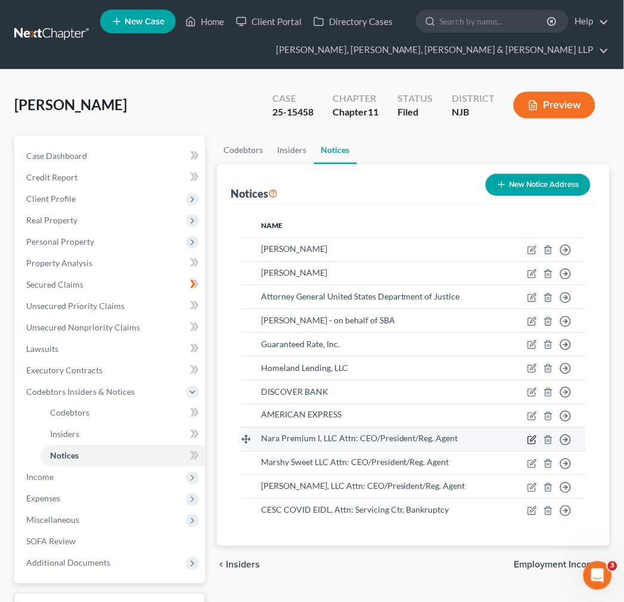
click at [532, 441] on icon "button" at bounding box center [532, 440] width 10 height 10
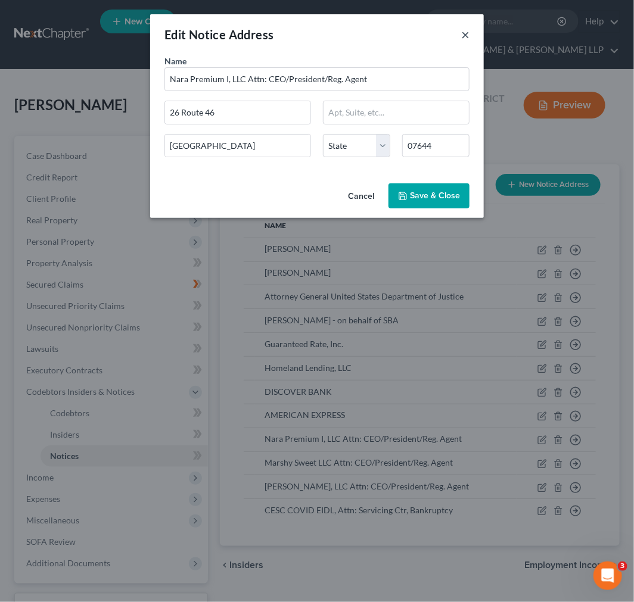
click at [463, 32] on button "×" at bounding box center [465, 34] width 8 height 14
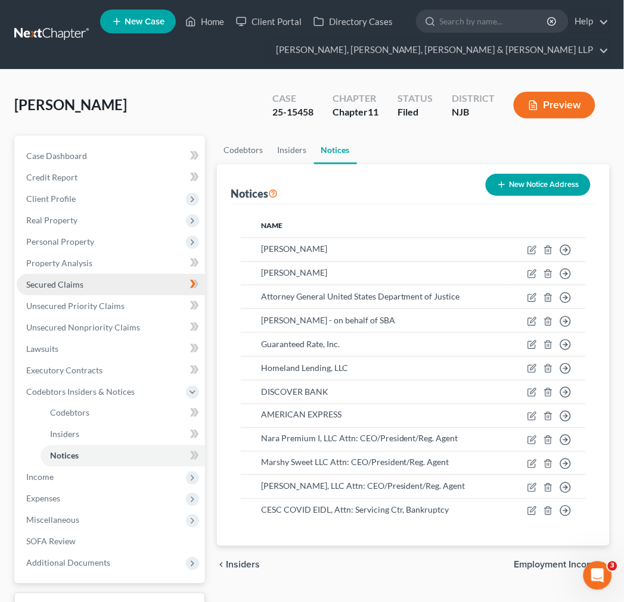
click at [39, 292] on link "Secured Claims" at bounding box center [111, 284] width 188 height 21
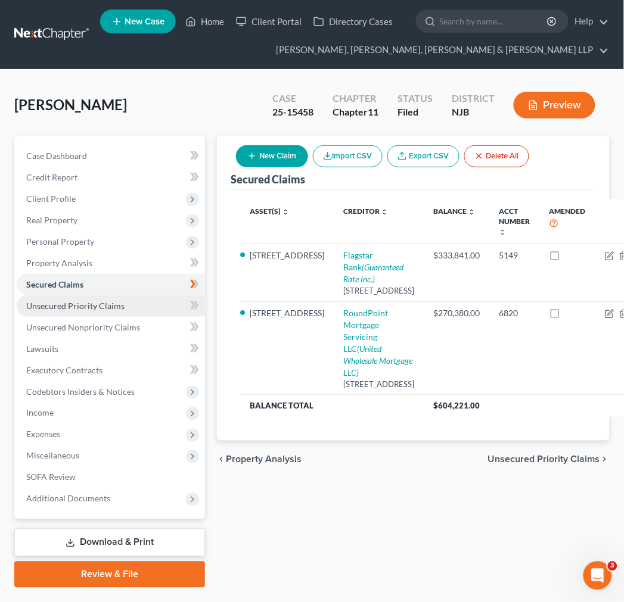
click at [106, 305] on span "Unsecured Priority Claims" at bounding box center [75, 306] width 98 height 10
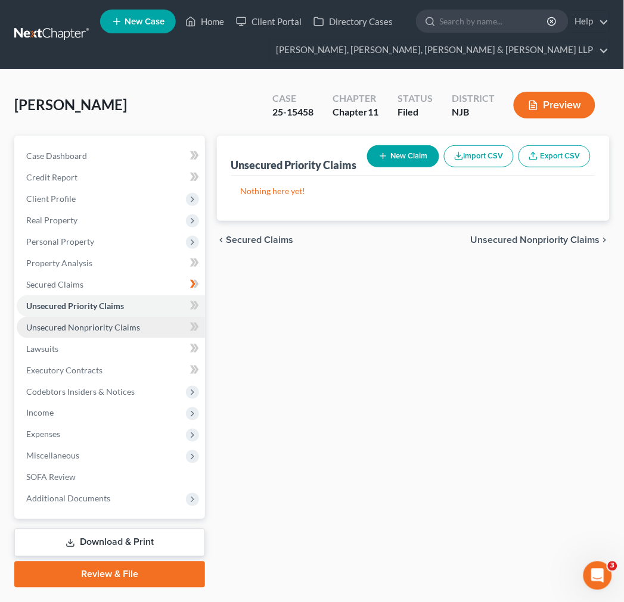
click at [116, 323] on span "Unsecured Nonpriority Claims" at bounding box center [83, 327] width 114 height 10
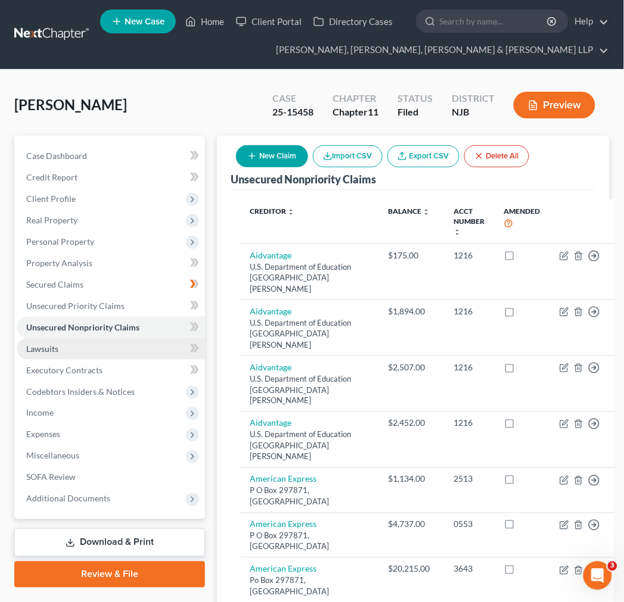
click at [162, 344] on link "Lawsuits" at bounding box center [111, 348] width 188 height 21
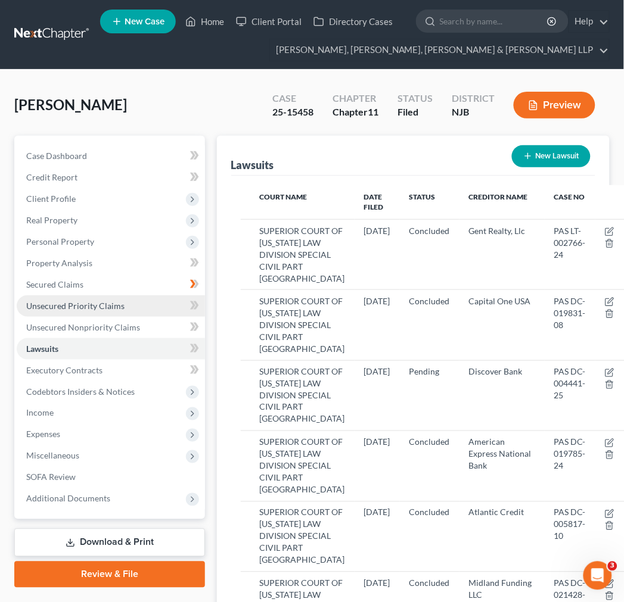
click at [147, 311] on link "Unsecured Priority Claims" at bounding box center [111, 305] width 188 height 21
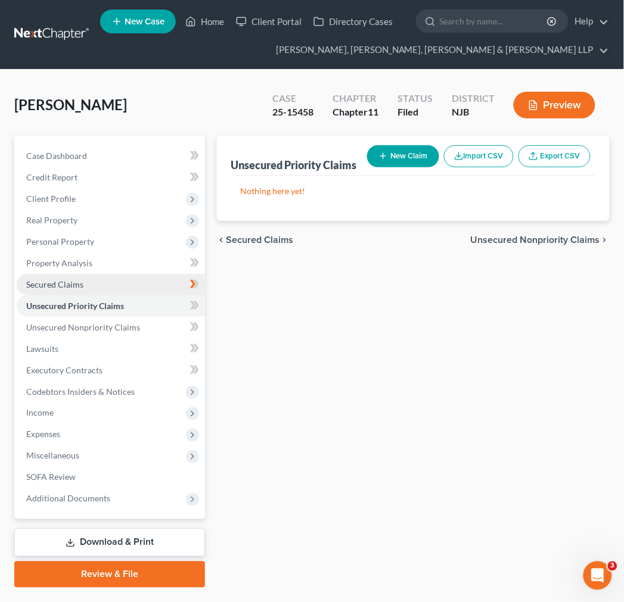
click at [139, 293] on link "Secured Claims" at bounding box center [111, 284] width 188 height 21
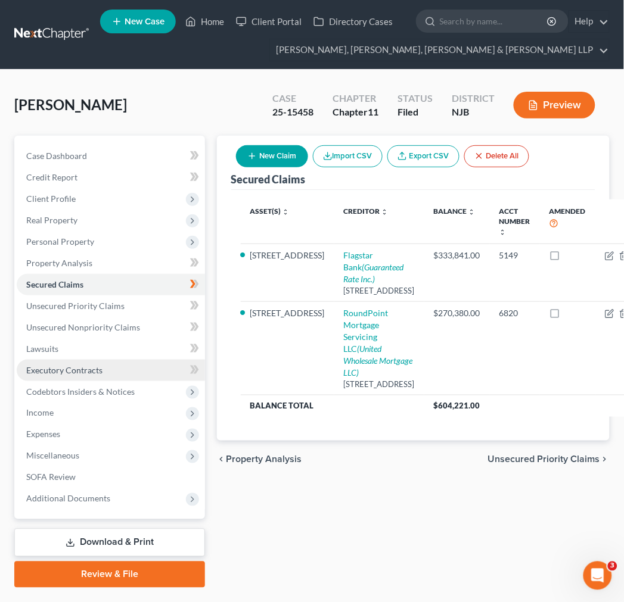
click at [120, 374] on link "Executory Contracts" at bounding box center [111, 370] width 188 height 21
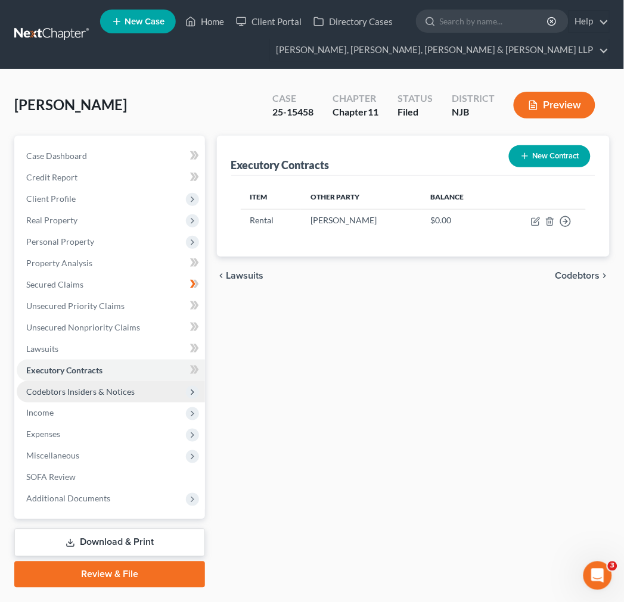
click at [122, 390] on span "Codebtors Insiders & Notices" at bounding box center [80, 392] width 108 height 10
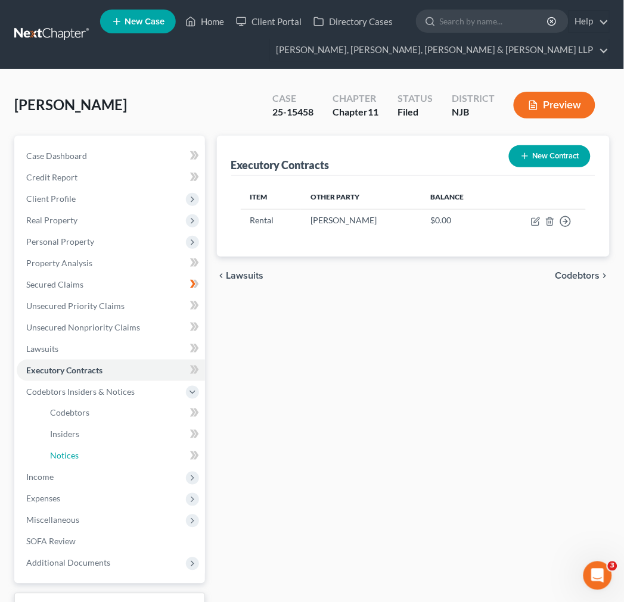
drag, startPoint x: 127, startPoint y: 453, endPoint x: 335, endPoint y: 90, distance: 418.4
click at [127, 453] on link "Notices" at bounding box center [123, 456] width 164 height 21
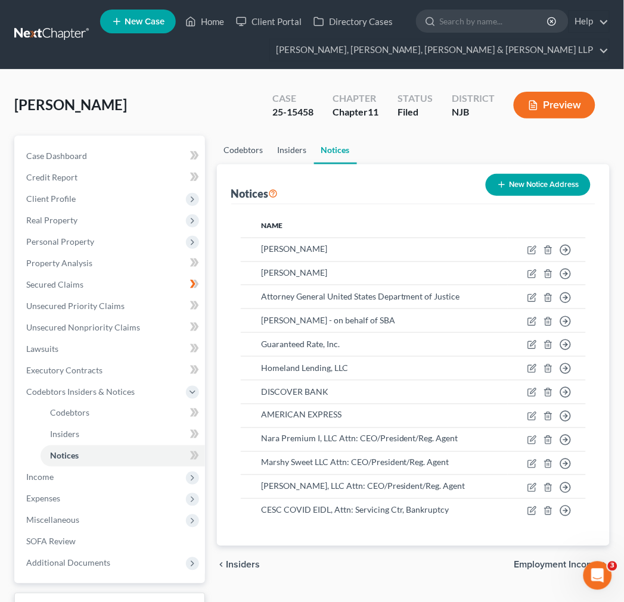
drag, startPoint x: 254, startPoint y: 147, endPoint x: 270, endPoint y: 147, distance: 15.5
click at [254, 147] on link "Codebtors" at bounding box center [244, 150] width 54 height 29
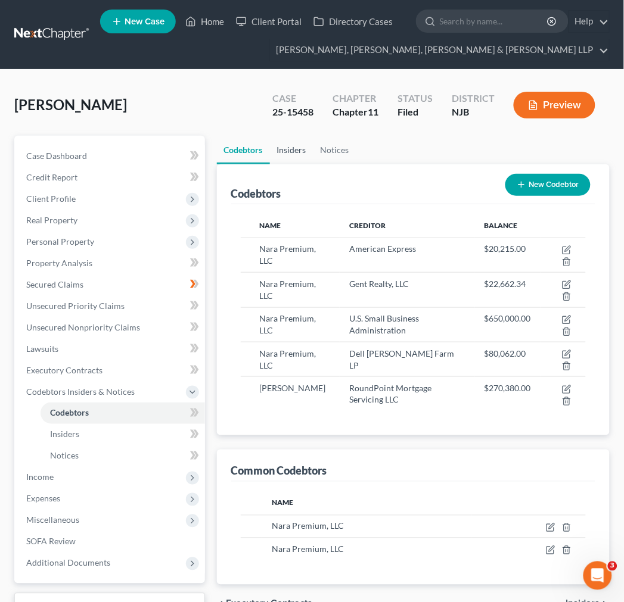
click at [276, 148] on link "Insiders" at bounding box center [291, 150] width 43 height 29
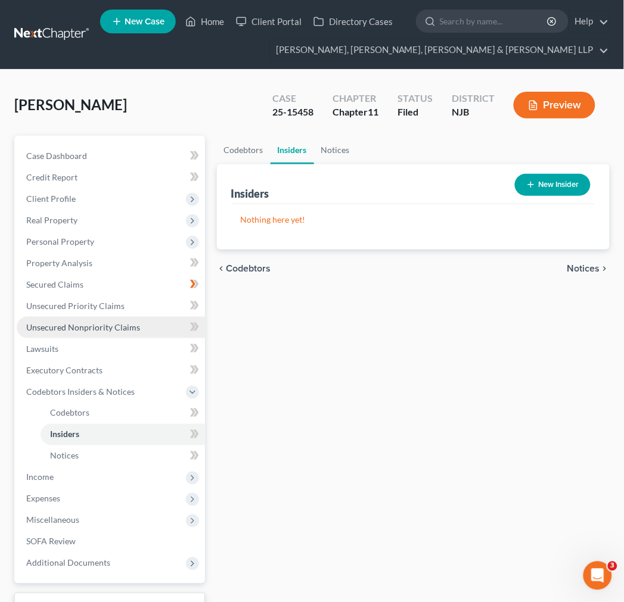
click at [125, 325] on span "Unsecured Nonpriority Claims" at bounding box center [83, 327] width 114 height 10
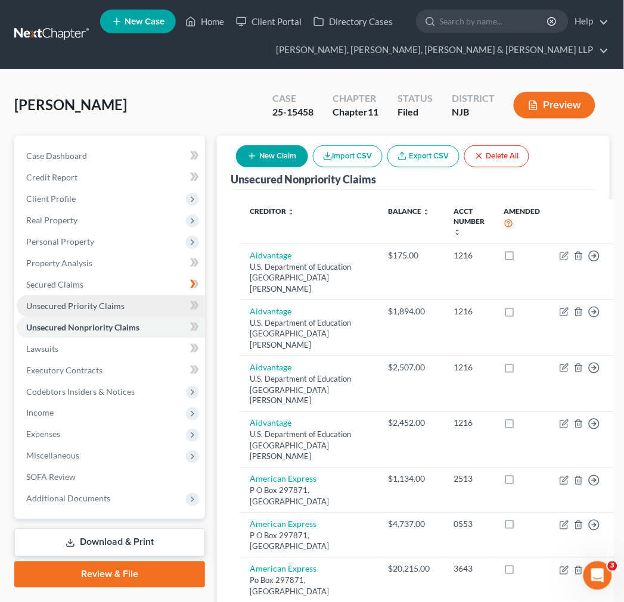
click at [126, 312] on link "Unsecured Priority Claims" at bounding box center [111, 305] width 188 height 21
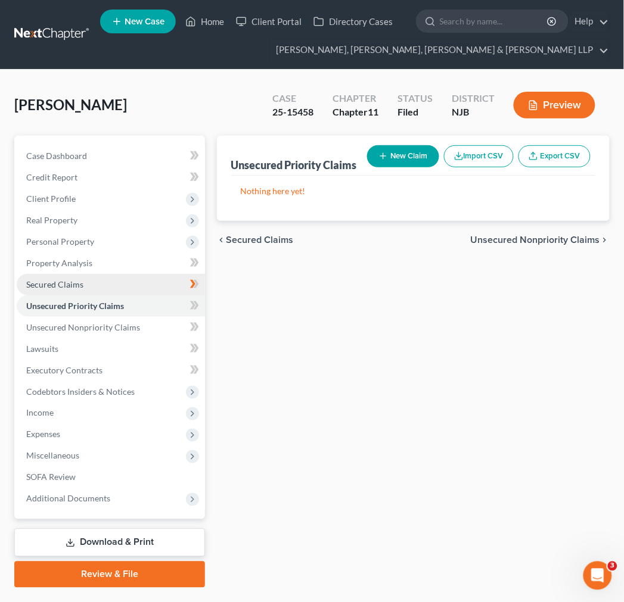
click at [120, 294] on link "Secured Claims" at bounding box center [111, 284] width 188 height 21
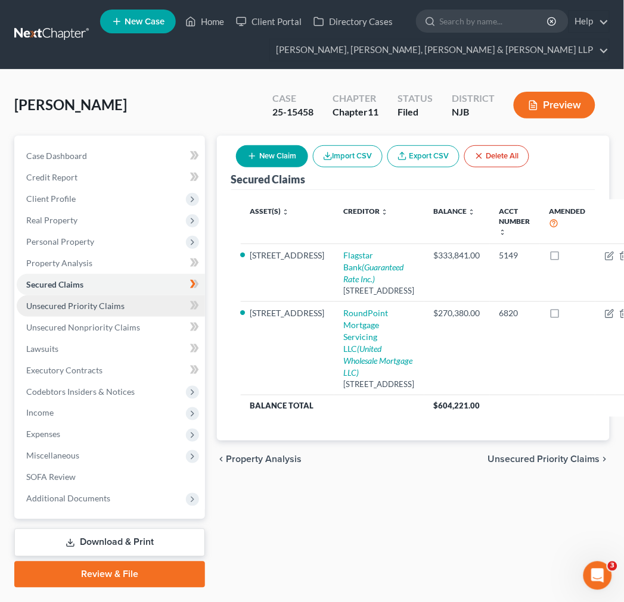
click at [144, 296] on link "Unsecured Priority Claims" at bounding box center [111, 305] width 188 height 21
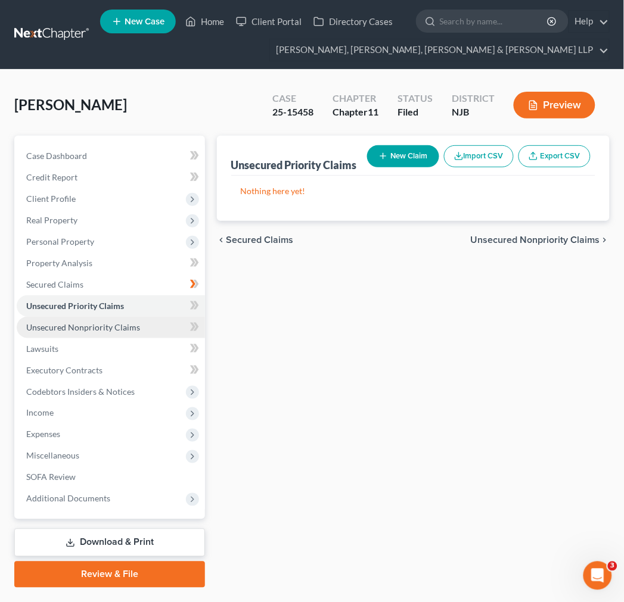
click at [144, 328] on link "Unsecured Nonpriority Claims" at bounding box center [111, 327] width 188 height 21
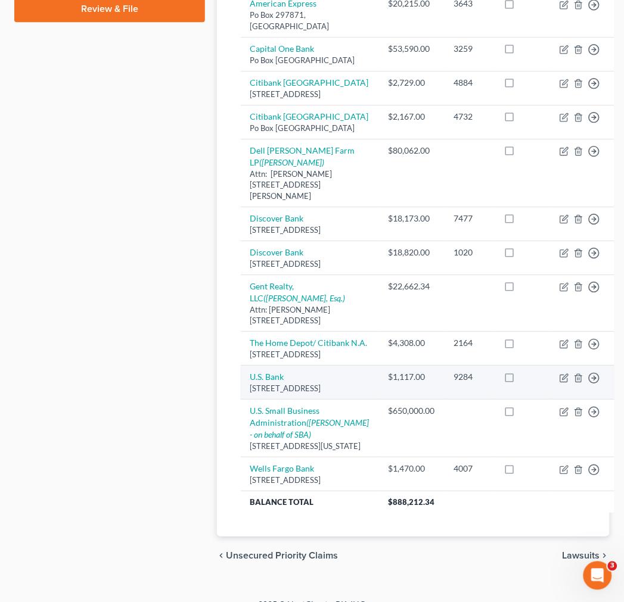
scroll to position [132, 0]
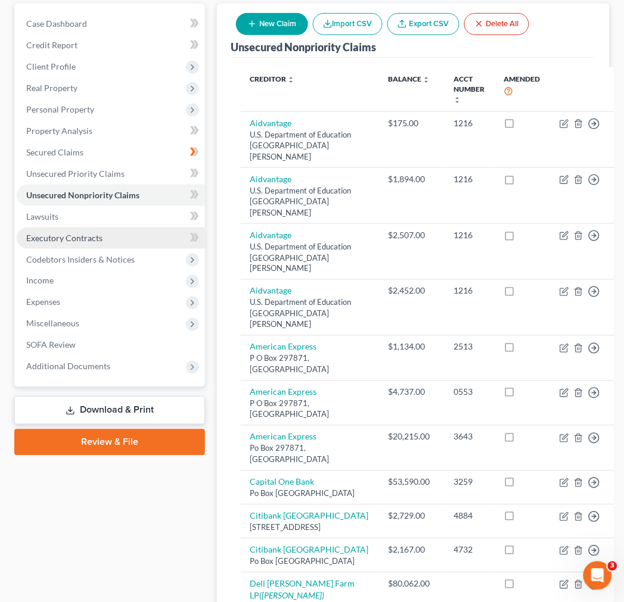
click at [116, 233] on link "Executory Contracts" at bounding box center [111, 238] width 188 height 21
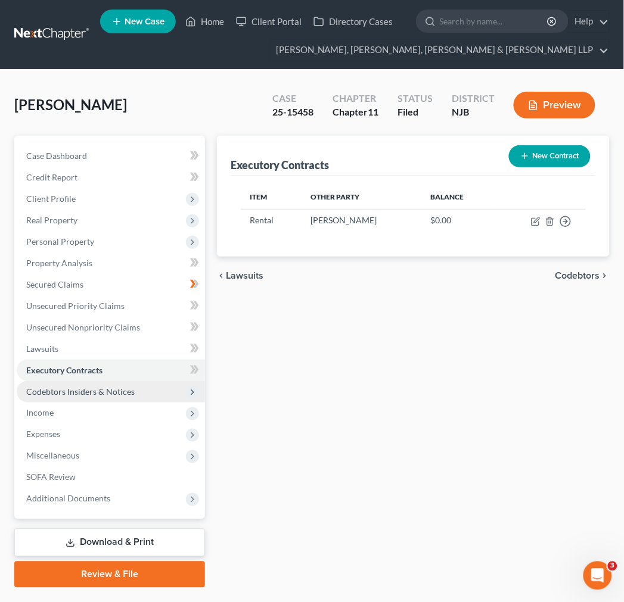
click at [139, 384] on span "Codebtors Insiders & Notices" at bounding box center [111, 391] width 188 height 21
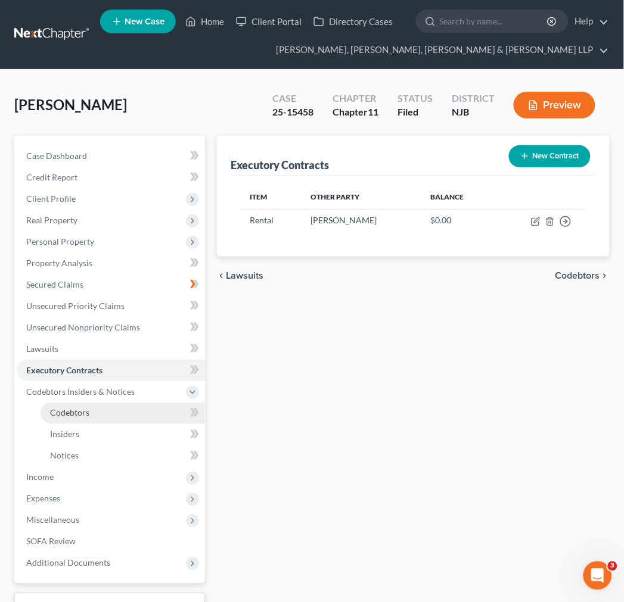
click at [126, 414] on link "Codebtors" at bounding box center [123, 413] width 164 height 21
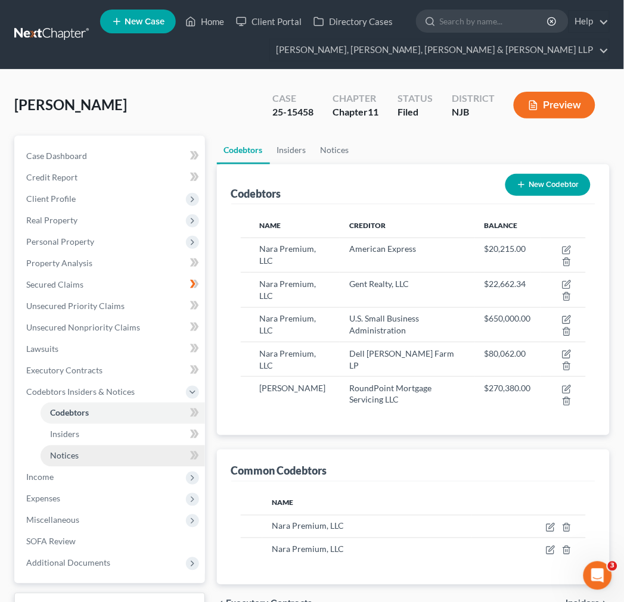
click at [118, 457] on link "Notices" at bounding box center [123, 456] width 164 height 21
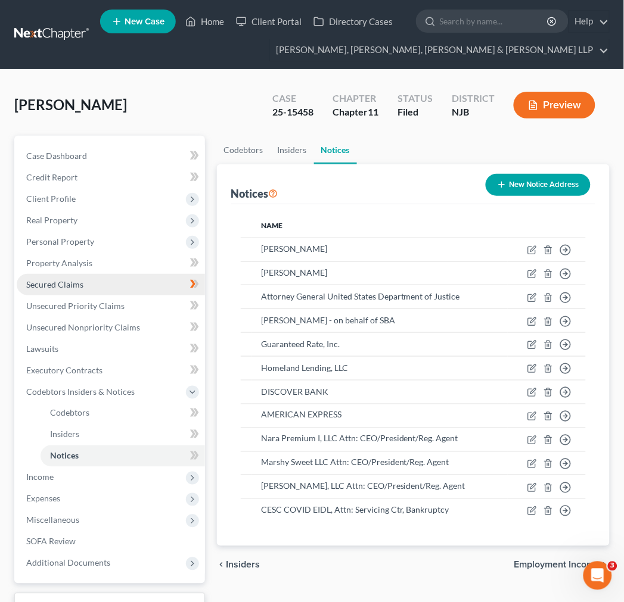
click at [88, 286] on link "Secured Claims" at bounding box center [111, 284] width 188 height 21
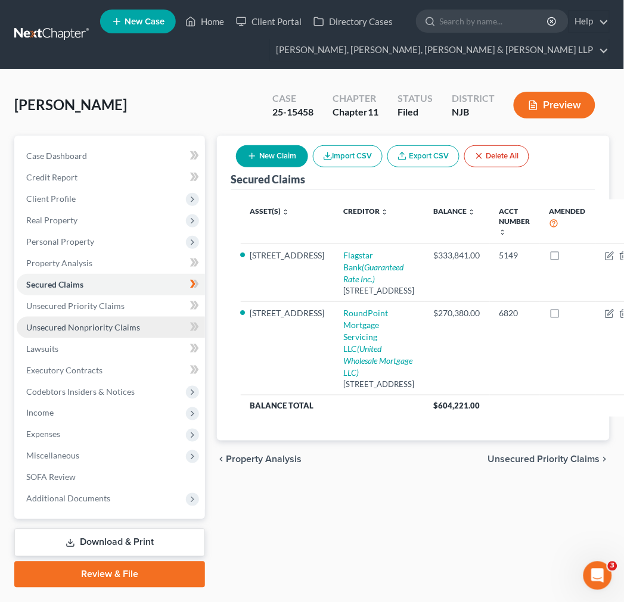
click at [94, 329] on span "Unsecured Nonpriority Claims" at bounding box center [83, 327] width 114 height 10
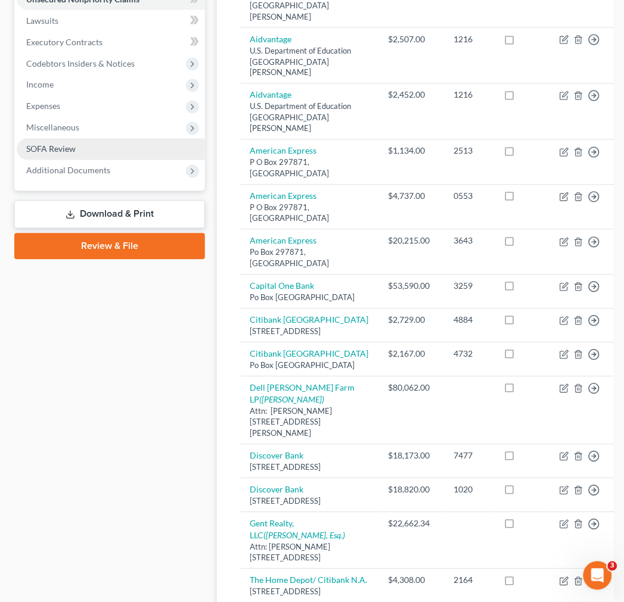
scroll to position [225, 0]
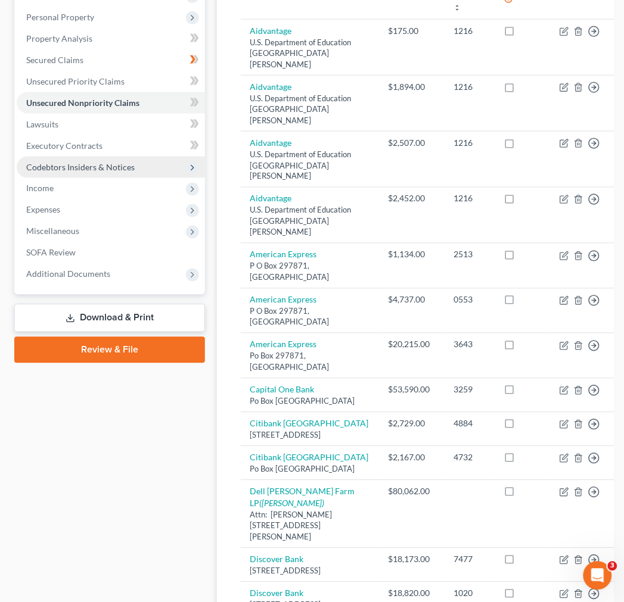
drag, startPoint x: 147, startPoint y: 165, endPoint x: 158, endPoint y: 175, distance: 14.7
click at [147, 165] on span "Codebtors Insiders & Notices" at bounding box center [111, 167] width 188 height 21
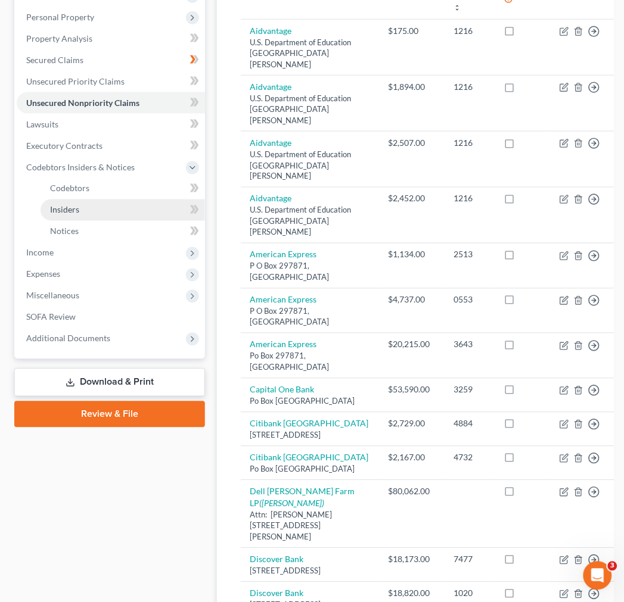
click at [160, 200] on link "Insiders" at bounding box center [123, 210] width 164 height 21
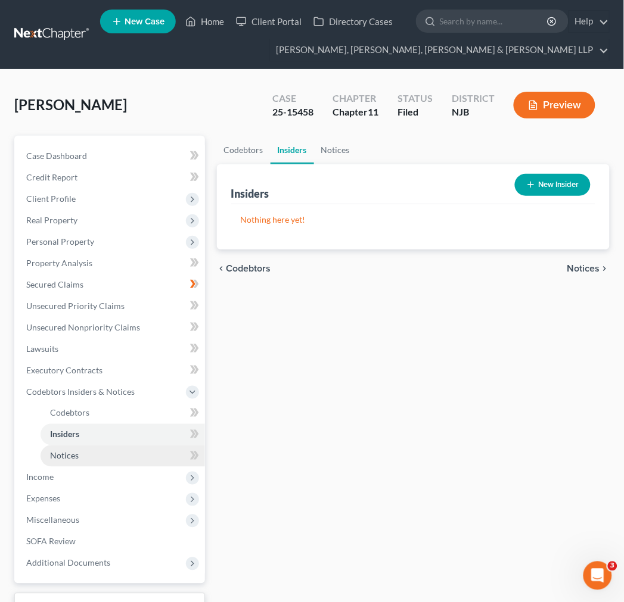
click at [88, 447] on link "Notices" at bounding box center [123, 456] width 164 height 21
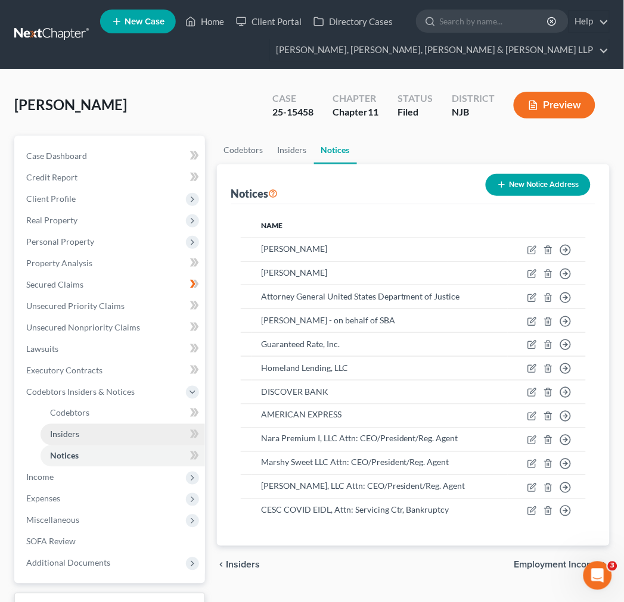
click at [170, 429] on link "Insiders" at bounding box center [123, 434] width 164 height 21
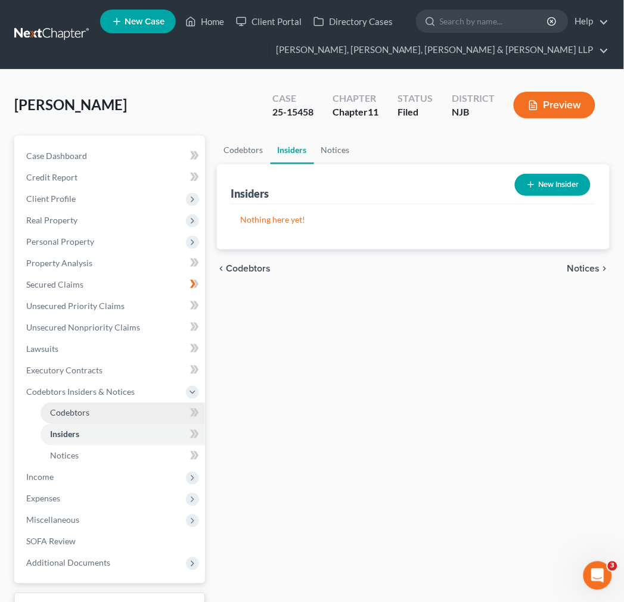
click at [156, 415] on link "Codebtors" at bounding box center [123, 413] width 164 height 21
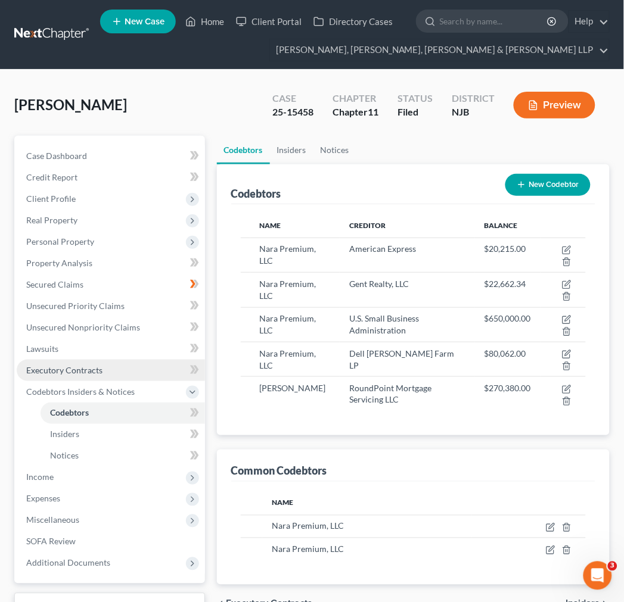
click at [140, 374] on link "Executory Contracts" at bounding box center [111, 370] width 188 height 21
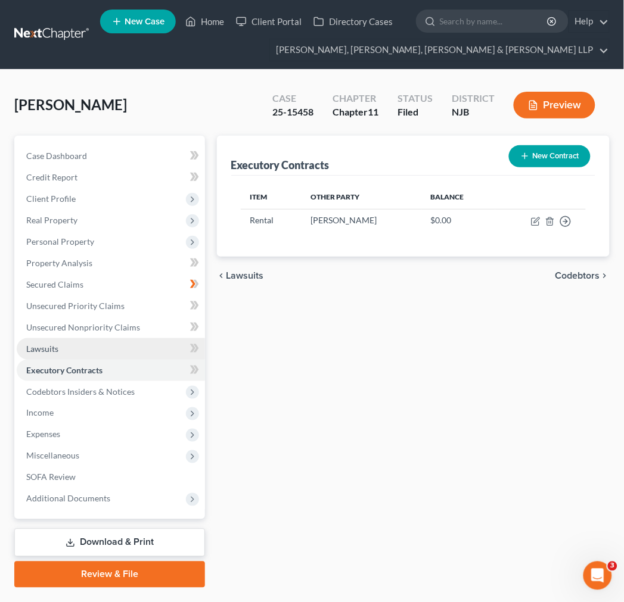
click at [137, 351] on link "Lawsuits" at bounding box center [111, 348] width 188 height 21
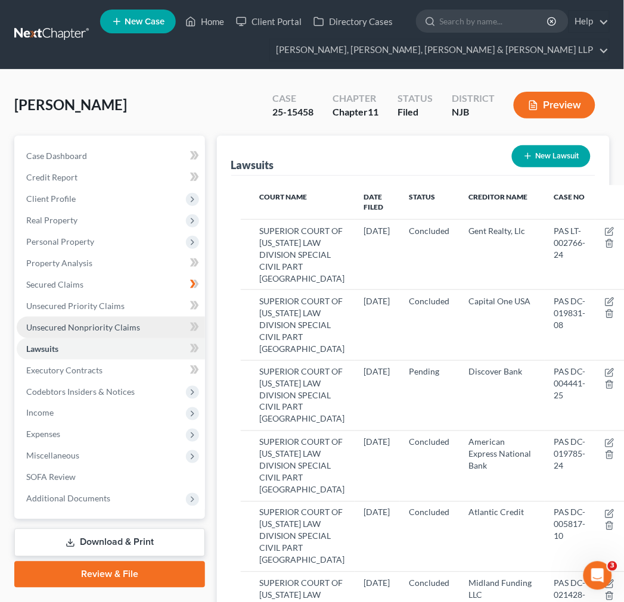
click at [137, 324] on link "Unsecured Nonpriority Claims" at bounding box center [111, 327] width 188 height 21
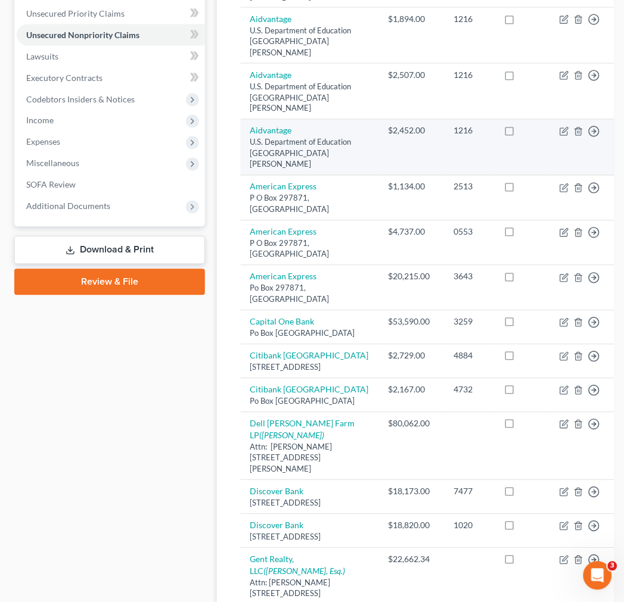
scroll to position [92, 0]
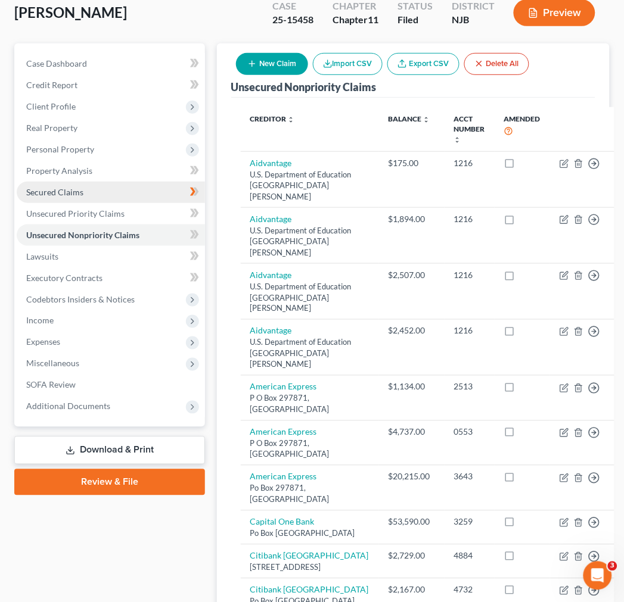
click at [106, 194] on link "Secured Claims" at bounding box center [111, 192] width 188 height 21
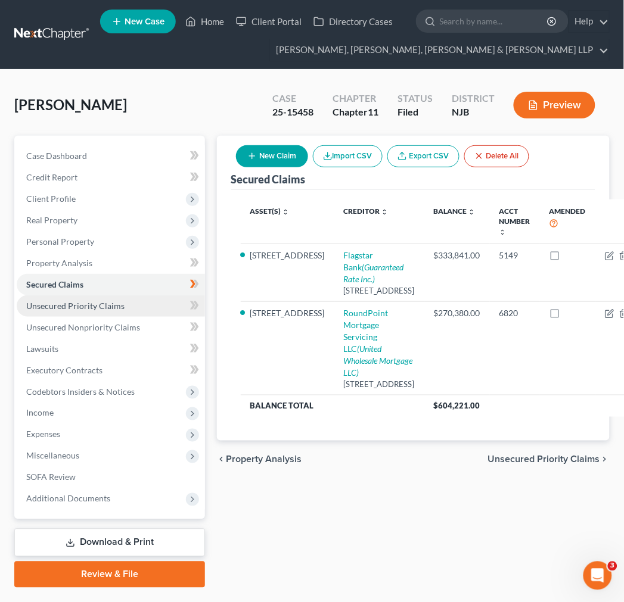
click at [128, 298] on link "Unsecured Priority Claims" at bounding box center [111, 305] width 188 height 21
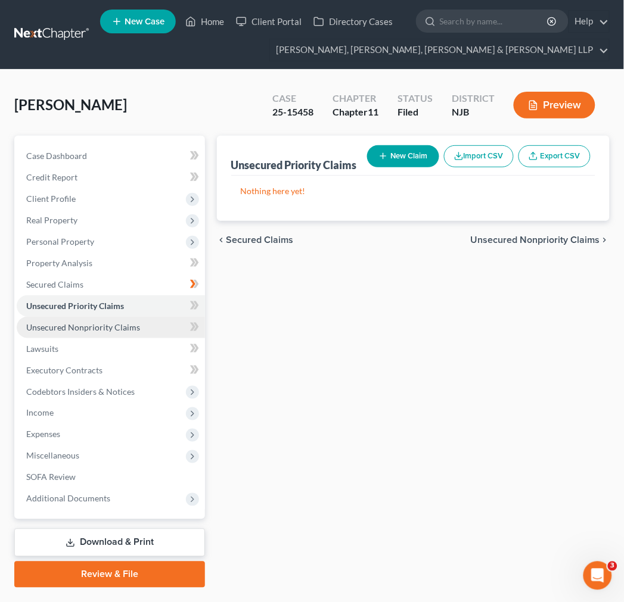
click at [126, 317] on link "Unsecured Nonpriority Claims" at bounding box center [111, 327] width 188 height 21
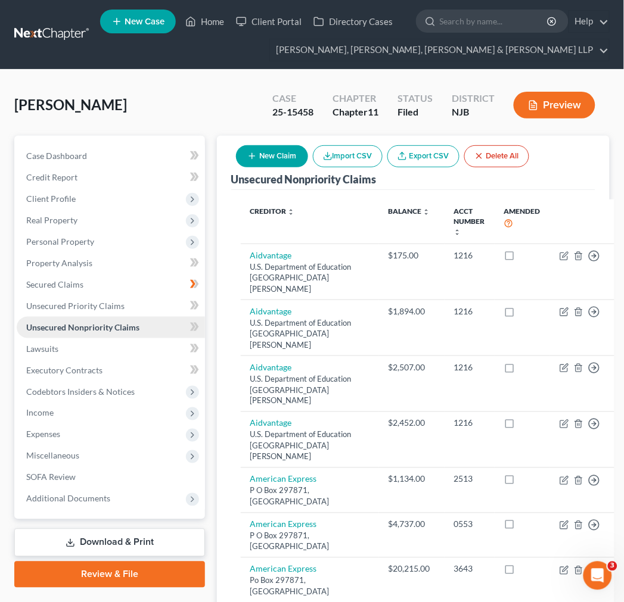
click at [144, 337] on link "Unsecured Nonpriority Claims" at bounding box center [111, 327] width 188 height 21
click at [141, 348] on link "Lawsuits" at bounding box center [111, 348] width 188 height 21
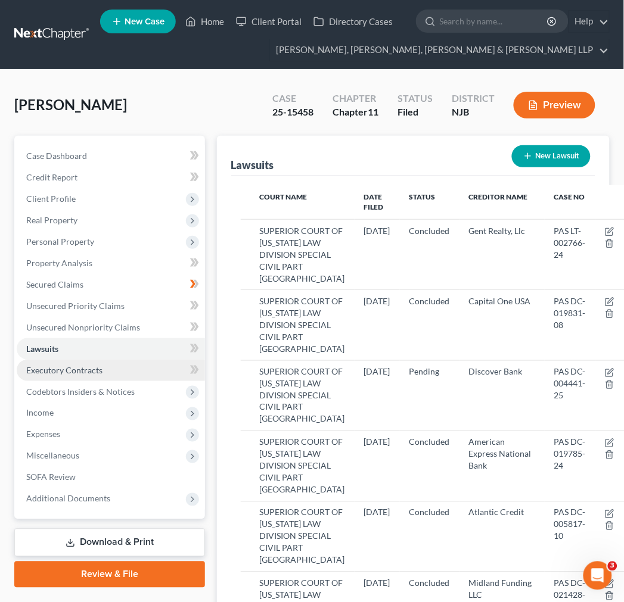
click at [125, 372] on link "Executory Contracts" at bounding box center [111, 370] width 188 height 21
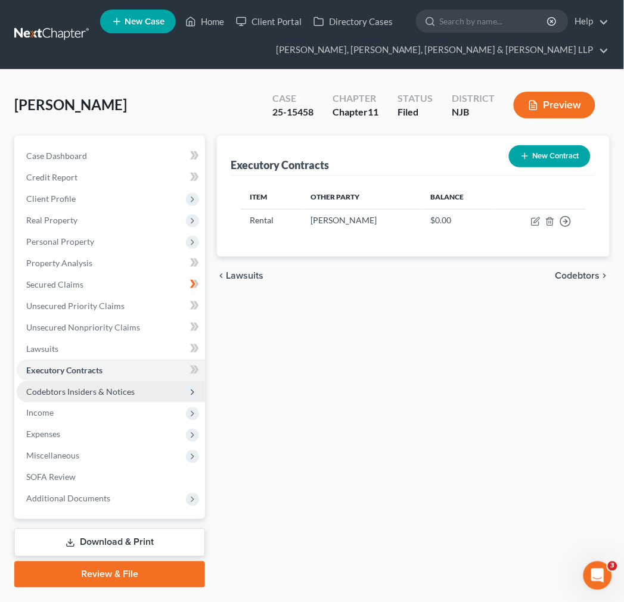
click at [119, 396] on span "Codebtors Insiders & Notices" at bounding box center [80, 392] width 108 height 10
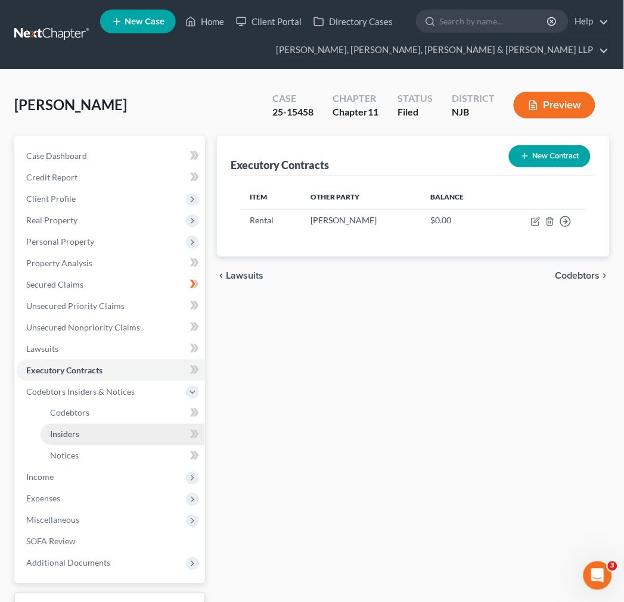
click at [102, 431] on link "Insiders" at bounding box center [123, 434] width 164 height 21
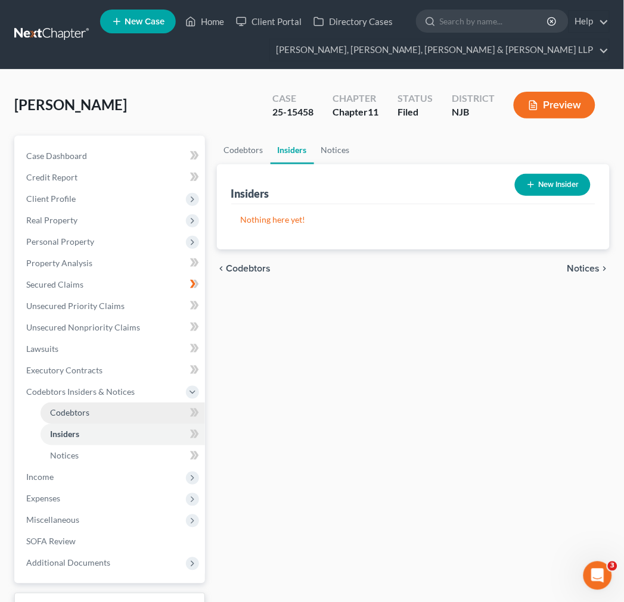
click at [96, 415] on link "Codebtors" at bounding box center [123, 413] width 164 height 21
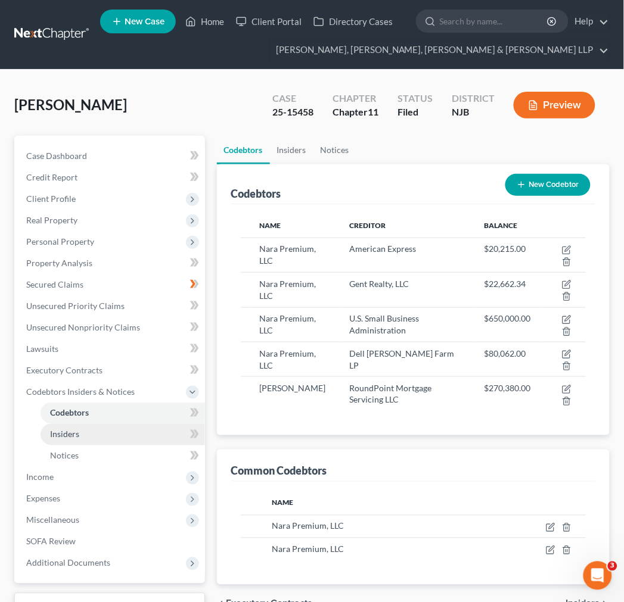
click at [96, 437] on link "Insiders" at bounding box center [123, 434] width 164 height 21
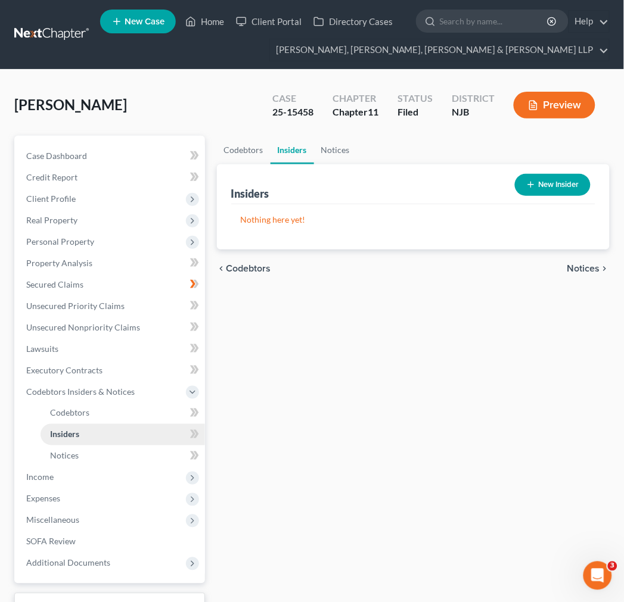
click at [96, 443] on link "Insiders" at bounding box center [123, 434] width 164 height 21
click at [97, 446] on link "Notices" at bounding box center [123, 456] width 164 height 21
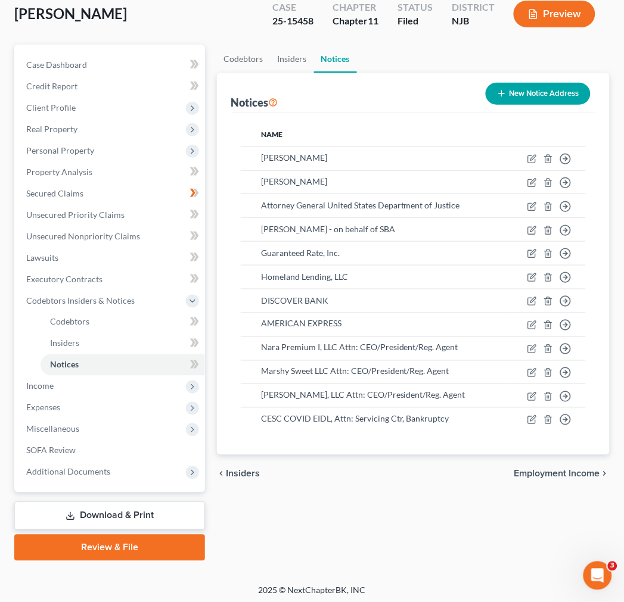
scroll to position [94, 0]
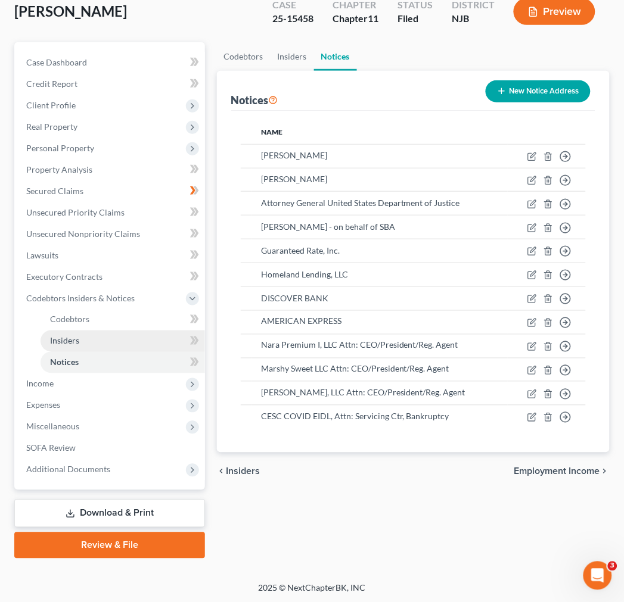
click at [151, 331] on link "Insiders" at bounding box center [123, 341] width 164 height 21
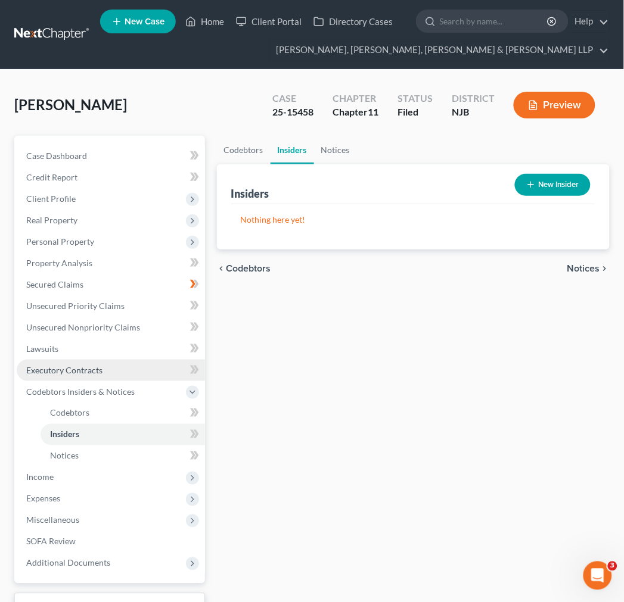
click at [79, 367] on span "Executory Contracts" at bounding box center [64, 370] width 76 height 10
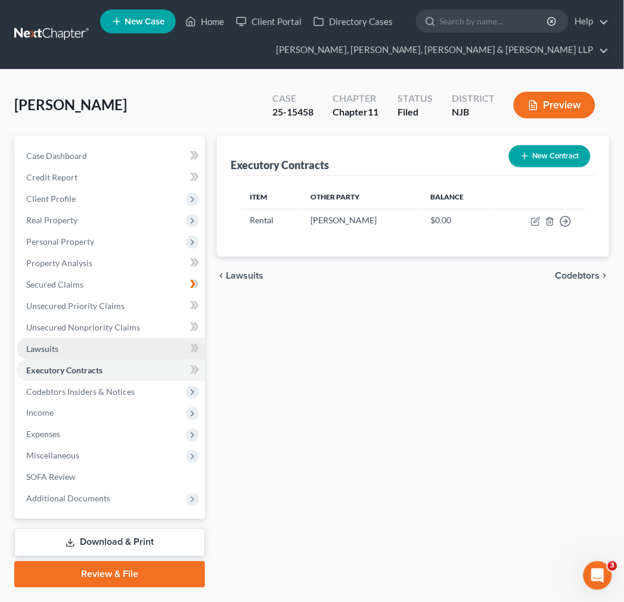
click at [88, 348] on link "Lawsuits" at bounding box center [111, 348] width 188 height 21
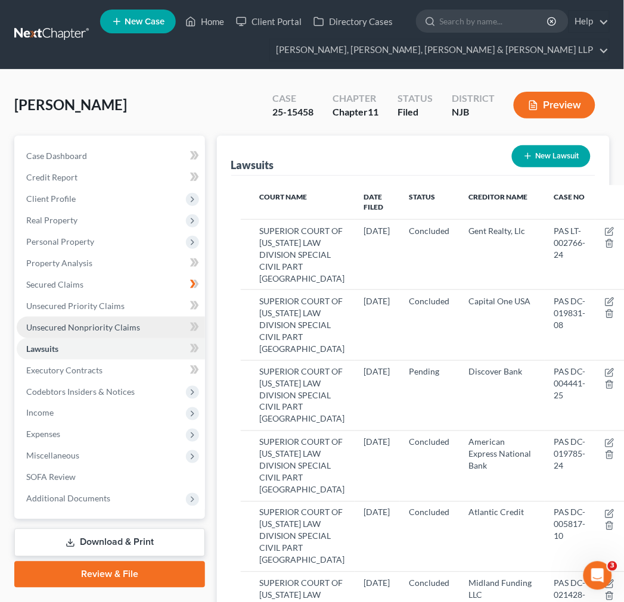
click at [100, 328] on span "Unsecured Nonpriority Claims" at bounding box center [83, 327] width 114 height 10
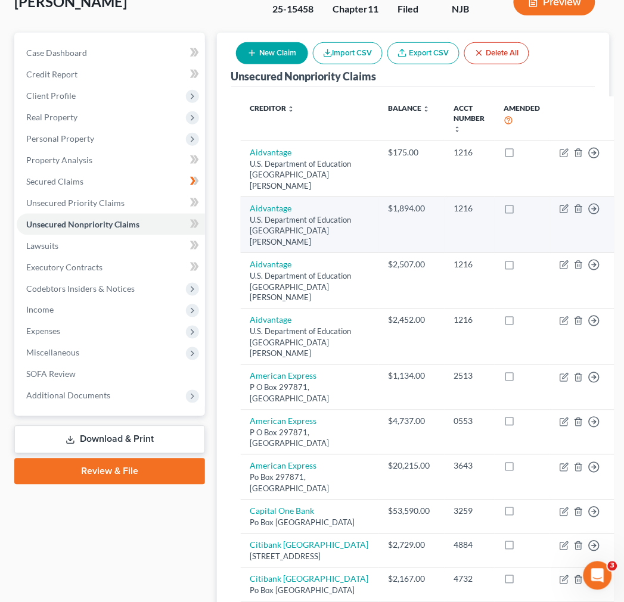
scroll to position [92, 0]
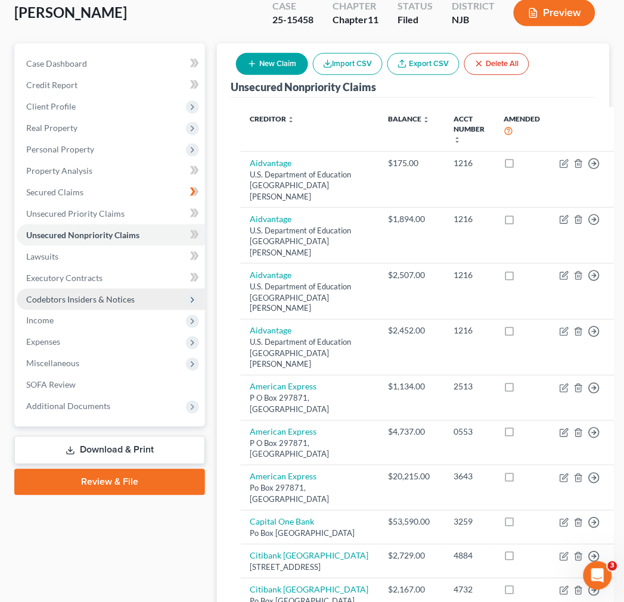
click at [137, 301] on span "Codebtors Insiders & Notices" at bounding box center [111, 299] width 188 height 21
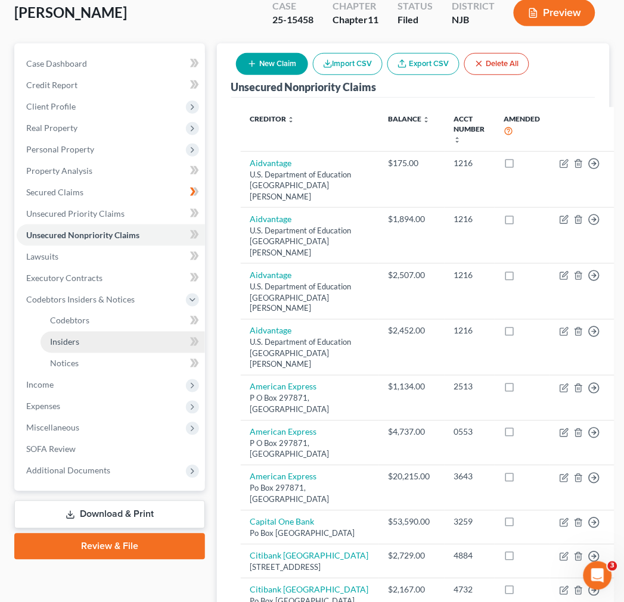
click at [135, 335] on link "Insiders" at bounding box center [123, 342] width 164 height 21
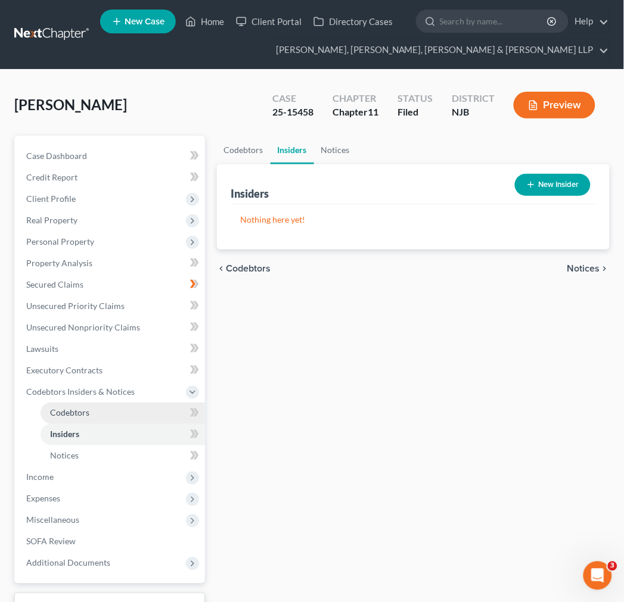
click at [108, 403] on link "Codebtors" at bounding box center [123, 413] width 164 height 21
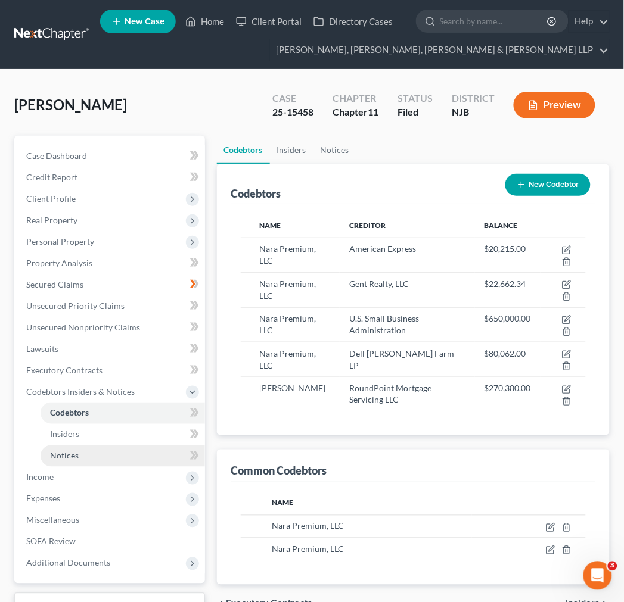
click at [120, 459] on link "Notices" at bounding box center [123, 456] width 164 height 21
